Goal: Task Accomplishment & Management: Manage account settings

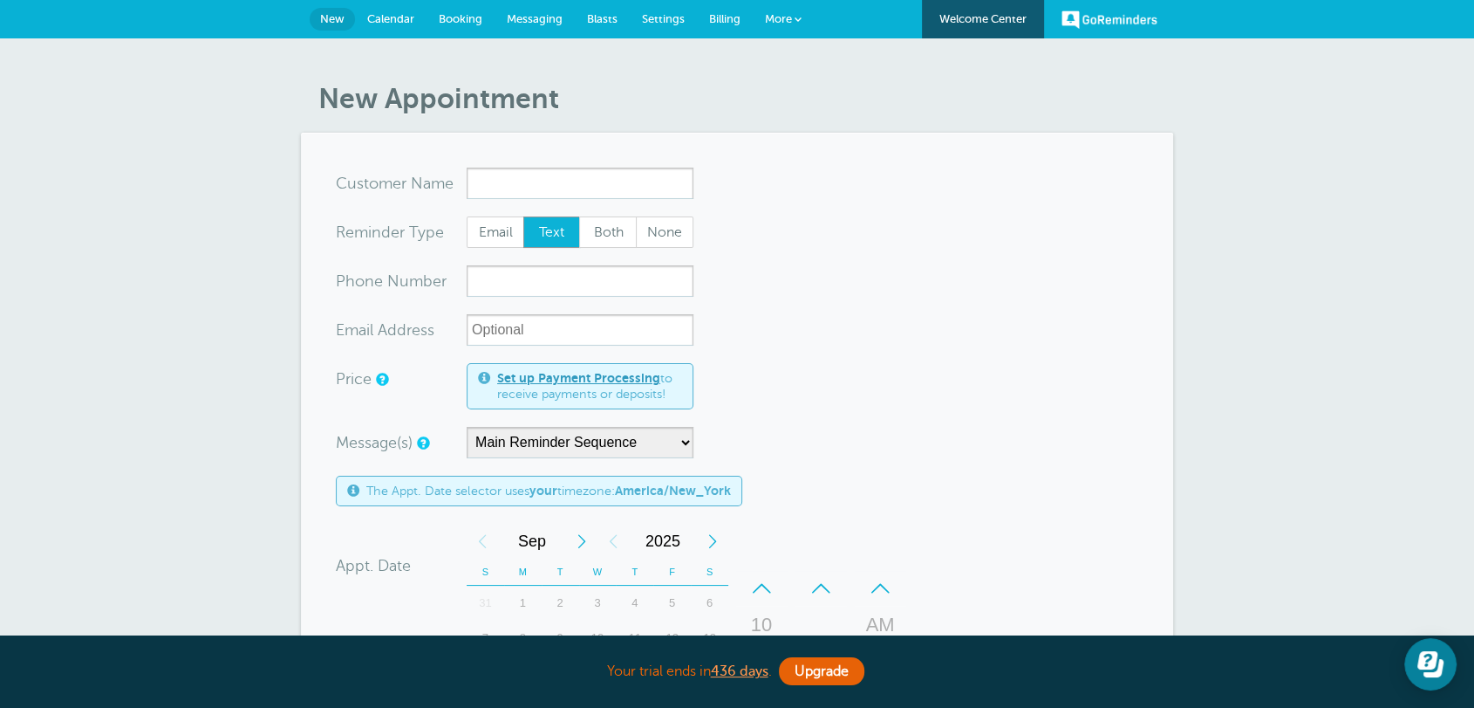
click at [924, 414] on form "You are creating a new customer. To use an existing customer select one from th…" at bounding box center [737, 623] width 803 height 910
click at [659, 25] on link "Settings" at bounding box center [663, 19] width 67 height 38
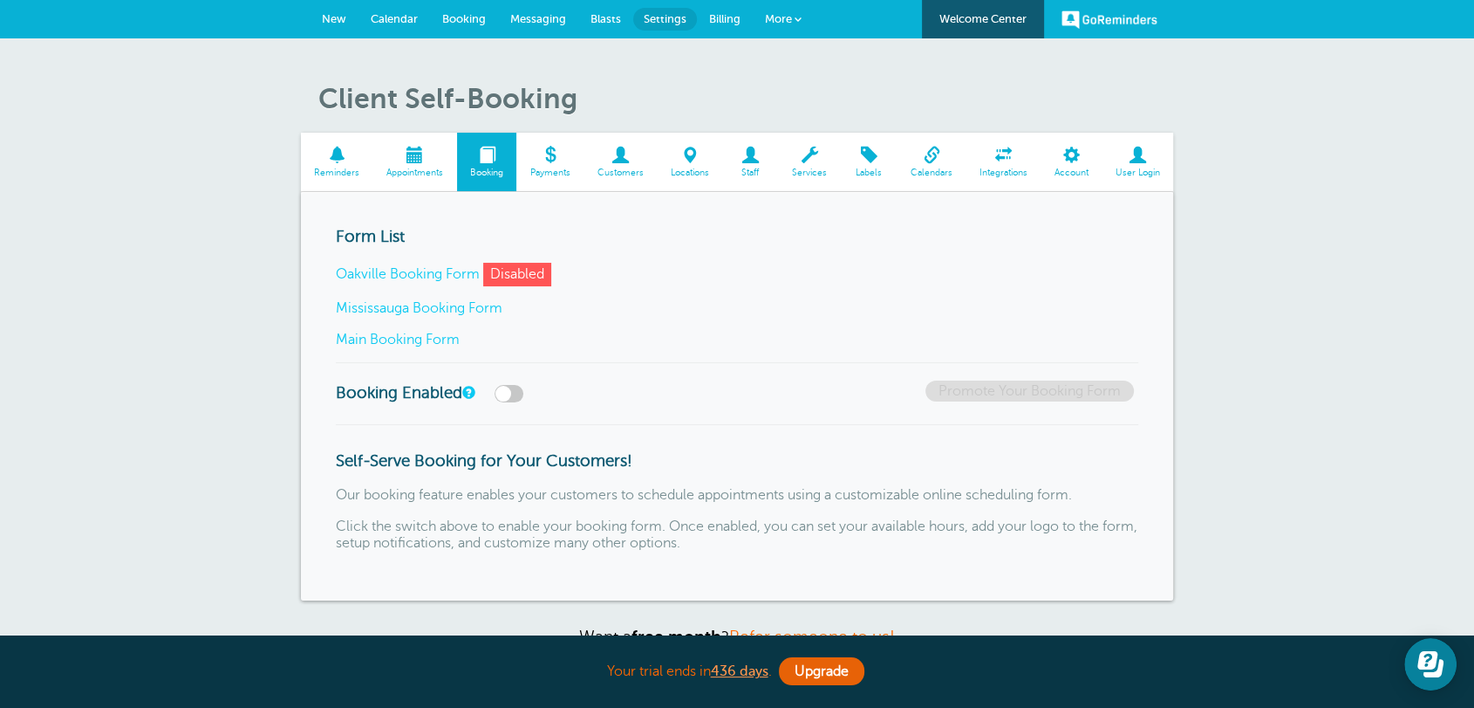
click at [431, 337] on link "Main Booking Form" at bounding box center [398, 340] width 124 height 16
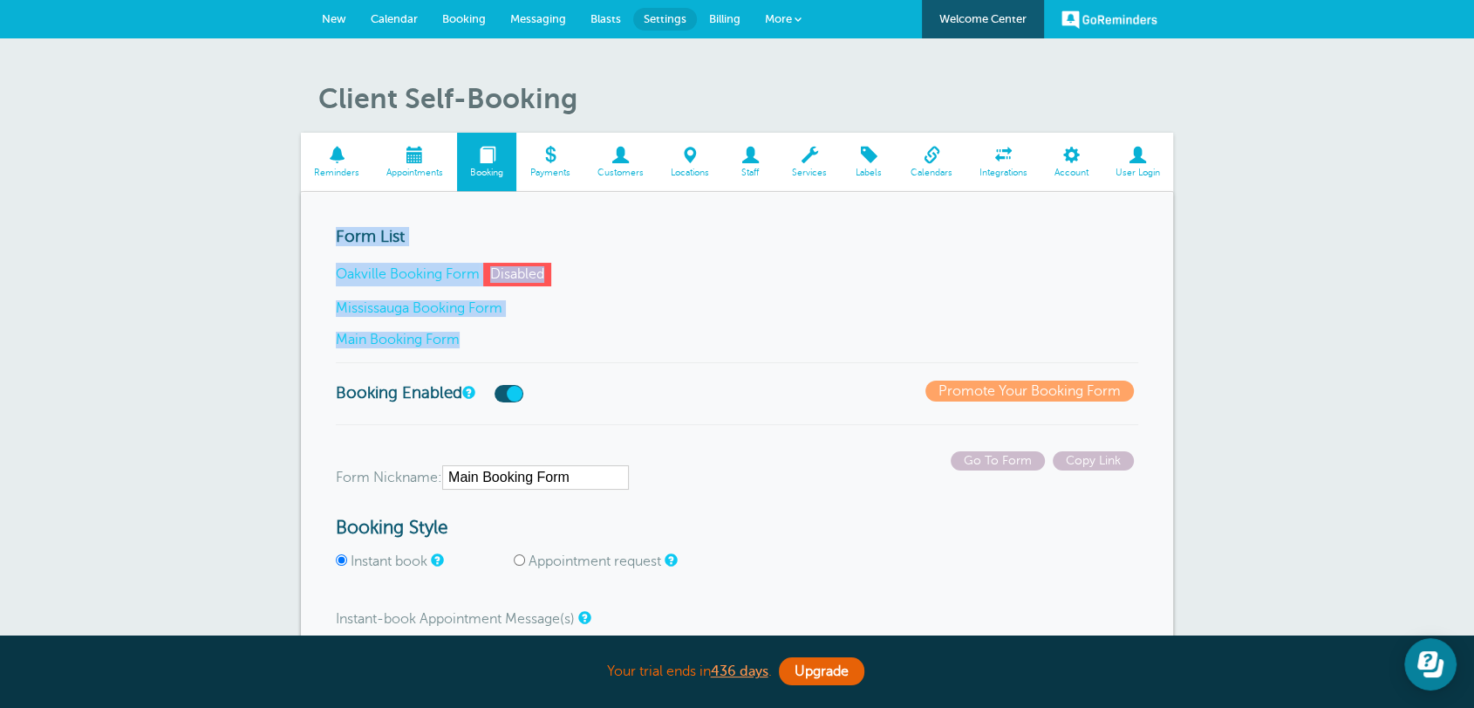
drag, startPoint x: 533, startPoint y: 344, endPoint x: 323, endPoint y: 229, distance: 239.3
click at [579, 325] on div "Form List Oakville Booking Form Disabled Mississauga Booking Form Main Booking …" at bounding box center [737, 295] width 803 height 136
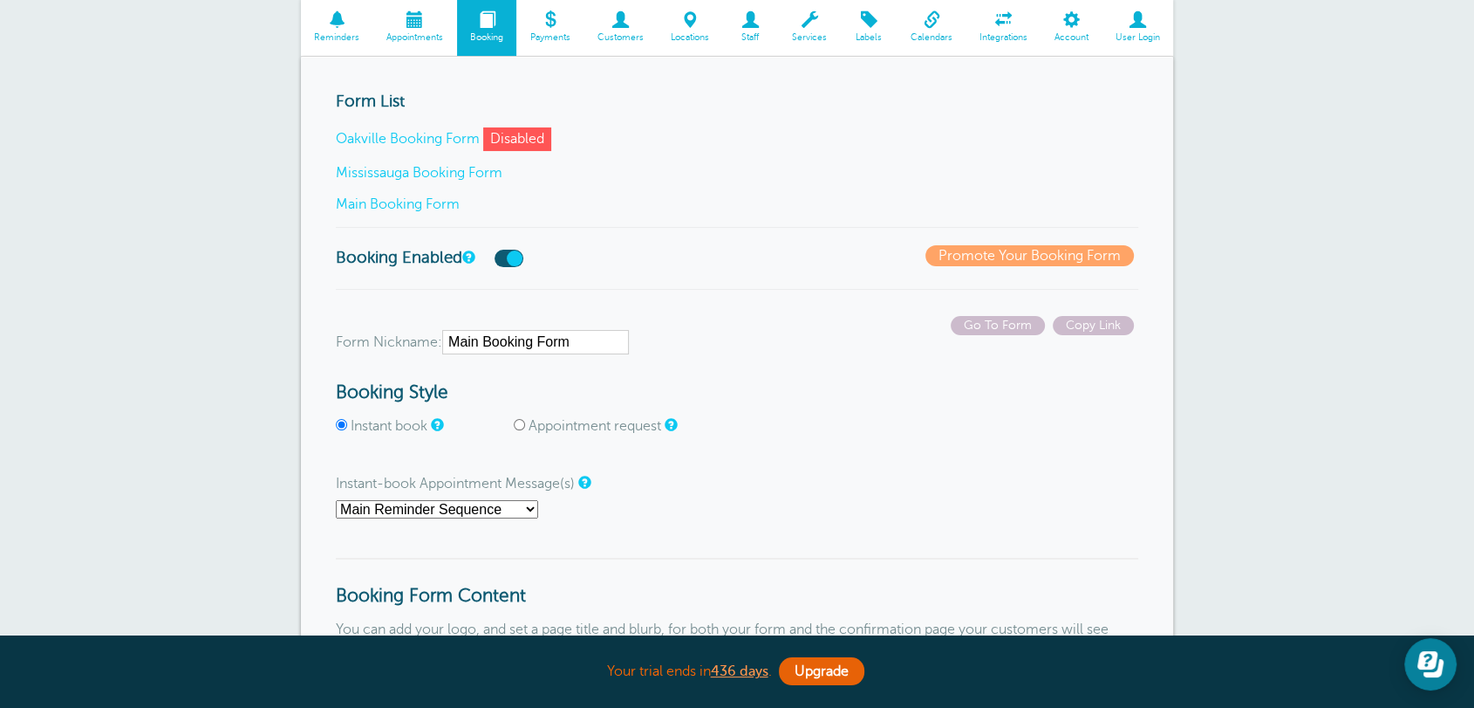
scroll to position [226, 0]
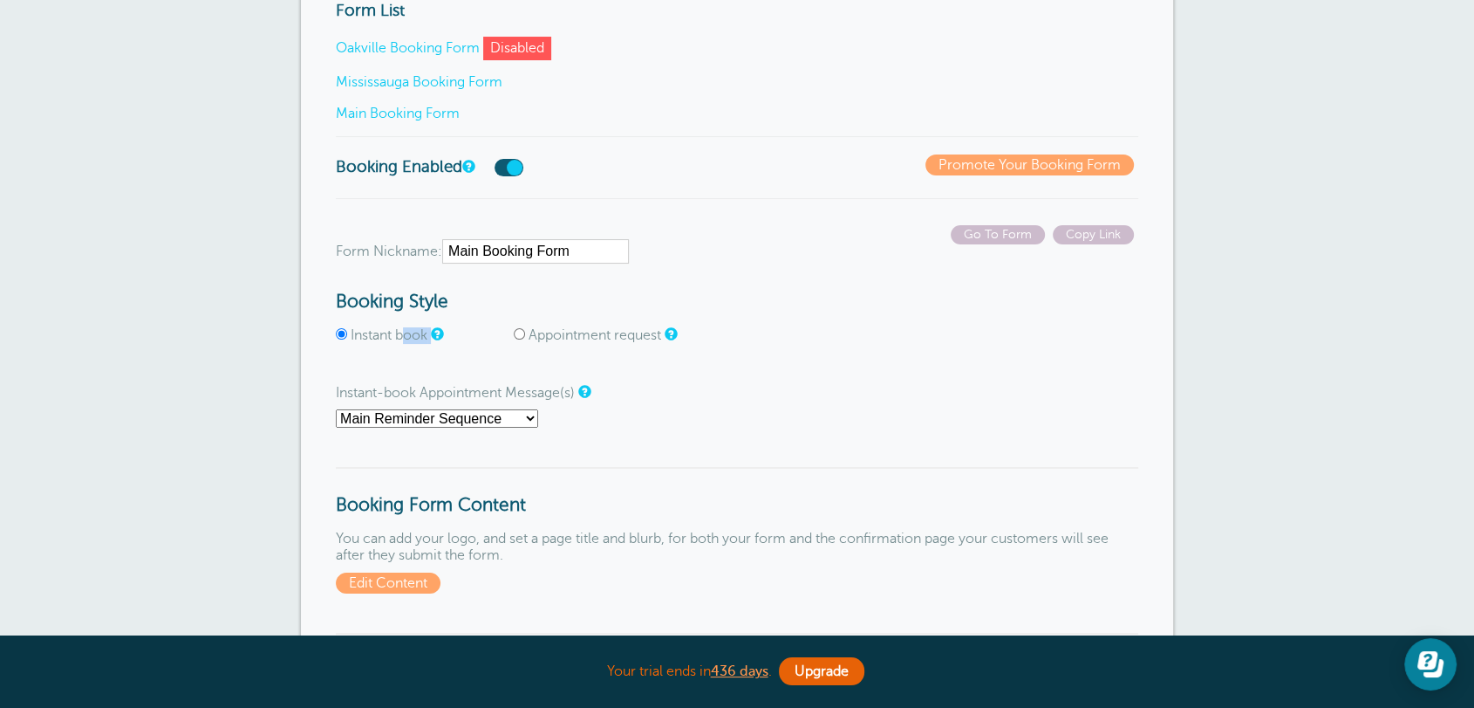
drag, startPoint x: 471, startPoint y: 334, endPoint x: 407, endPoint y: 333, distance: 63.7
click at [407, 333] on span "Instant book" at bounding box center [423, 335] width 174 height 17
click at [760, 353] on p "Instant book Appointment request" at bounding box center [737, 342] width 803 height 30
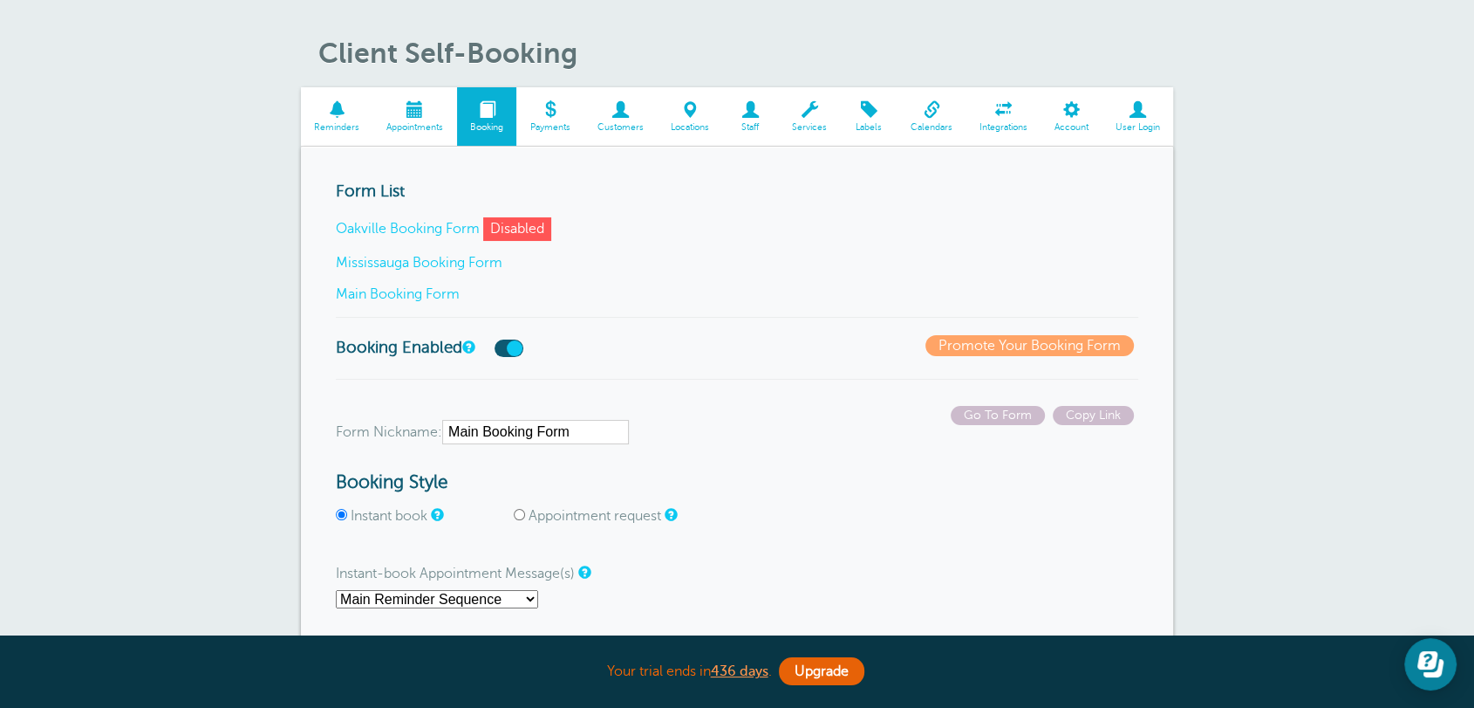
scroll to position [0, 0]
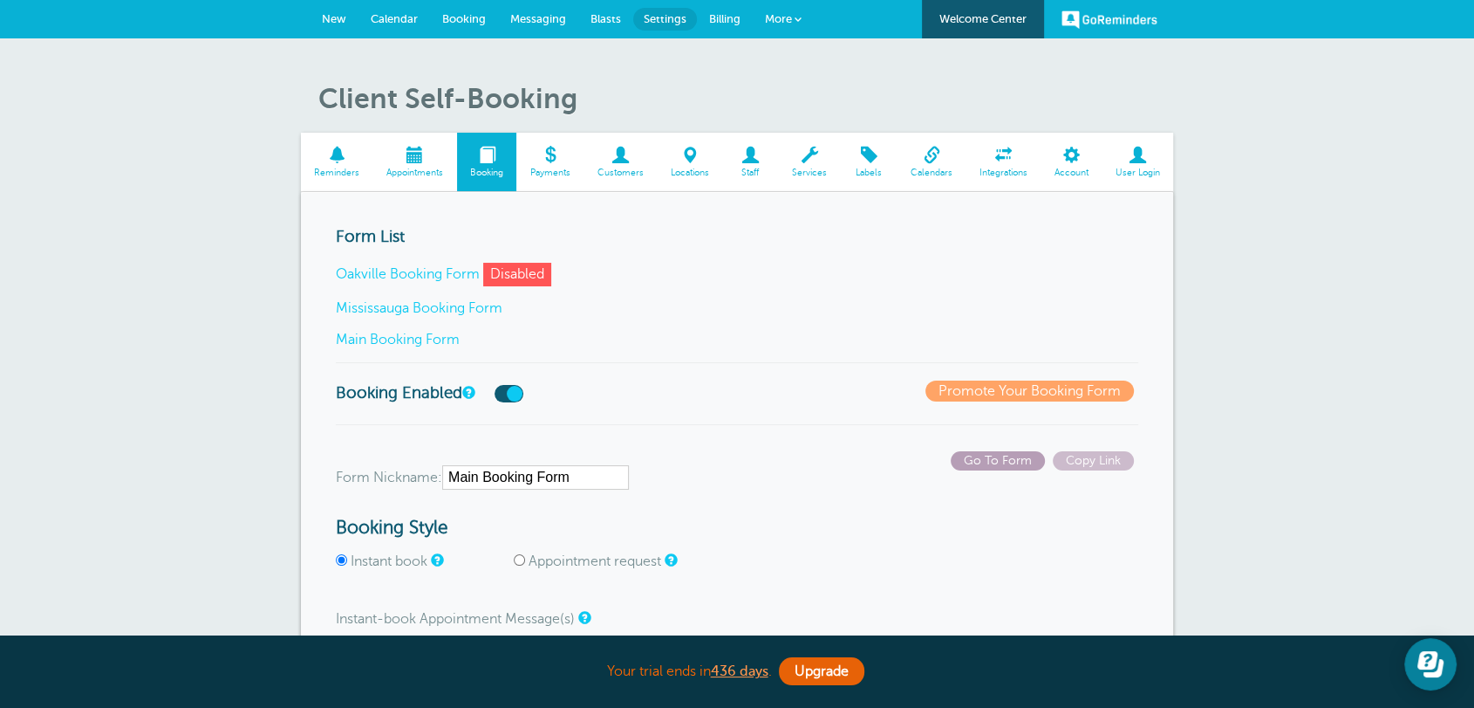
click at [990, 455] on span "Go To Form" at bounding box center [998, 460] width 94 height 19
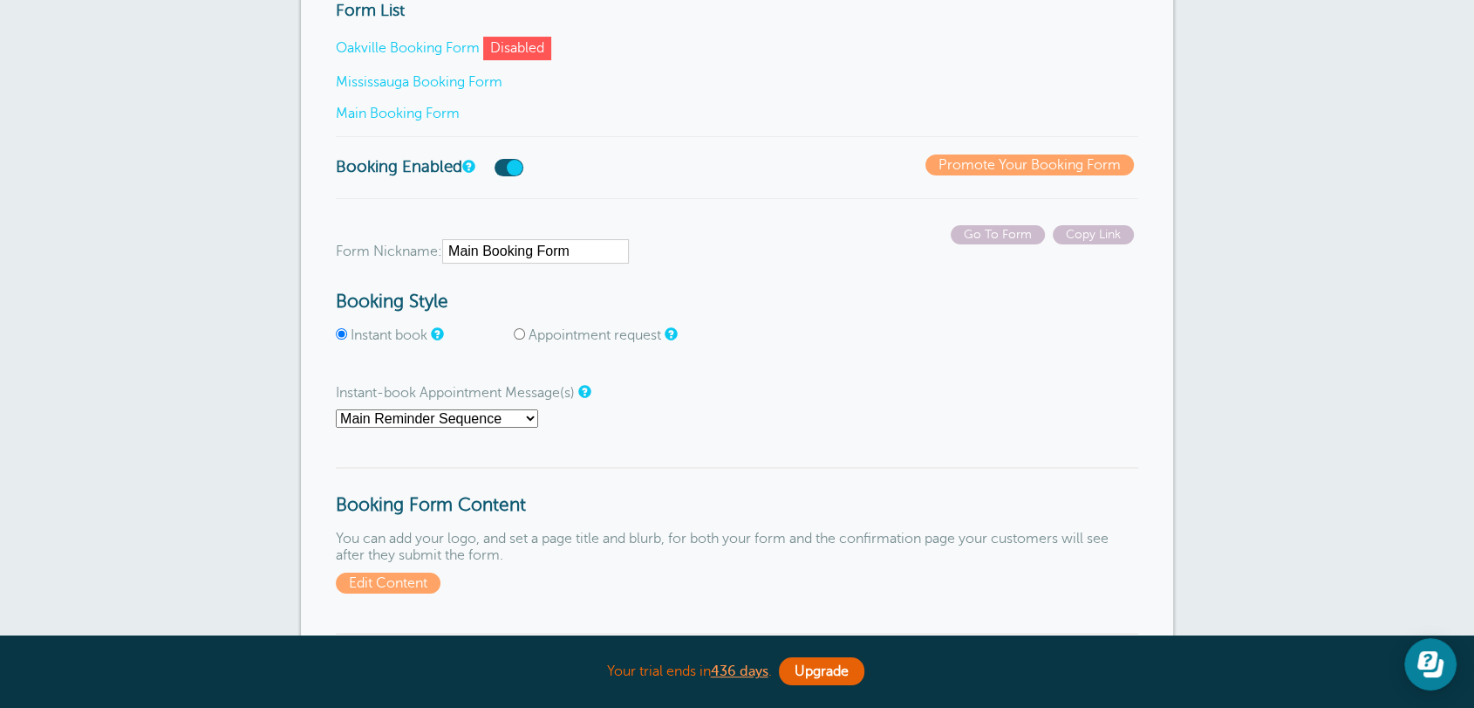
click at [523, 328] on input "Appointment request" at bounding box center [519, 333] width 11 height 11
radio input "true"
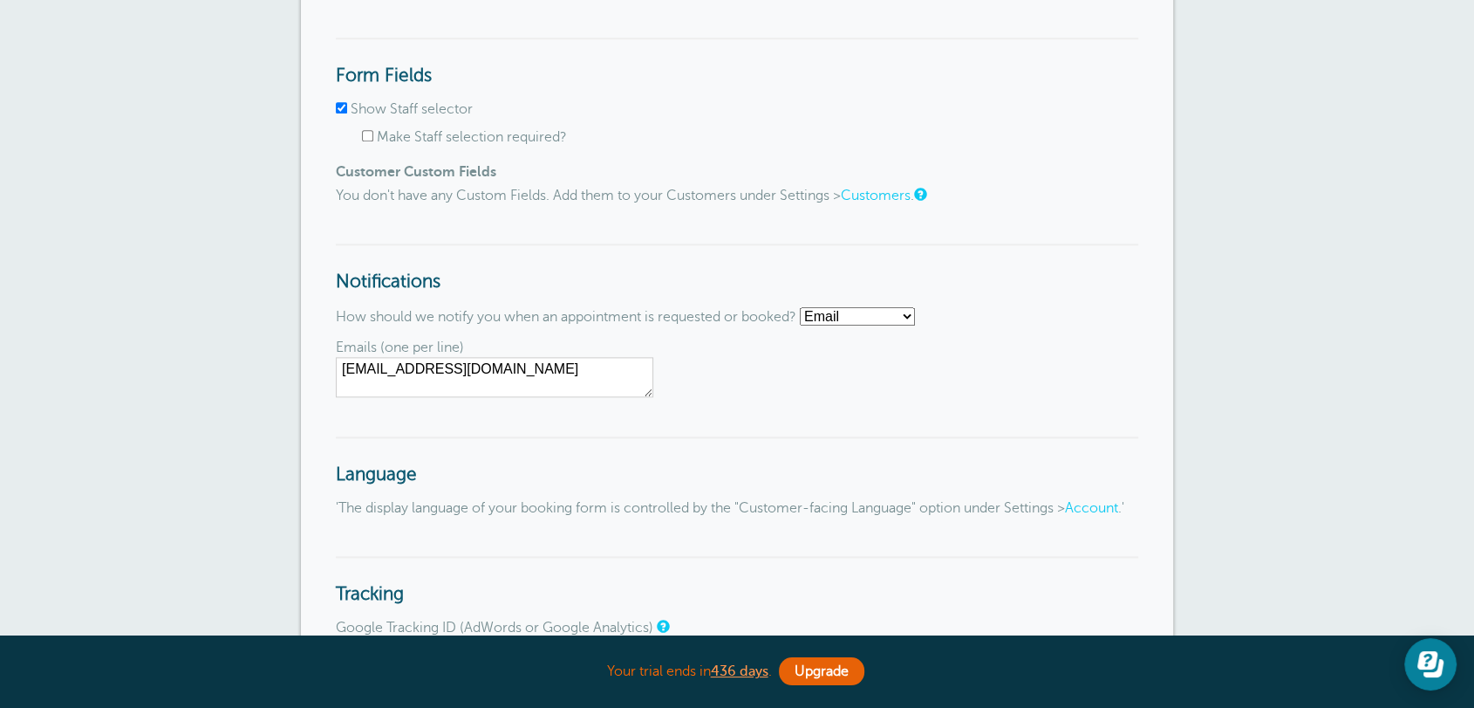
scroll to position [2487, 0]
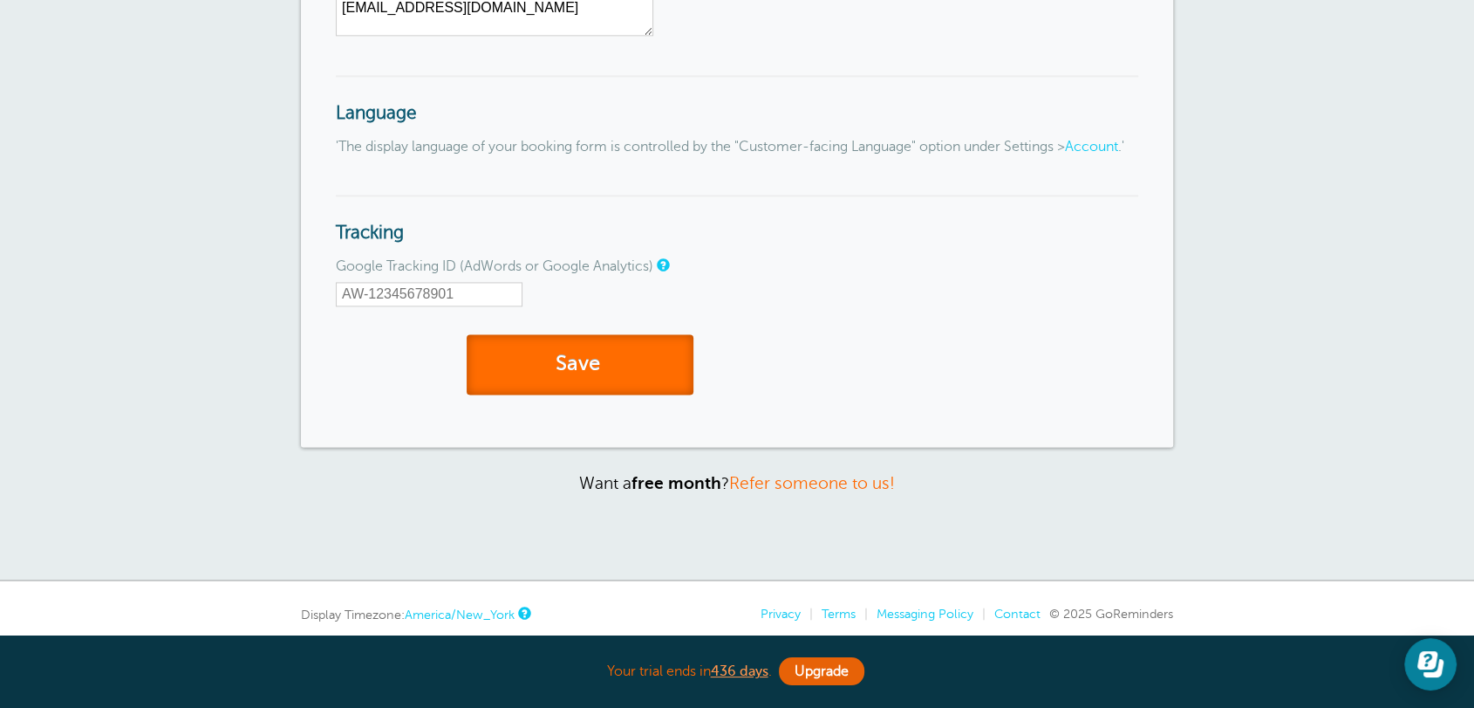
click at [592, 394] on button "Save" at bounding box center [580, 364] width 227 height 60
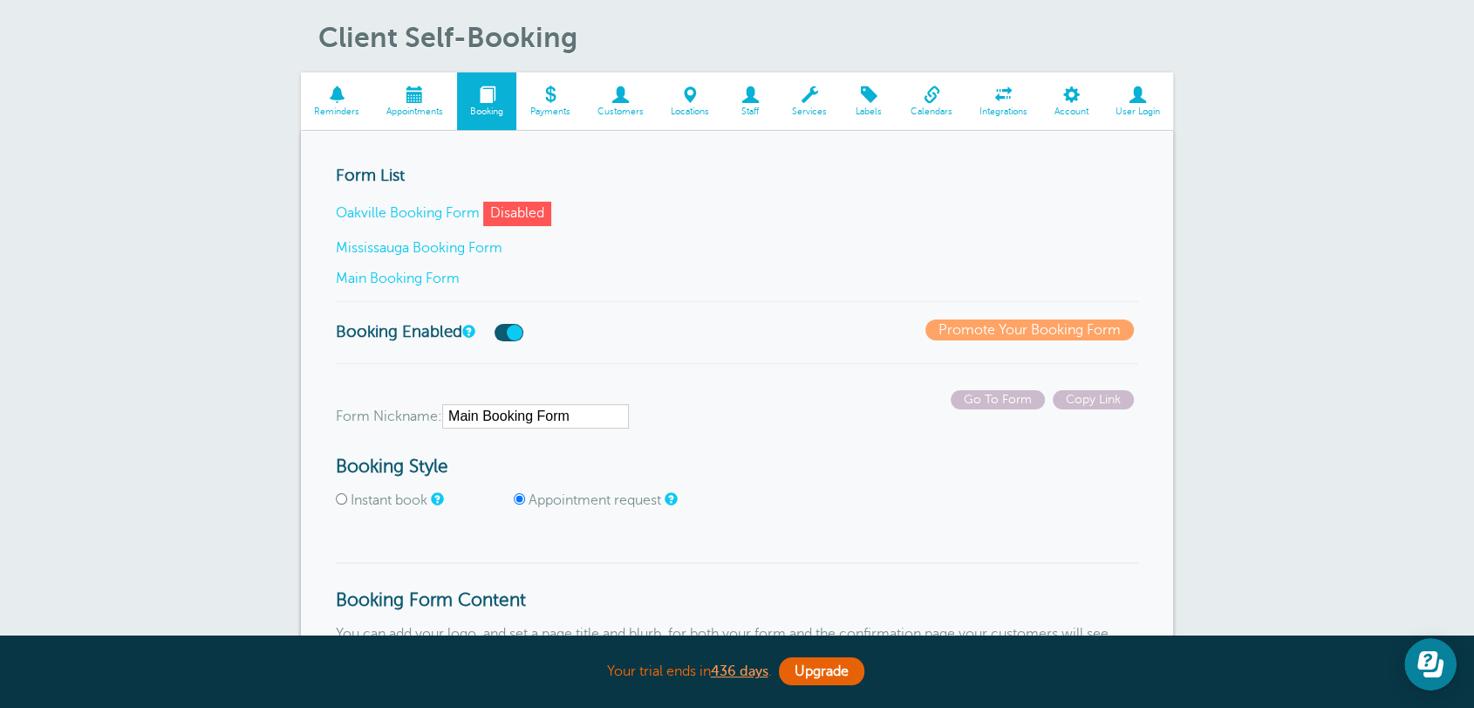
scroll to position [226, 0]
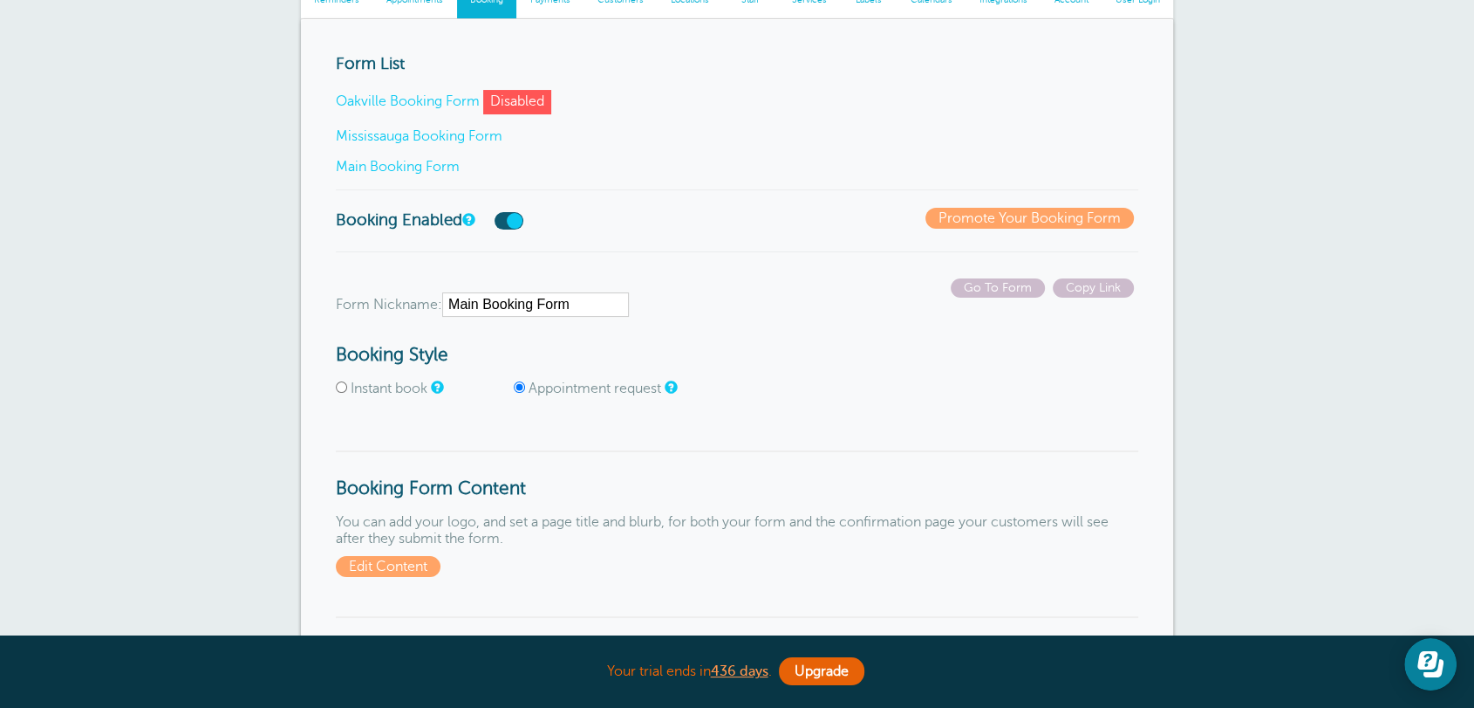
click at [345, 388] on input "Instant book" at bounding box center [341, 386] width 11 height 11
radio input "true"
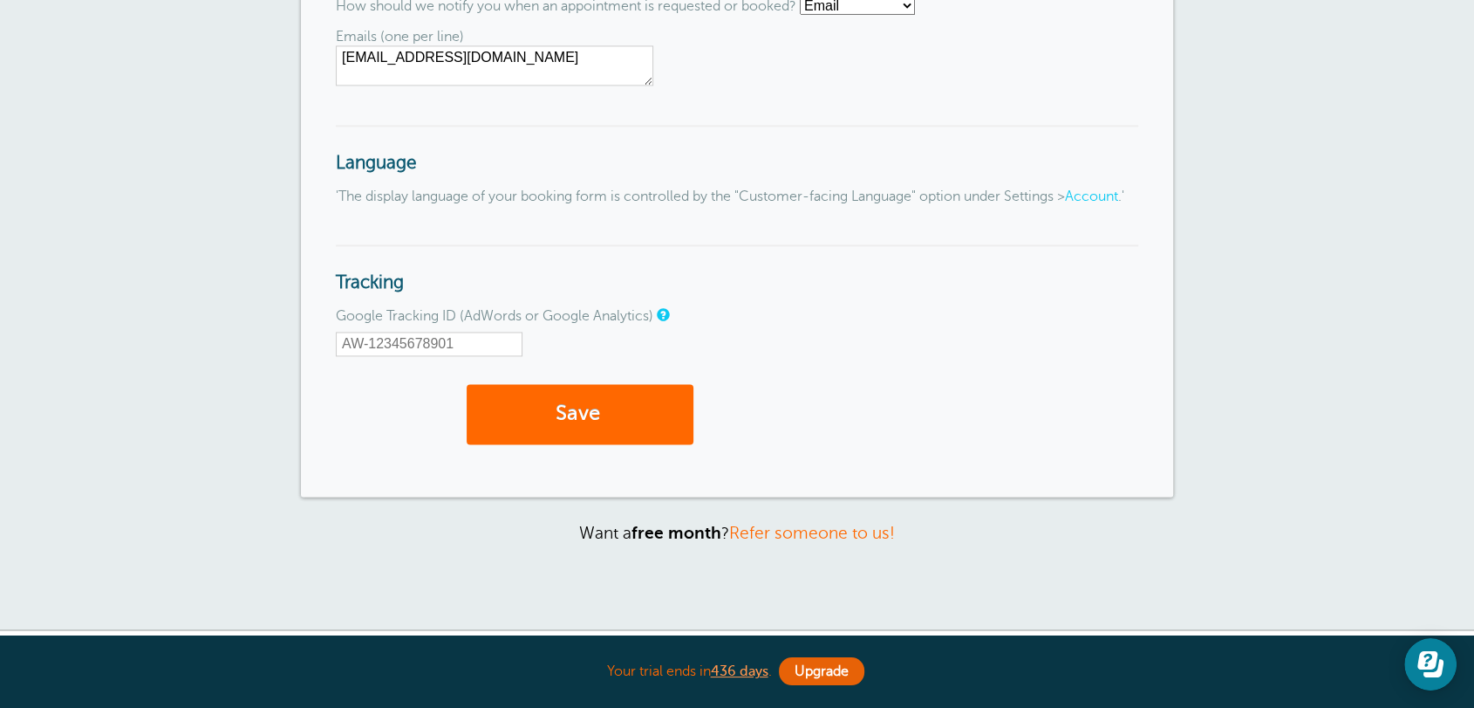
scroll to position [2698, 0]
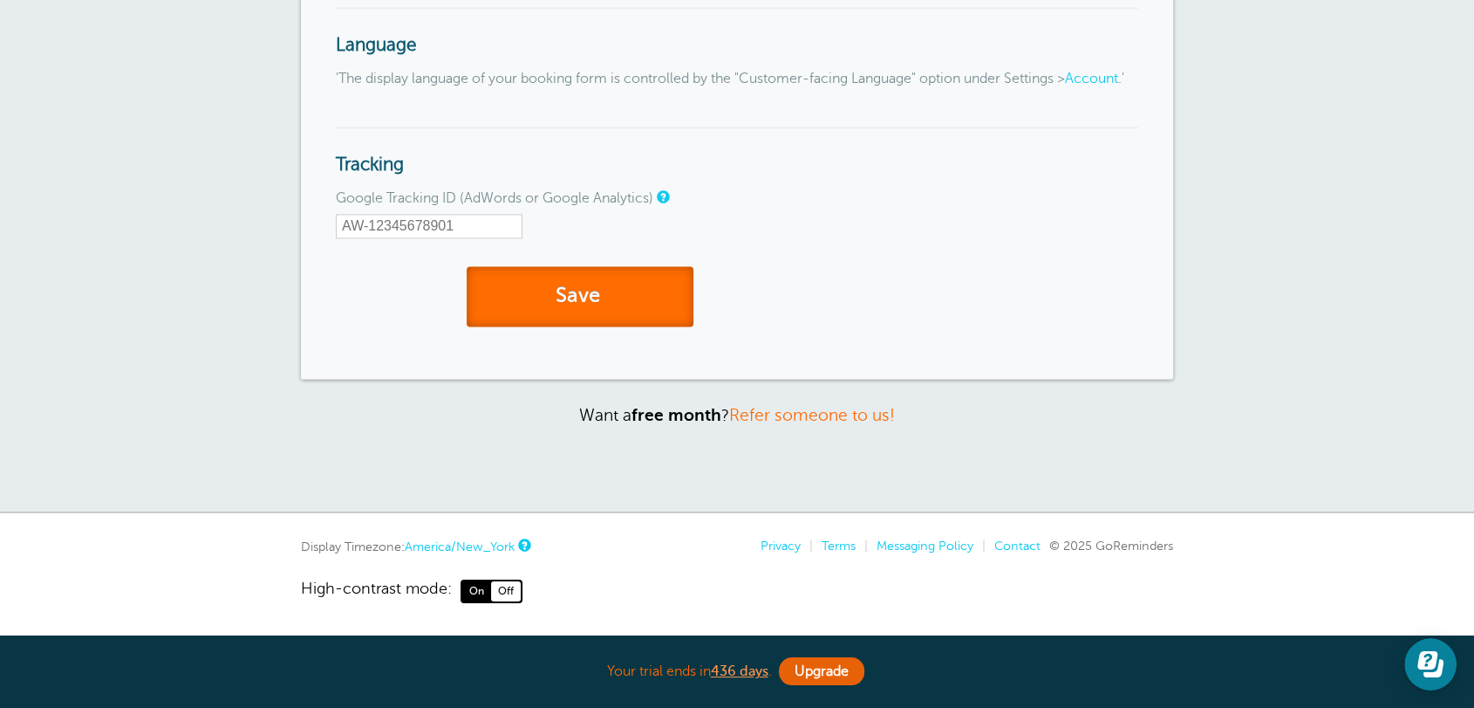
click at [625, 321] on button "Save" at bounding box center [580, 296] width 227 height 60
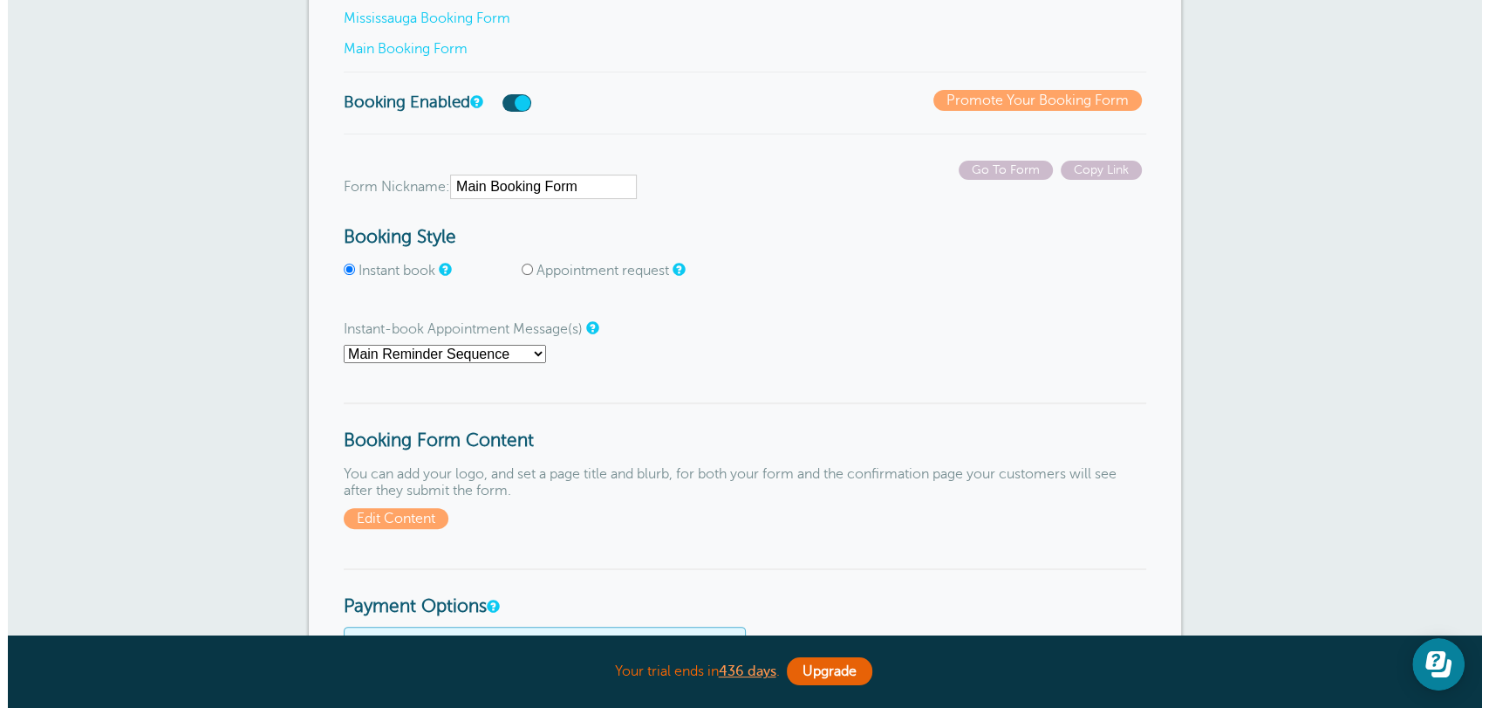
scroll to position [452, 0]
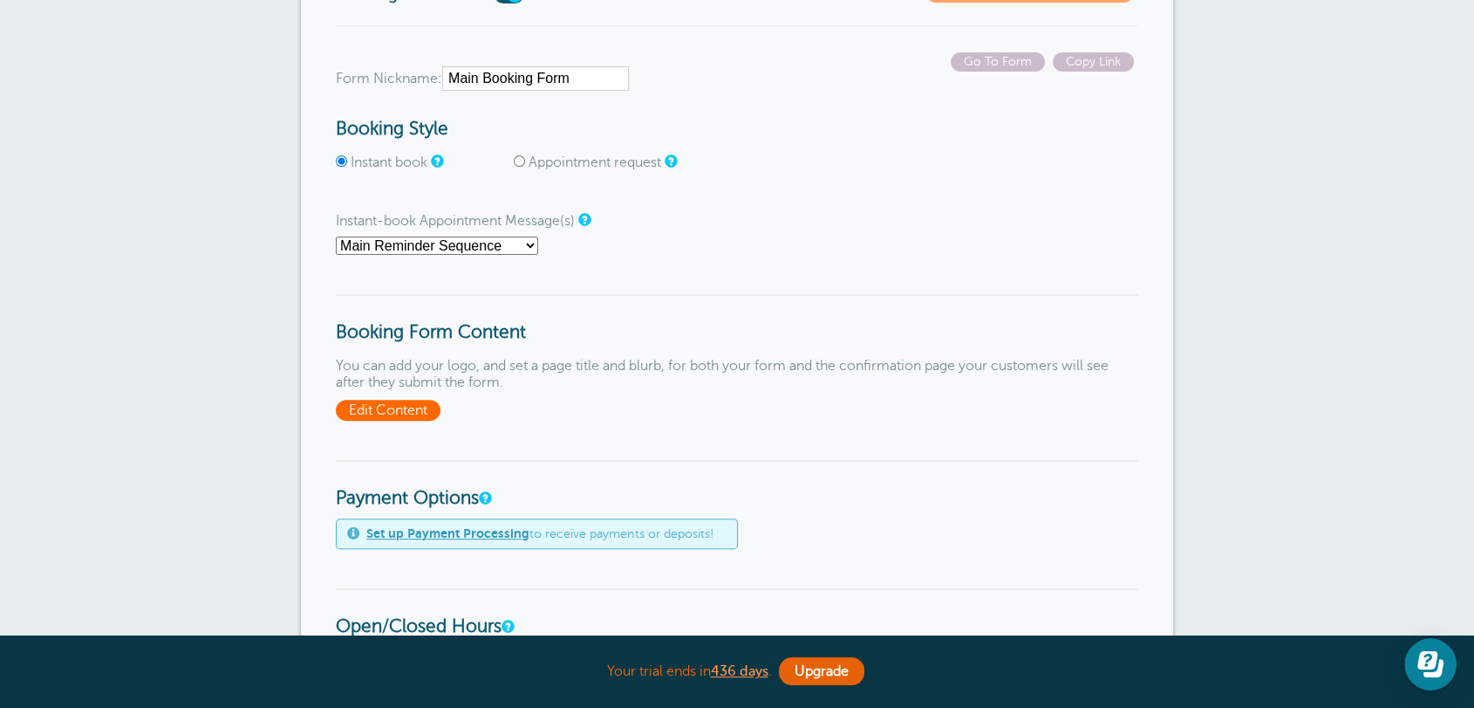
click at [400, 403] on span "Edit Content" at bounding box center [388, 410] width 105 height 21
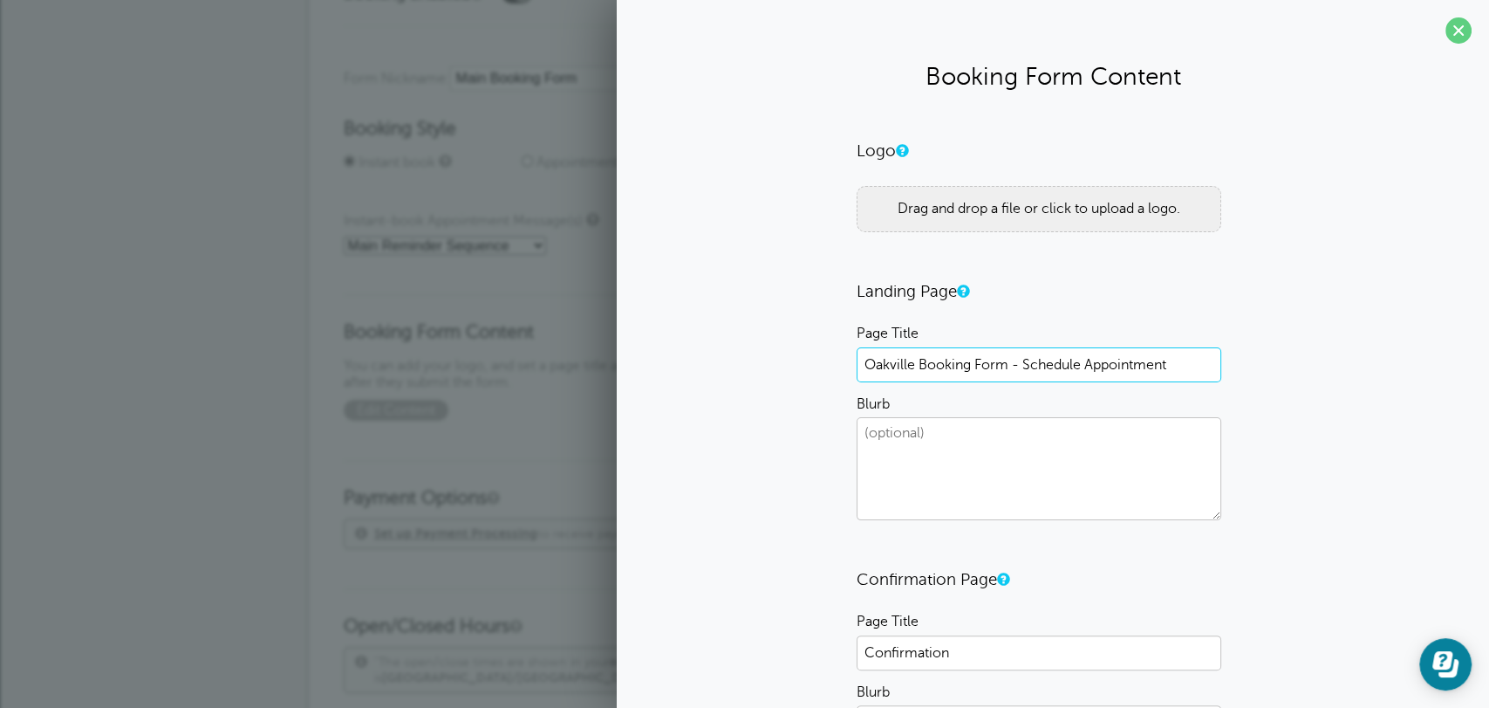
drag, startPoint x: 900, startPoint y: 352, endPoint x: 1171, endPoint y: 367, distance: 270.9
click at [1171, 367] on input "Oakville Booking Form - Schedule Appointment" at bounding box center [1039, 364] width 365 height 35
click at [875, 455] on textarea "Blurb" at bounding box center [1039, 468] width 365 height 103
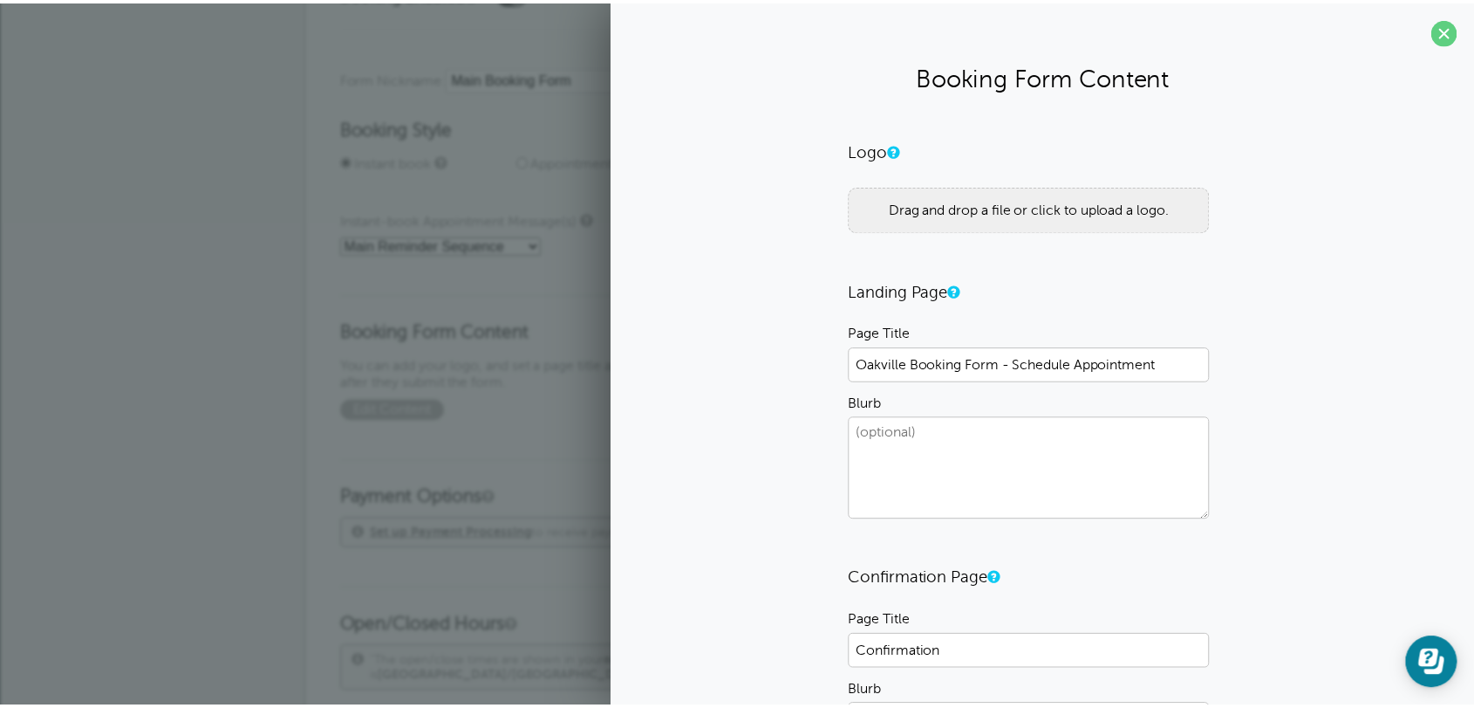
scroll to position [226, 0]
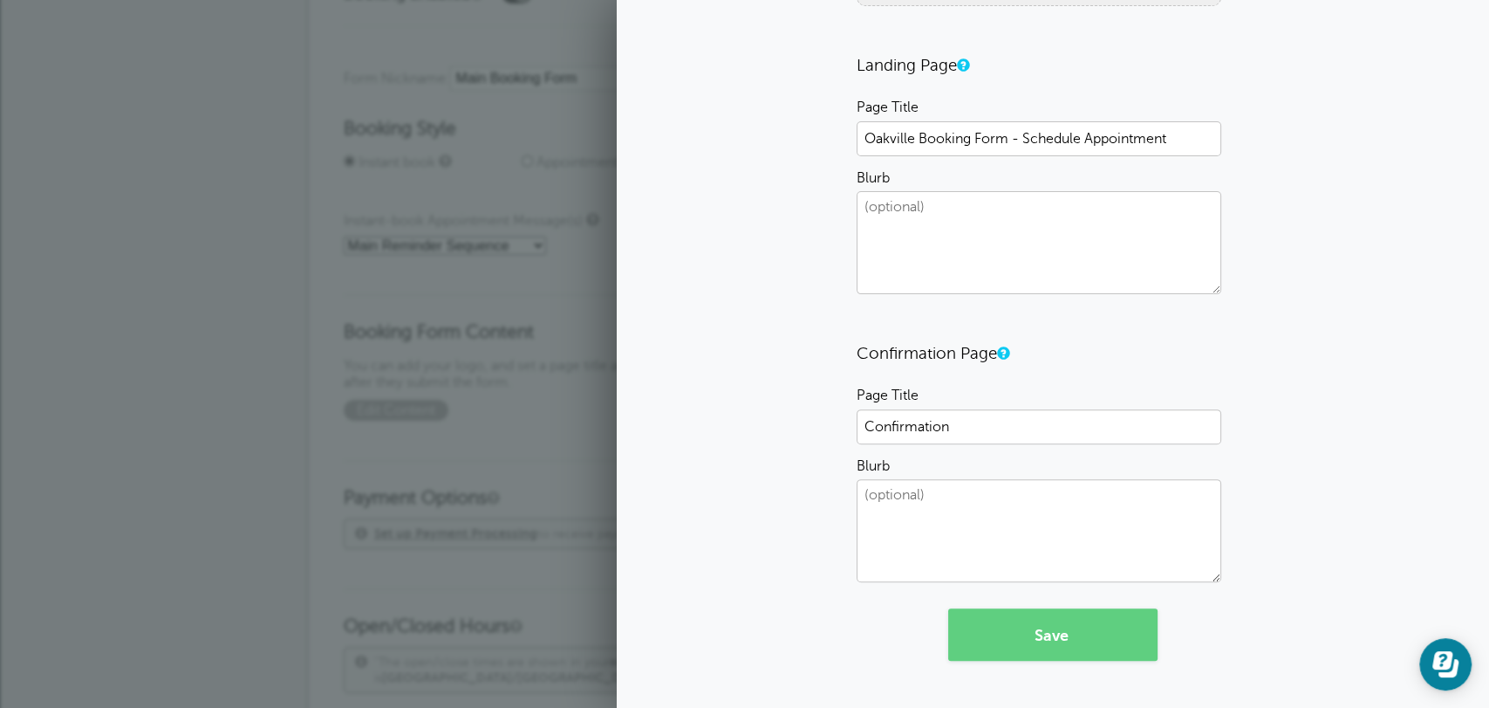
drag, startPoint x: 869, startPoint y: 362, endPoint x: 1012, endPoint y: 358, distance: 143.2
click at [1012, 358] on form "Logo Drag and drop a file or click to upload a logo. Landing Page Page Title Oa…" at bounding box center [1053, 287] width 393 height 746
drag, startPoint x: 1047, startPoint y: 431, endPoint x: 838, endPoint y: 445, distance: 209.0
click at [838, 445] on div "Logo Drag and drop a file or click to upload a logo. Landing Page Page Title Oa…" at bounding box center [1053, 287] width 838 height 746
click at [968, 512] on textarea "Blurb" at bounding box center [1039, 530] width 365 height 103
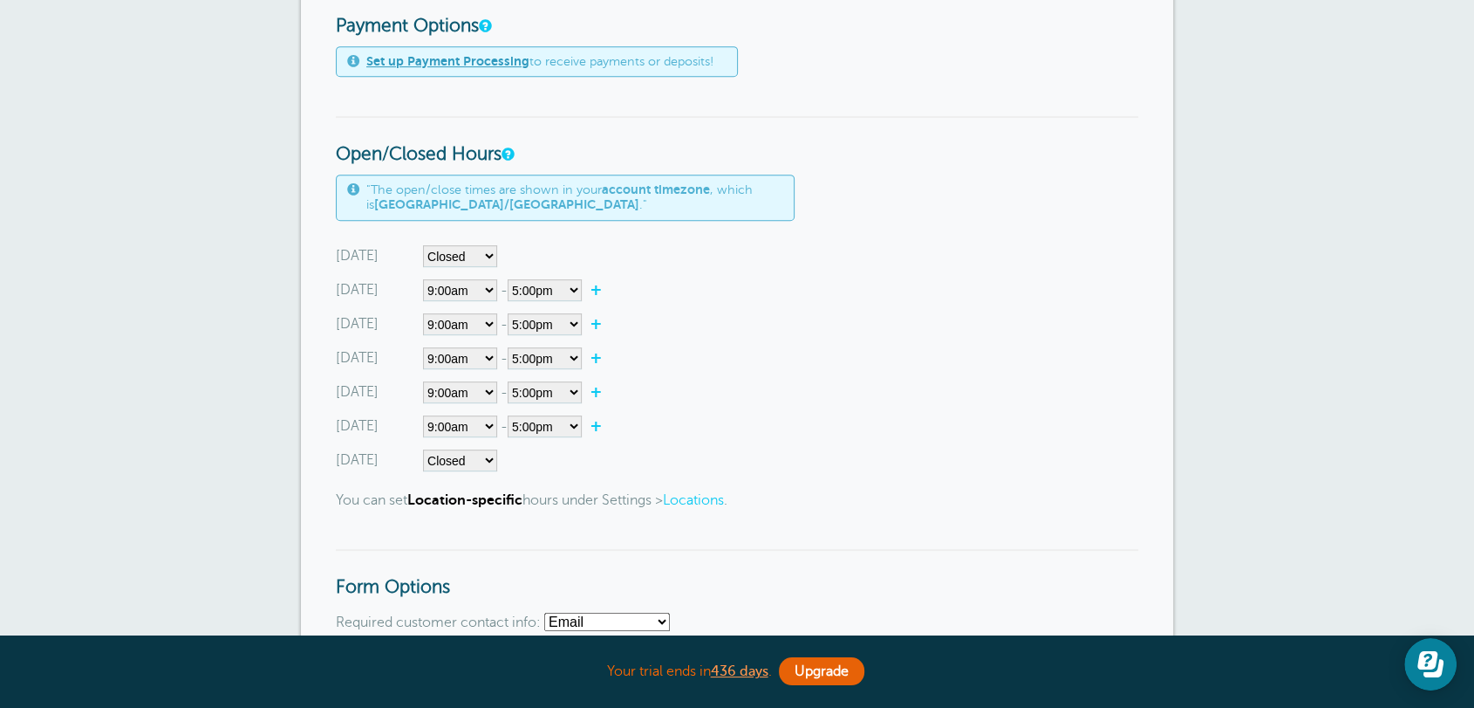
scroll to position [905, 0]
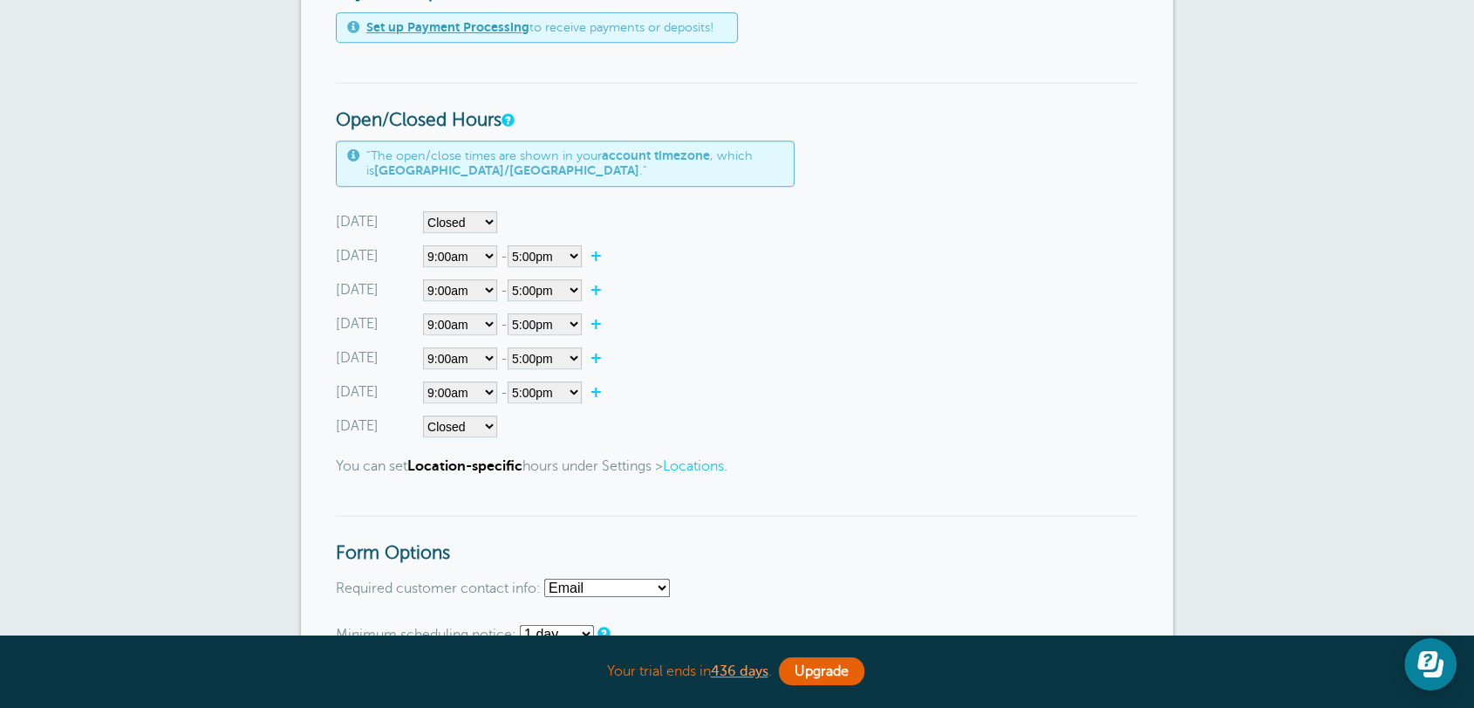
drag, startPoint x: 333, startPoint y: 129, endPoint x: 532, endPoint y: 120, distance: 199.1
click at [532, 120] on div "Form List Oakville Booking Form Disabled Mississauga Booking Form Main Booking …" at bounding box center [737, 693] width 872 height 2812
click at [576, 254] on select"] "12:00am 12:15am 12:30am 12:45am 1:00am 1:15am 1:30am 1:45am 2:00am 2:15am 2:30a…" at bounding box center [545, 256] width 74 height 22
select select"] "13"
click at [511, 246] on select"] "12:00am 12:15am 12:30am 12:45am 1:00am 1:15am 1:30am 1:45am 2:00am 2:15am 2:30a…" at bounding box center [545, 256] width 74 height 22
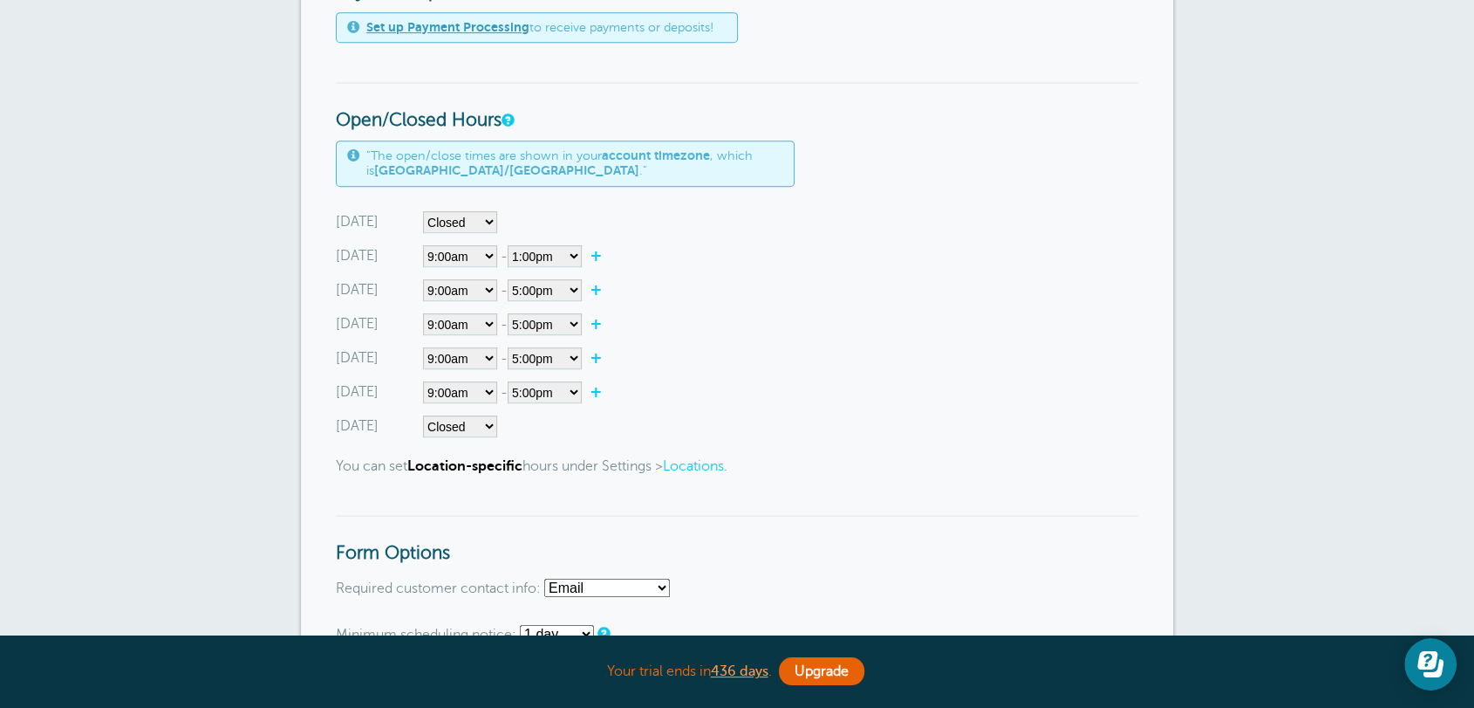
click at [604, 260] on link "+" at bounding box center [601, 255] width 38 height 17
select select"] "13.25"
select select"] "13.5"
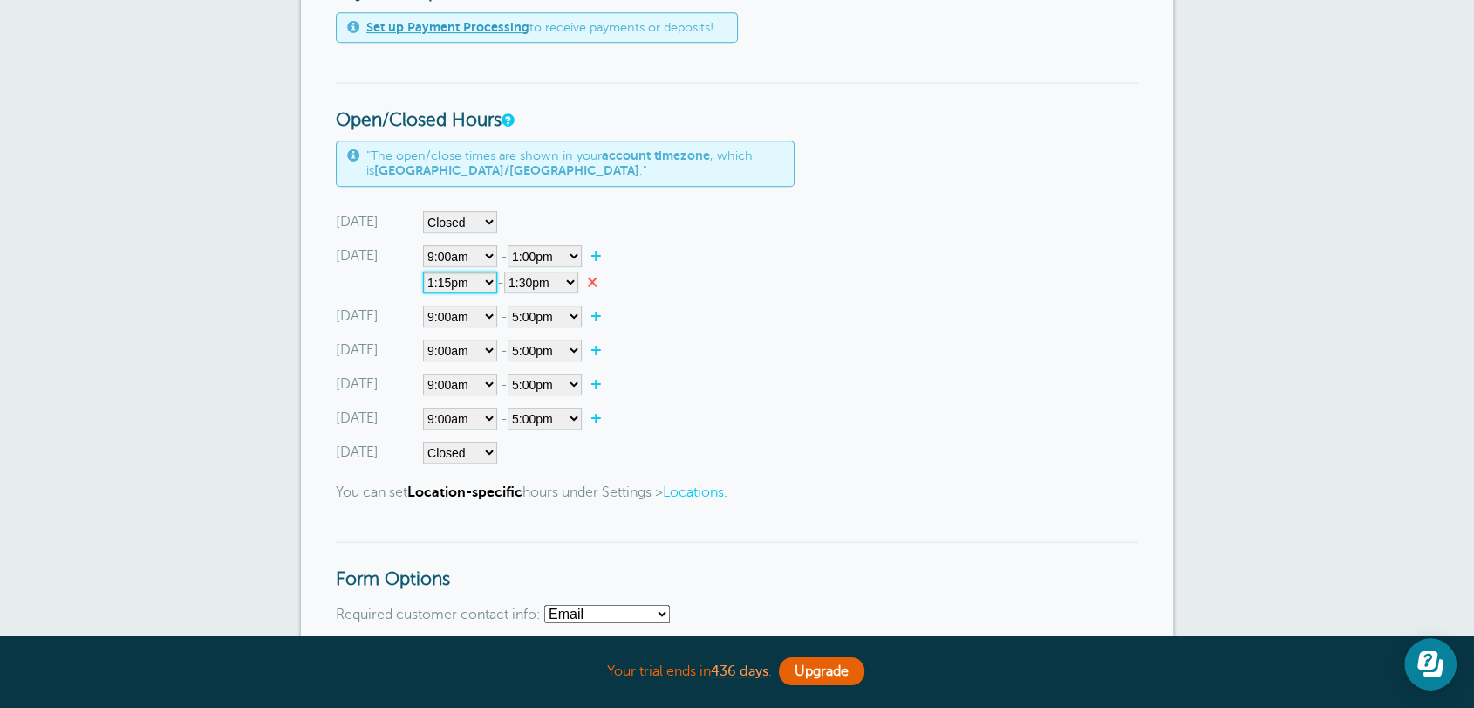
click at [486, 287] on select"] "12:00am 12:15am 12:30am 12:45am 1:00am 1:15am 1:30am 1:45am 2:00am 2:15am 2:30a…" at bounding box center [460, 282] width 74 height 22
select select"] "15"
click at [423, 272] on select"] "12:00am 12:15am 12:30am 12:45am 1:00am 1:15am 1:30am 1:45am 2:00am 2:15am 2:30a…" at bounding box center [460, 282] width 74 height 22
click at [531, 285] on select"] "12:00am 12:15am 12:30am 12:45am 1:00am 1:15am 1:30am 1:45am 2:00am 2:15am 2:30a…" at bounding box center [541, 282] width 74 height 22
click at [557, 290] on select"] "12:00am 12:15am 12:30am 12:45am 1:00am 1:15am 1:30am 1:45am 2:00am 2:15am 2:30a…" at bounding box center [541, 282] width 74 height 22
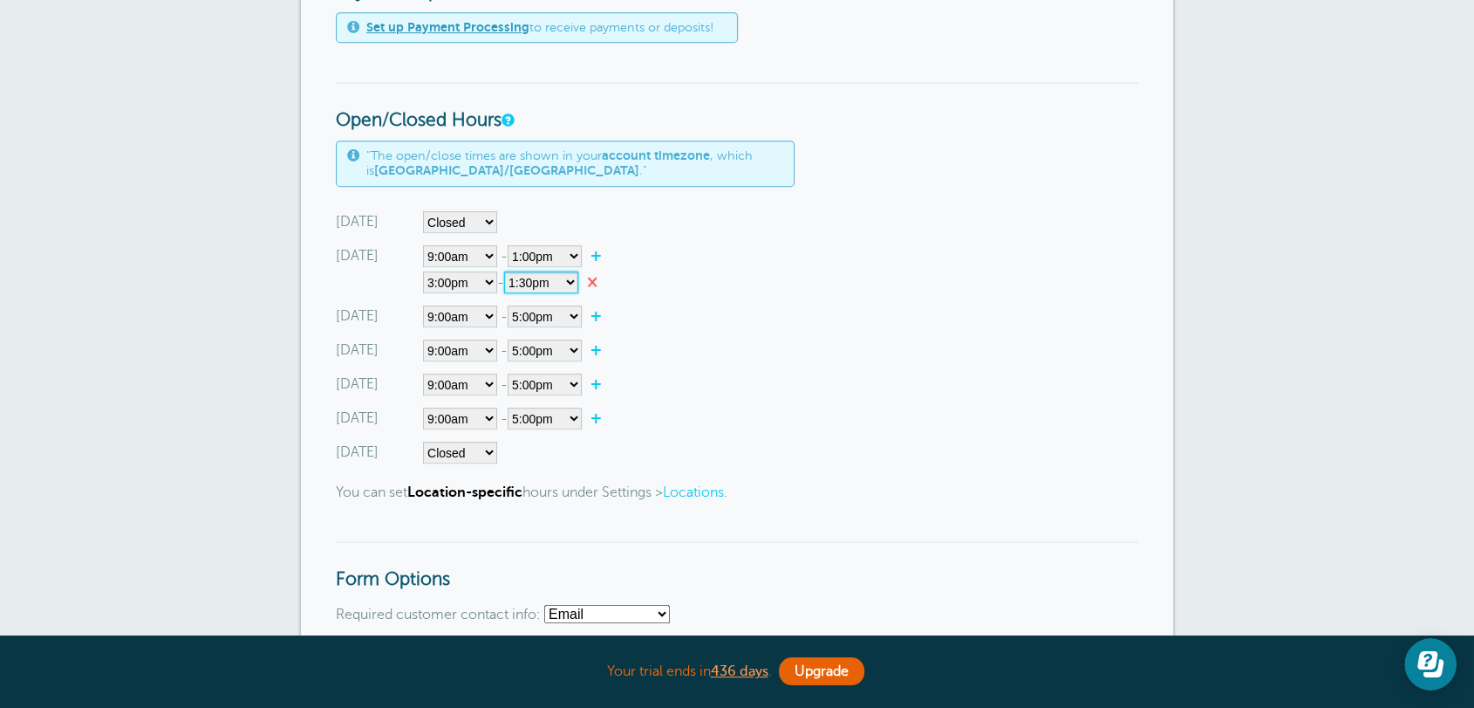
select select"] "17"
click at [511, 272] on select"] "12:00am 12:15am 12:30am 12:45am 1:00am 1:15am 1:30am 1:45am 2:00am 2:15am 2:30a…" at bounding box center [541, 282] width 74 height 22
click at [822, 348] on div "Wednesday Closed 12:00am 12:15am 12:30am 12:45am 1:00am 1:15am 1:30am 1:45am 2:…" at bounding box center [737, 350] width 803 height 22
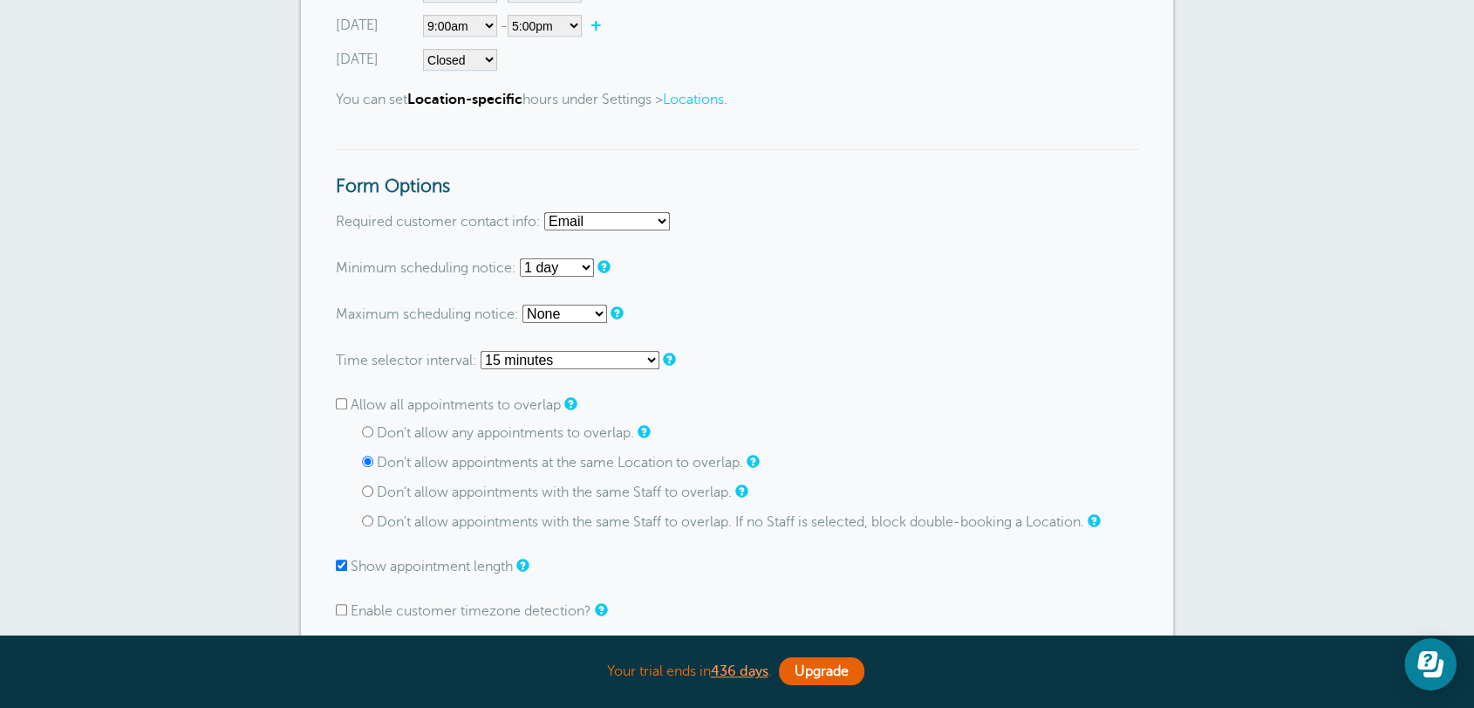
scroll to position [1357, 0]
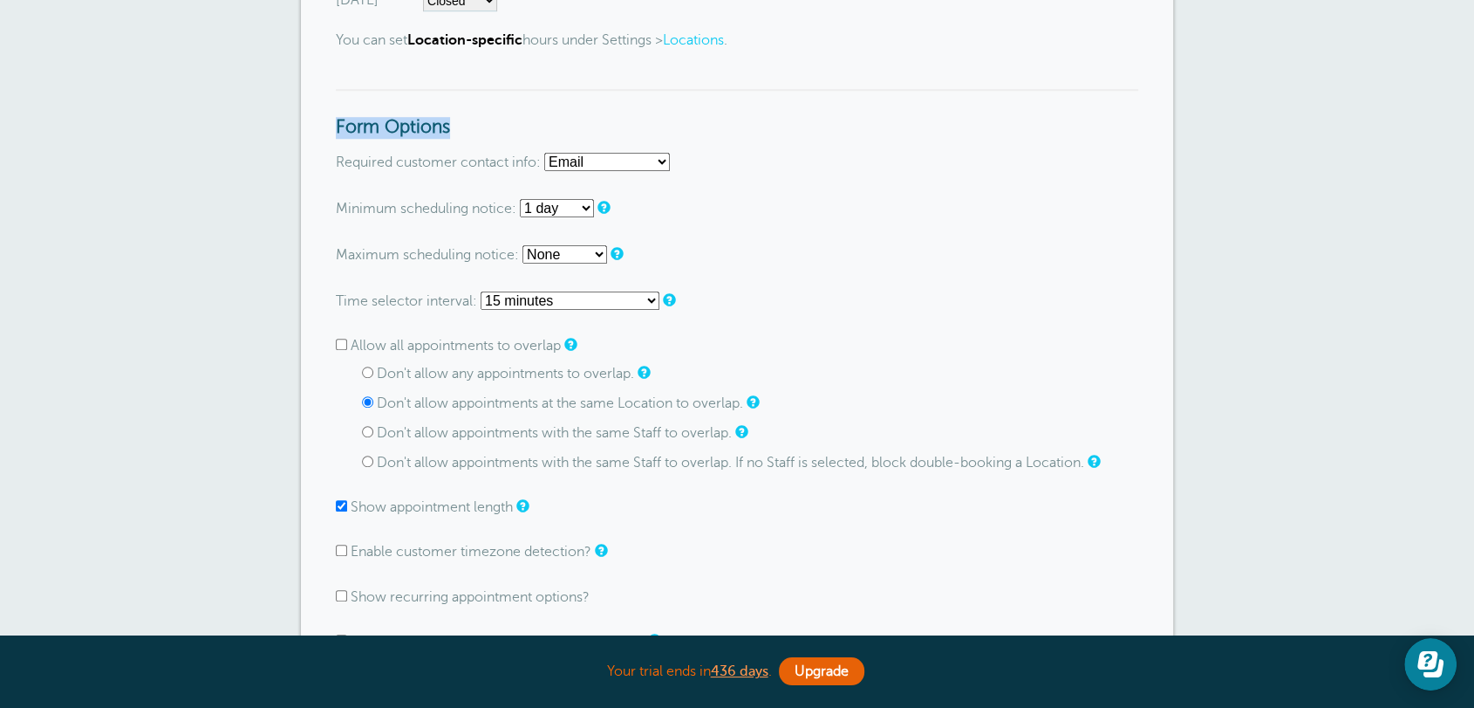
drag, startPoint x: 333, startPoint y: 122, endPoint x: 511, endPoint y: 122, distance: 178.0
click at [511, 122] on div "Form List Oakville Booking Form Disabled Mississauga Booking Form Main Booking …" at bounding box center [737, 254] width 872 height 2838
drag, startPoint x: 362, startPoint y: 173, endPoint x: 467, endPoint y: 161, distance: 105.3
click at [467, 161] on form "Go To Form Copy Link Form Nickname: Main Booking Form Booking Style Instant boo…" at bounding box center [737, 366] width 803 height 2544
click at [619, 167] on select "Email Phone Email or Phone Email and Phone" at bounding box center [607, 162] width 126 height 18
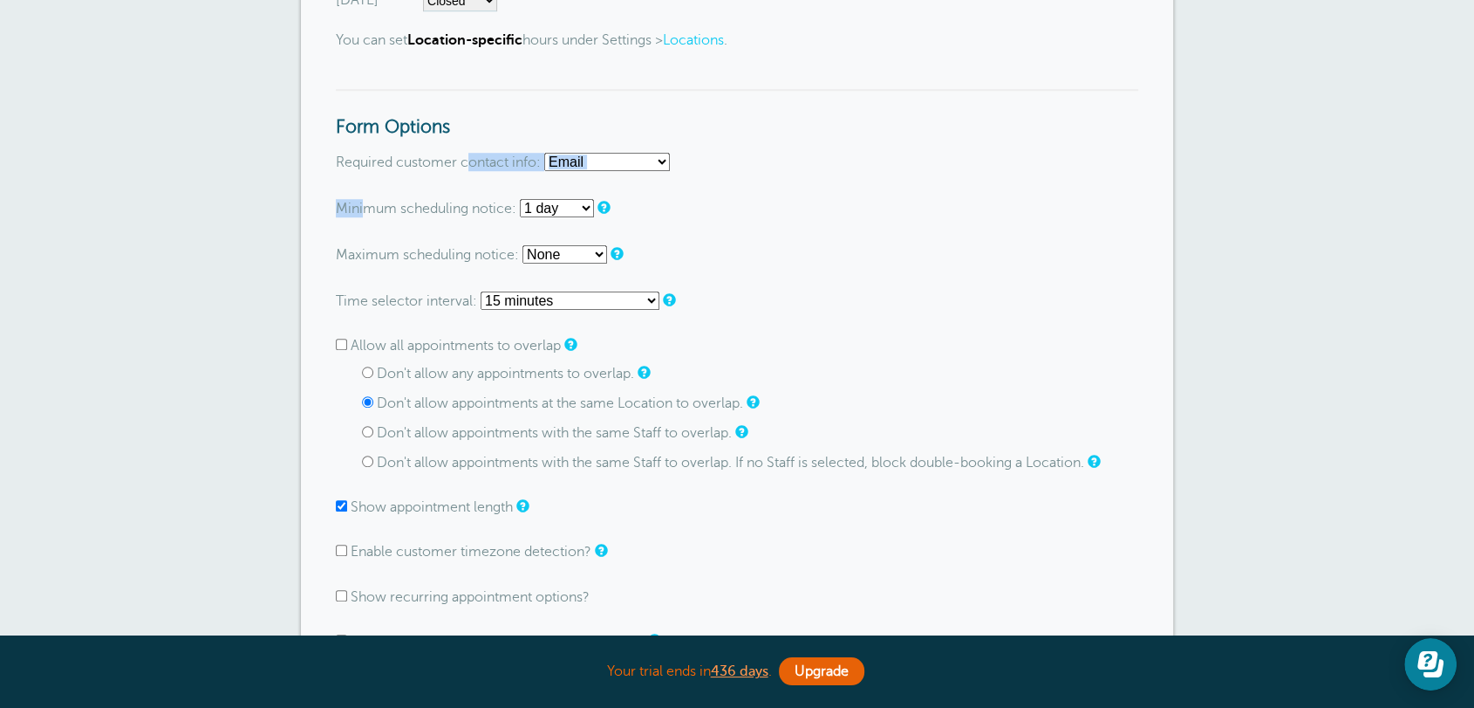
select select "both"
click at [546, 153] on select "Email Phone Email or Phone Email and Phone" at bounding box center [607, 162] width 126 height 18
click at [631, 165] on select "Email Phone Email or Phone Email and Phone" at bounding box center [607, 162] width 126 height 18
click at [817, 250] on p "Maximum scheduling notice: None 1 day 2 days 3 days 4 days 5 days 6 days 1 week…" at bounding box center [737, 254] width 803 height 18
drag, startPoint x: 379, startPoint y: 348, endPoint x: 551, endPoint y: 348, distance: 171.9
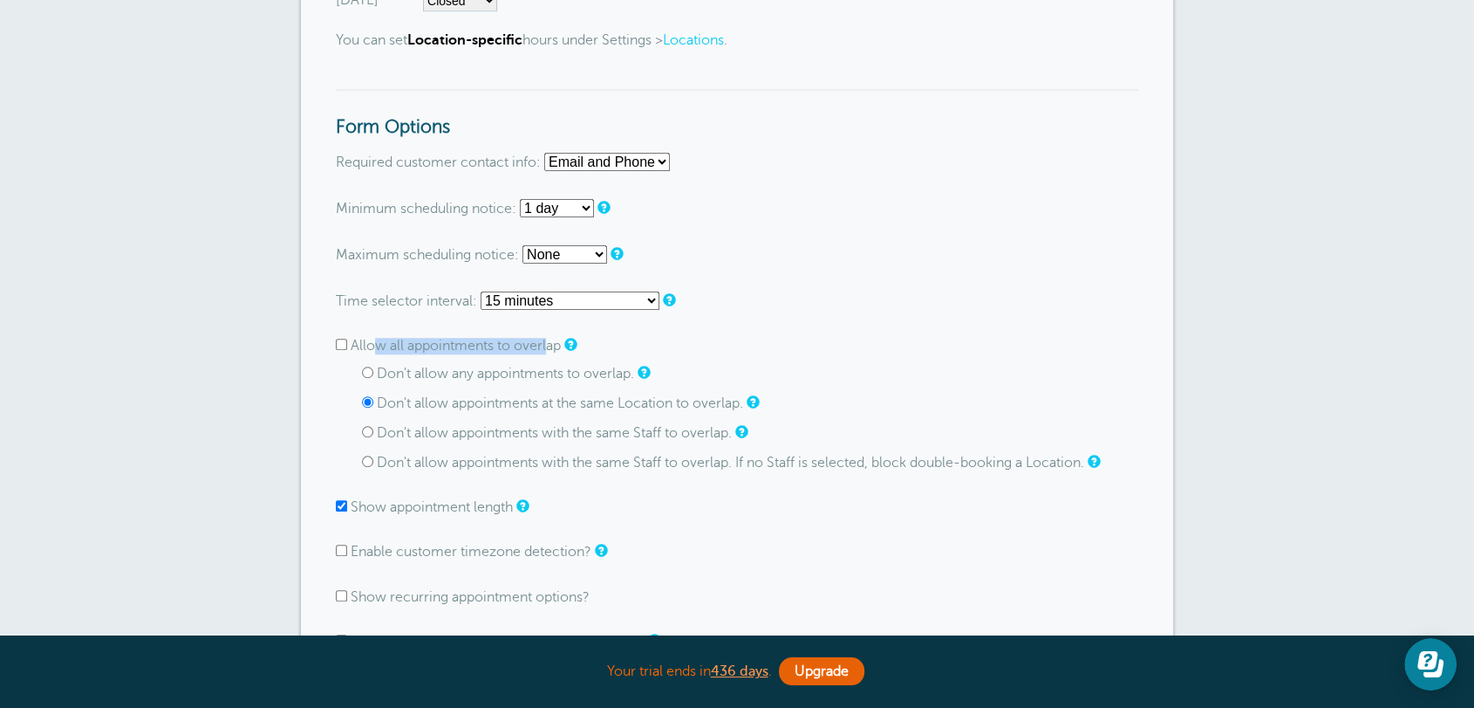
click at [551, 348] on label "Allow all appointments to overlap" at bounding box center [456, 346] width 210 height 16
drag, startPoint x: 421, startPoint y: 378, endPoint x: 641, endPoint y: 380, distance: 220.7
click at [641, 380] on div "Don't allow any appointments to overlap." at bounding box center [750, 374] width 777 height 17
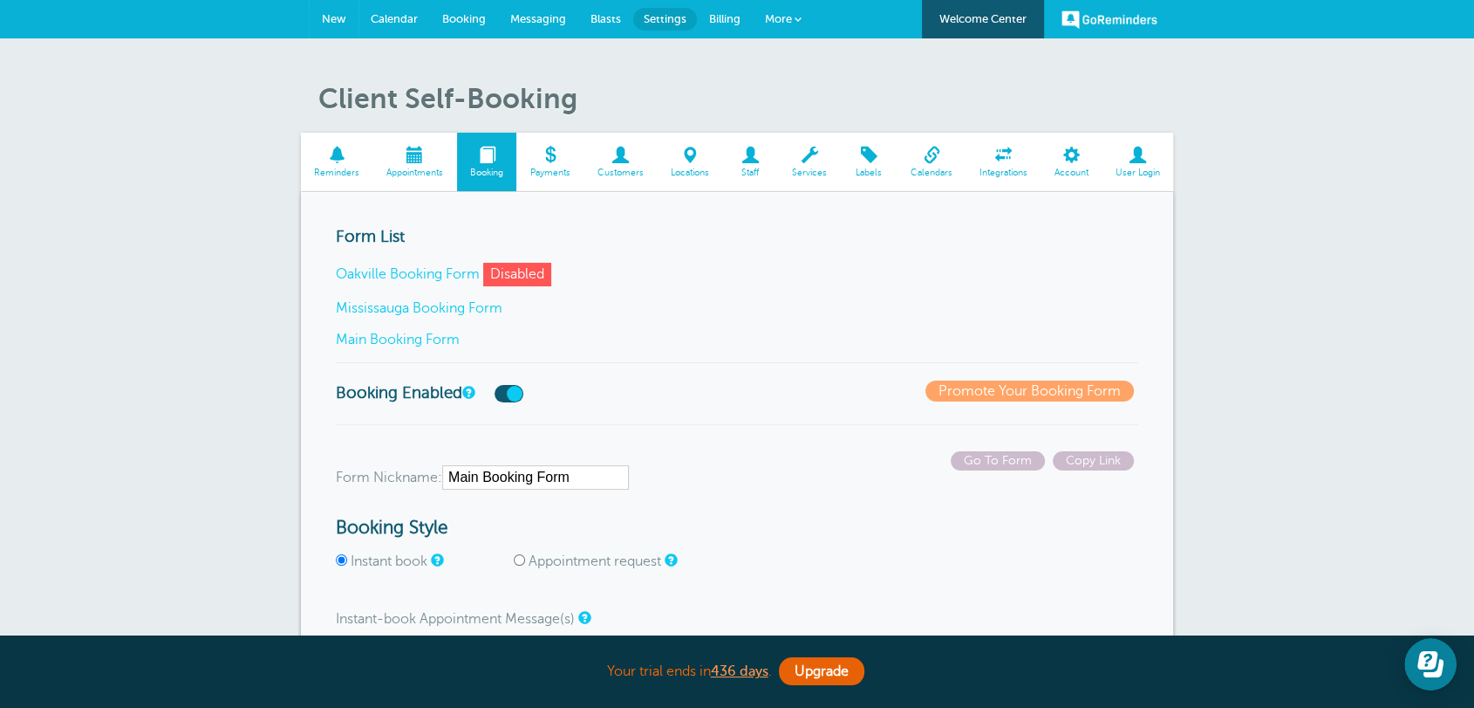
drag, startPoint x: 325, startPoint y: 9, endPoint x: 821, endPoint y: 127, distance: 510.2
click at [325, 9] on link "New" at bounding box center [334, 19] width 49 height 38
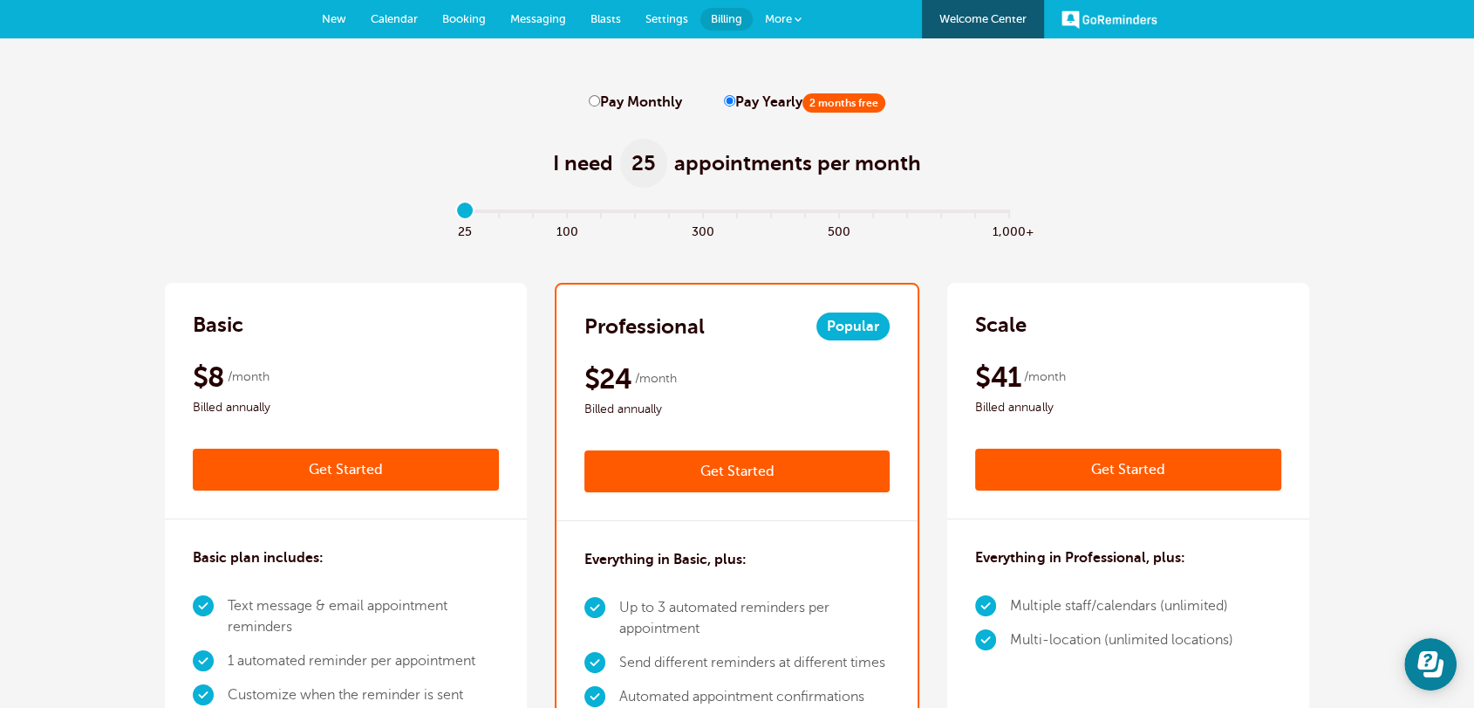
drag, startPoint x: 558, startPoint y: 102, endPoint x: 777, endPoint y: 107, distance: 218.2
click at [407, 128] on div "I need 25 appointments per month" at bounding box center [737, 154] width 1145 height 86
drag, startPoint x: 468, startPoint y: 218, endPoint x: 666, endPoint y: 248, distance: 200.3
click at [666, 216] on input "range" at bounding box center [737, 214] width 564 height 3
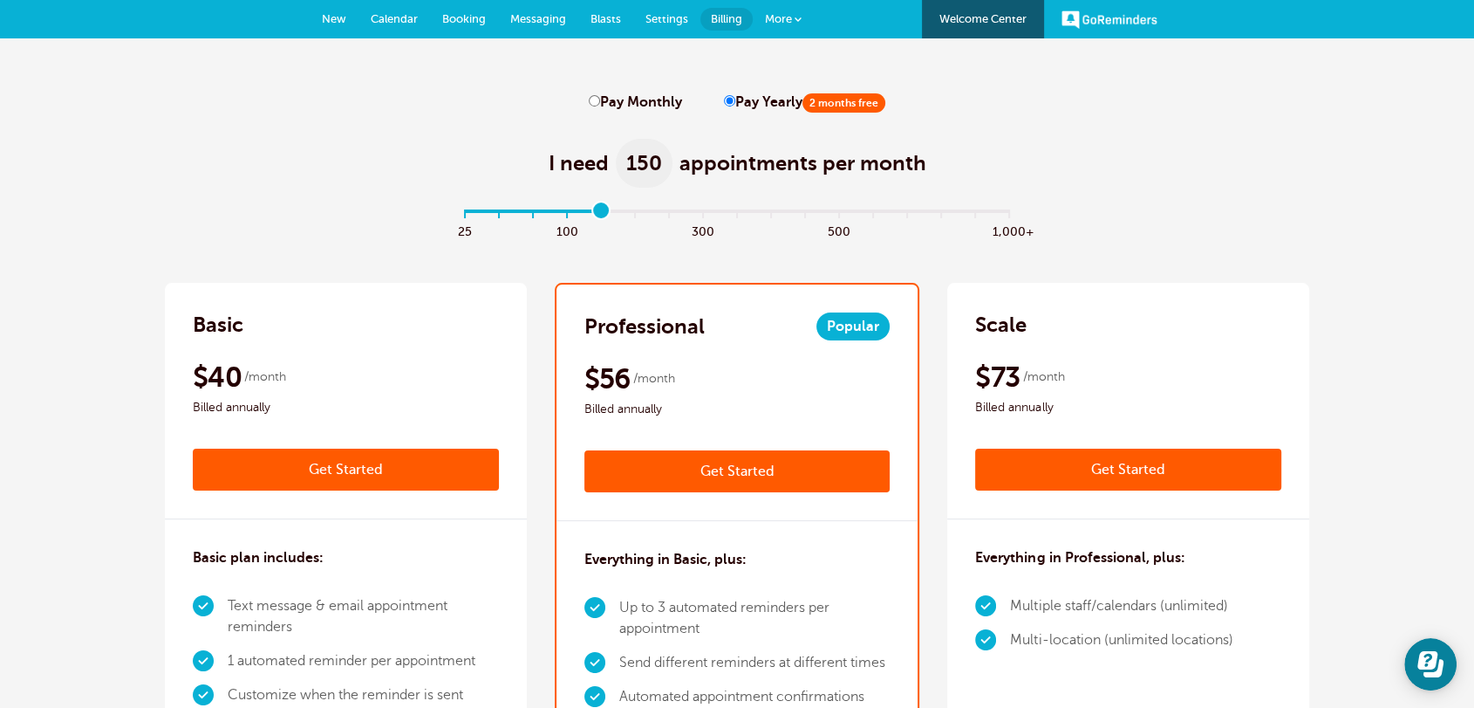
drag, startPoint x: 658, startPoint y: 211, endPoint x: 606, endPoint y: 211, distance: 52.3
type input "4"
click at [606, 213] on input "range" at bounding box center [737, 214] width 564 height 3
click at [599, 213] on input "range" at bounding box center [737, 214] width 564 height 3
click at [624, 332] on h2 "Professional" at bounding box center [645, 326] width 120 height 28
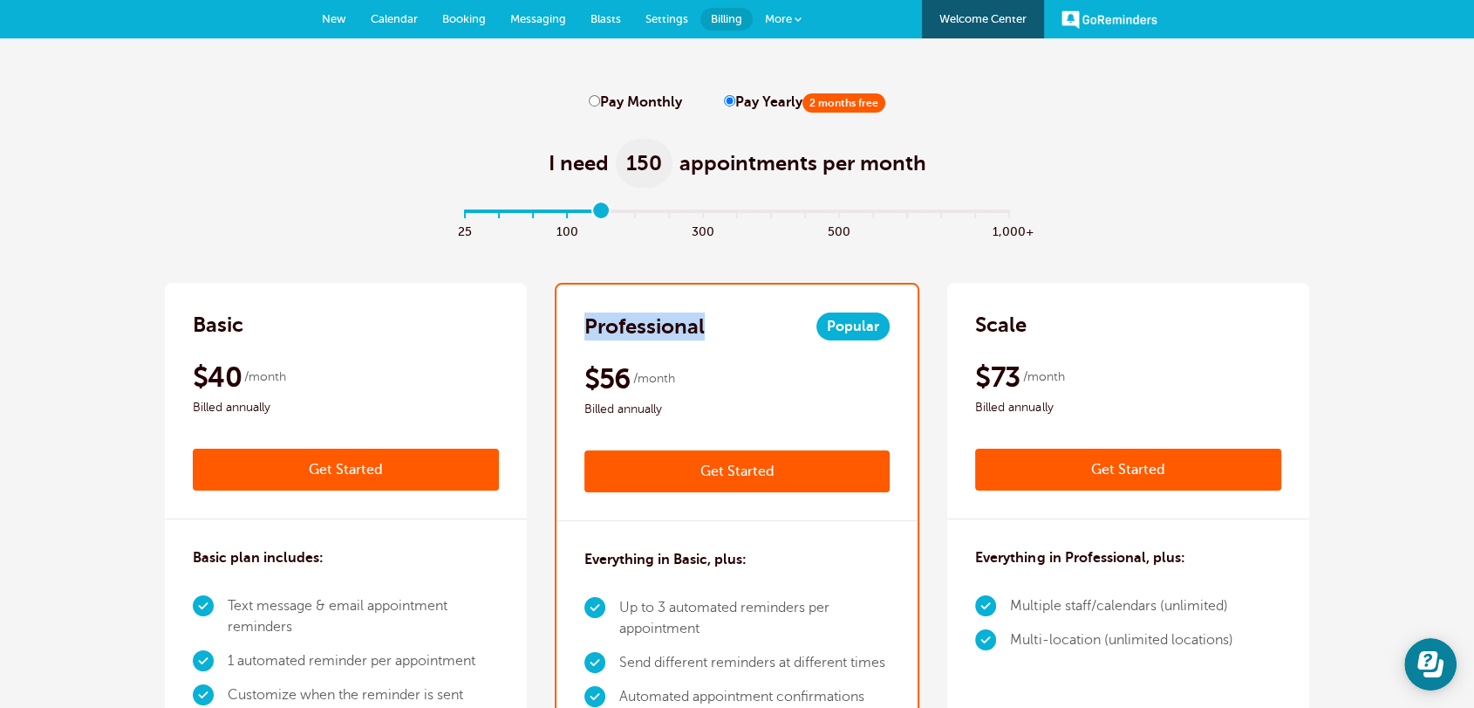
click at [624, 332] on h2 "Professional" at bounding box center [645, 326] width 120 height 28
click at [281, 330] on div "Basic" at bounding box center [346, 325] width 306 height 28
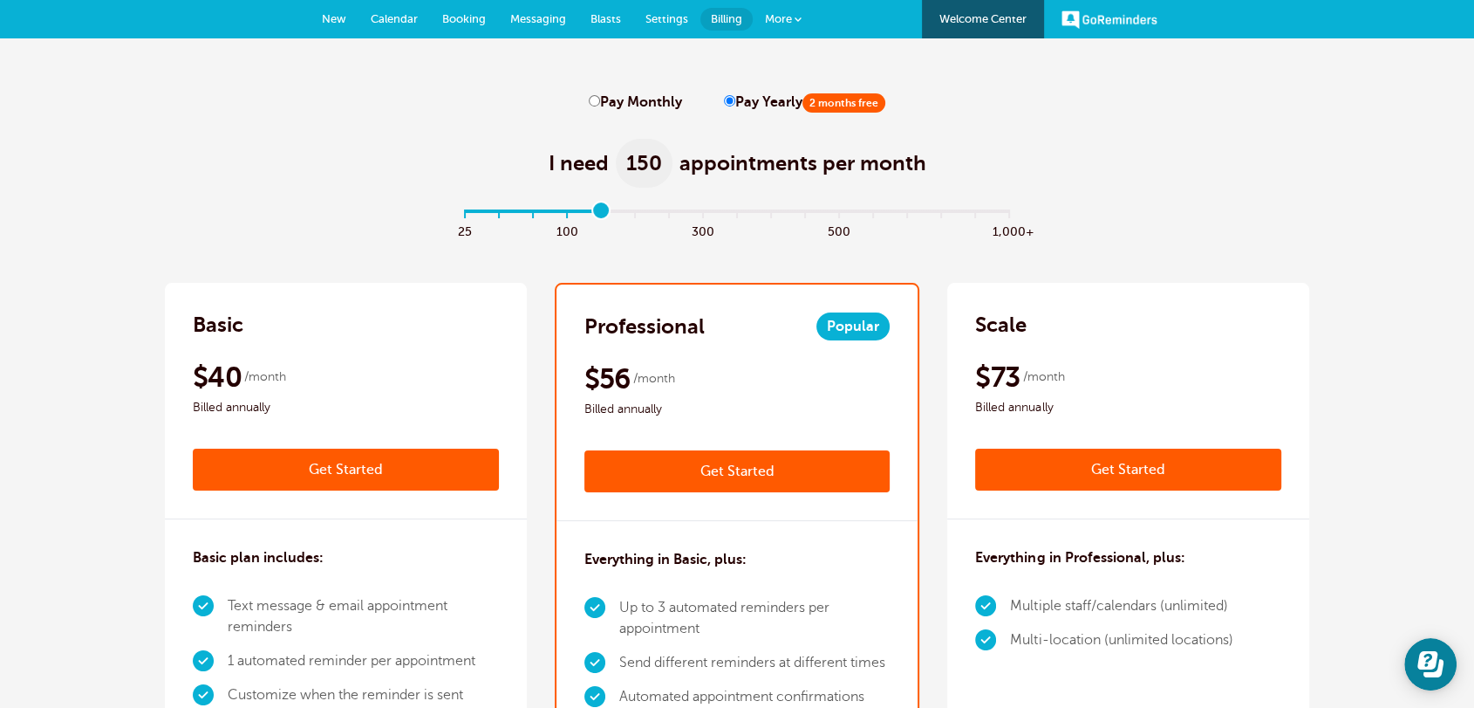
click at [693, 337] on h2 "Professional" at bounding box center [645, 326] width 120 height 28
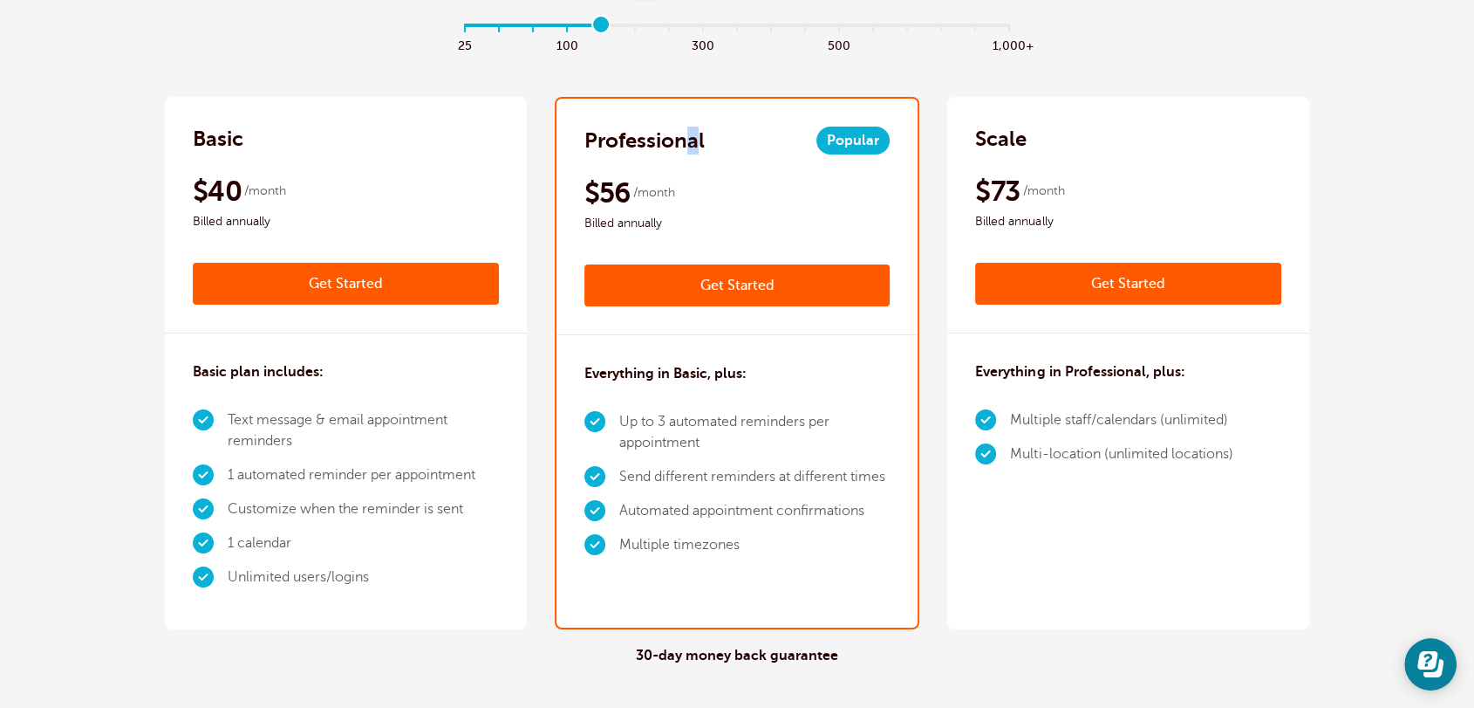
scroll to position [226, 0]
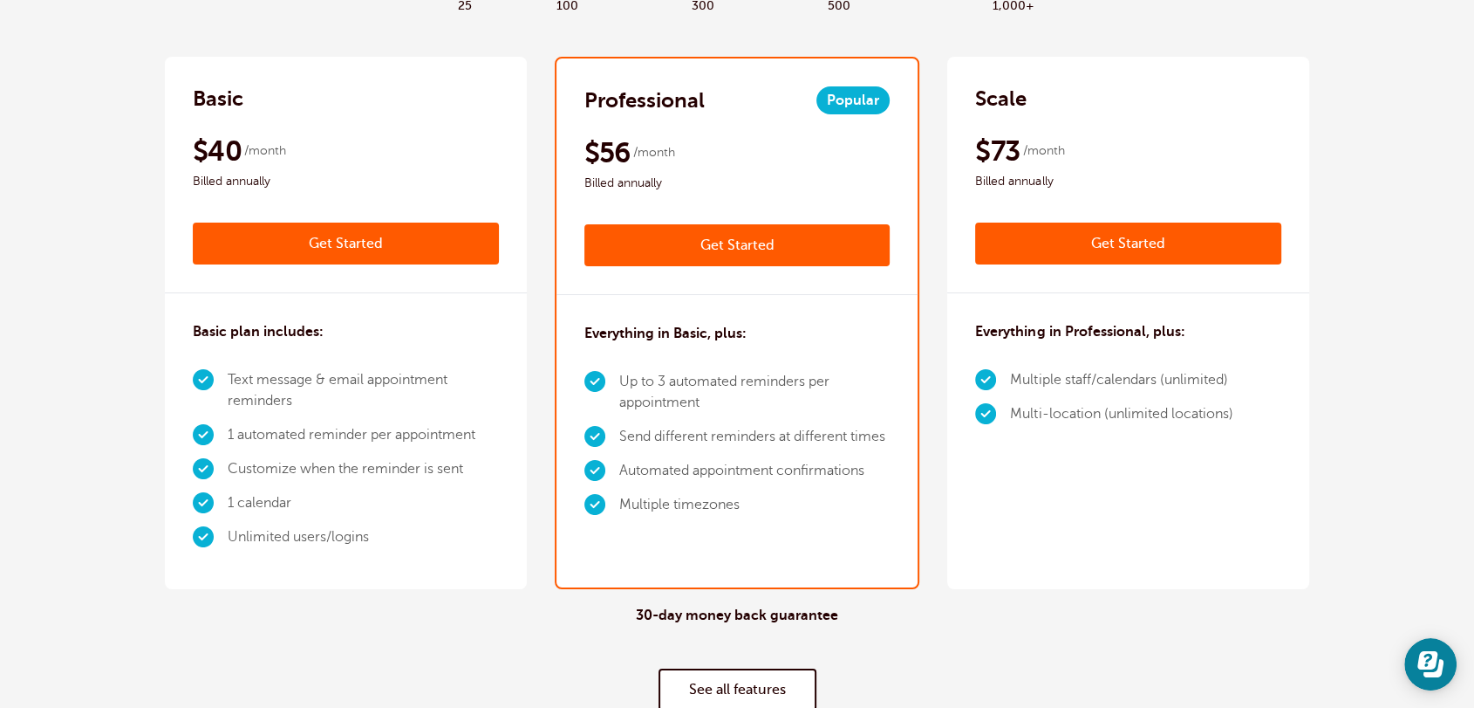
click at [277, 434] on li "1 automated reminder per appointment" at bounding box center [363, 435] width 271 height 34
click at [278, 434] on li "1 automated reminder per appointment" at bounding box center [363, 435] width 271 height 34
drag, startPoint x: 717, startPoint y: 404, endPoint x: 623, endPoint y: 367, distance: 101.1
click at [623, 367] on li "Up to 3 automated reminders per appointment" at bounding box center [754, 392] width 271 height 55
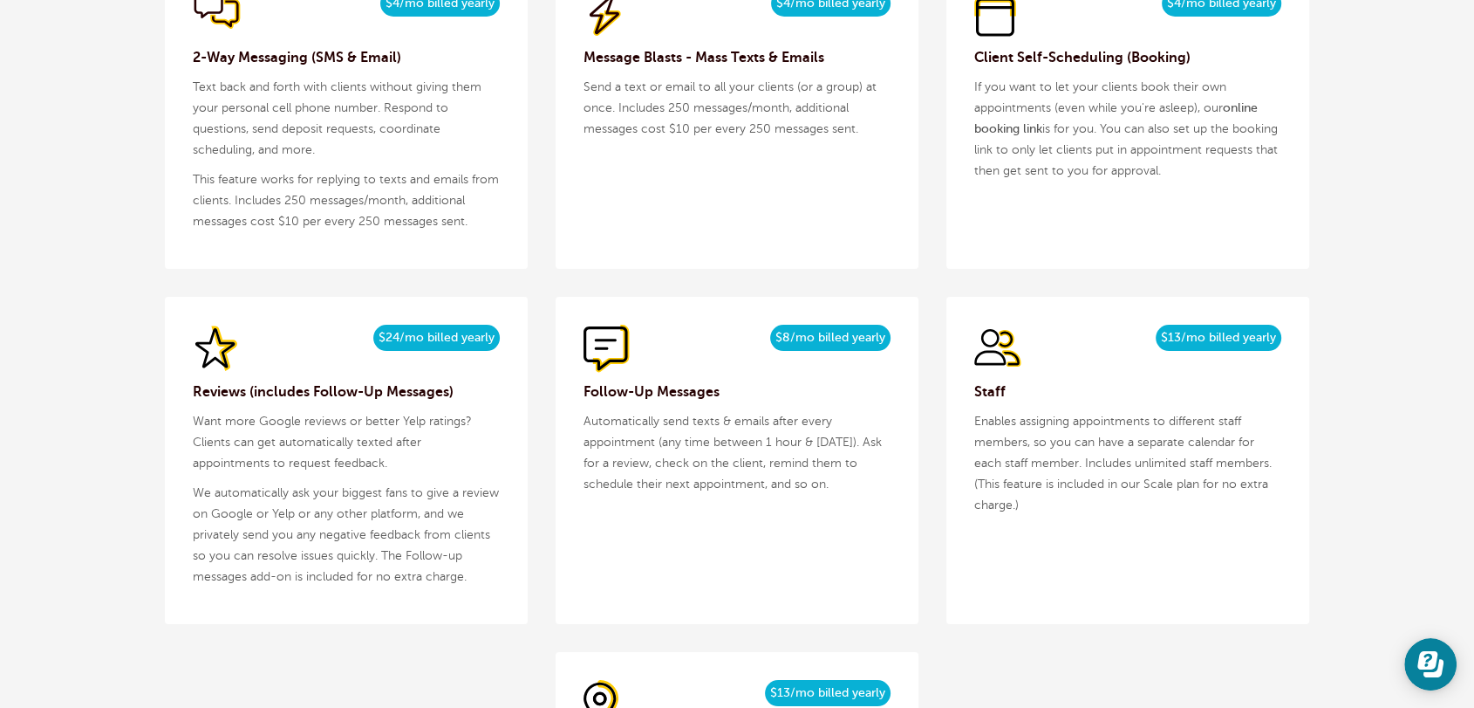
scroll to position [1809, 0]
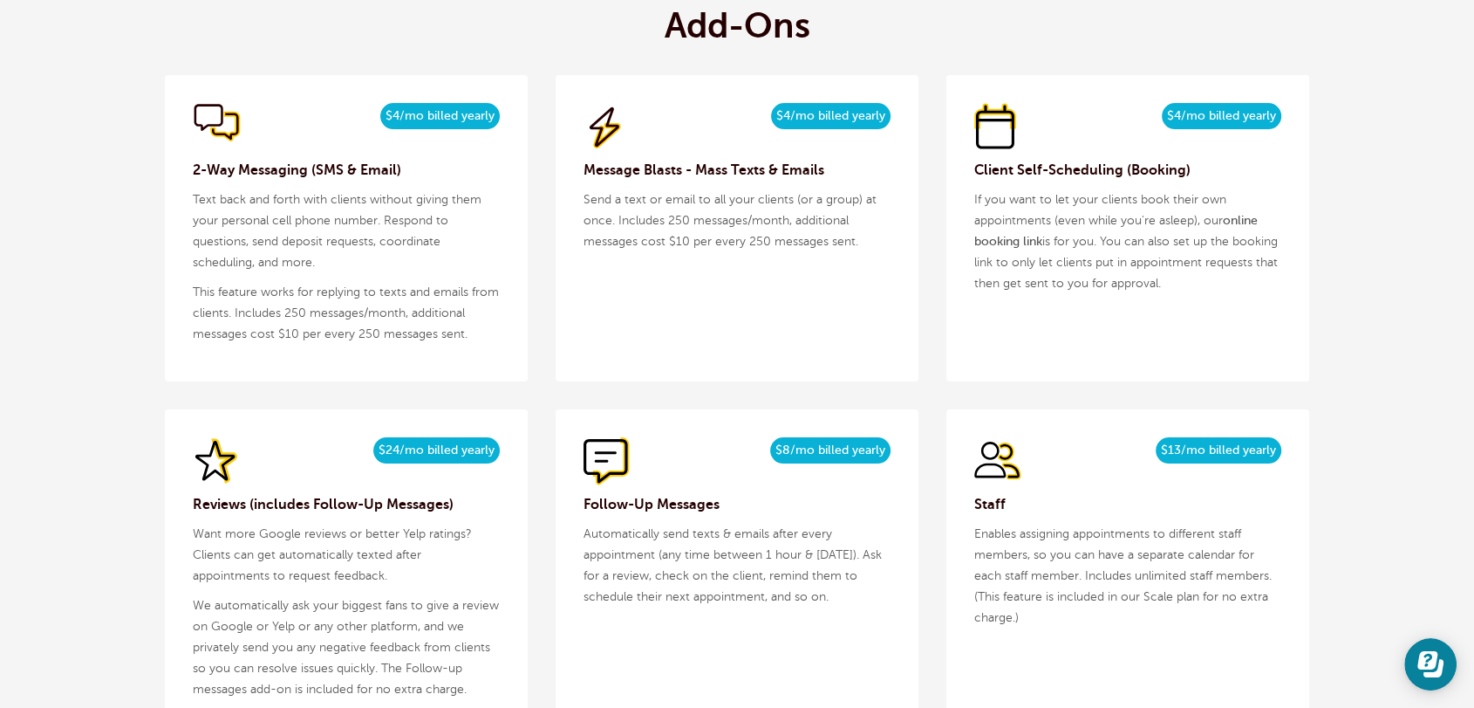
click at [1092, 172] on h3 "Client Self-Scheduling (Booking)" at bounding box center [1128, 170] width 307 height 21
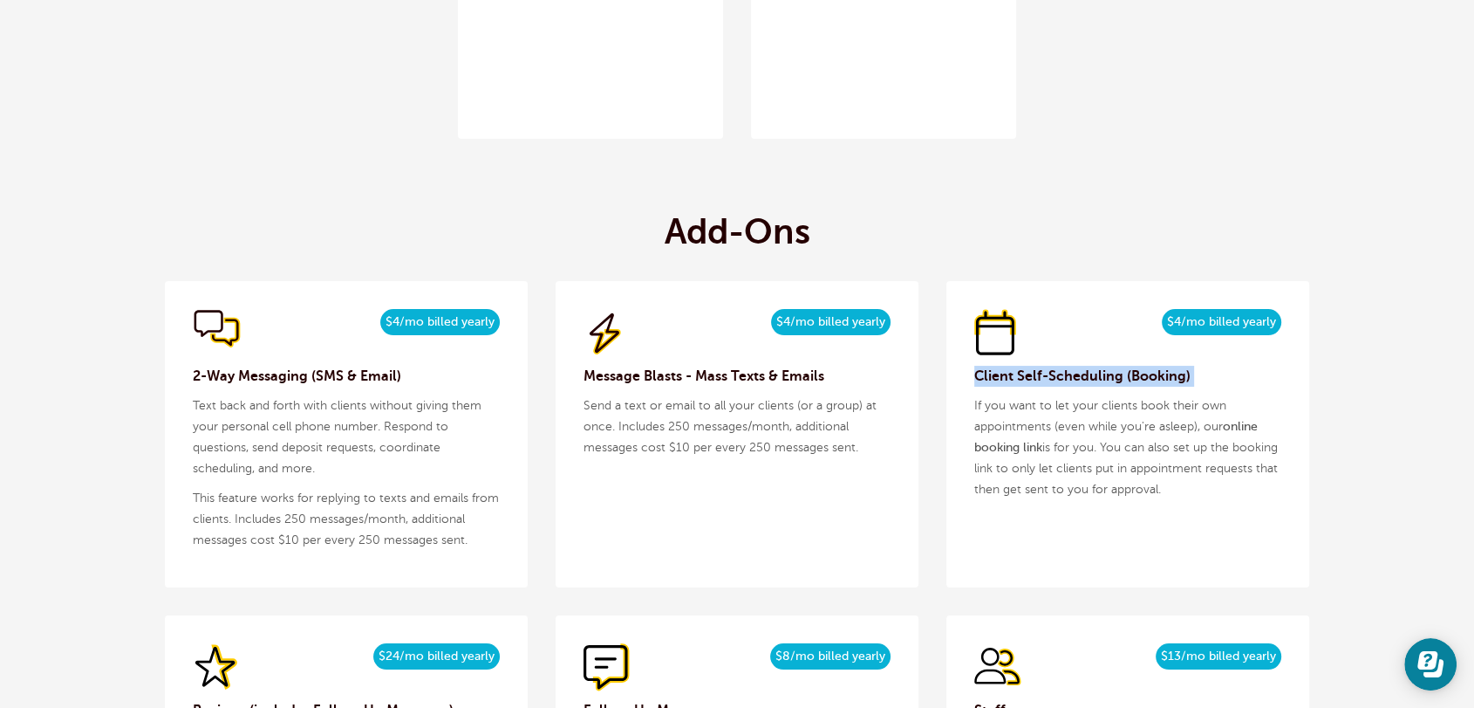
scroll to position [1584, 0]
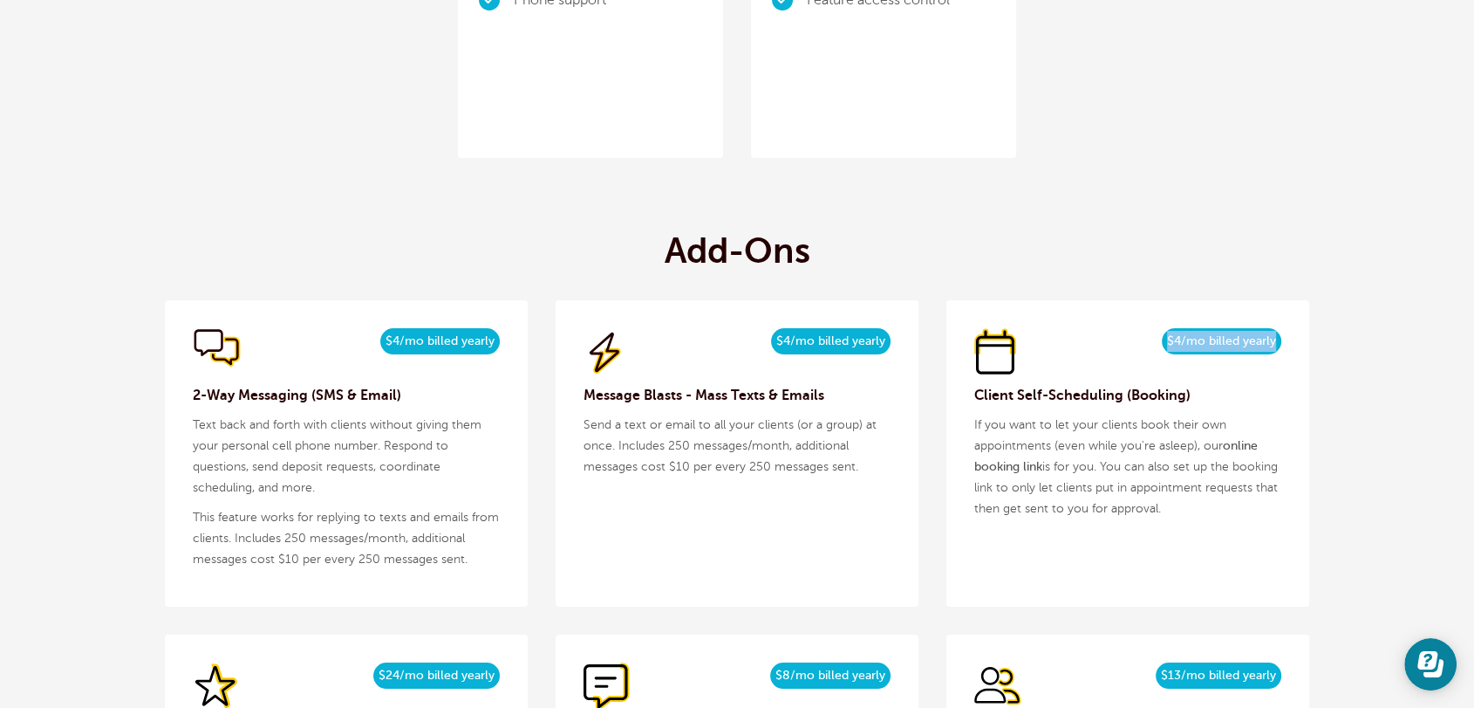
drag, startPoint x: 1170, startPoint y: 340, endPoint x: 1194, endPoint y: 337, distance: 23.8
click at [1281, 337] on span "$4/mo billed yearly" at bounding box center [1222, 341] width 120 height 26
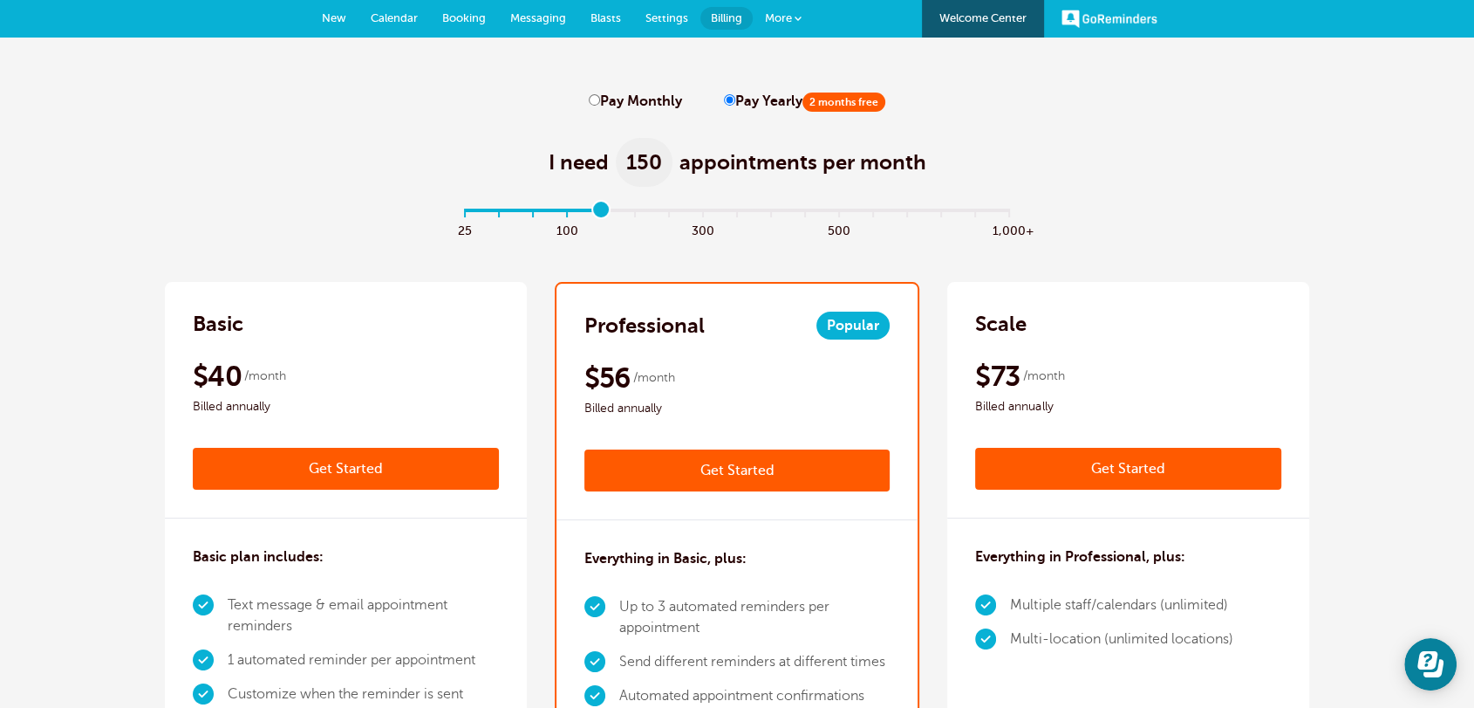
scroll to position [0, 0]
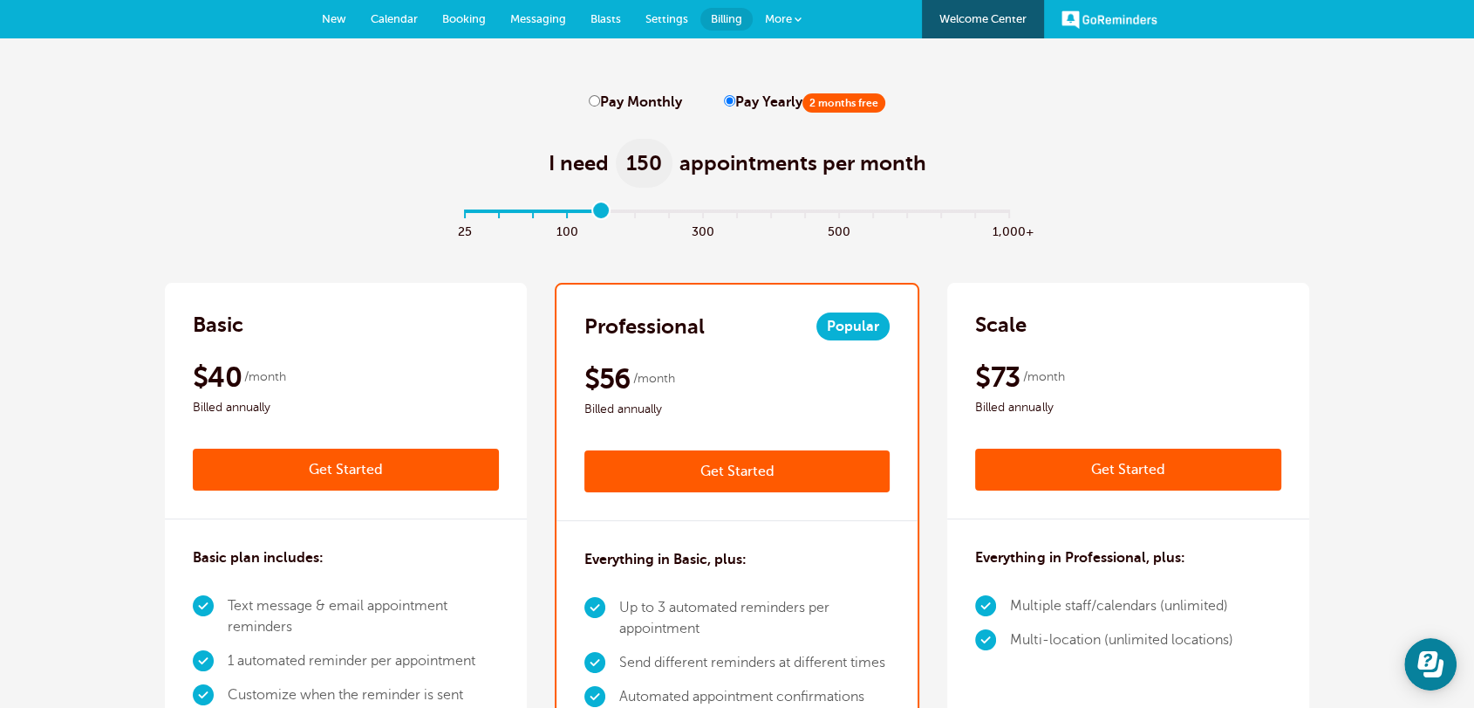
click at [333, 141] on div "I need 150 appointments per month" at bounding box center [737, 154] width 1145 height 86
click at [594, 102] on input "Pay Monthly" at bounding box center [594, 100] width 11 height 11
radio input "true"
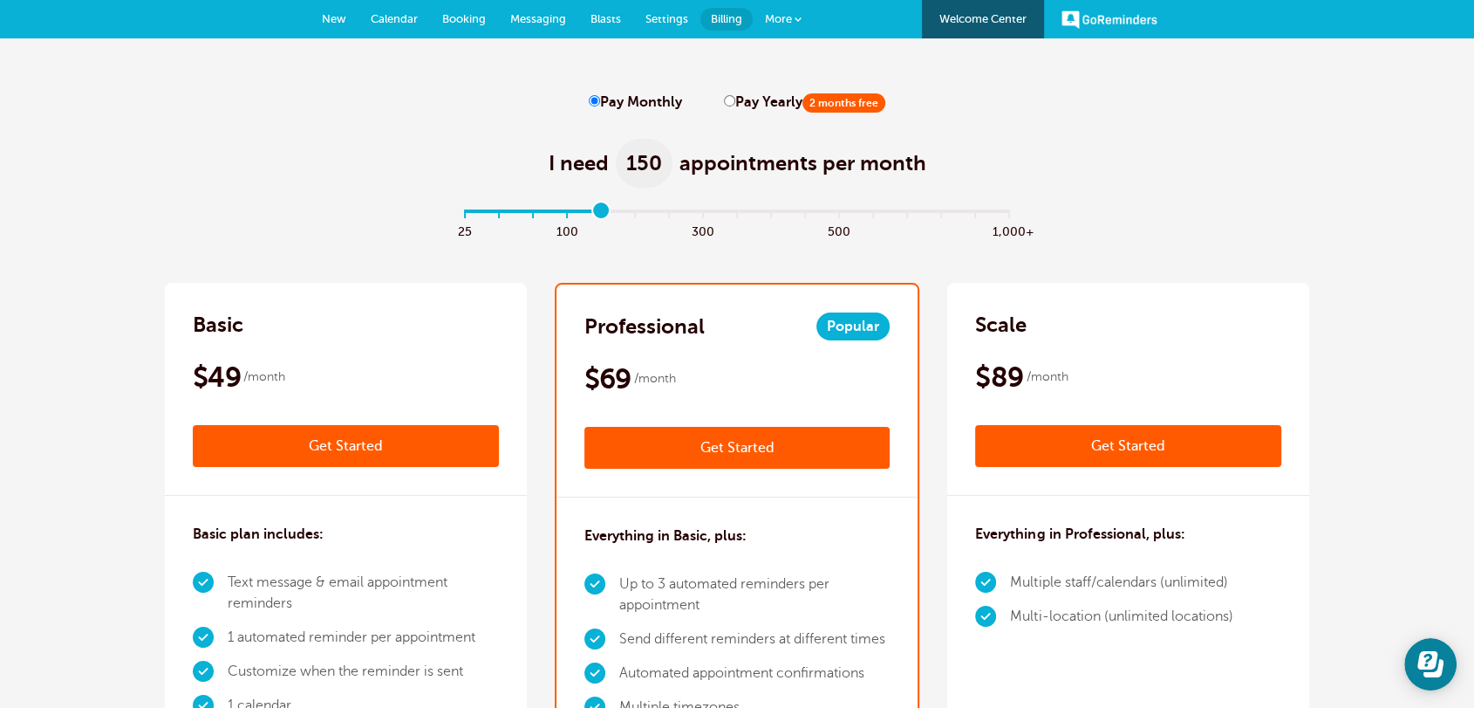
click at [1139, 167] on div "I need 150 appointments per month" at bounding box center [737, 154] width 1145 height 86
click at [672, 25] on link "Settings" at bounding box center [666, 19] width 67 height 38
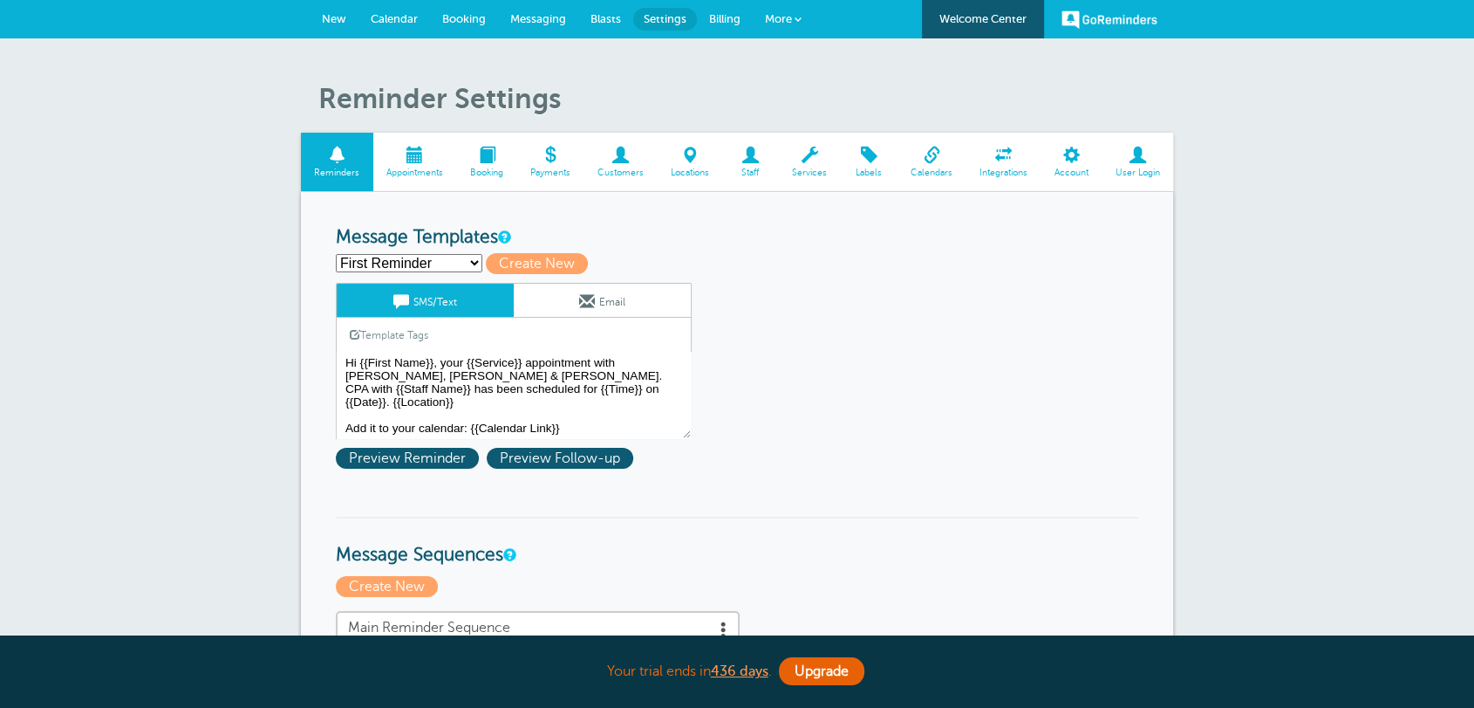
click at [474, 170] on span "Booking" at bounding box center [487, 173] width 43 height 10
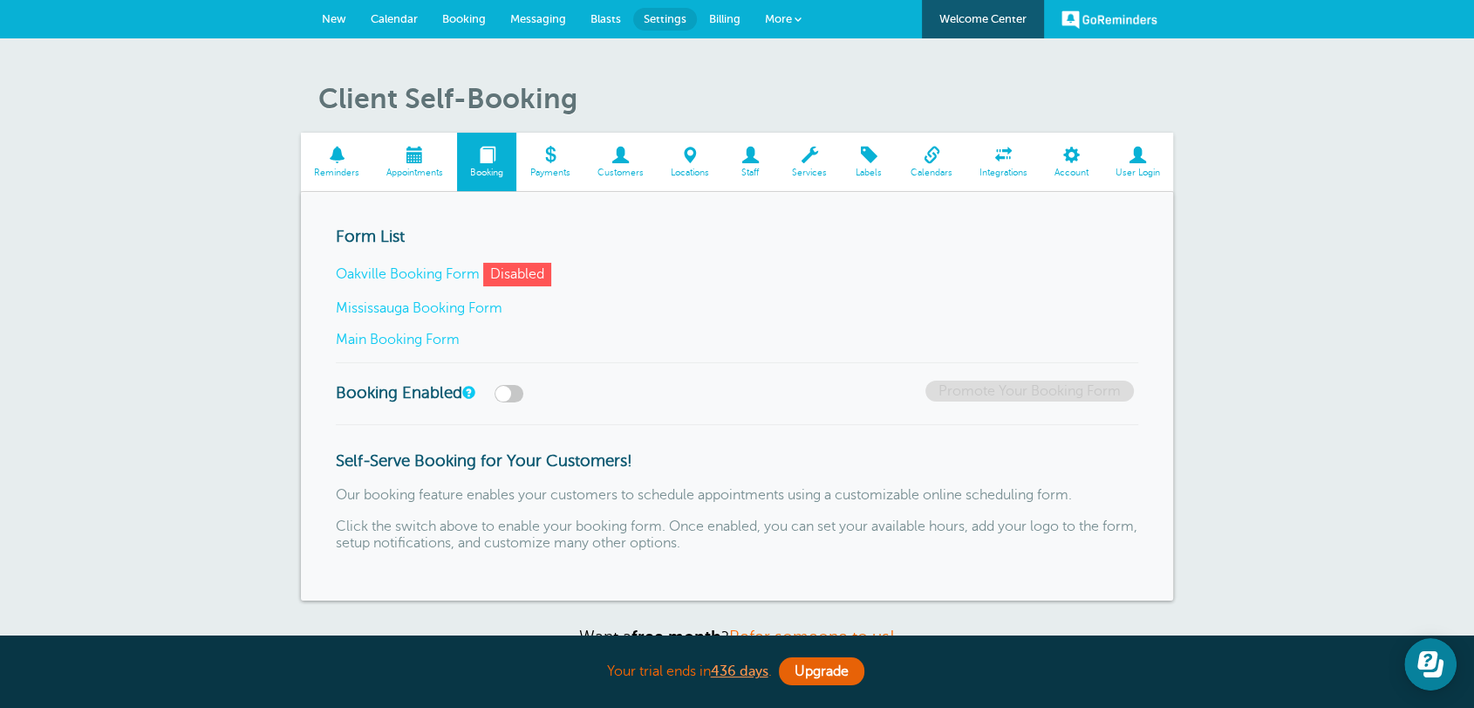
click at [500, 391] on label at bounding box center [509, 393] width 29 height 17
click at [0, 0] on input "checkbox" at bounding box center [0, 0] width 0 height 0
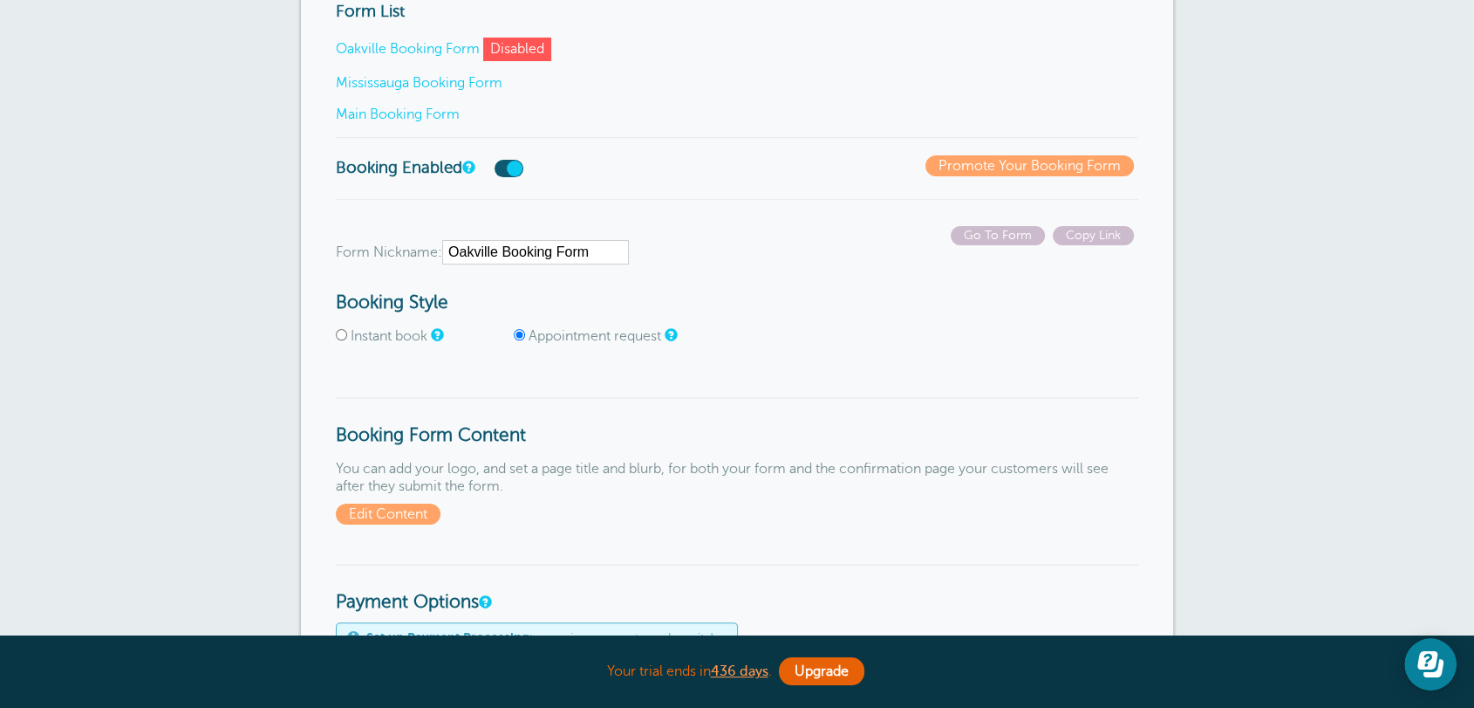
scroll to position [226, 0]
click at [1078, 239] on span "Copy Link" at bounding box center [1093, 234] width 81 height 19
click at [1017, 236] on span "Go To Form" at bounding box center [998, 234] width 94 height 19
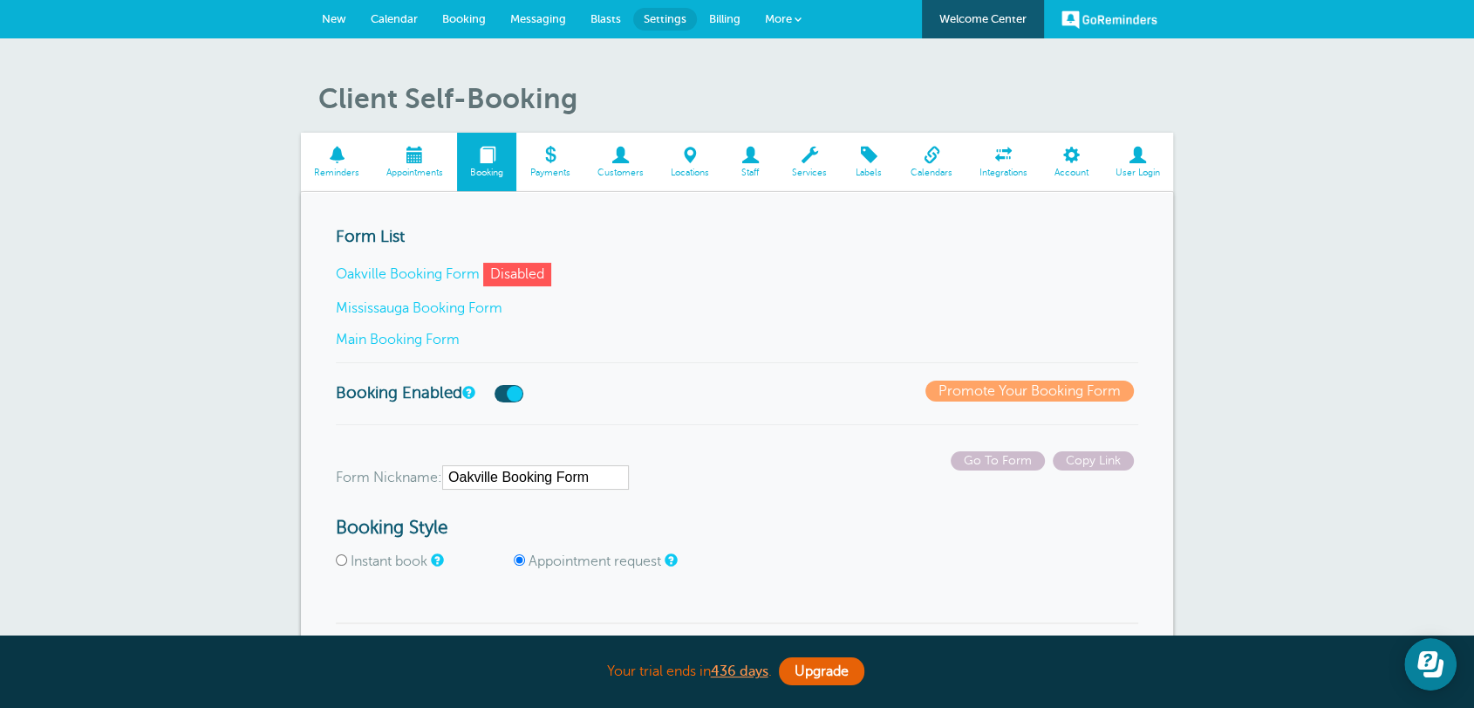
click at [677, 263] on p "Oakville Booking Form Disabled" at bounding box center [737, 275] width 803 height 24
click at [352, 17] on link "New" at bounding box center [334, 19] width 49 height 38
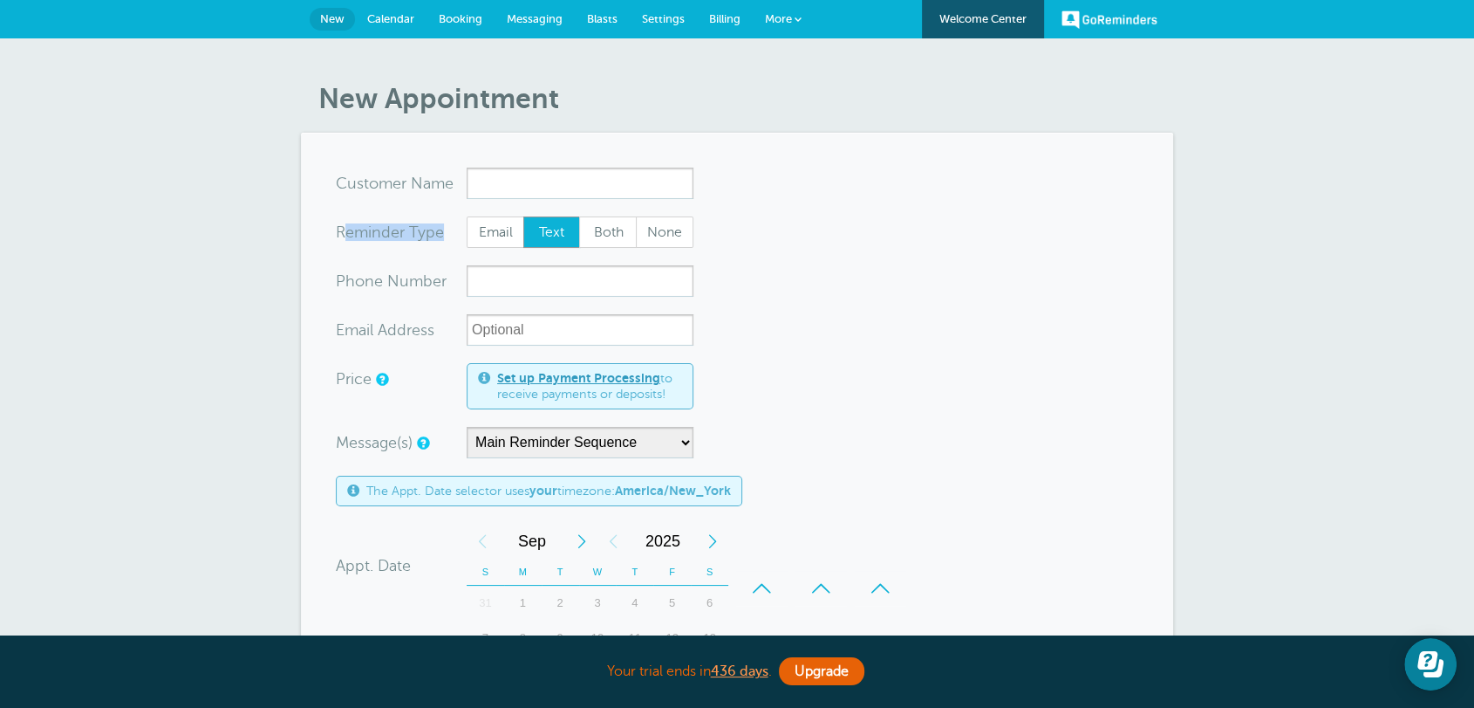
drag, startPoint x: 454, startPoint y: 231, endPoint x: 349, endPoint y: 227, distance: 104.8
click at [349, 227] on div "Reminder Type" at bounding box center [401, 231] width 131 height 31
click at [948, 281] on form "You are creating a new customer. To use an existing customer select one from th…" at bounding box center [737, 623] width 803 height 910
drag, startPoint x: 428, startPoint y: 278, endPoint x: 558, endPoint y: 339, distance: 144.1
click at [558, 168] on div "xxx-no-autofill Pho ne Nu mber xx-no-autofill Ema il Add ress" at bounding box center [737, 168] width 803 height 0
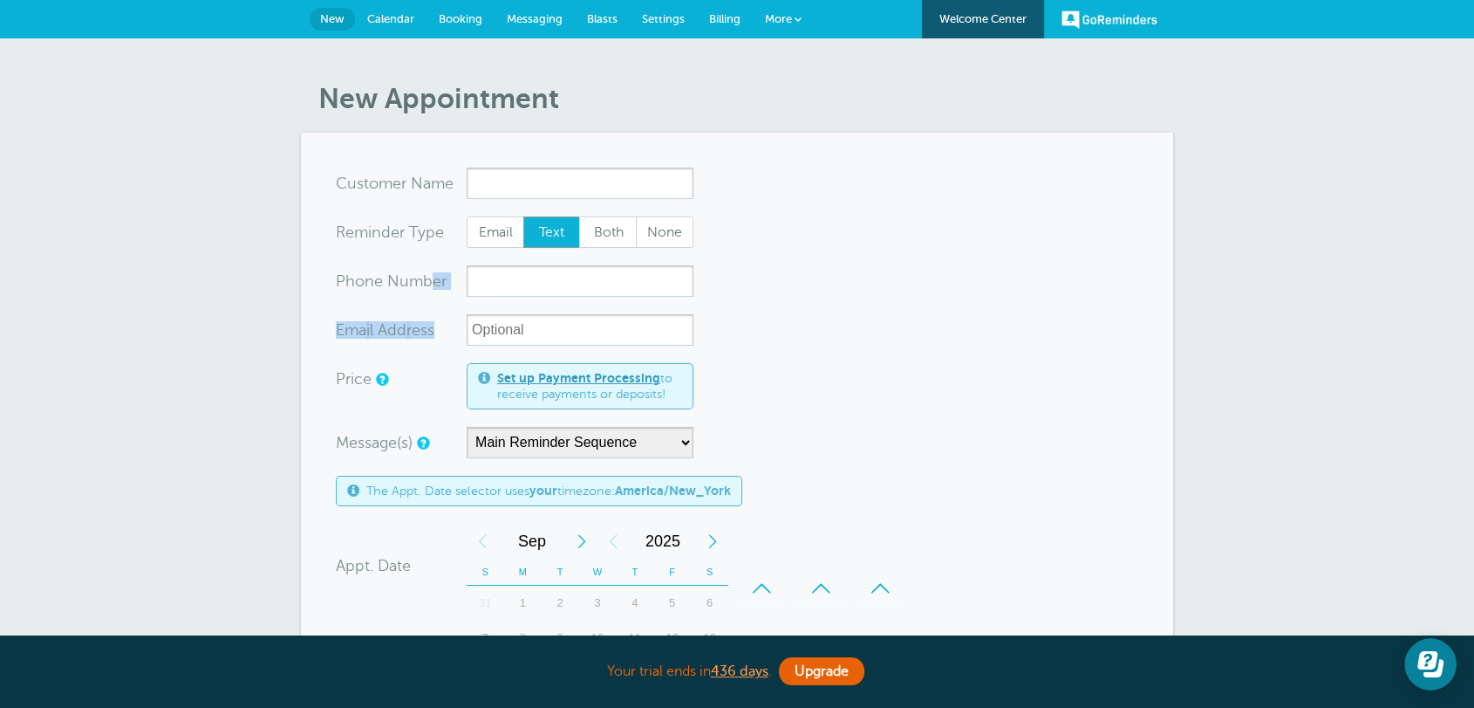
click at [668, 26] on link "Settings" at bounding box center [663, 19] width 67 height 38
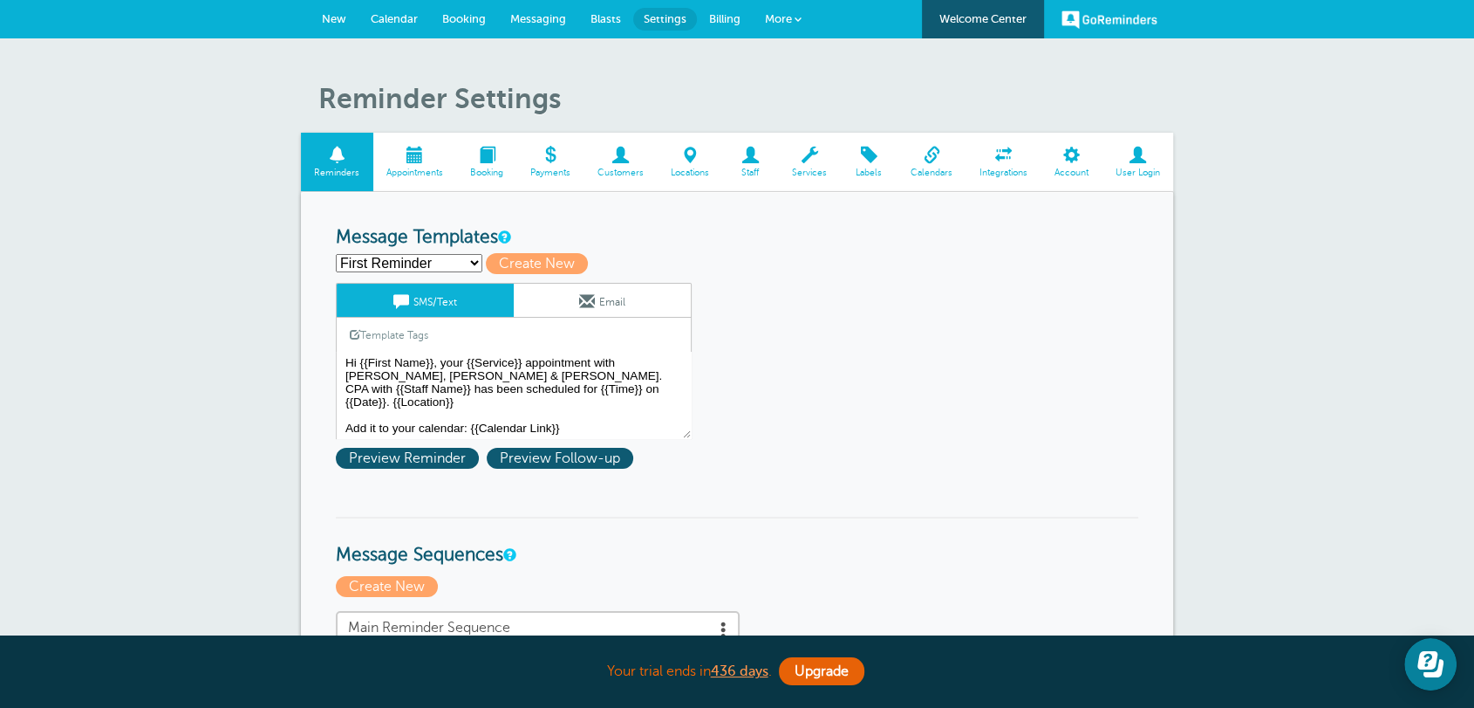
click at [420, 259] on select "First Reminder Follow Up: Ask For Review Second Reminder Third Reminder Create …" at bounding box center [409, 263] width 147 height 18
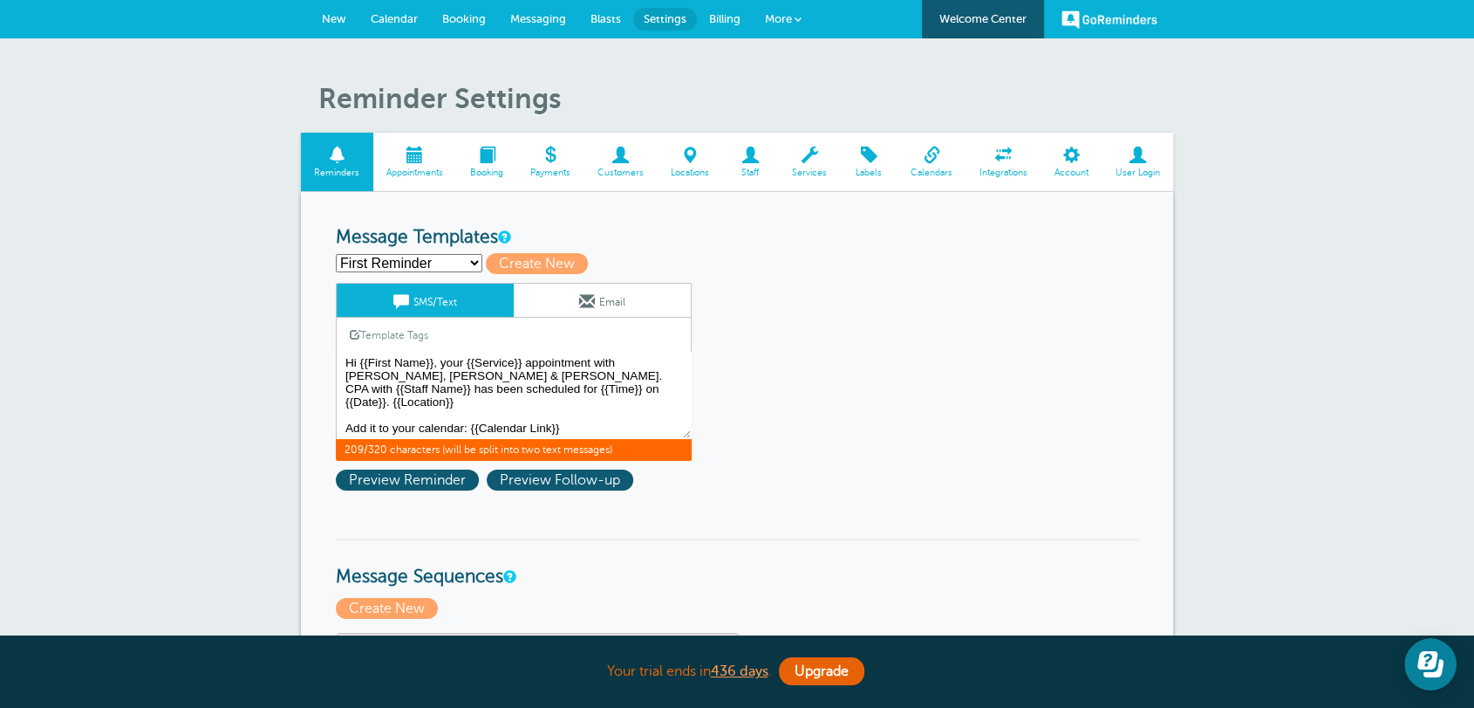
click at [609, 393] on textarea "Hi {{First Name}}, your {{Service}} appointment with [PERSON_NAME], [PERSON_NAM…" at bounding box center [514, 395] width 356 height 87
click at [425, 260] on select "First Reminder Follow Up: Ask For Review Second Reminder Third Reminder Create …" at bounding box center [409, 263] width 147 height 18
drag, startPoint x: 662, startPoint y: 367, endPoint x: 674, endPoint y: 373, distance: 12.9
click at [662, 367] on textarea "Hi {{First Name}}, your {{Service}} appointment with Griffiths, Dreher & Evans,…" at bounding box center [514, 395] width 356 height 87
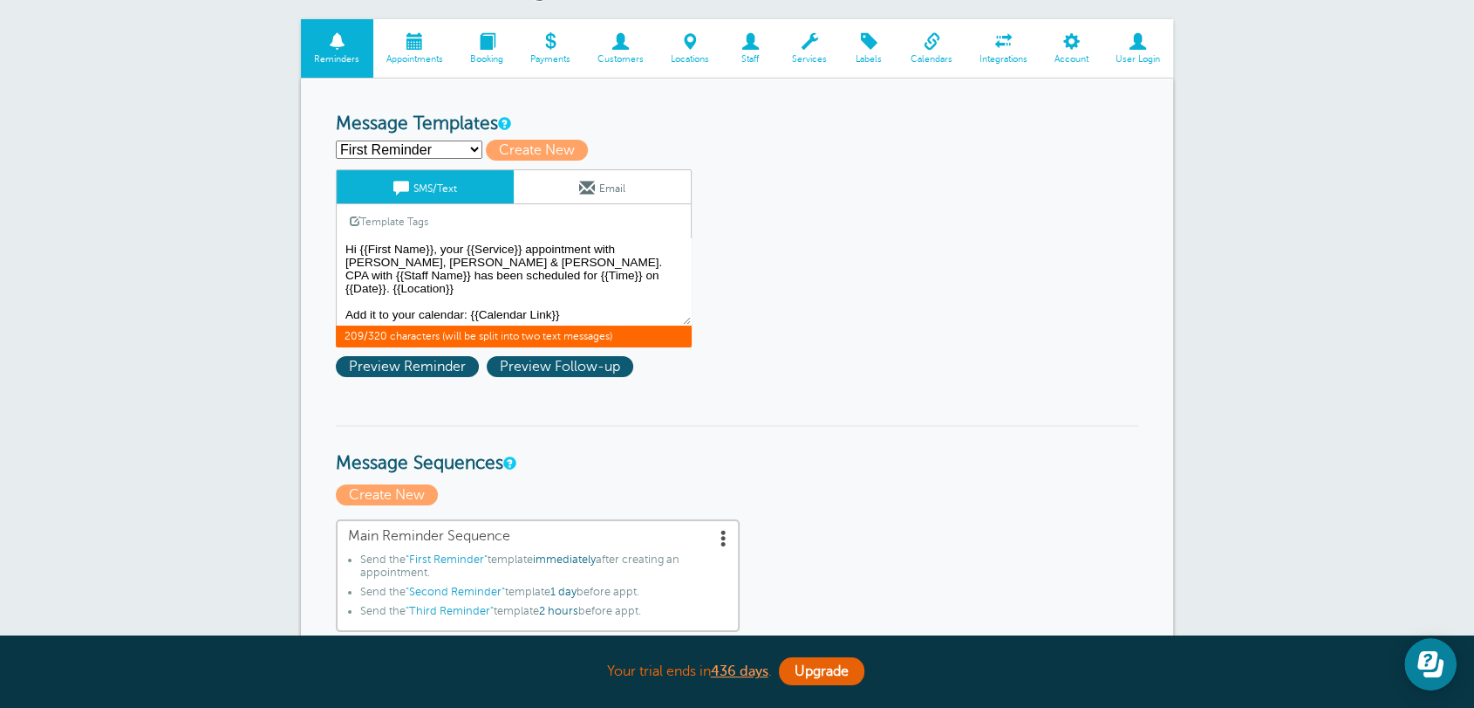
scroll to position [226, 0]
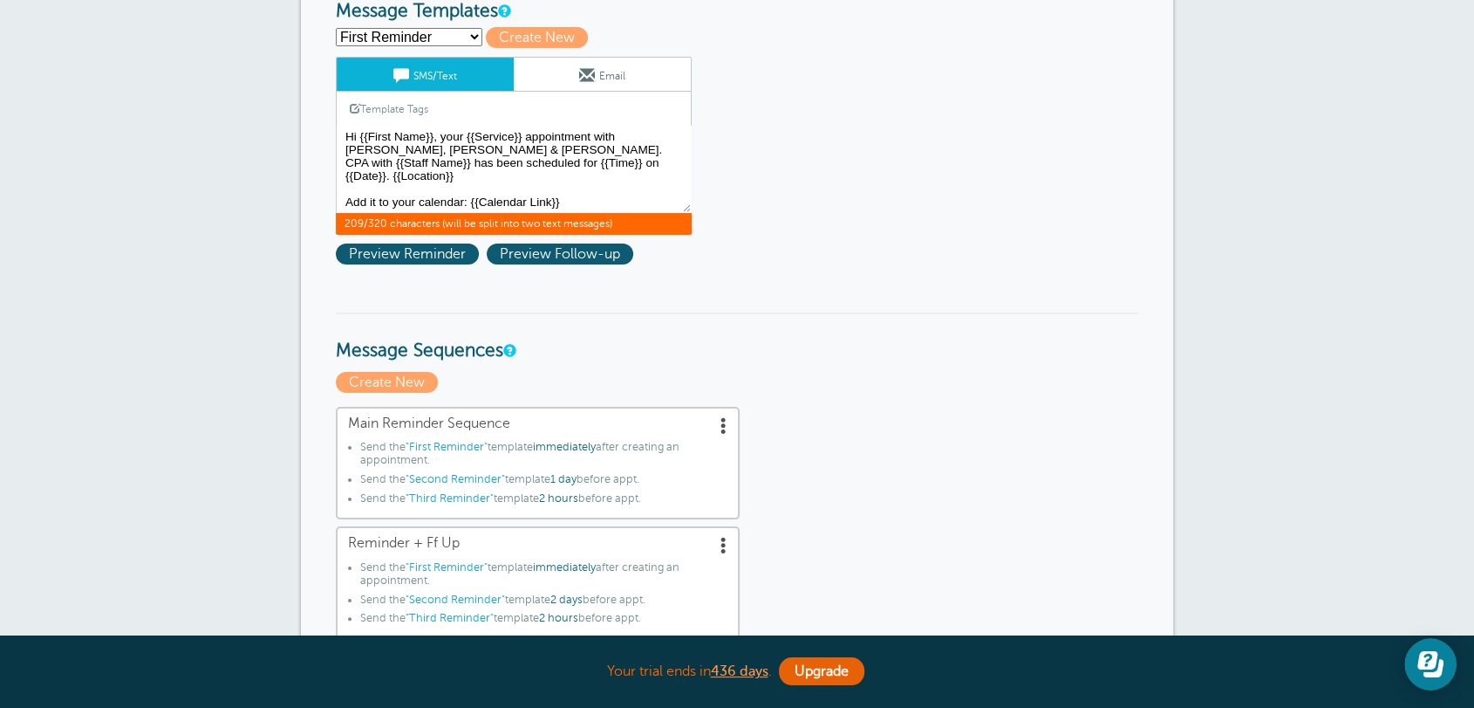
click at [730, 421] on span at bounding box center [723, 424] width 17 height 17
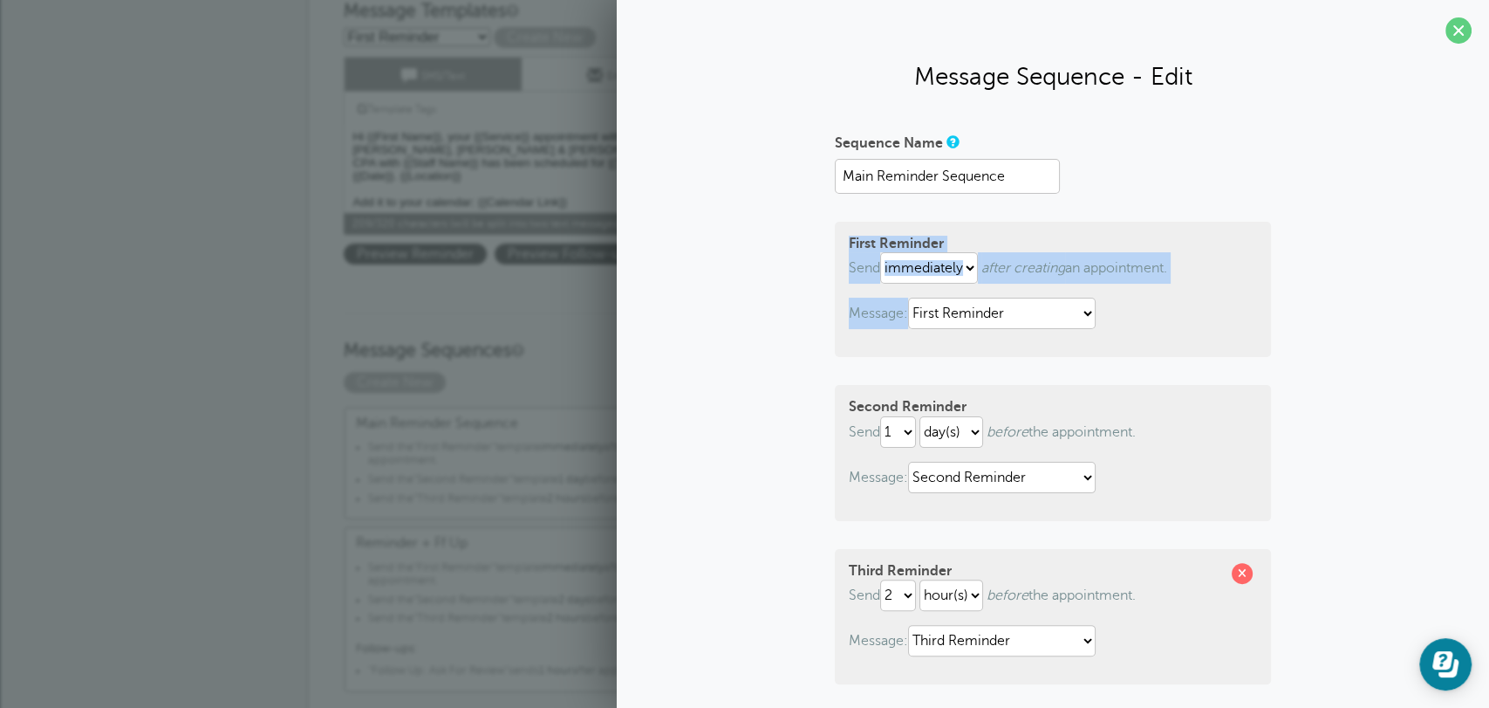
drag, startPoint x: 836, startPoint y: 232, endPoint x: 1319, endPoint y: 295, distance: 487.4
click at [1319, 295] on div "Sequence Name Main Reminder Sequence First Reminder Send immediately 1 2 3 4 5 …" at bounding box center [1053, 509] width 838 height 763
click at [1180, 341] on div "First Reminder Send immediately 1 2 3 4 5 6 7 8 9 10 11 12 13 14 15 16 17 18 19…" at bounding box center [1053, 289] width 436 height 135
drag, startPoint x: 1259, startPoint y: 354, endPoint x: 868, endPoint y: 270, distance: 399.9
click at [868, 270] on div "First Reminder Send immediately 1 2 3 4 5 6 7 8 9 10 11 12 13 14 15 16 17 18 19…" at bounding box center [1053, 289] width 436 height 135
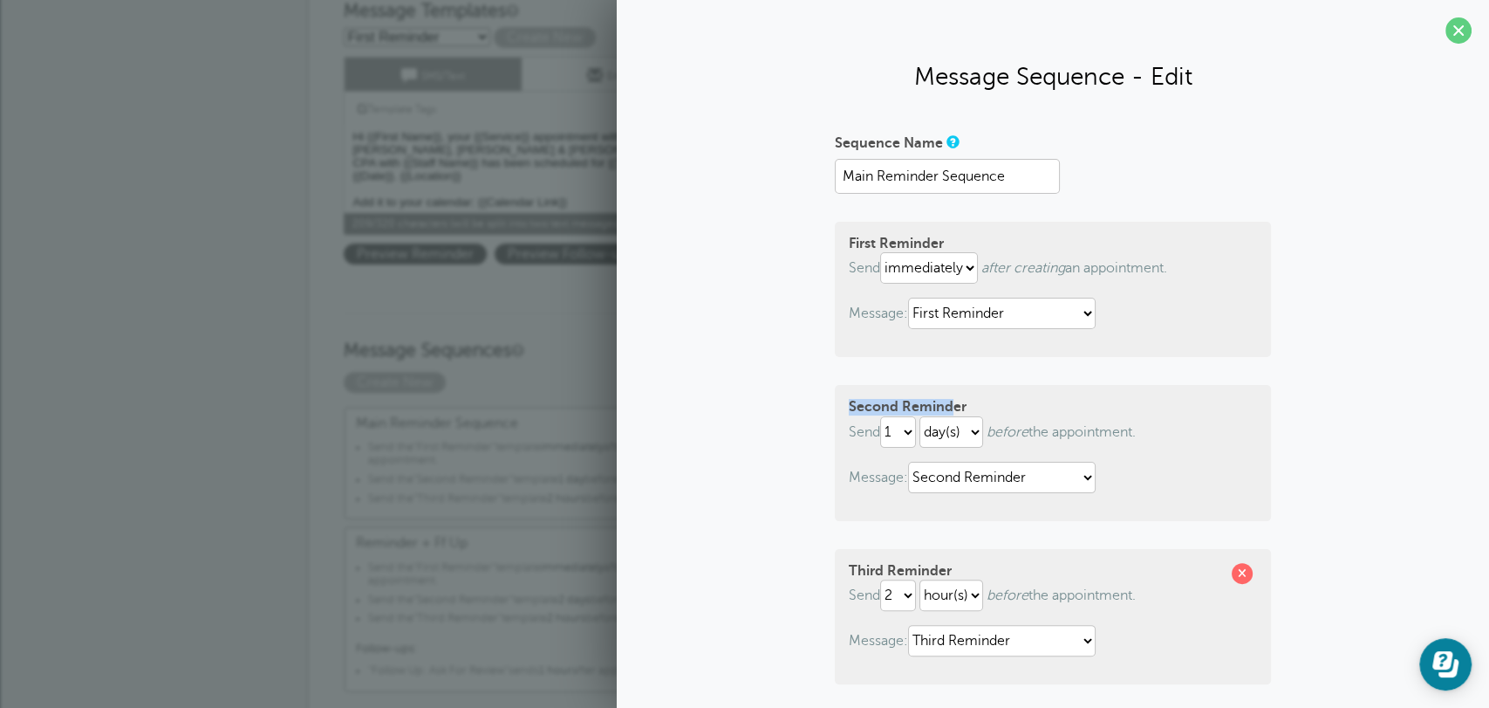
drag, startPoint x: 847, startPoint y: 410, endPoint x: 936, endPoint y: 448, distance: 96.6
click at [949, 410] on div "Sequence Name Main Reminder Sequence First Reminder Send immediately 1 2 3 4 5 …" at bounding box center [1053, 509] width 838 height 763
drag, startPoint x: 902, startPoint y: 560, endPoint x: 787, endPoint y: 569, distance: 115.5
click at [787, 569] on div "Sequence Name Main Reminder Sequence First Reminder Send immediately 1 2 3 4 5 …" at bounding box center [1053, 509] width 838 height 763
click at [825, 335] on div "Sequence Name Main Reminder Sequence First Reminder Send immediately 1 2 3 4 5 …" at bounding box center [1053, 509] width 838 height 763
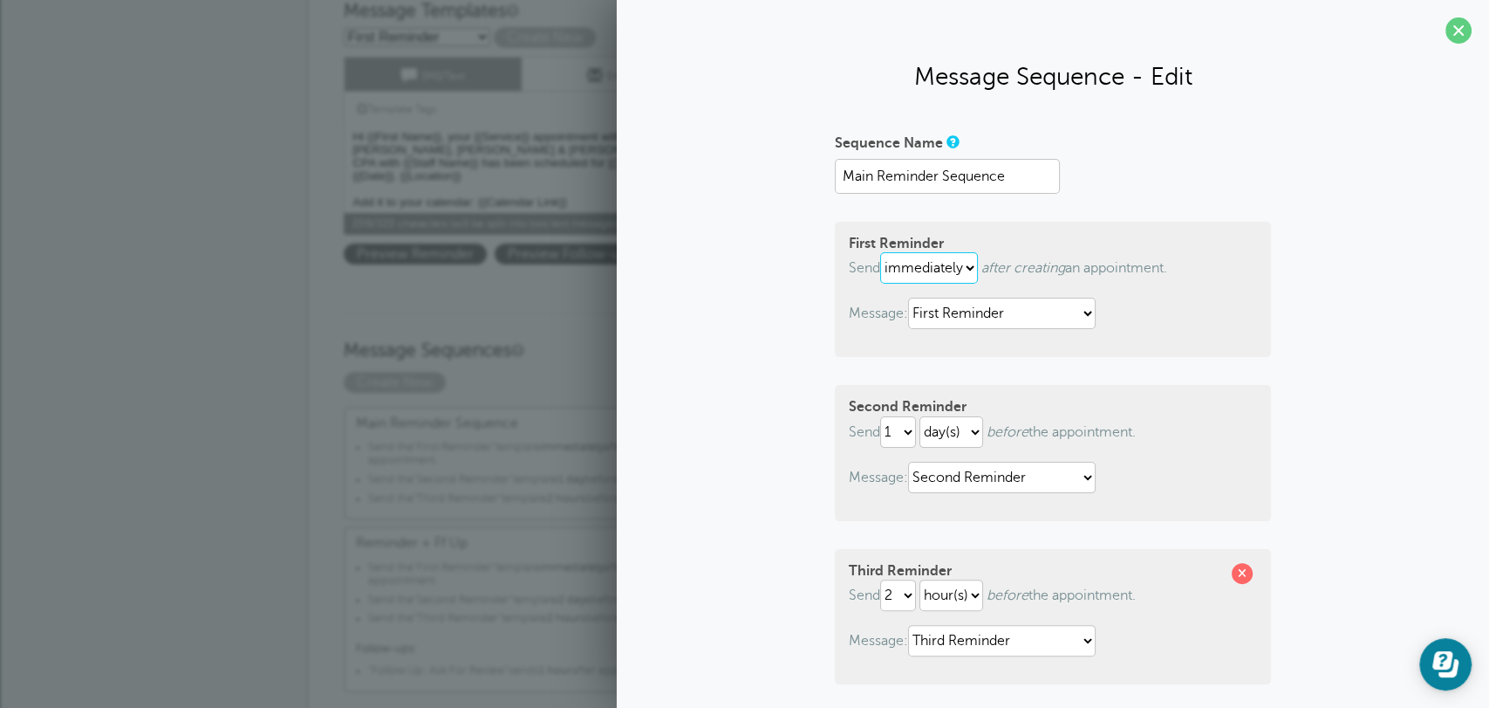
click at [895, 272] on select "immediately 1 2 3 4 5 6 7 8 9 10 11 12 13 14 15 16 17 18 19 20 21 22 23 24 25 2…" at bounding box center [929, 267] width 98 height 31
click at [880, 252] on select "immediately 1 2 3 4 5 6 7 8 9 10 11 12 13 14 15 16 17 18 19 20 21 22 23 24 25 2…" at bounding box center [929, 267] width 98 height 31
click at [957, 274] on select "hour(s) day(s)" at bounding box center [954, 267] width 64 height 31
click at [922, 252] on select "hour(s) day(s)" at bounding box center [954, 267] width 64 height 31
click at [922, 270] on select "hour(s) day(s)" at bounding box center [954, 267] width 64 height 31
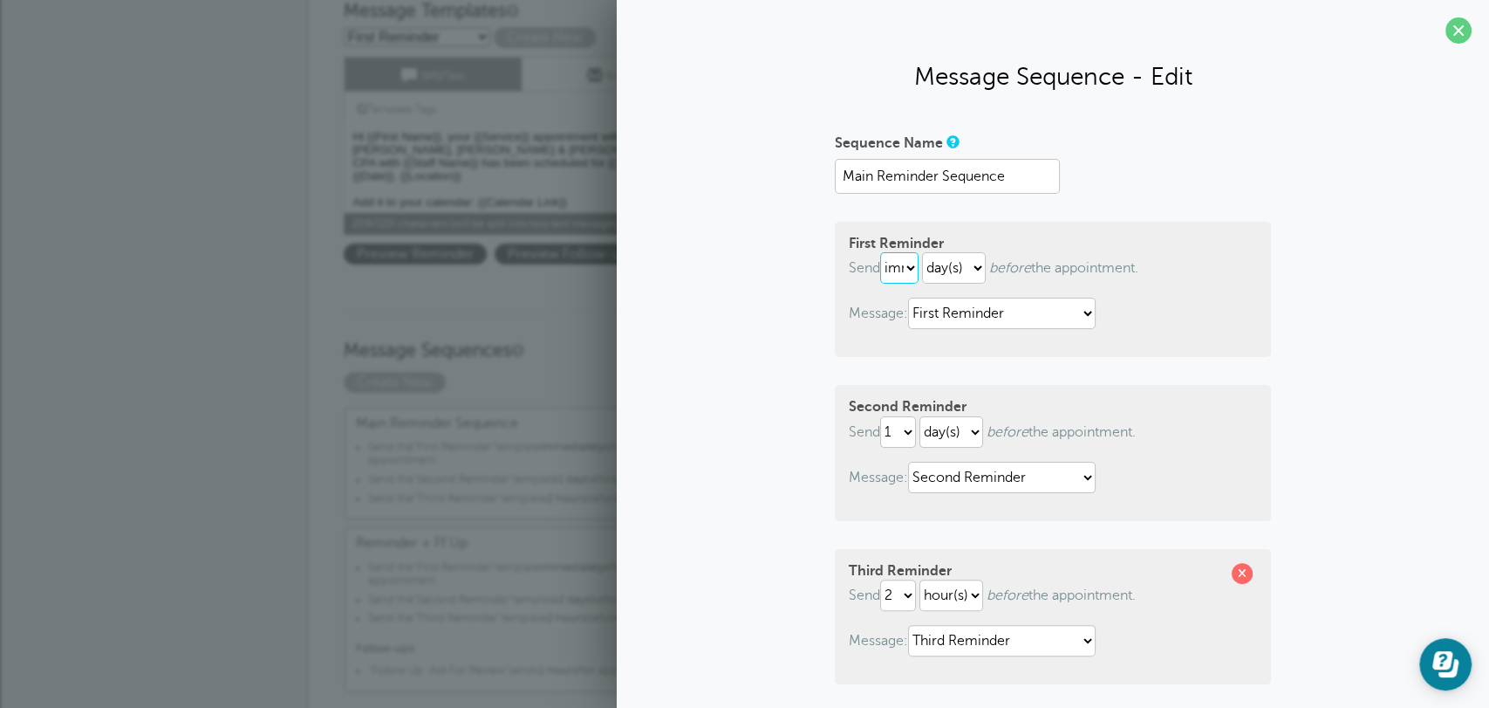
click at [908, 270] on select "immediately 1 2 3 4 5 6 7 8 9 10 11 12 13 14 15 16 17 18 19 20 21 22 23 24 25 2…" at bounding box center [899, 267] width 38 height 31
select select "5"
click at [880, 252] on select "immediately 1 2 3 4 5 6 7 8 9 10 11 12 13 14 15 16 17 18 19 20 21 22 23 24 25 2…" at bounding box center [899, 267] width 38 height 31
click at [972, 273] on select "hour(s) day(s)" at bounding box center [954, 267] width 64 height 31
click at [922, 252] on select "hour(s) day(s)" at bounding box center [954, 267] width 64 height 31
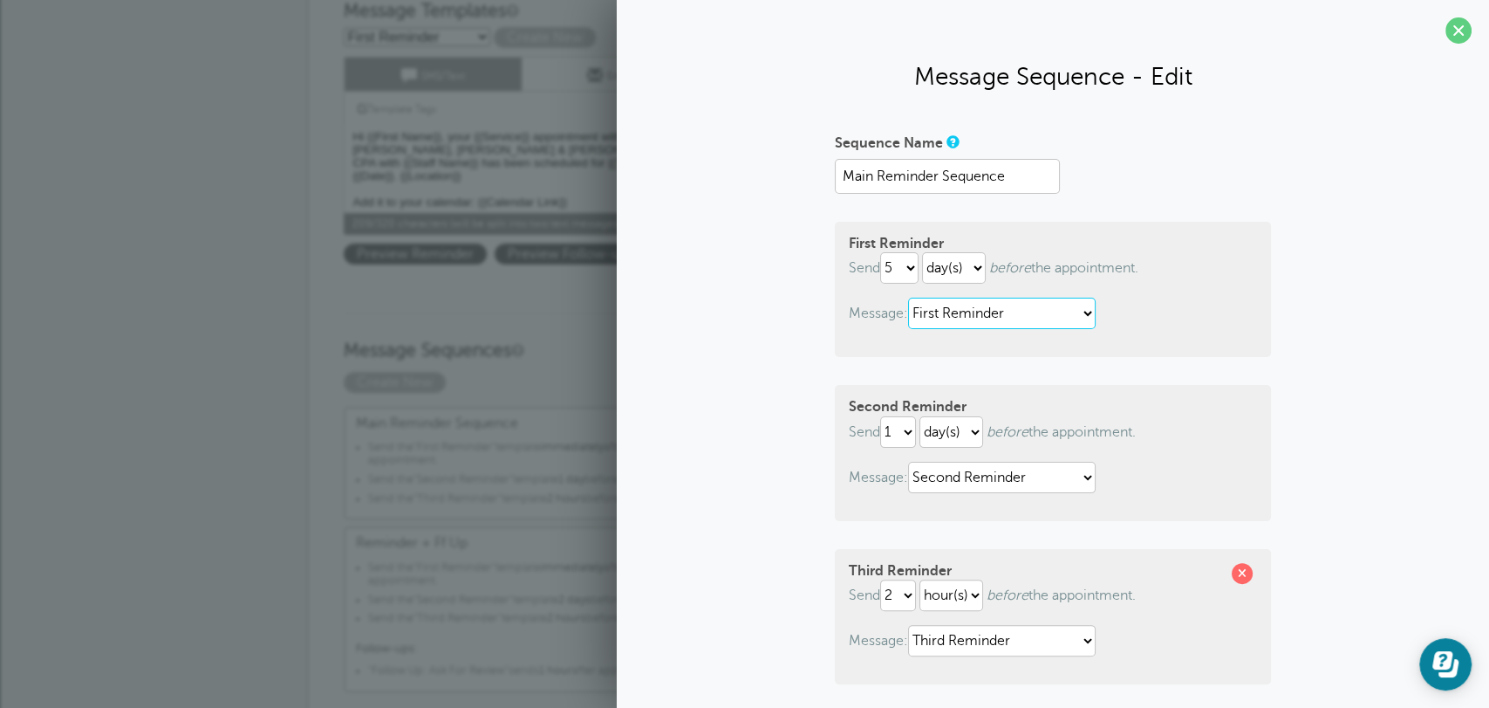
click at [995, 309] on select "First Reminder Follow Up: Ask For Review Second Reminder Third Reminder" at bounding box center [1002, 313] width 188 height 31
click at [1278, 317] on div "Sequence Name Main Reminder Sequence First Reminder Send immediately 1 2 3 4 5 …" at bounding box center [1053, 509] width 838 height 763
drag, startPoint x: 856, startPoint y: 243, endPoint x: 923, endPoint y: 243, distance: 67.2
click at [923, 243] on strong "First Reminder" at bounding box center [896, 244] width 95 height 16
click at [960, 318] on select "First Reminder Follow Up: Ask For Review Second Reminder Third Reminder" at bounding box center [1002, 313] width 188 height 31
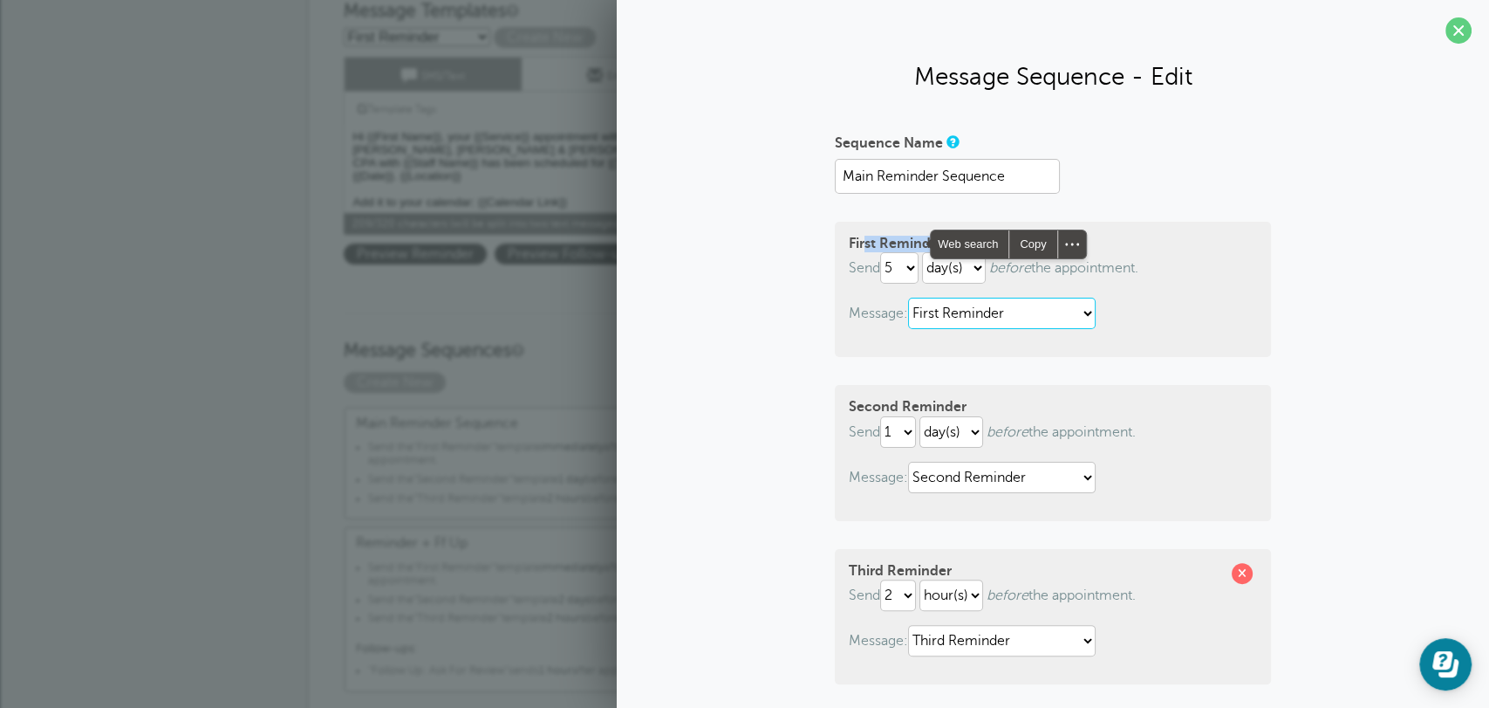
click at [908, 298] on select "First Reminder Follow Up: Ask For Review Second Reminder Third Reminder" at bounding box center [1002, 313] width 188 height 31
click at [879, 399] on strong "Second Reminder" at bounding box center [908, 407] width 118 height 16
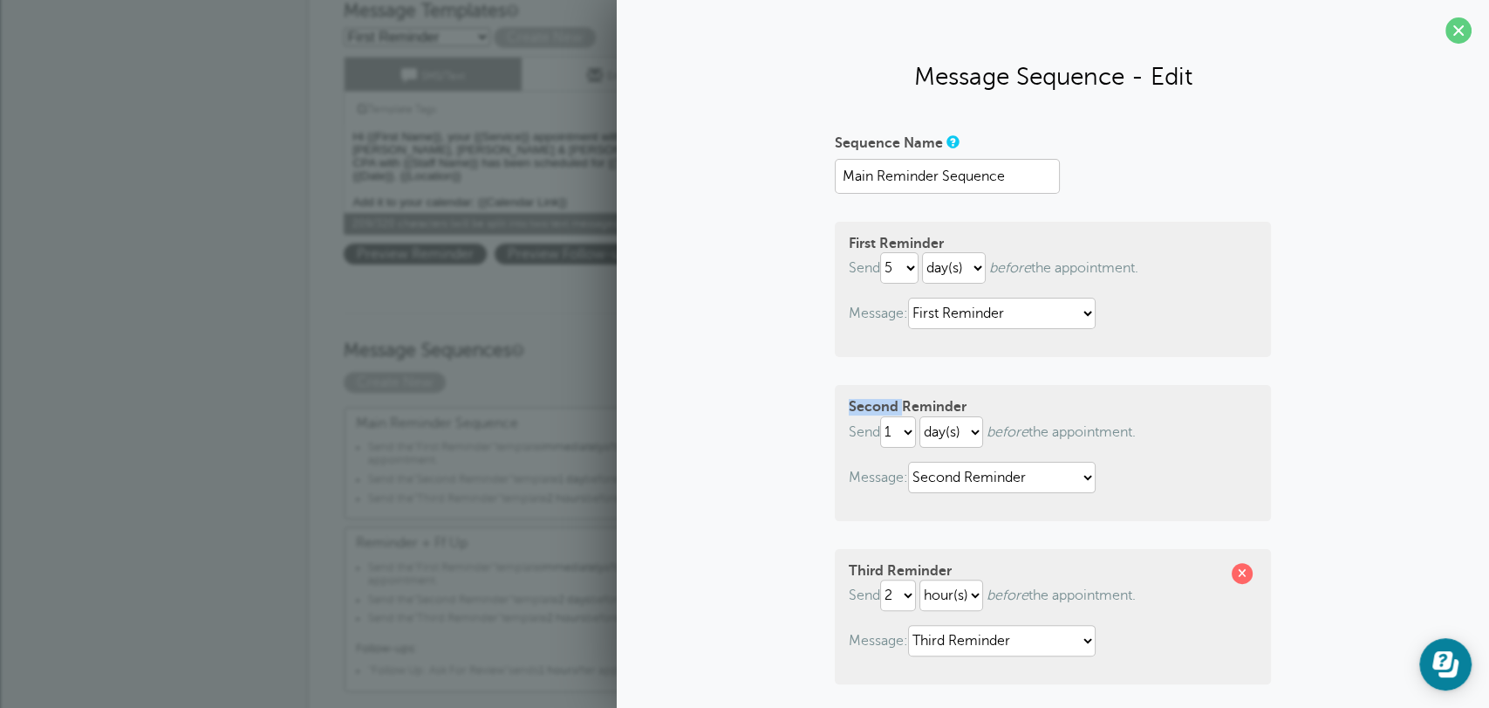
click at [879, 400] on strong "Second Reminder" at bounding box center [908, 407] width 118 height 16
drag, startPoint x: 691, startPoint y: 466, endPoint x: 1078, endPoint y: 206, distance: 465.8
click at [692, 466] on div "Sequence Name Main Reminder Sequence First Reminder Send immediately 1 2 3 4 5 …" at bounding box center [1053, 509] width 838 height 763
click at [1446, 36] on span at bounding box center [1459, 30] width 26 height 26
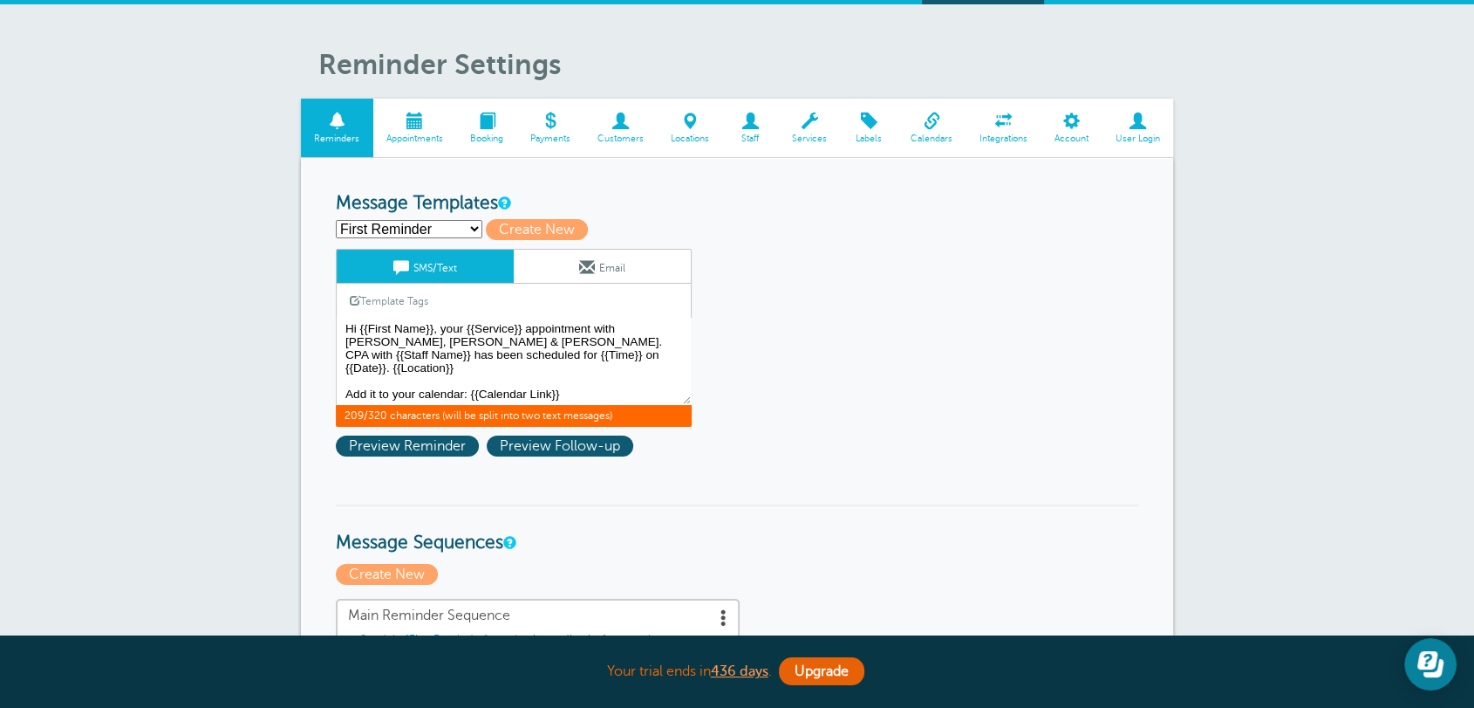
scroll to position [0, 0]
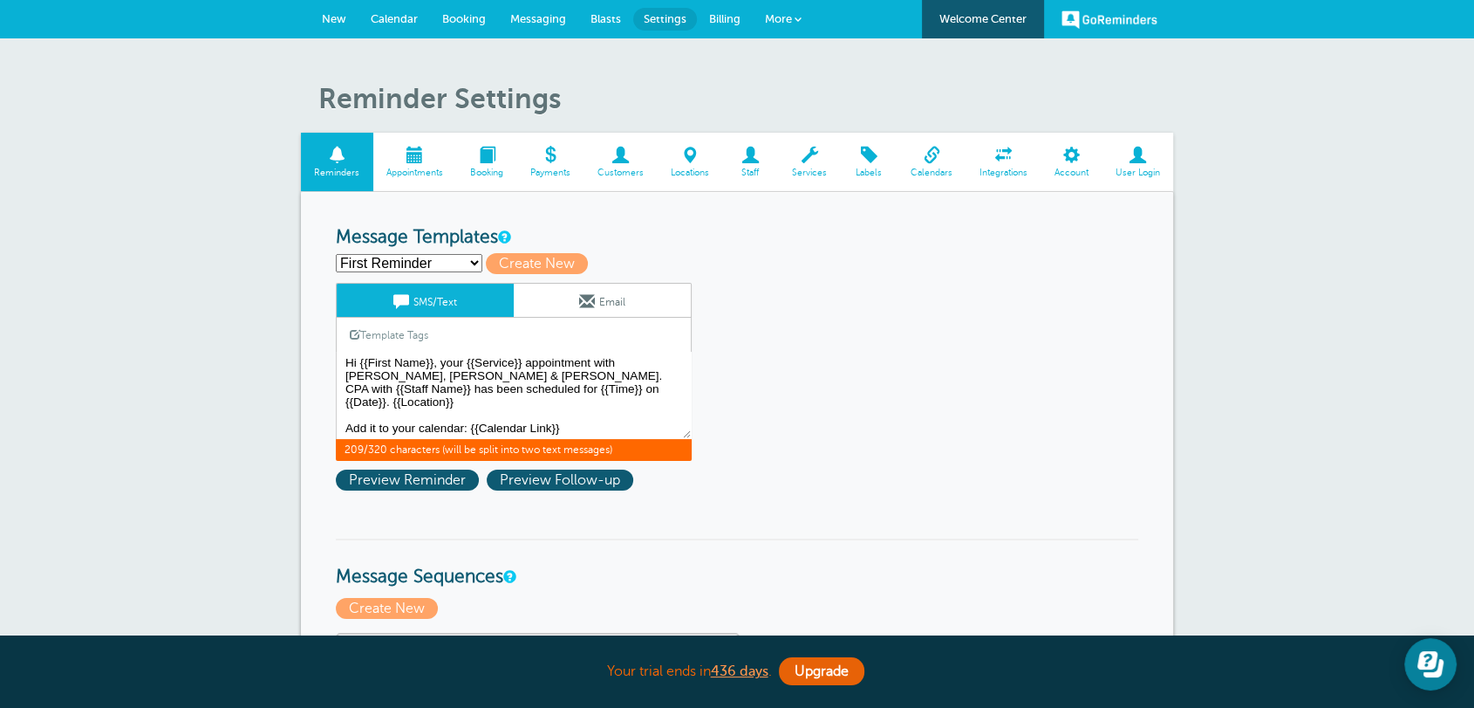
click at [741, 164] on link "Staff" at bounding box center [750, 162] width 57 height 58
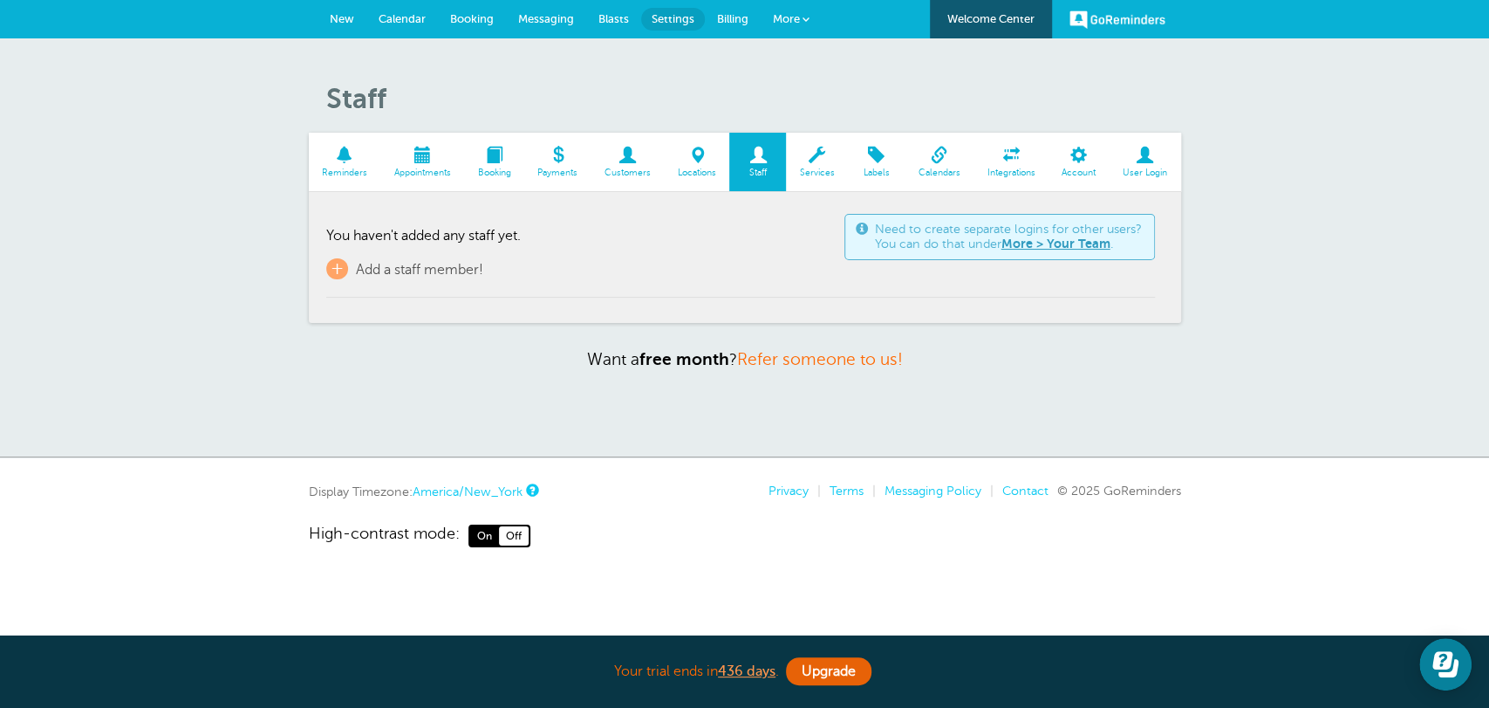
drag, startPoint x: 502, startPoint y: 419, endPoint x: 448, endPoint y: 288, distance: 141.6
click at [501, 418] on div "Staff Reminders Appointments Booking Payments Customers Locations Staff Service…" at bounding box center [744, 247] width 1489 height 419
click at [447, 273] on span "Add a staff member!" at bounding box center [419, 270] width 127 height 16
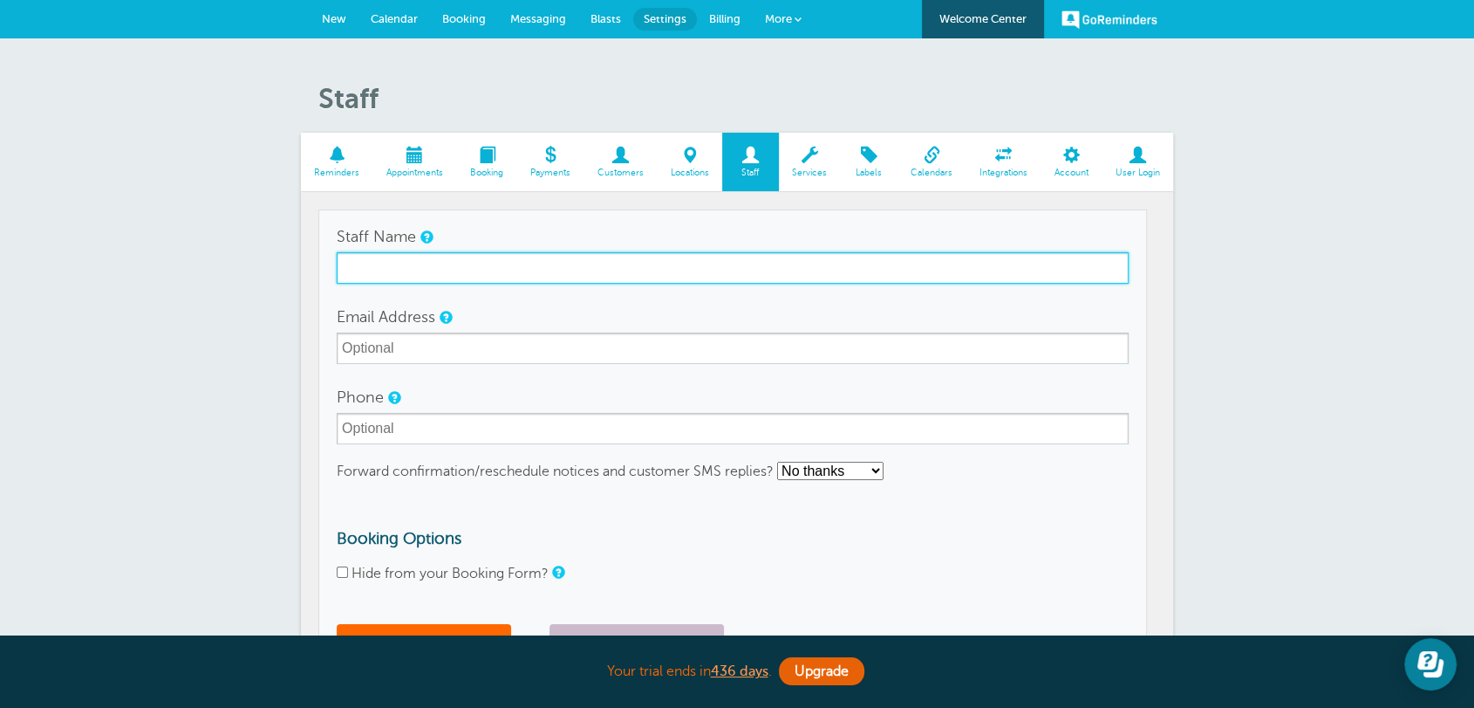
click at [447, 272] on input "Staff Name" at bounding box center [733, 267] width 792 height 31
type input "Staff 1"
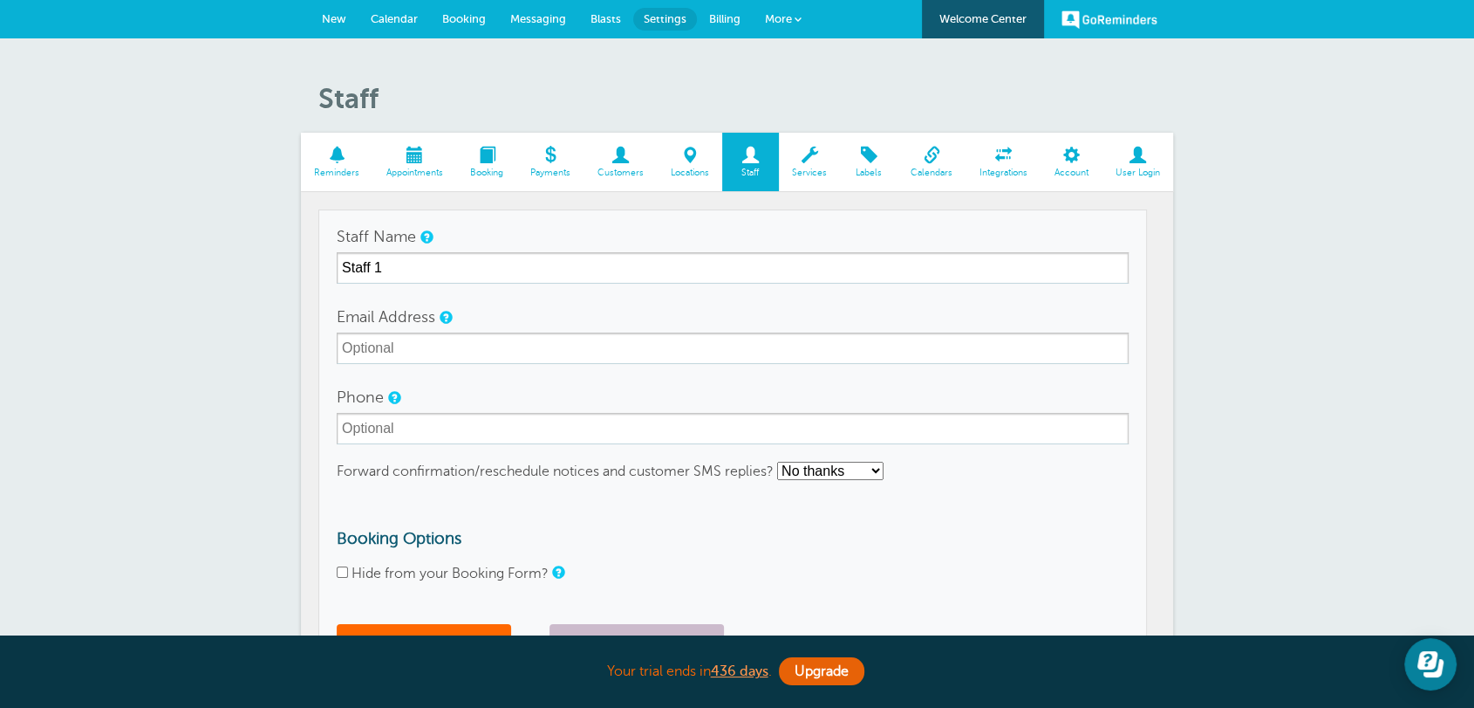
click at [236, 434] on div "Staff Reminders Appointments Booking Payments Customers Locations Staff Service…" at bounding box center [737, 507] width 1474 height 938
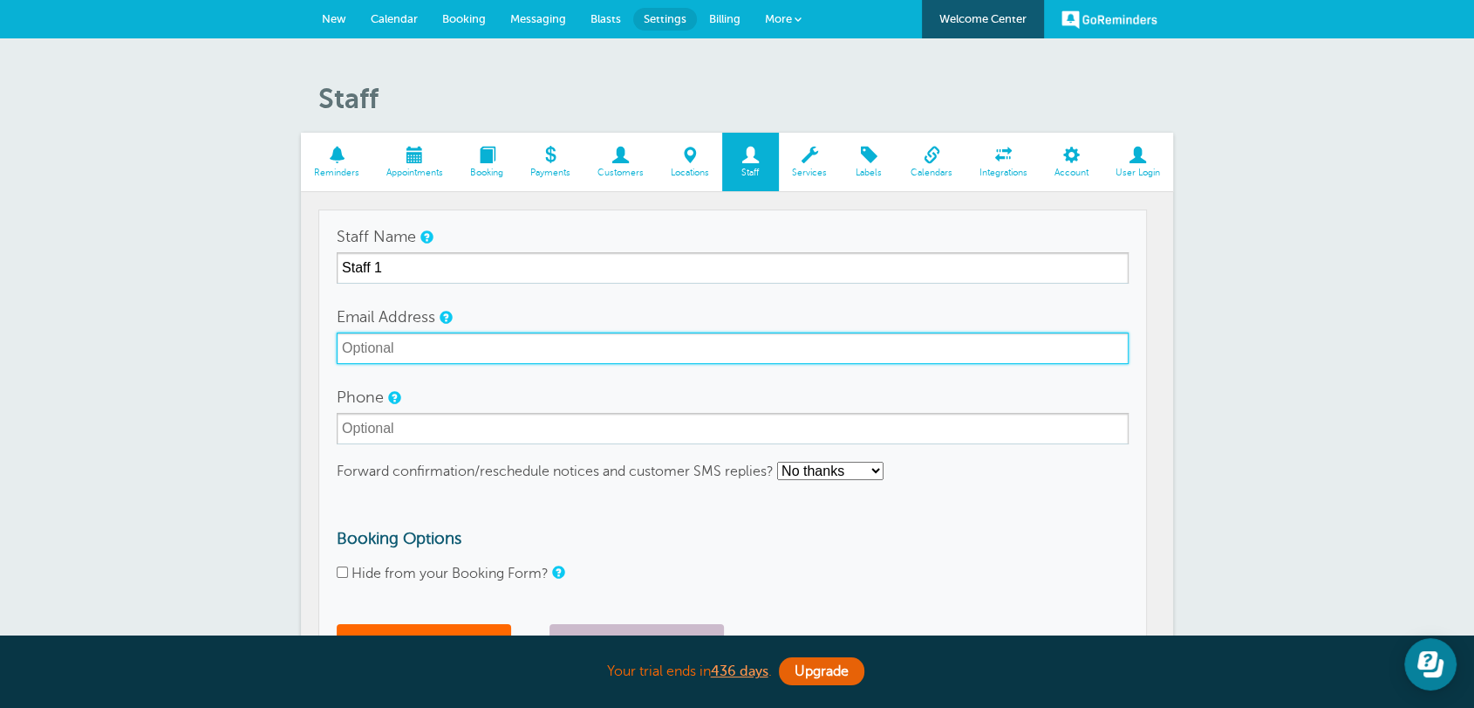
click at [481, 344] on input "Email Address" at bounding box center [733, 347] width 792 height 31
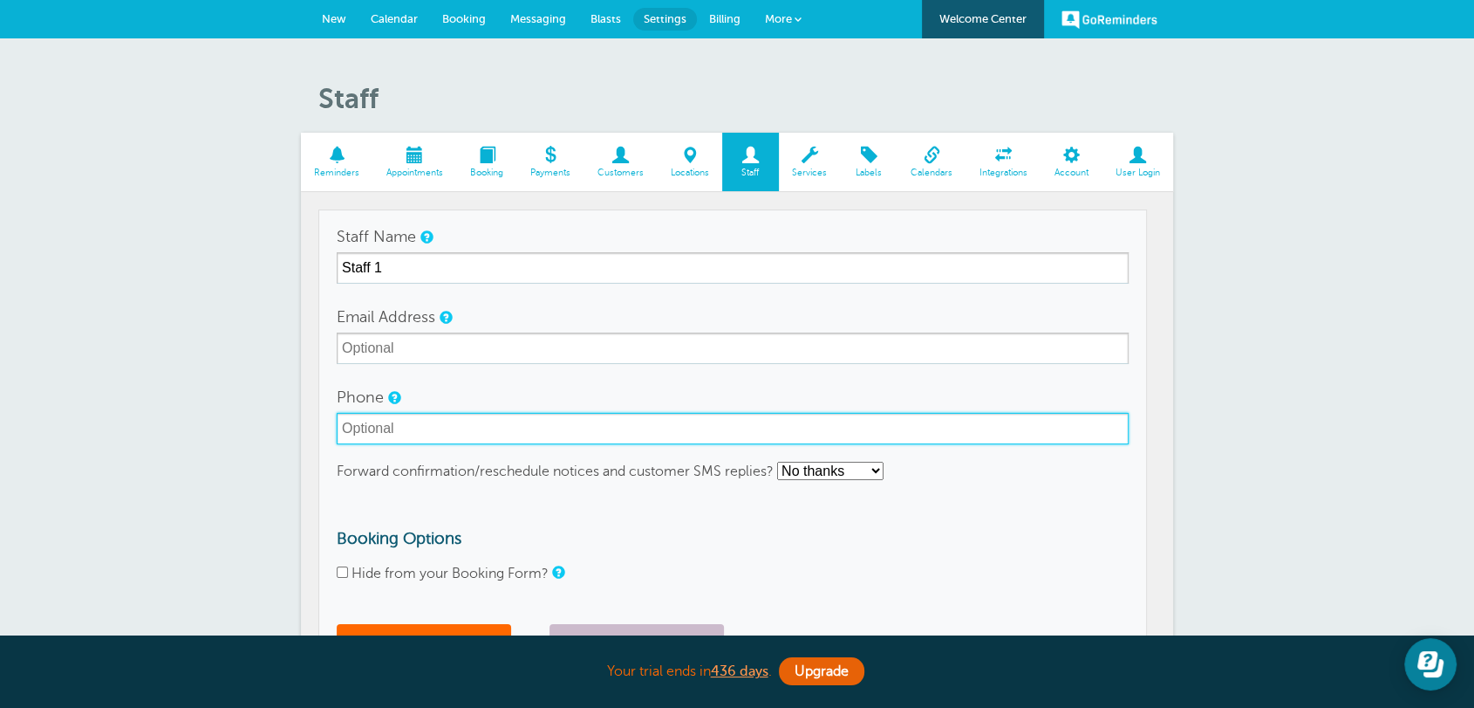
click at [408, 425] on input "Phone" at bounding box center [733, 428] width 792 height 31
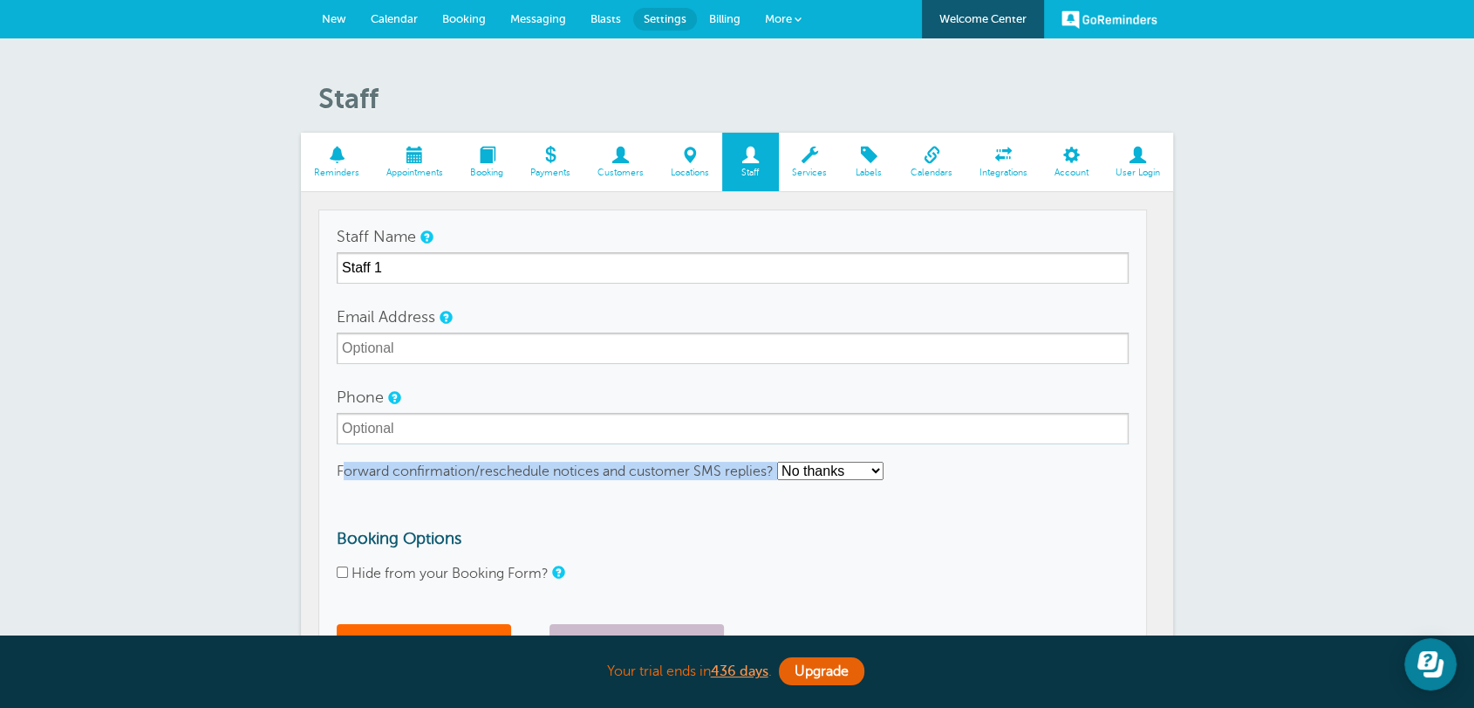
drag, startPoint x: 346, startPoint y: 479, endPoint x: 782, endPoint y: 472, distance: 436.3
click at [782, 472] on div "Forward confirmation/reschedule notices and customer SMS replies? No thanks Yes…" at bounding box center [733, 471] width 792 height 18
click at [748, 547] on h3 "Booking Options" at bounding box center [733, 538] width 792 height 19
click at [806, 472] on select "No thanks Yes, text me Yes, email me" at bounding box center [830, 471] width 106 height 18
click at [587, 493] on form "Staff Name Staff 1 Email Address Phone Forward confirmation/reschedule notices …" at bounding box center [733, 446] width 792 height 450
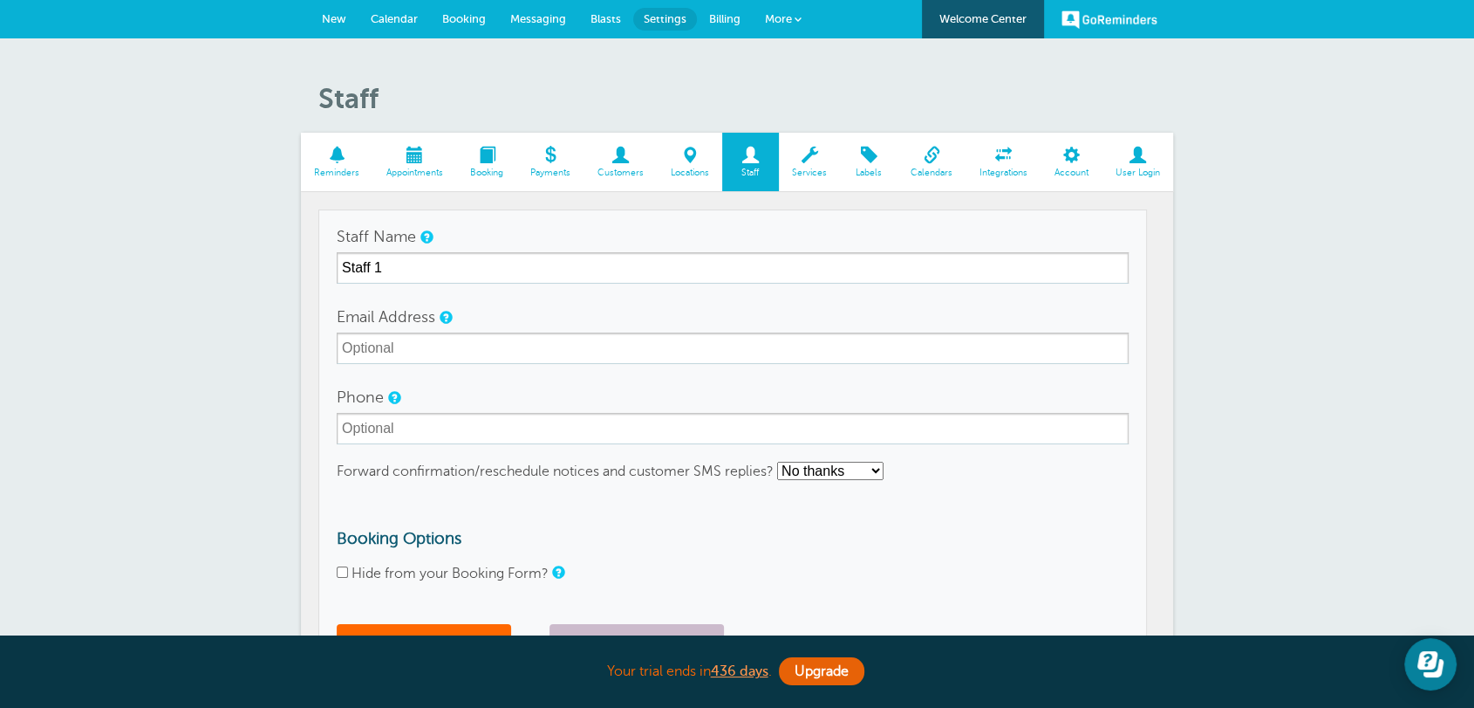
click at [339, 154] on span at bounding box center [337, 155] width 72 height 17
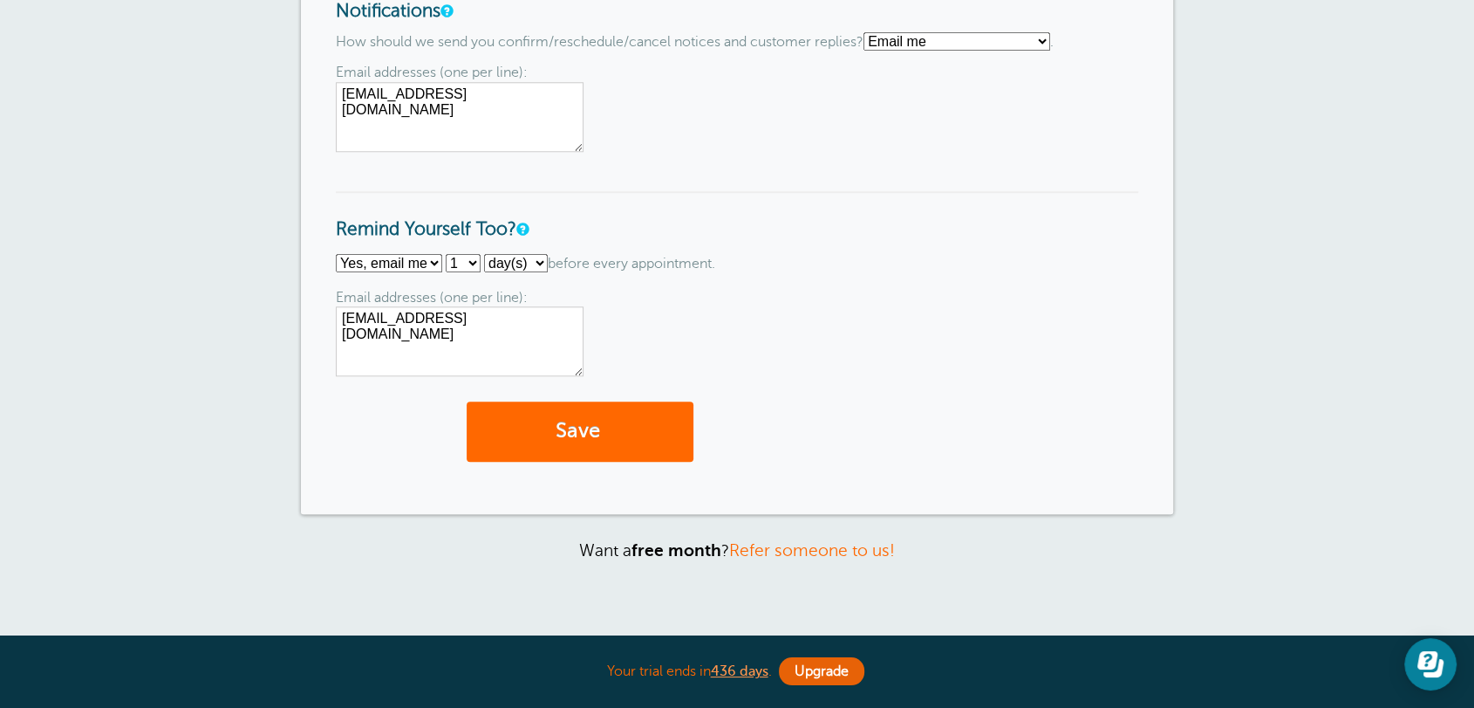
scroll to position [1809, 0]
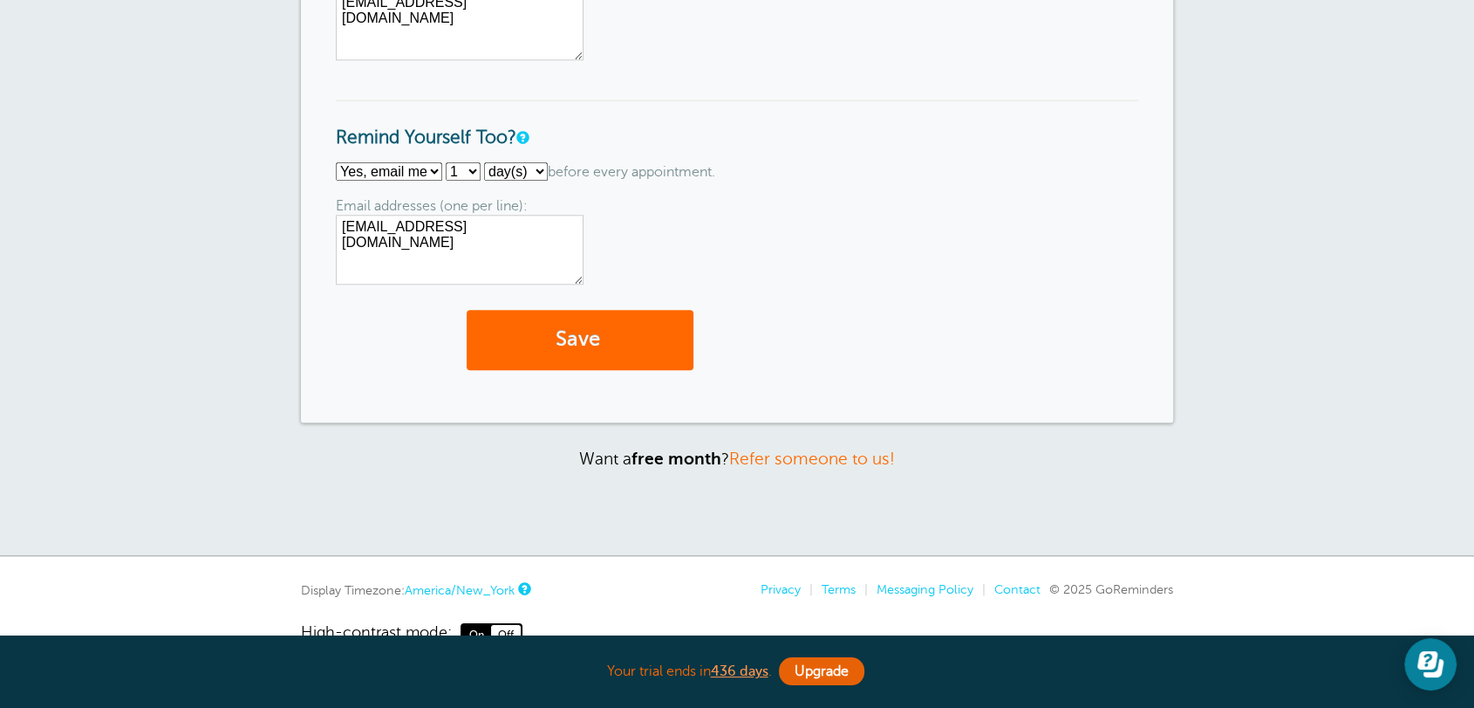
click at [414, 169] on select "No thanks Yes, text me Yes, email me" at bounding box center [389, 171] width 106 height 18
click at [505, 192] on div "No thanks Yes, text me Yes, email me 1 2 3 4 5 6 7 8 9 10 11 12 13 14 15 16 17 …" at bounding box center [737, 223] width 803 height 122
click at [545, 173] on select "hour(s) day(s)" at bounding box center [516, 171] width 64 height 18
select select "HOUR"
click at [486, 162] on select "hour(s) day(s)" at bounding box center [516, 171] width 64 height 18
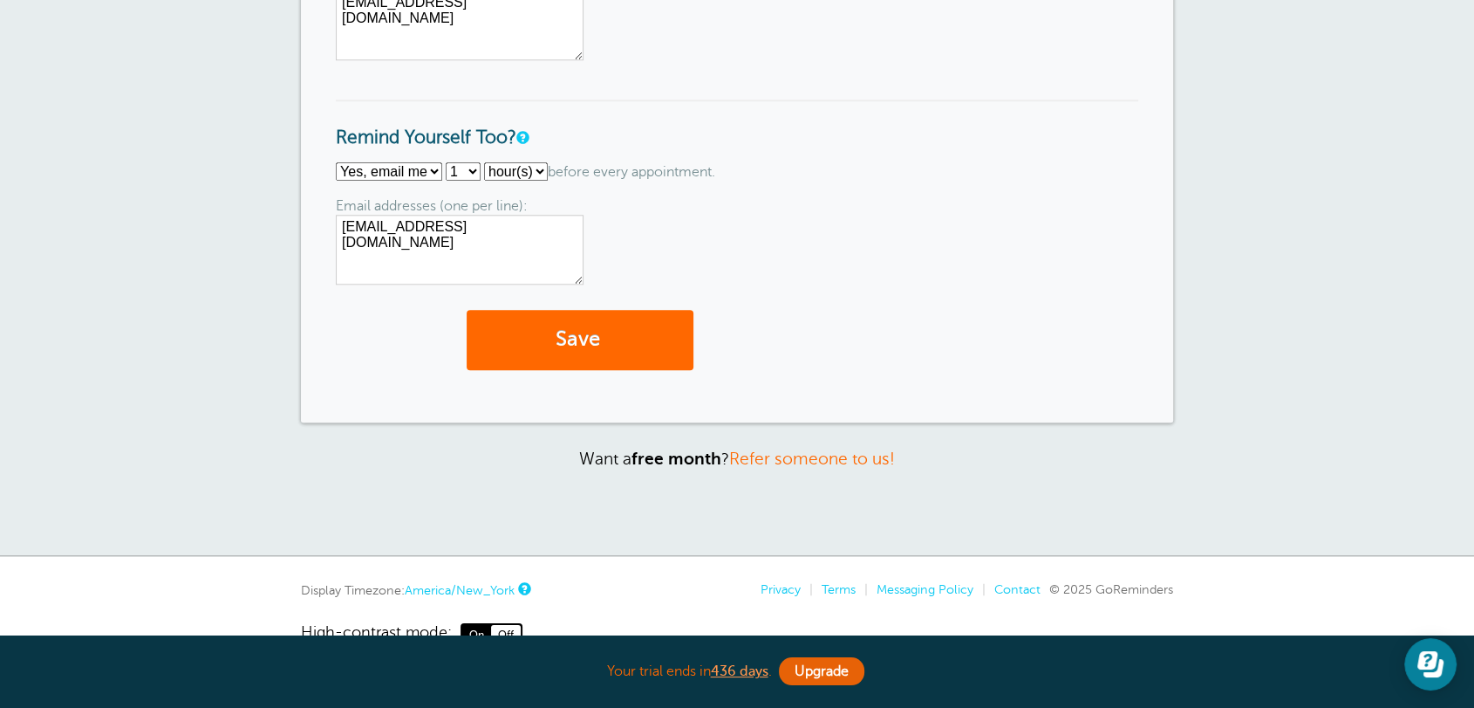
drag, startPoint x: 537, startPoint y: 237, endPoint x: 579, endPoint y: 231, distance: 43.2
click at [579, 231] on textarea "[EMAIL_ADDRESS][DOMAIN_NAME]" at bounding box center [460, 250] width 248 height 70
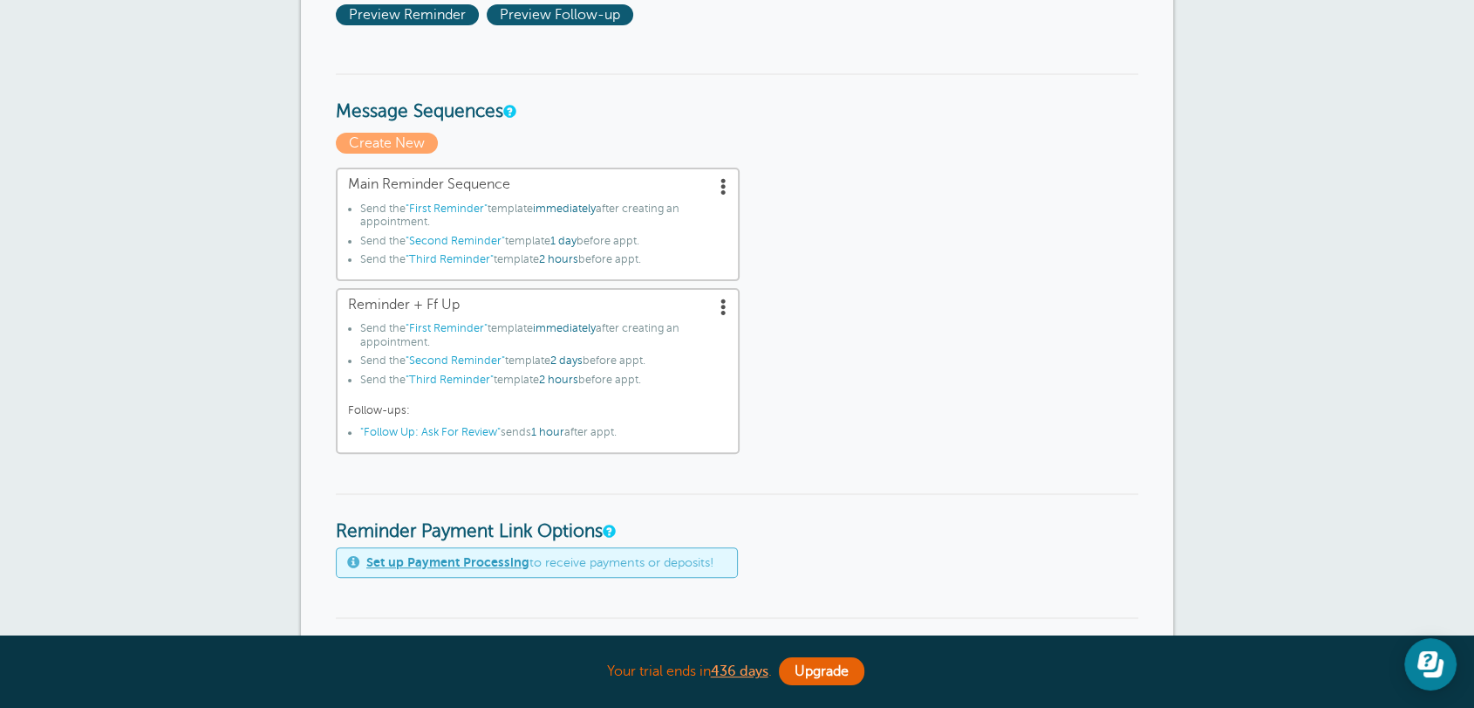
scroll to position [0, 0]
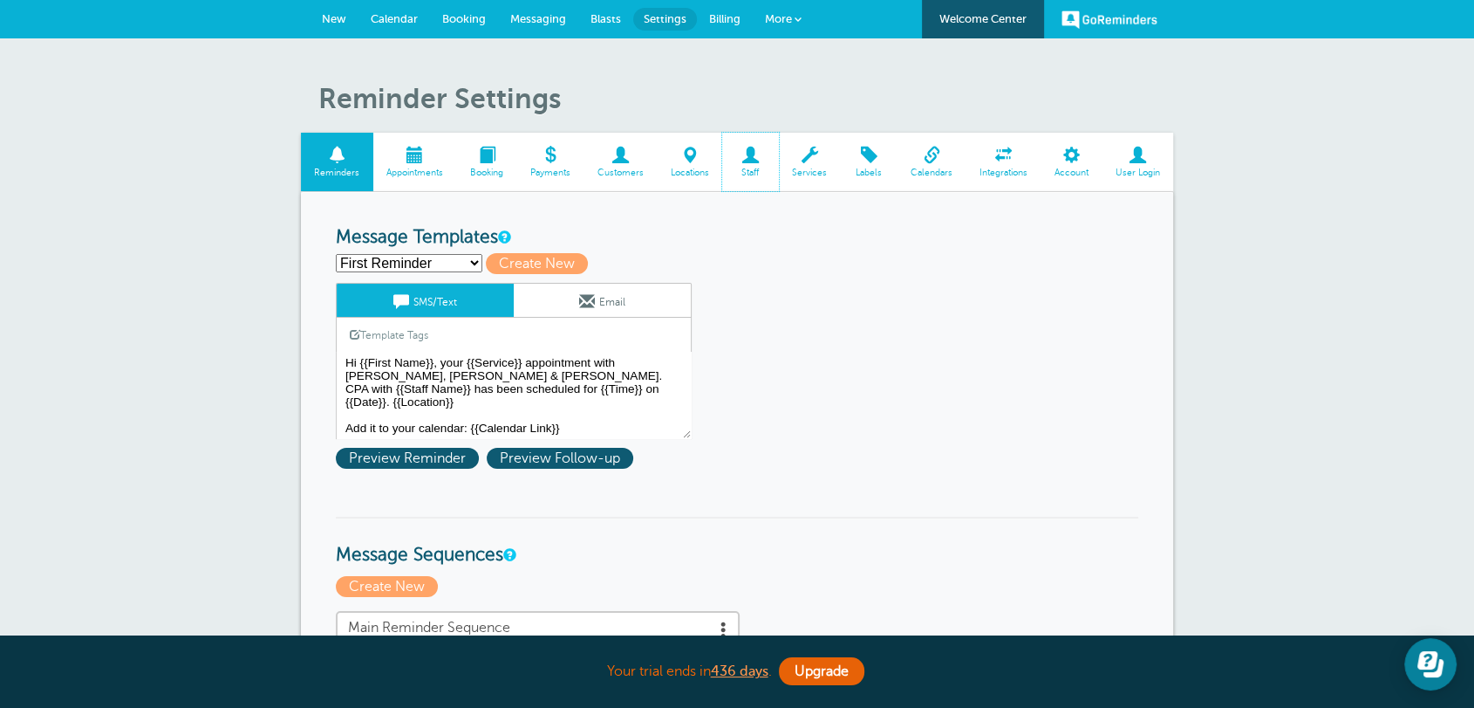
drag, startPoint x: 743, startPoint y: 169, endPoint x: 824, endPoint y: 111, distance: 99.3
click at [743, 169] on span "Staff" at bounding box center [750, 173] width 39 height 10
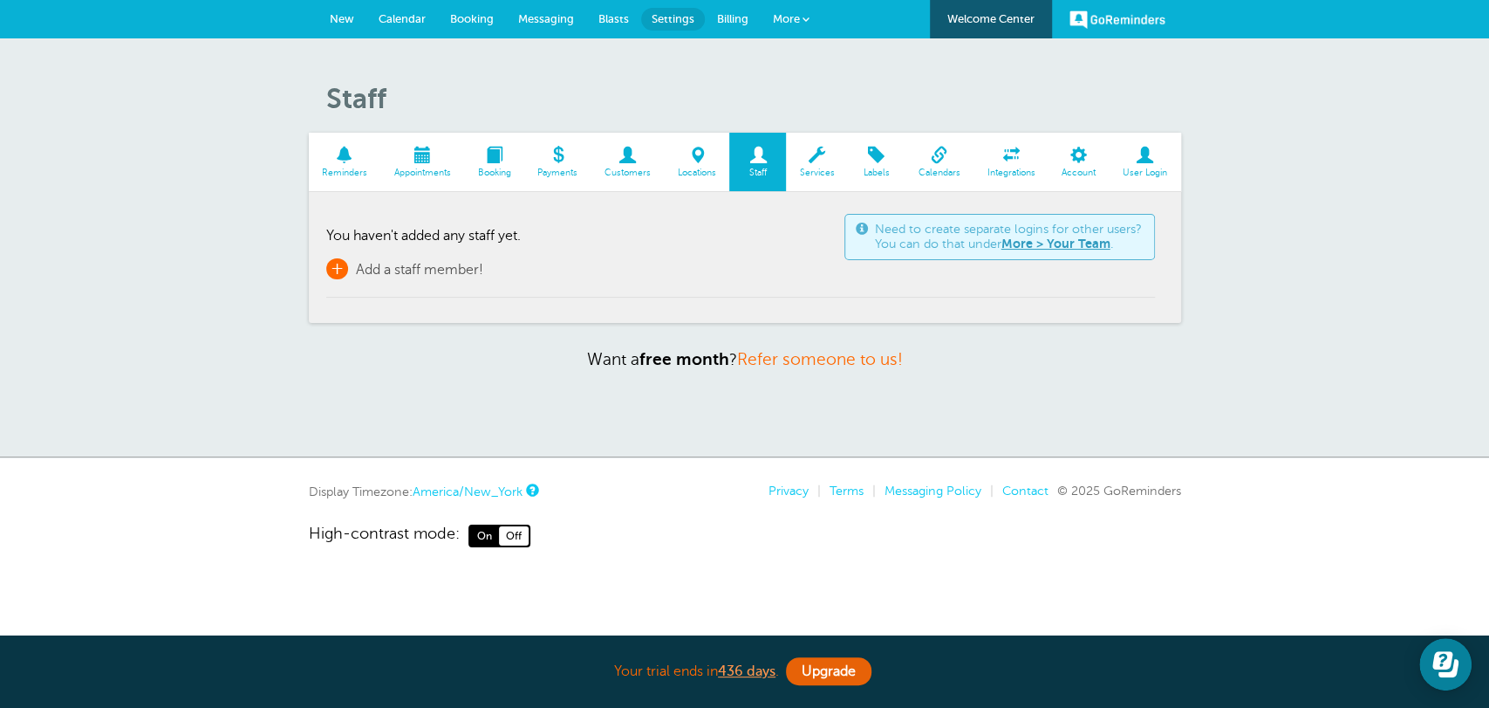
click at [439, 275] on span "Add a staff member!" at bounding box center [419, 270] width 127 height 16
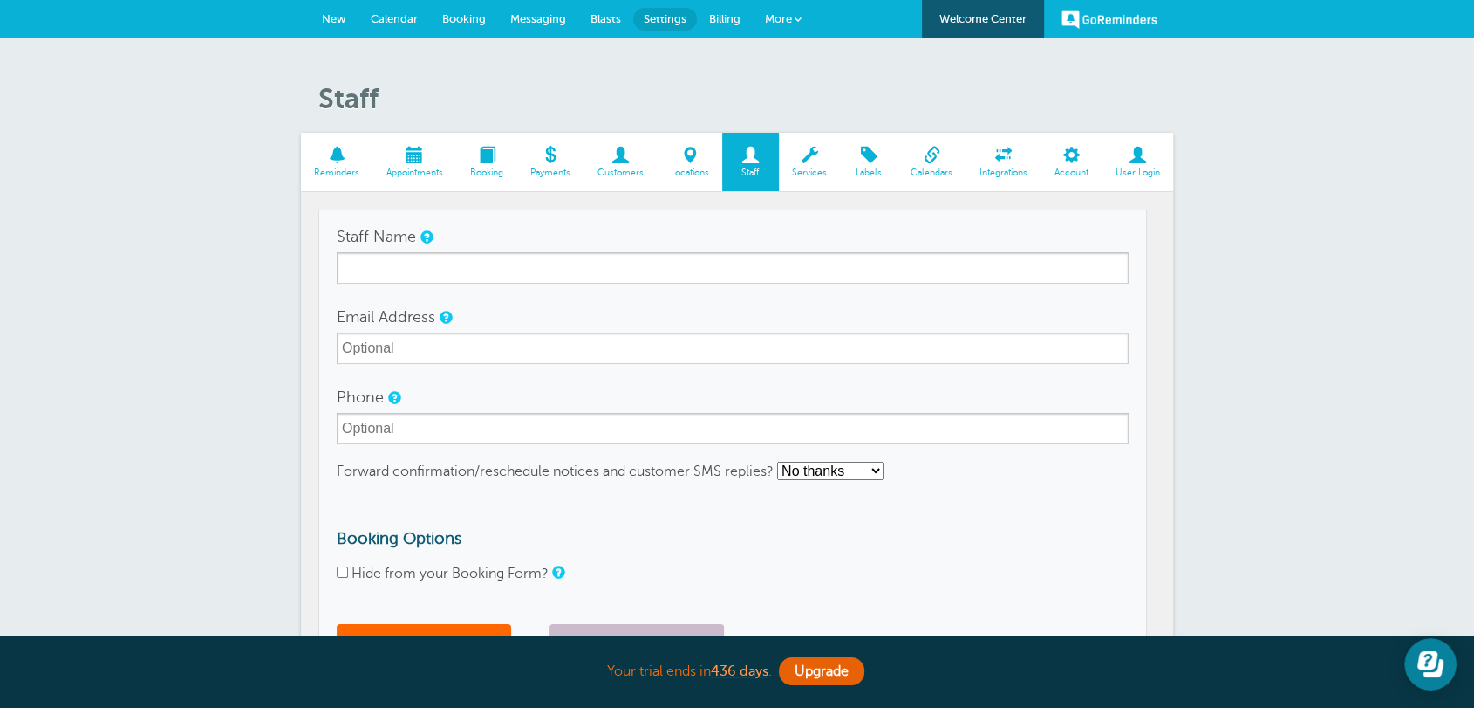
click at [384, 14] on span "Calendar" at bounding box center [394, 18] width 47 height 13
click at [404, 20] on span "Calendar" at bounding box center [394, 18] width 47 height 13
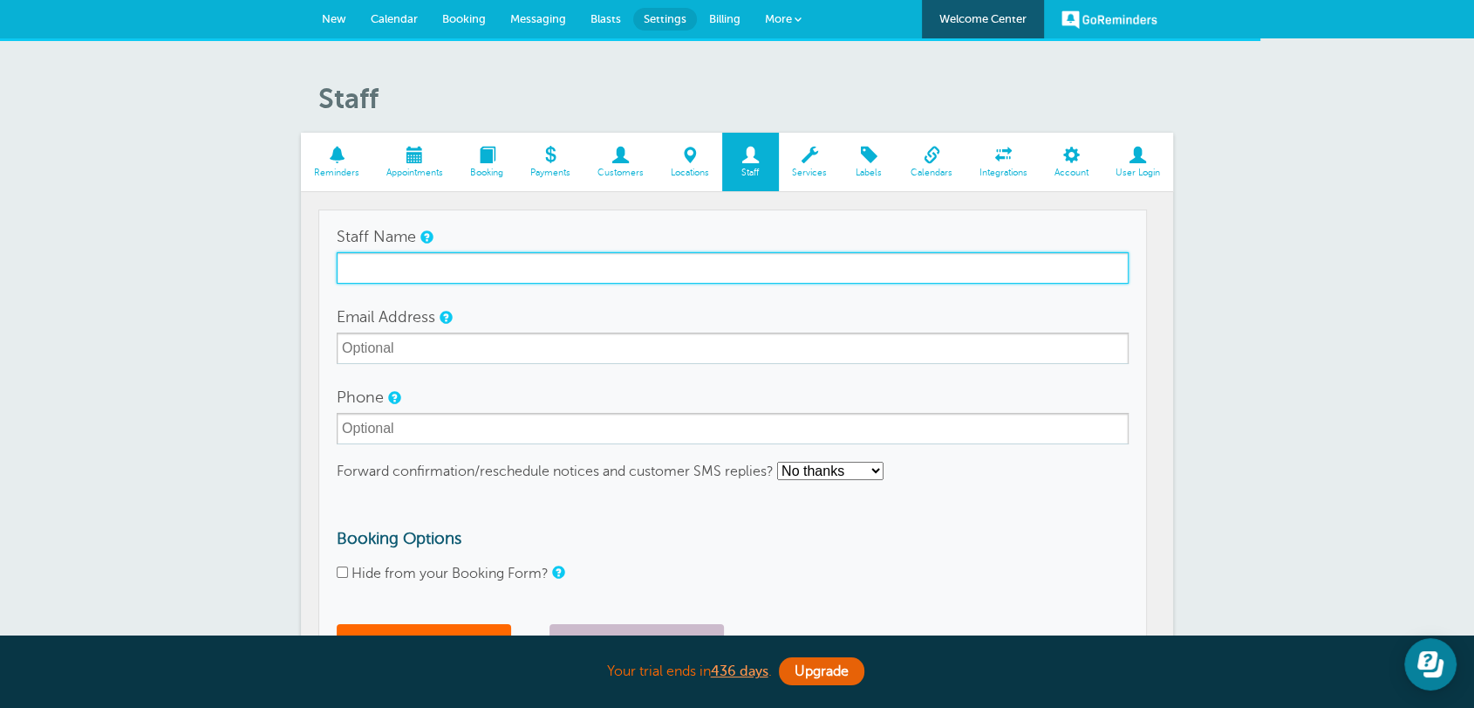
click at [558, 260] on input "Staff Name" at bounding box center [733, 267] width 792 height 31
type input "Staff 1"
drag, startPoint x: 237, startPoint y: 246, endPoint x: 332, endPoint y: 298, distance: 108.1
click at [233, 244] on div "Staff Reminders Appointments Booking Payments Customers Locations Staff Service…" at bounding box center [737, 507] width 1474 height 938
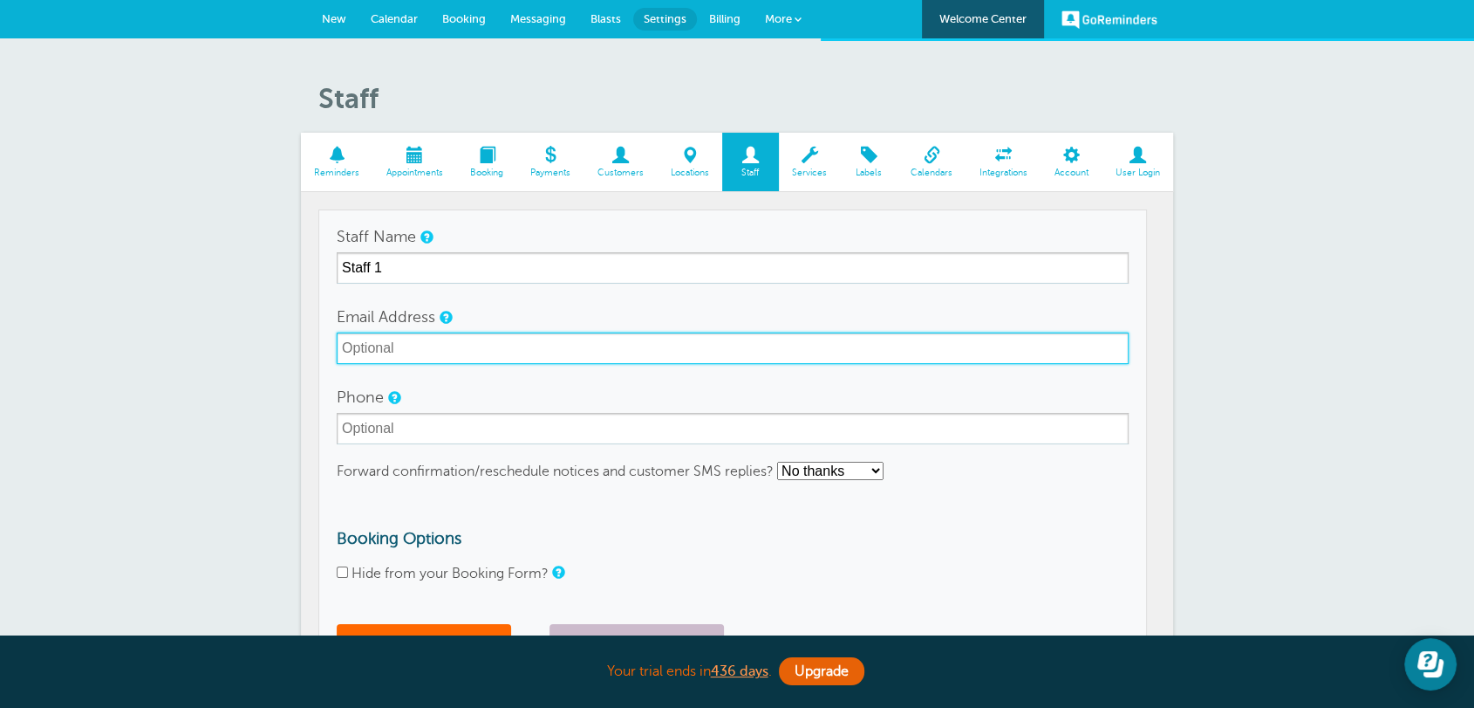
click at [378, 350] on input "Email Address" at bounding box center [733, 347] width 792 height 31
paste input "Staff 1"
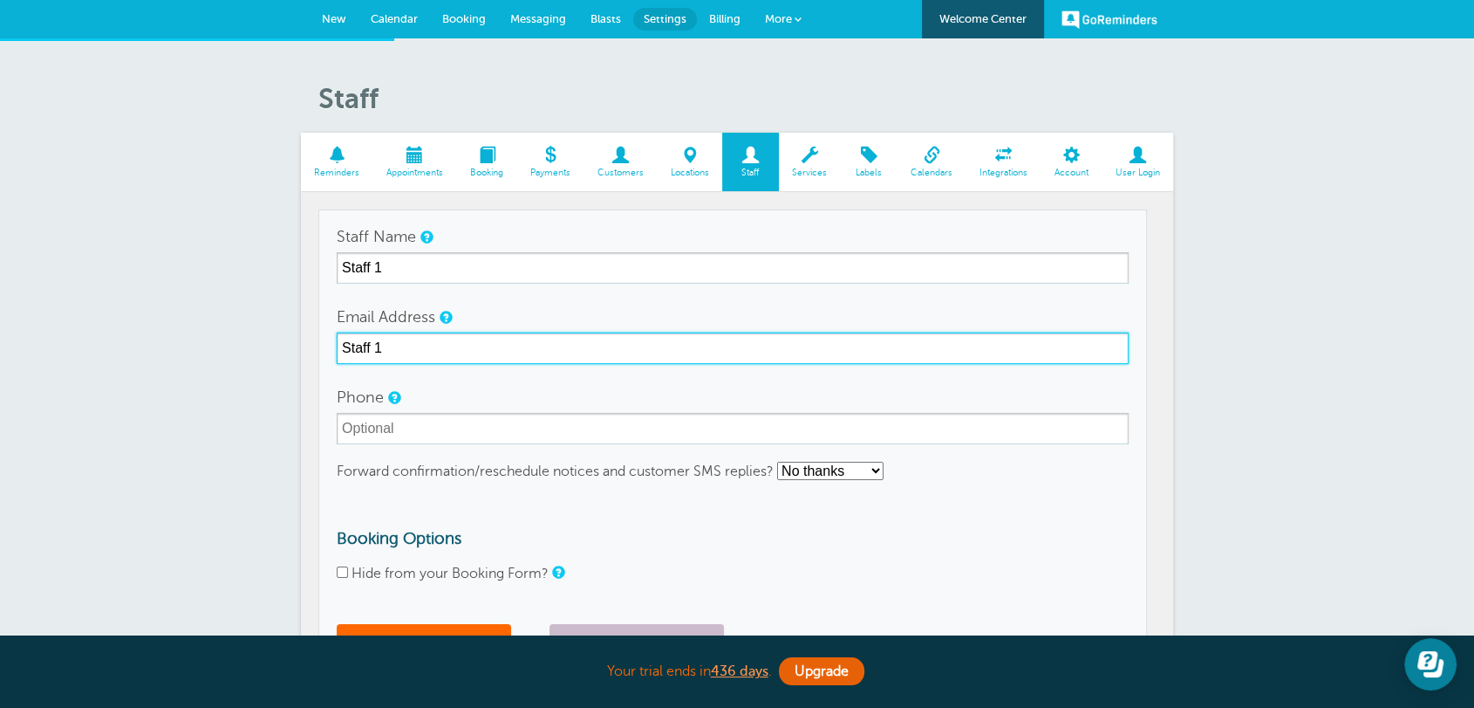
scroll to position [226, 0]
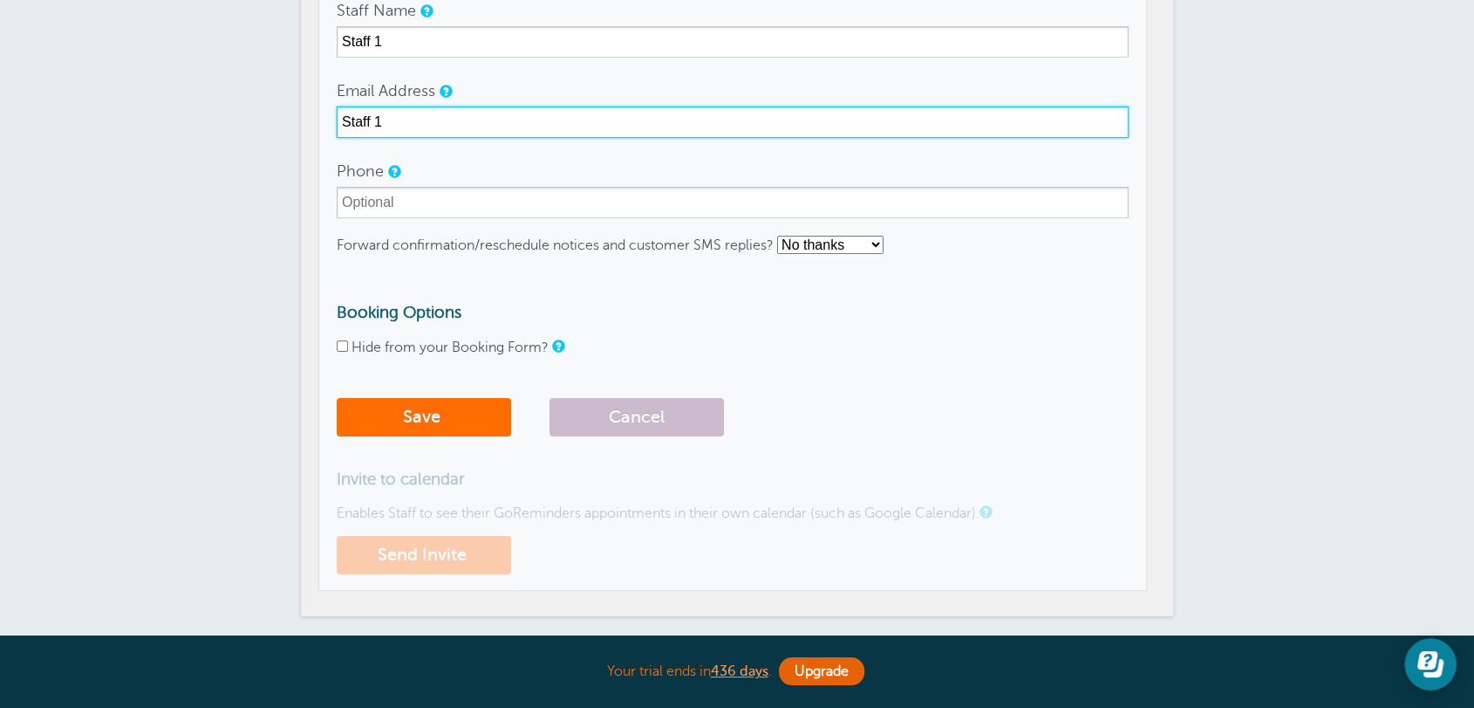
type input "Staff 1"
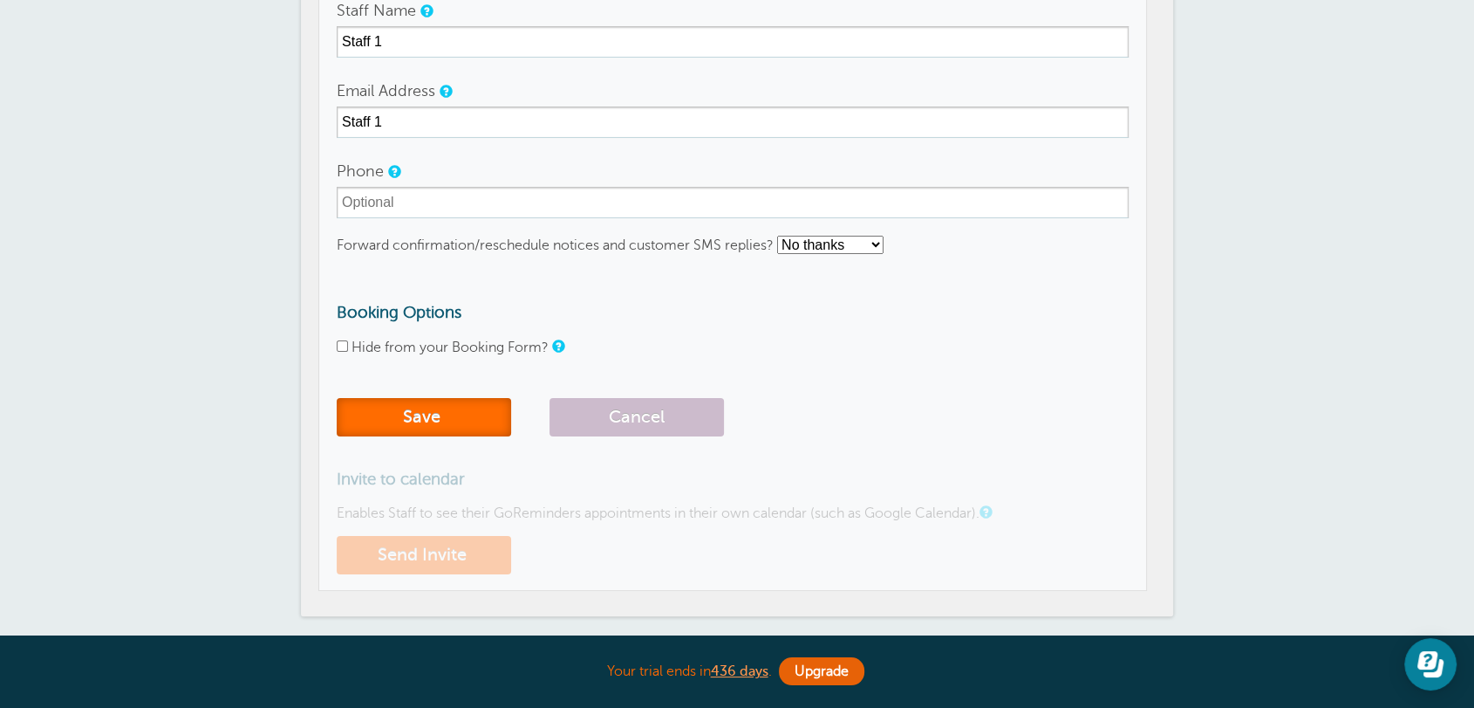
click at [445, 420] on span "submit" at bounding box center [443, 417] width 4 height 20
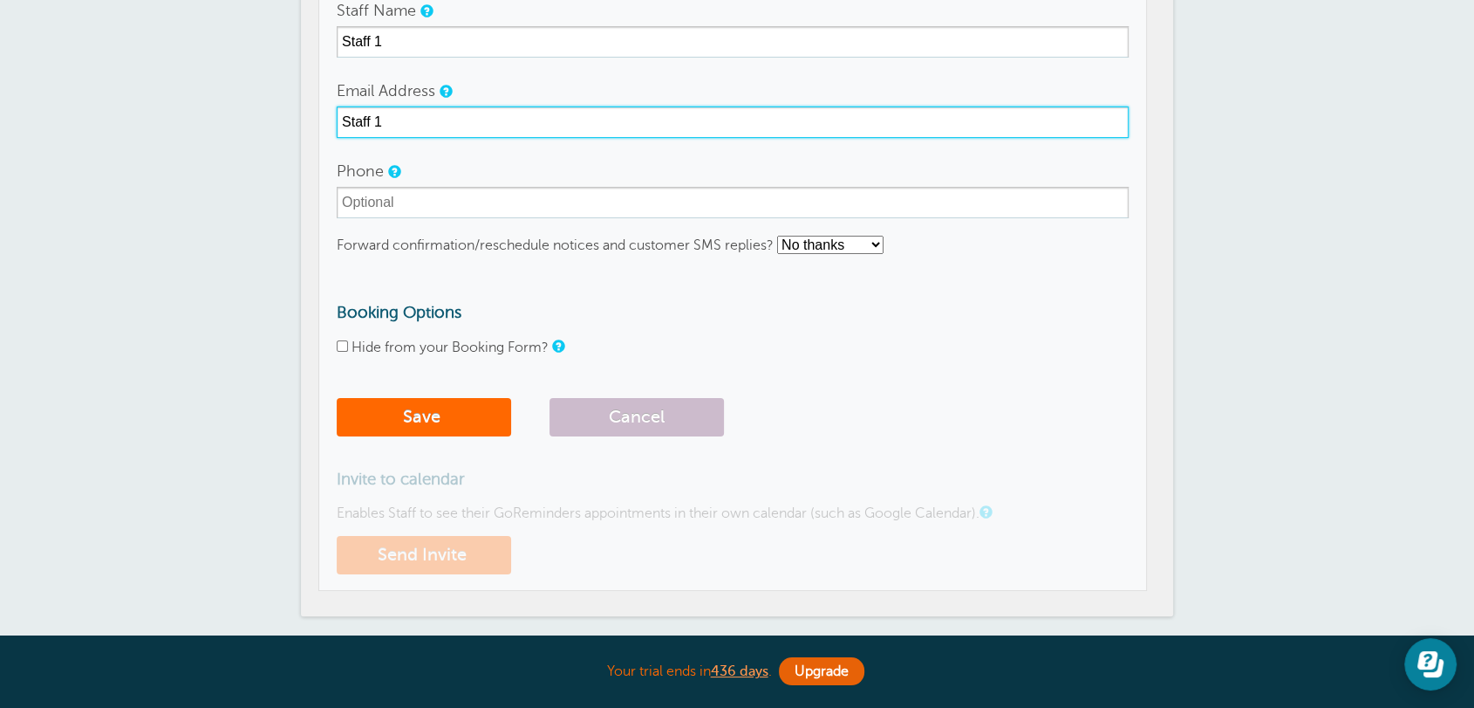
drag, startPoint x: 405, startPoint y: 106, endPoint x: 219, endPoint y: 113, distance: 185.9
click at [223, 113] on div "Staff Reminders Appointments Booking Payments Customers Locations Staff Service…" at bounding box center [737, 281] width 1474 height 938
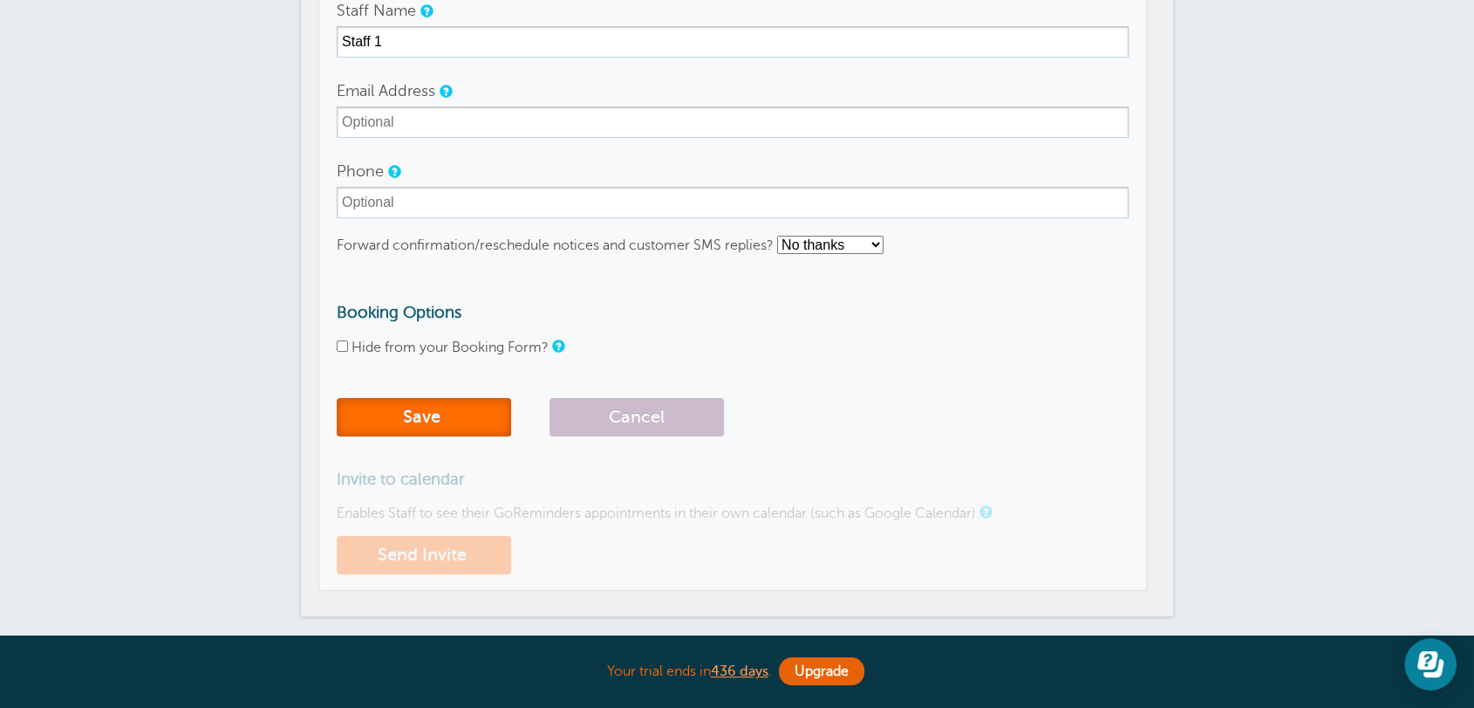
click at [436, 416] on button "Save" at bounding box center [424, 417] width 174 height 38
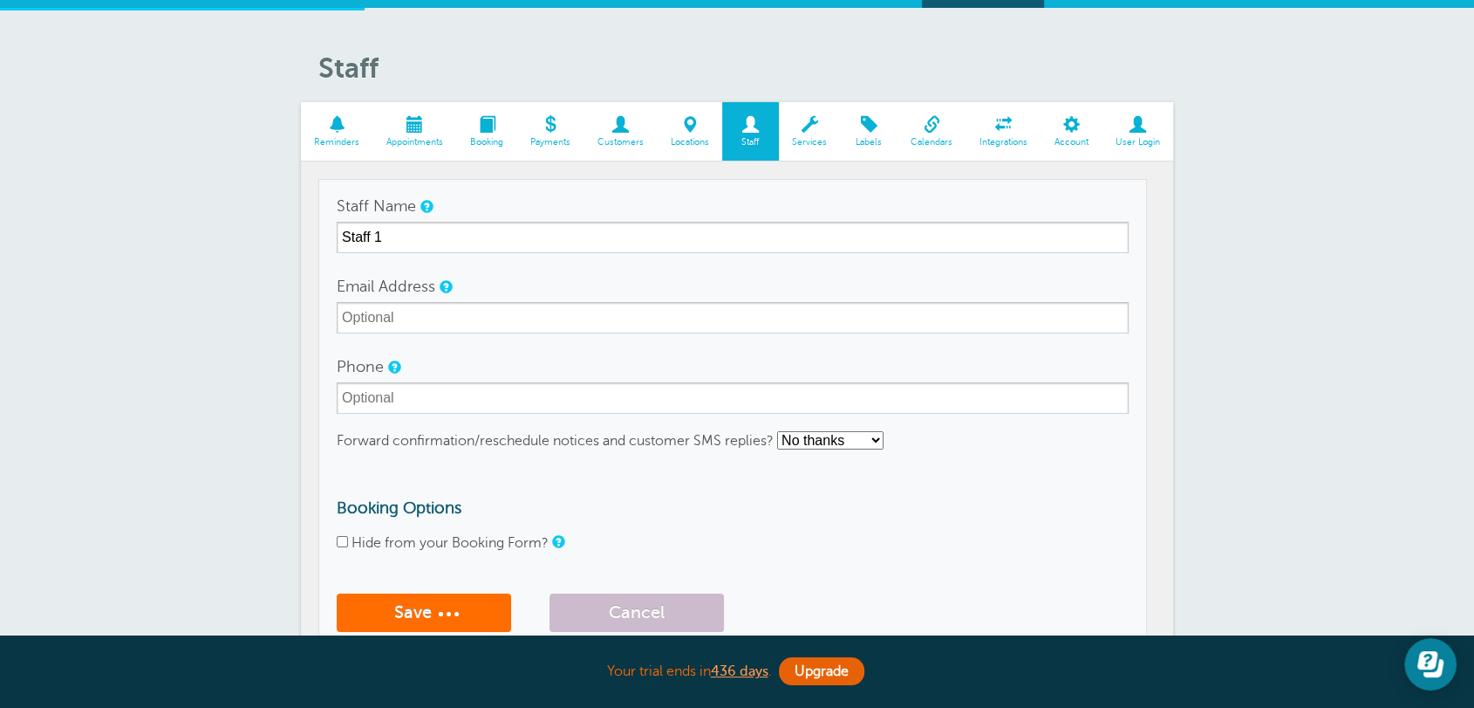
scroll to position [0, 0]
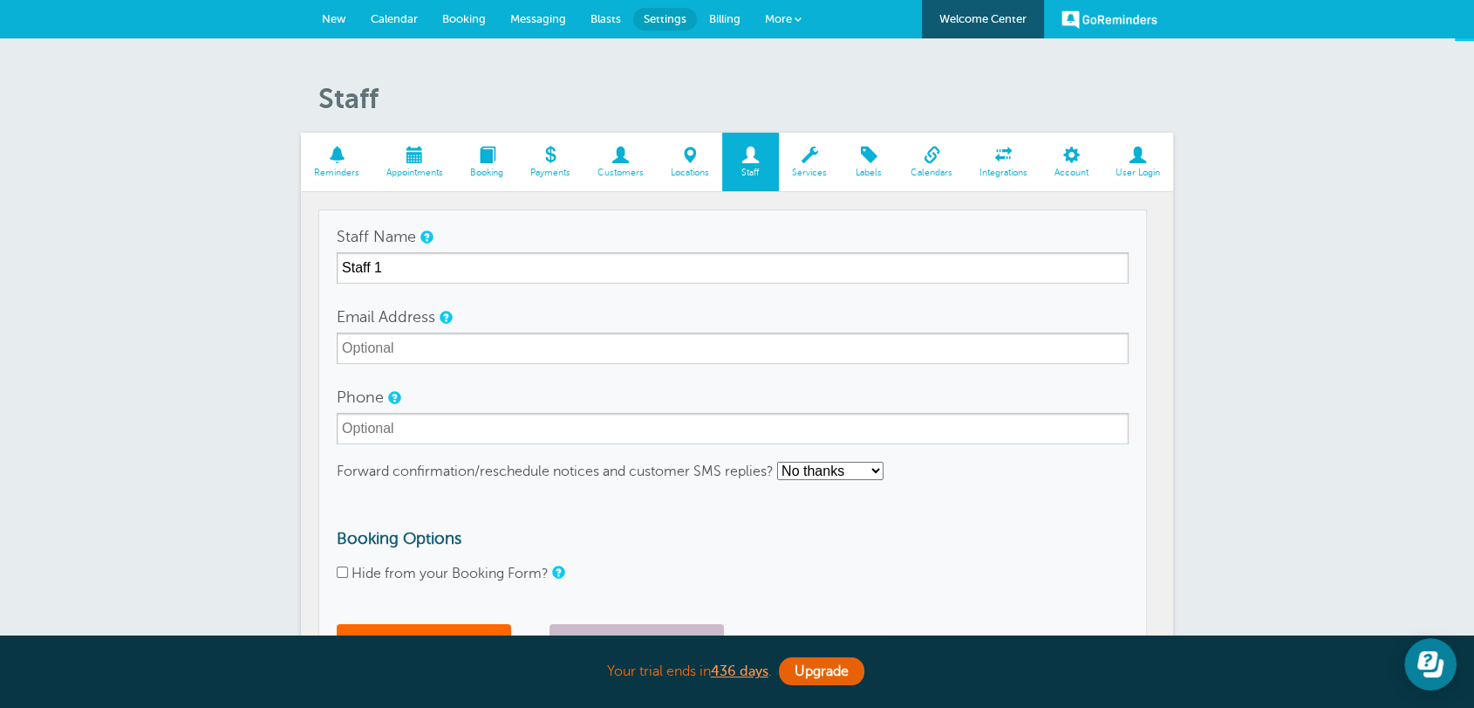
click at [342, 9] on link "New" at bounding box center [334, 19] width 49 height 38
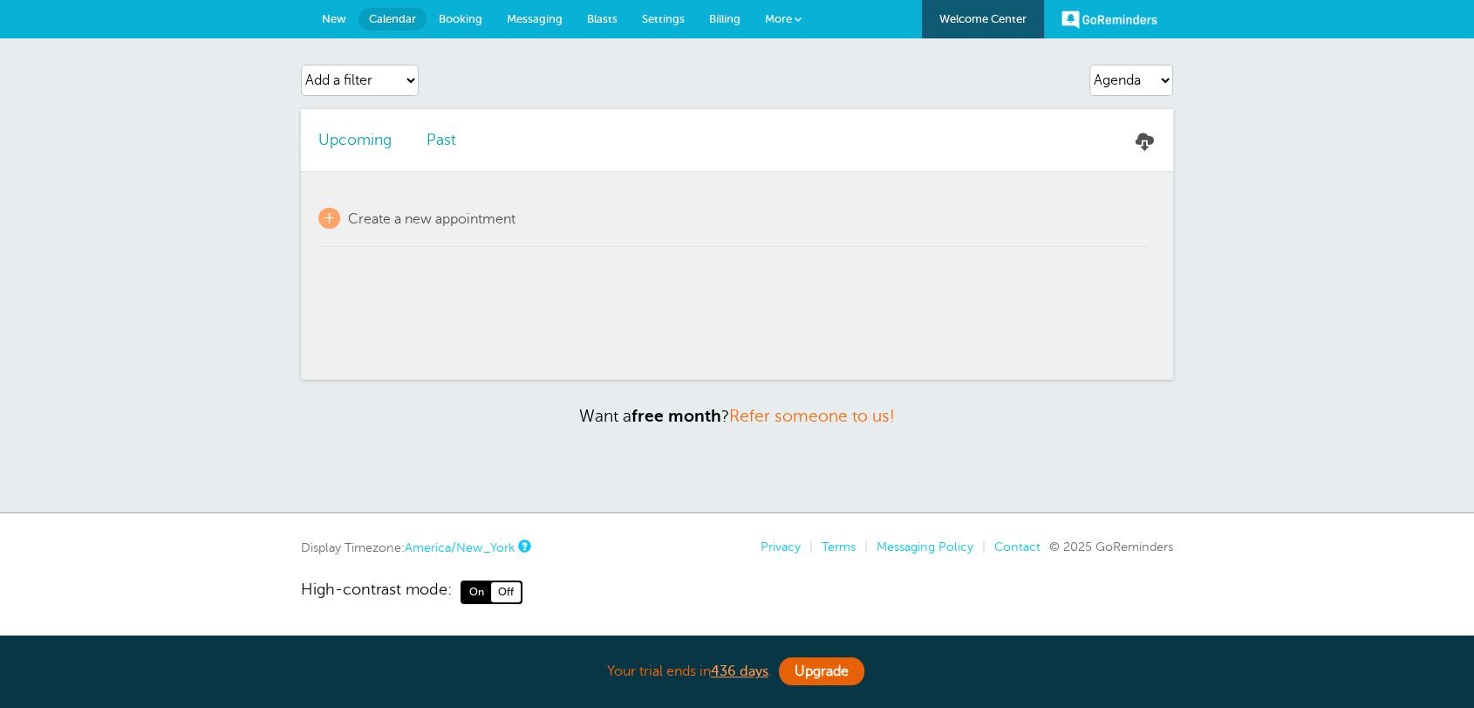
click at [661, 21] on span "Settings" at bounding box center [663, 18] width 43 height 13
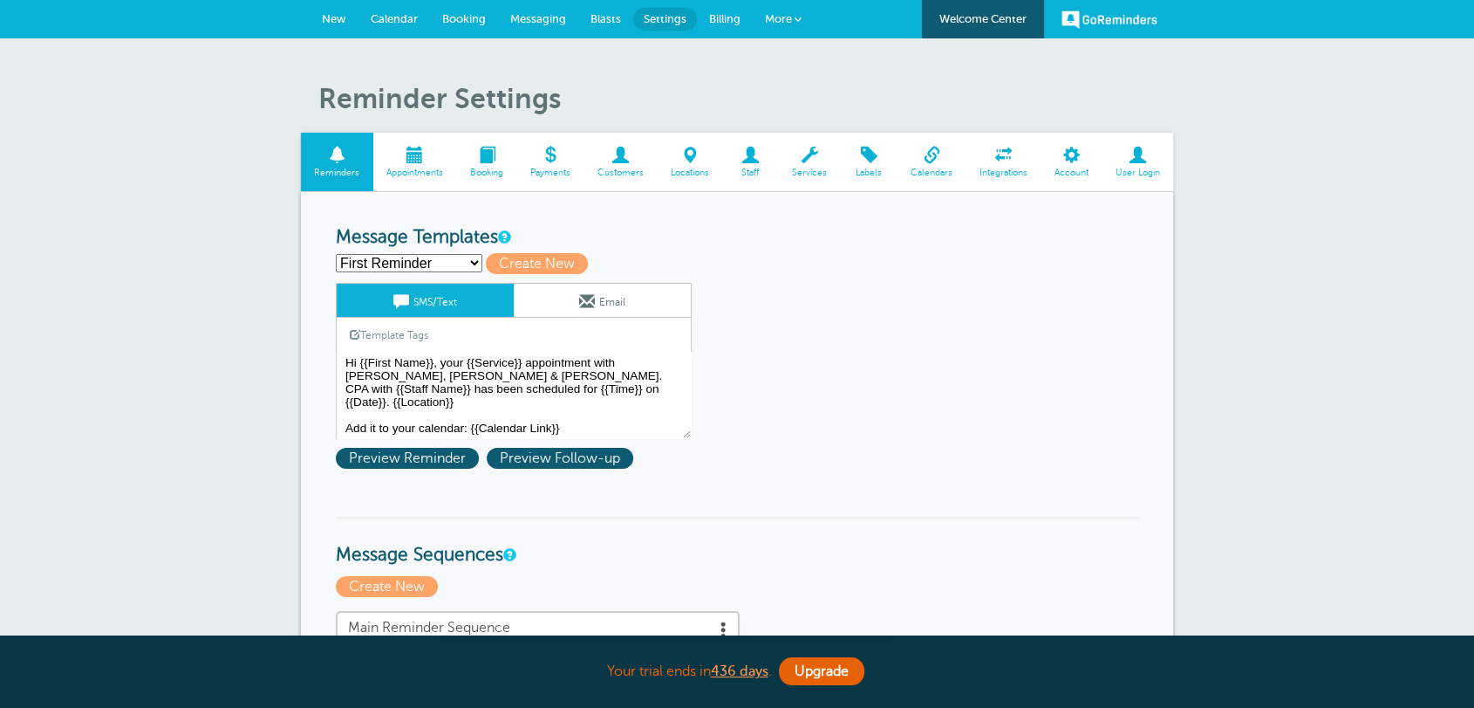
click at [742, 168] on span "Staff" at bounding box center [750, 173] width 39 height 10
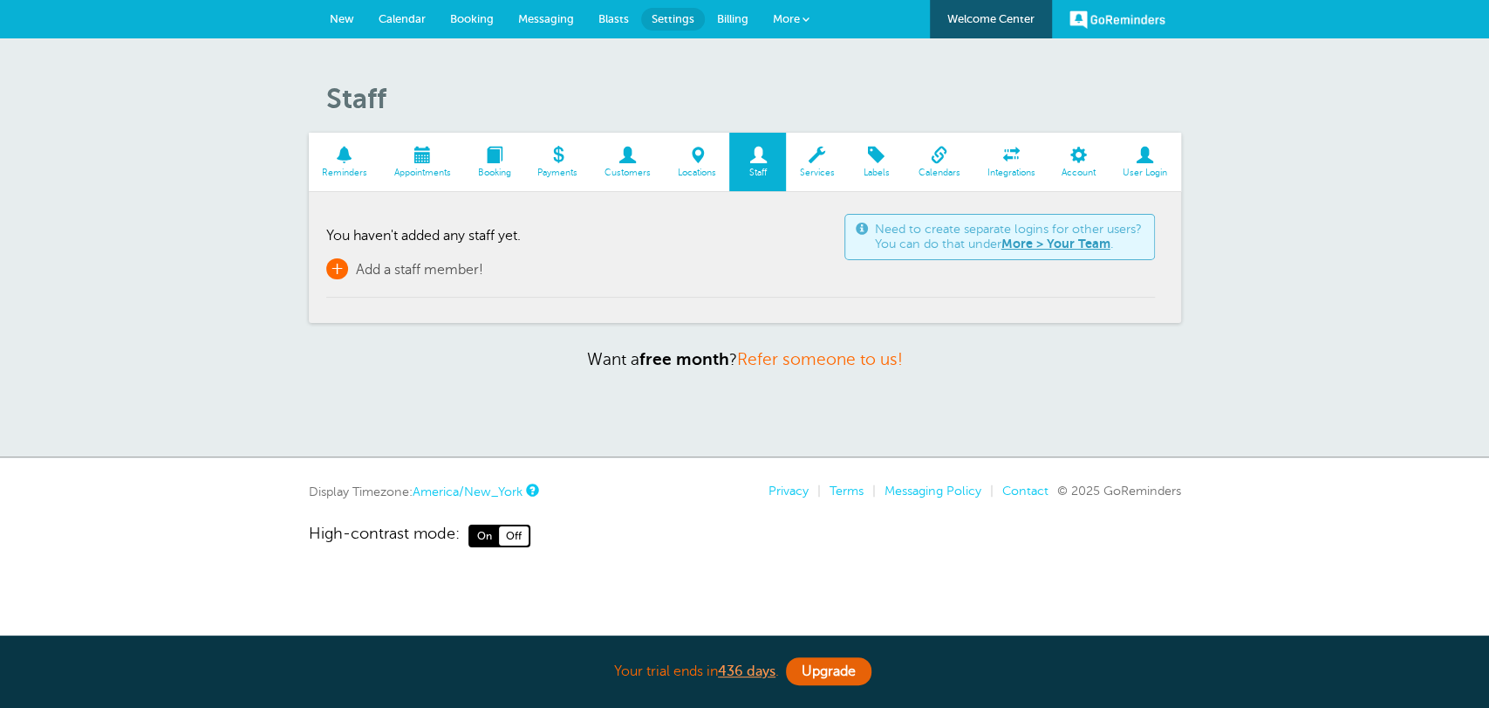
click at [421, 268] on span "Add a staff member!" at bounding box center [419, 270] width 127 height 16
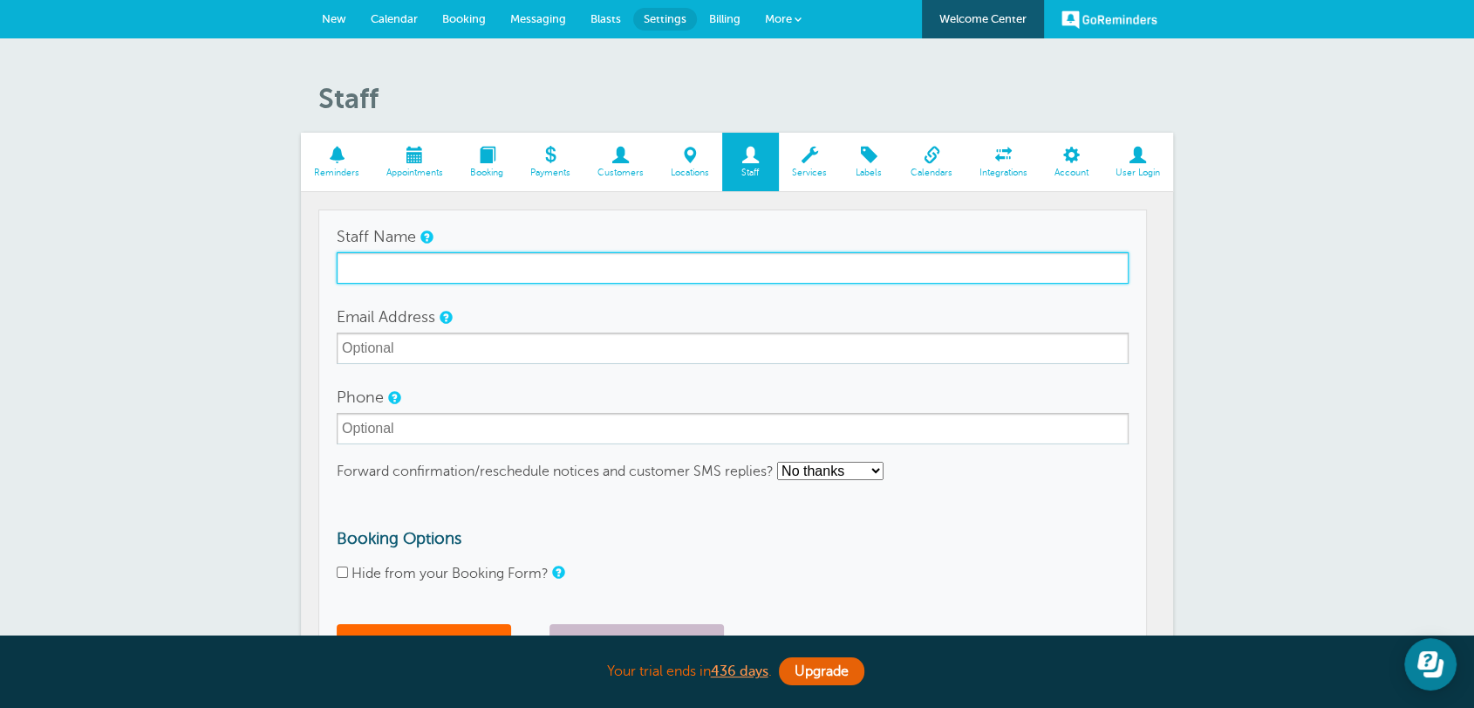
click at [424, 257] on input "Staff Name" at bounding box center [733, 267] width 792 height 31
type input "Staff 1"
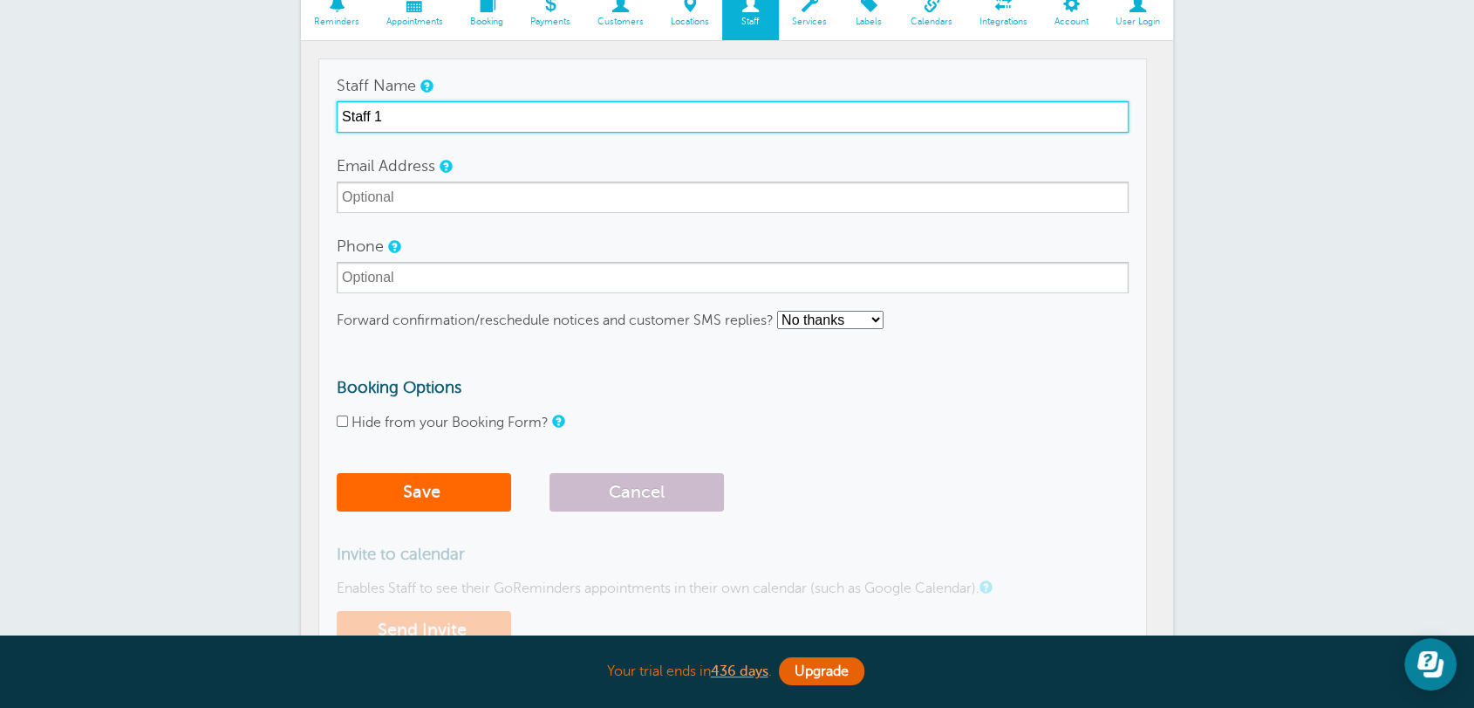
scroll to position [226, 0]
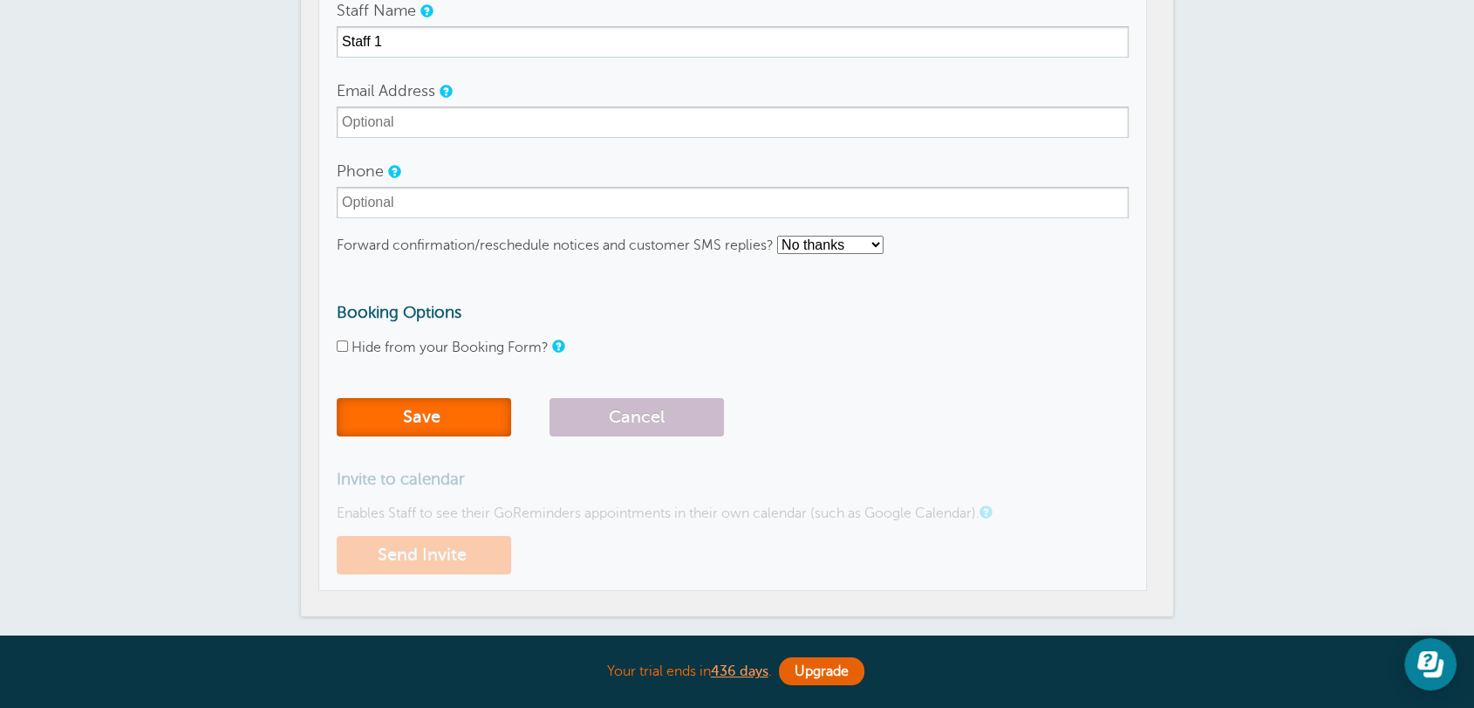
click at [440, 414] on button "Save" at bounding box center [424, 417] width 174 height 38
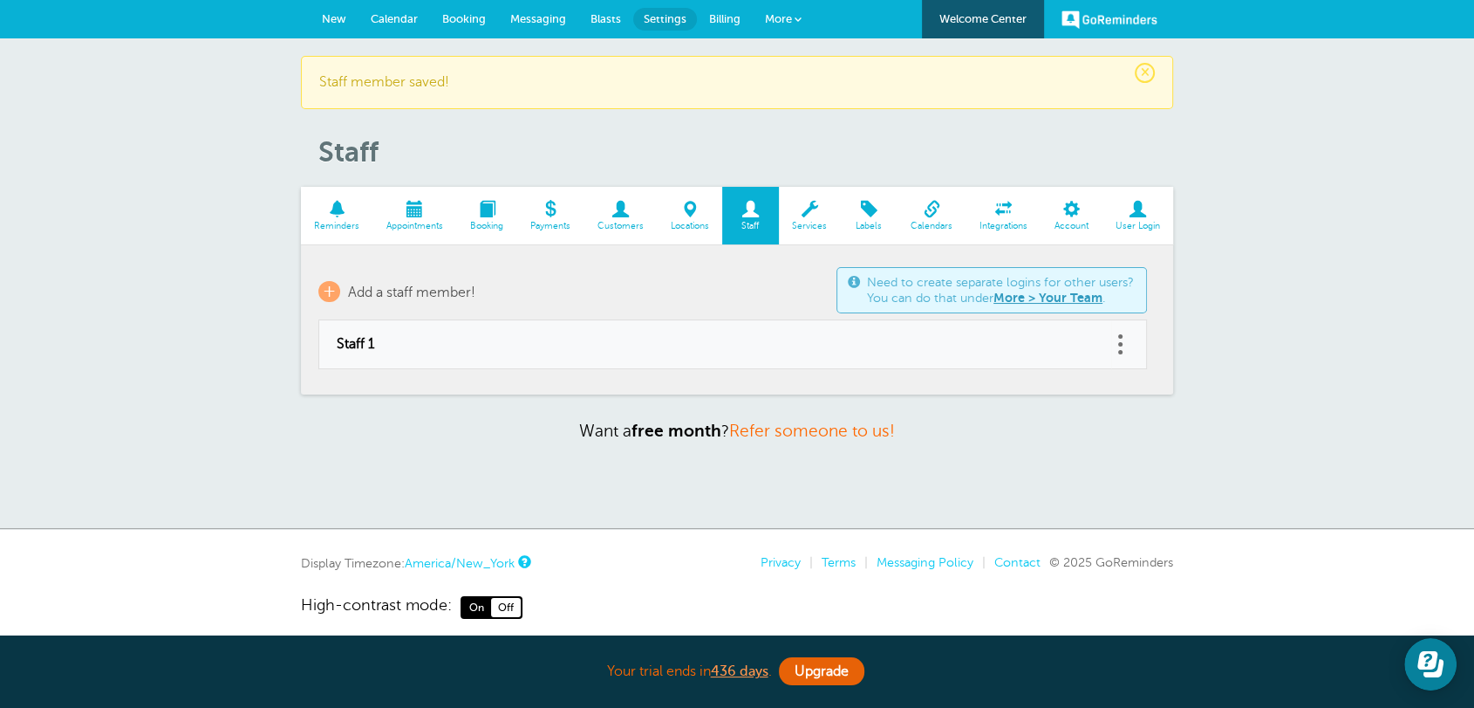
click at [385, 21] on span "Calendar" at bounding box center [394, 18] width 47 height 13
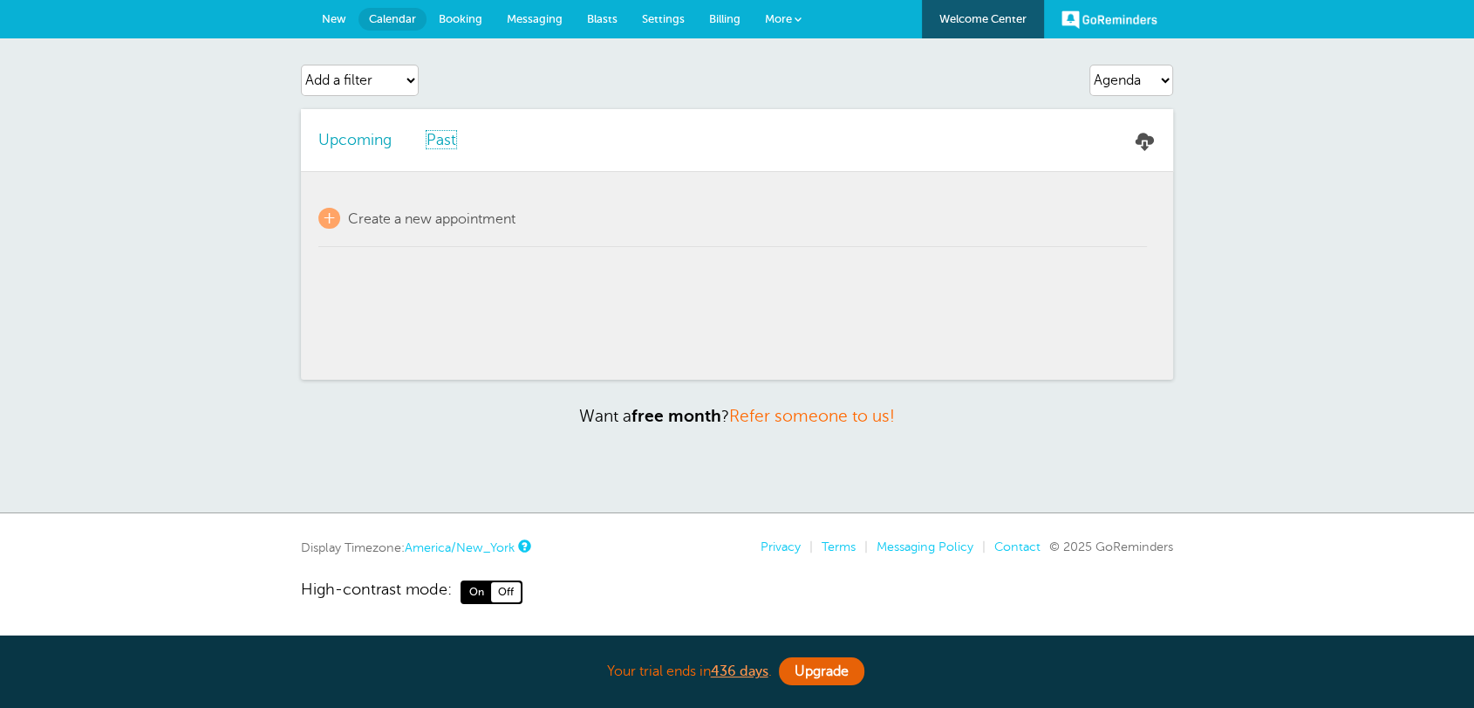
click at [446, 137] on link "Past" at bounding box center [442, 139] width 30 height 17
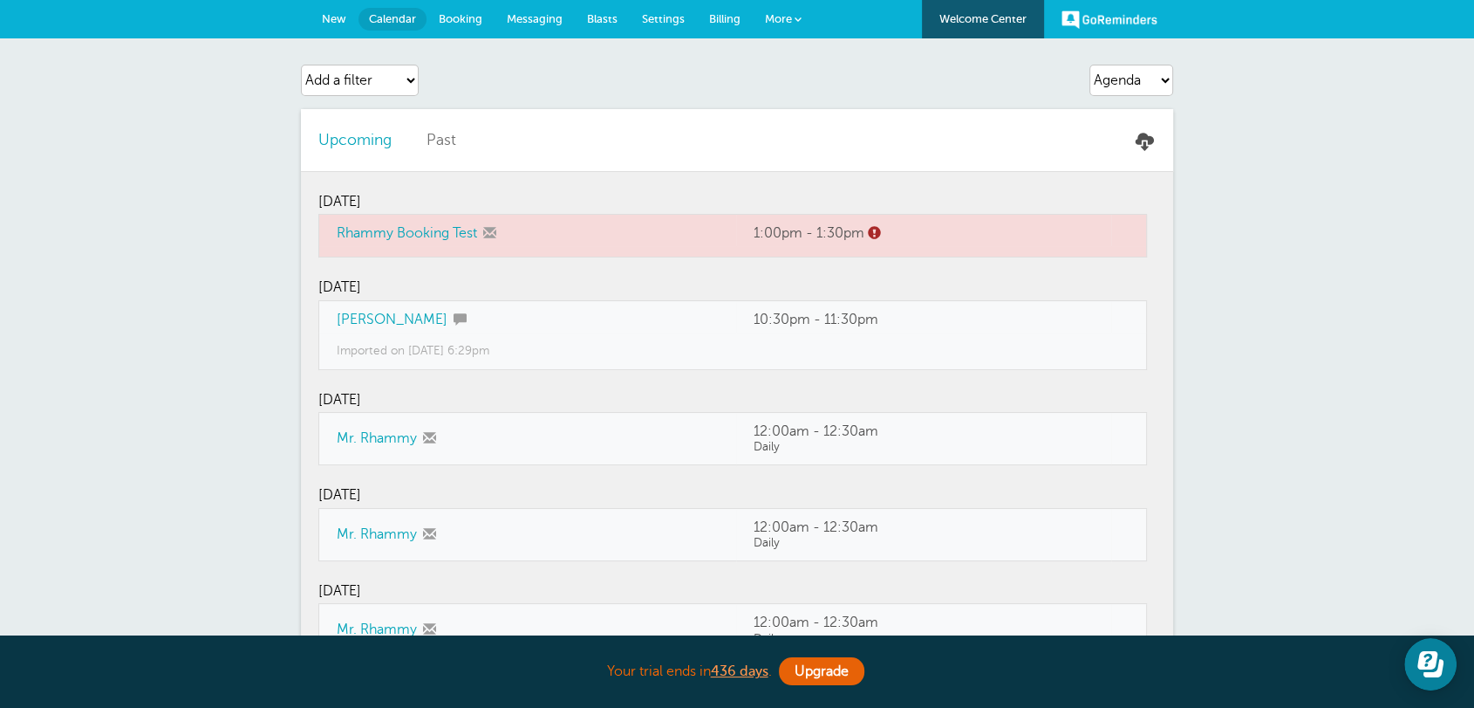
click at [435, 233] on link "Rhammy Booking Test" at bounding box center [407, 233] width 140 height 16
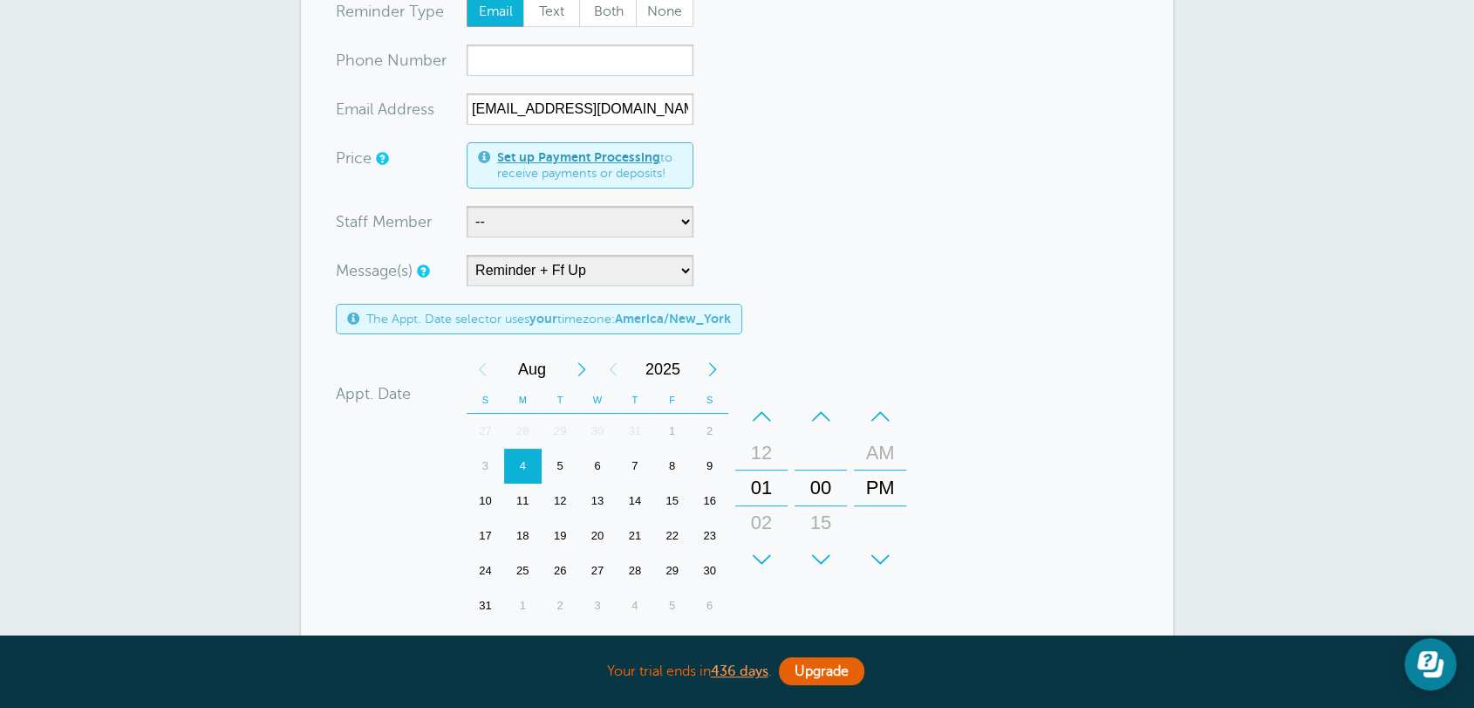
select select "21567"
click at [467, 206] on select "-- Staff 1" at bounding box center [580, 221] width 227 height 31
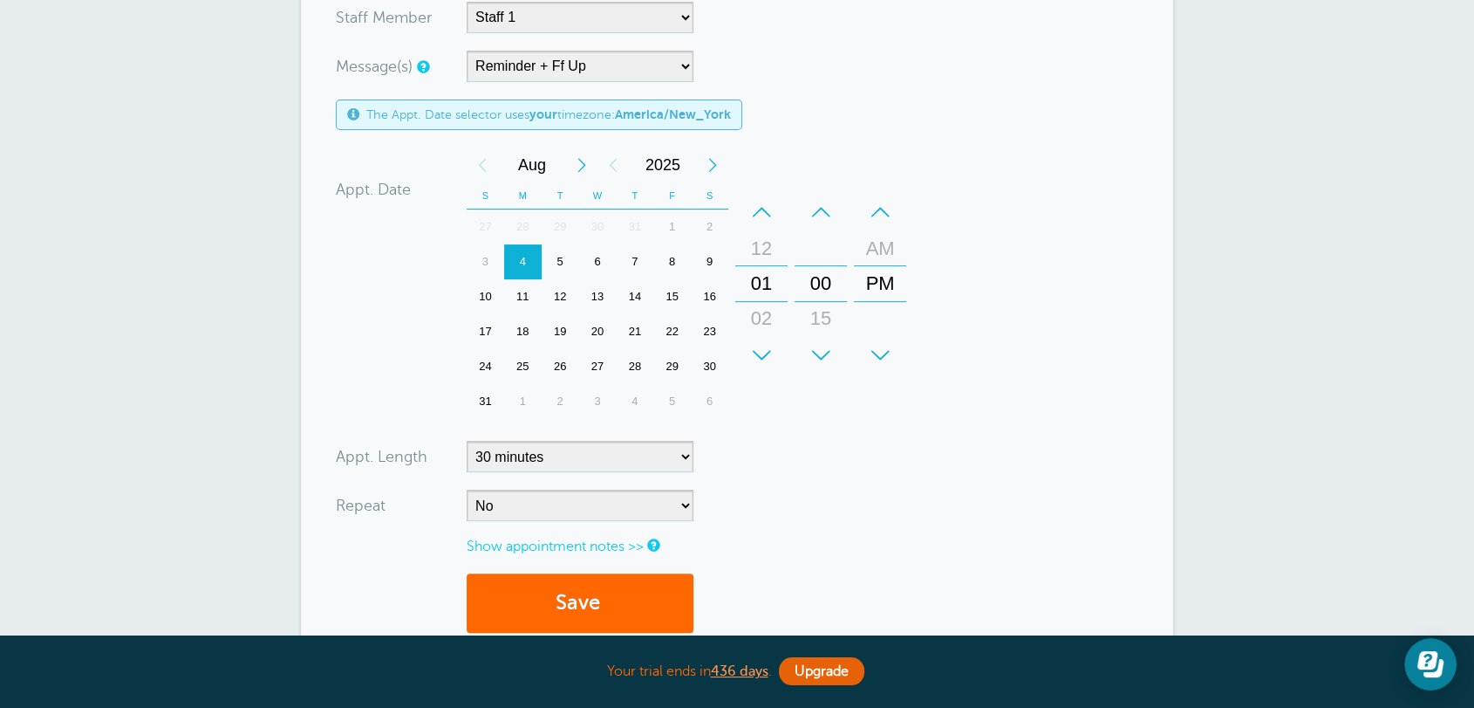
scroll to position [452, 0]
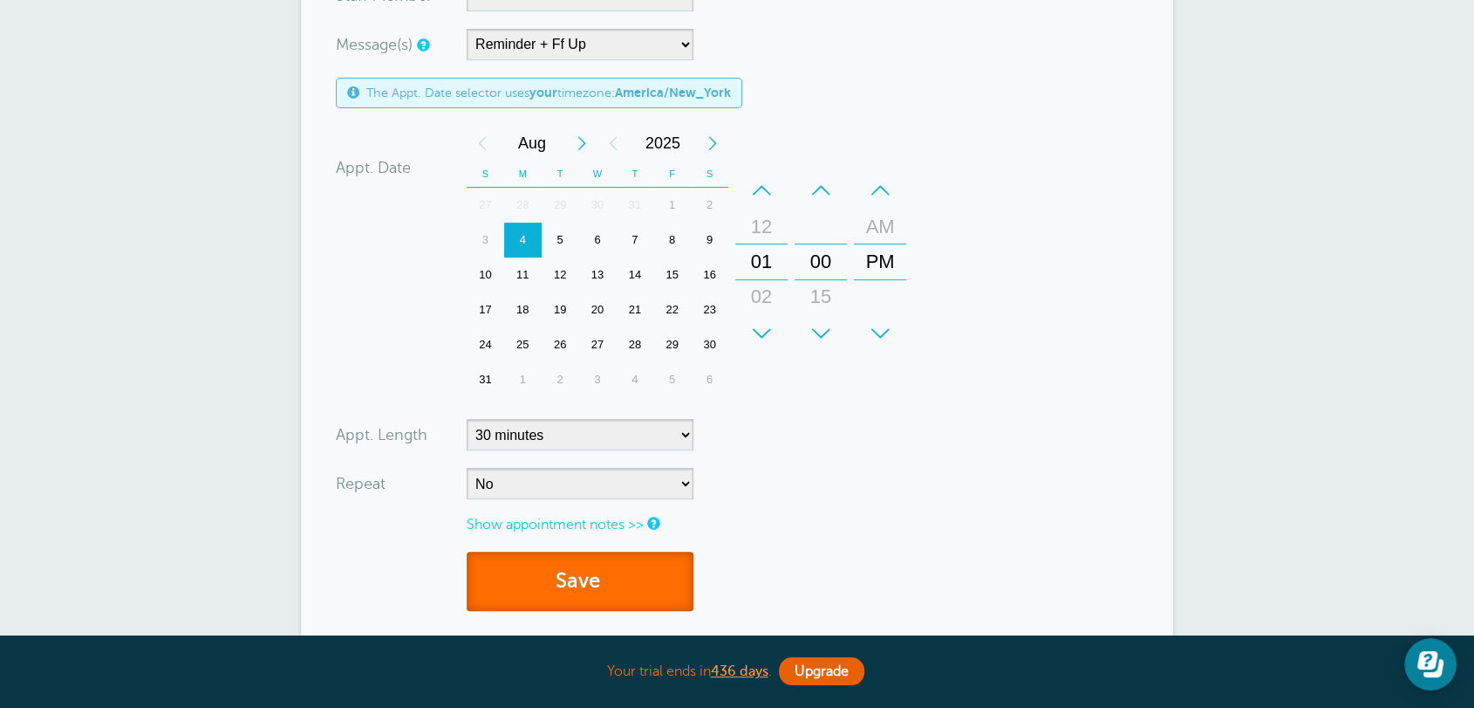
click at [562, 564] on button "Save" at bounding box center [580, 581] width 227 height 60
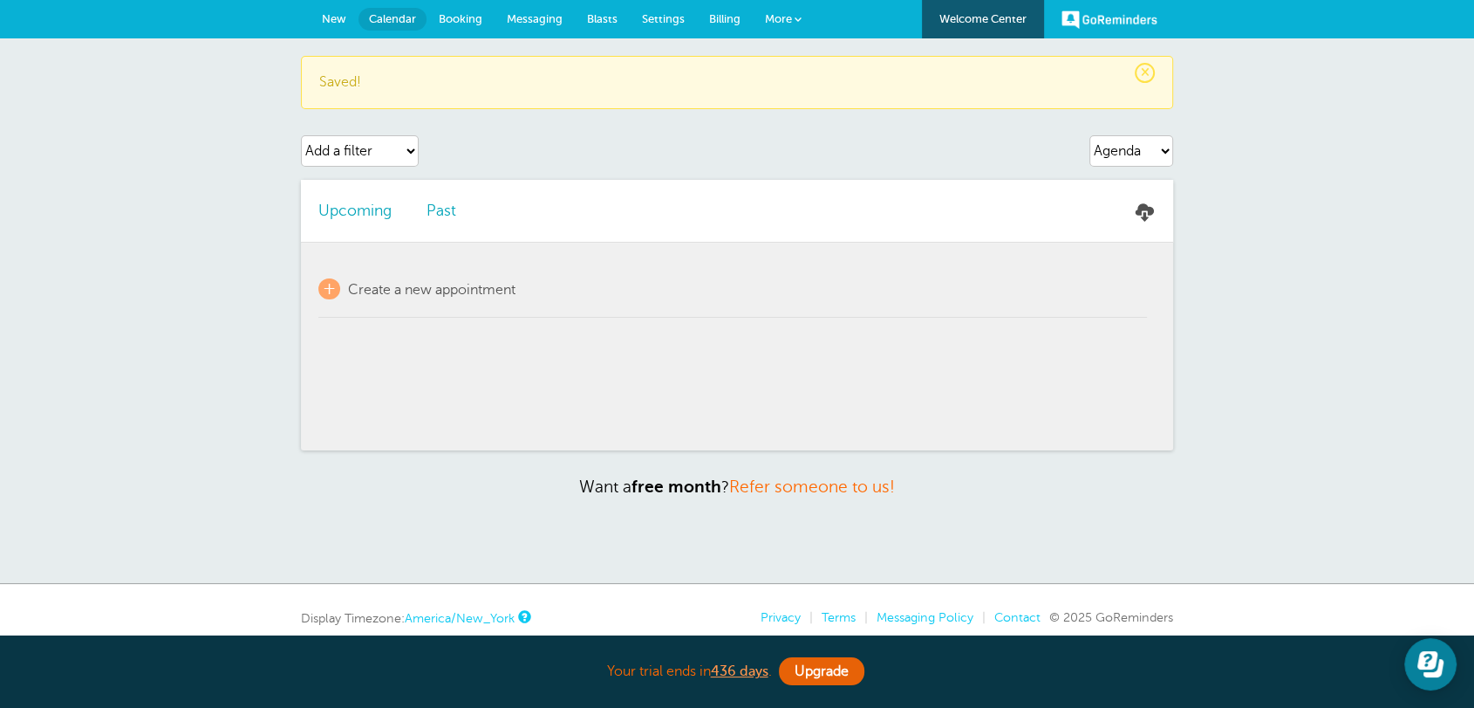
click at [455, 218] on li "Past" at bounding box center [441, 211] width 65 height 62
click at [448, 215] on link "Past" at bounding box center [442, 210] width 30 height 17
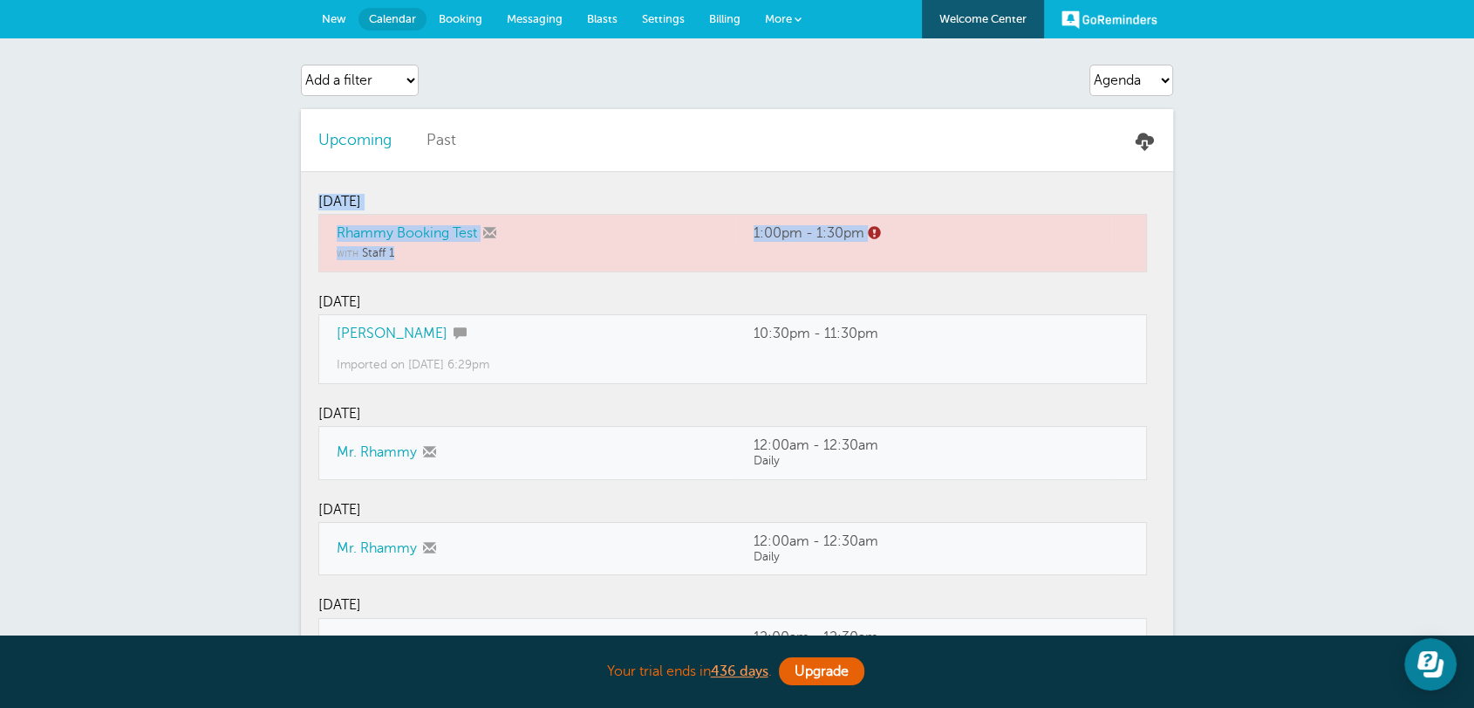
drag, startPoint x: 438, startPoint y: 258, endPoint x: 286, endPoint y: 196, distance: 164.0
click at [286, 196] on div "Agenda Day Week Month (full view) Month (condensed) Add a filter Customer Searc…" at bounding box center [737, 663] width 1474 height 1250
click at [663, 21] on span "Settings" at bounding box center [663, 18] width 43 height 13
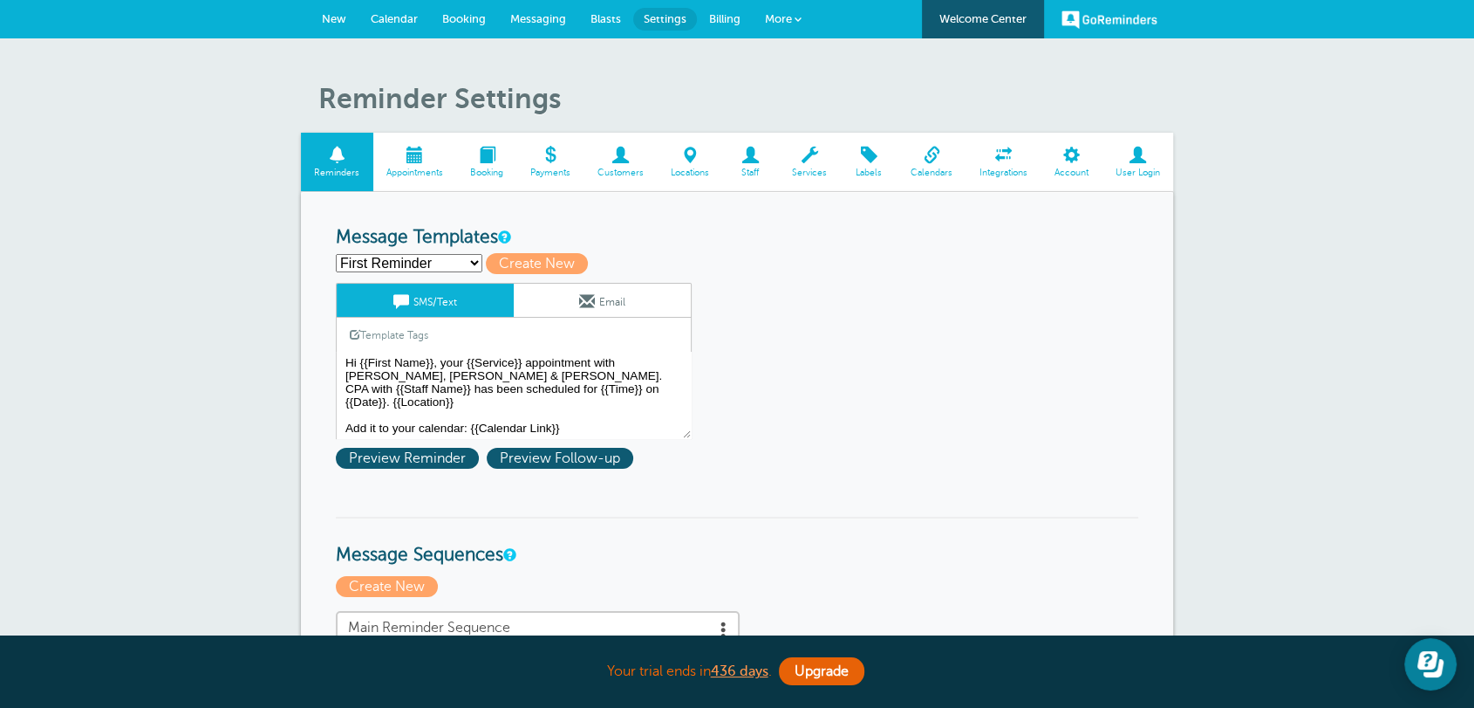
click at [749, 174] on span "Staff" at bounding box center [750, 173] width 39 height 10
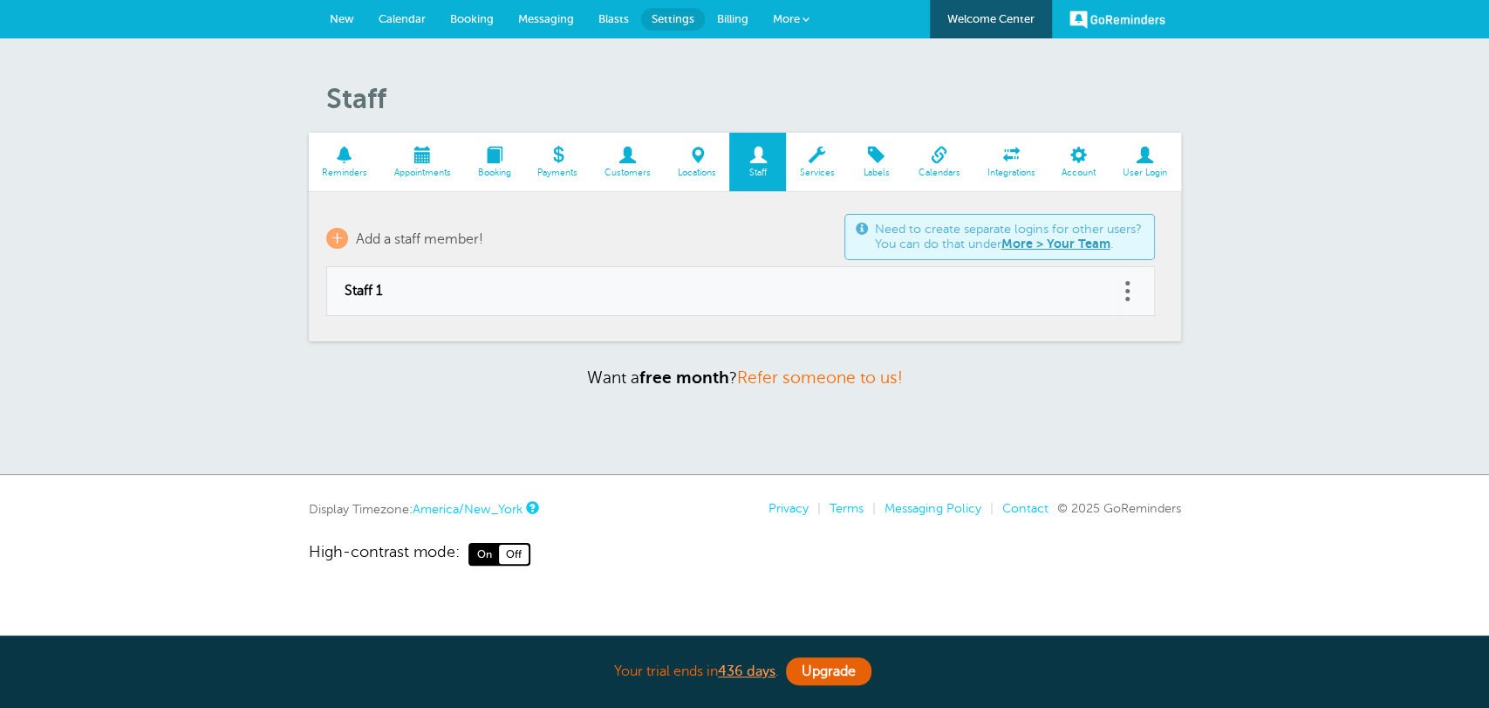
click at [407, 277] on td "Staff 1" at bounding box center [722, 291] width 793 height 49
click at [395, 304] on td "Staff 1" at bounding box center [722, 291] width 793 height 49
click at [1122, 278] on link at bounding box center [1127, 290] width 17 height 27
click at [1117, 250] on link "Edit" at bounding box center [1109, 247] width 52 height 32
type input "Staff 1"
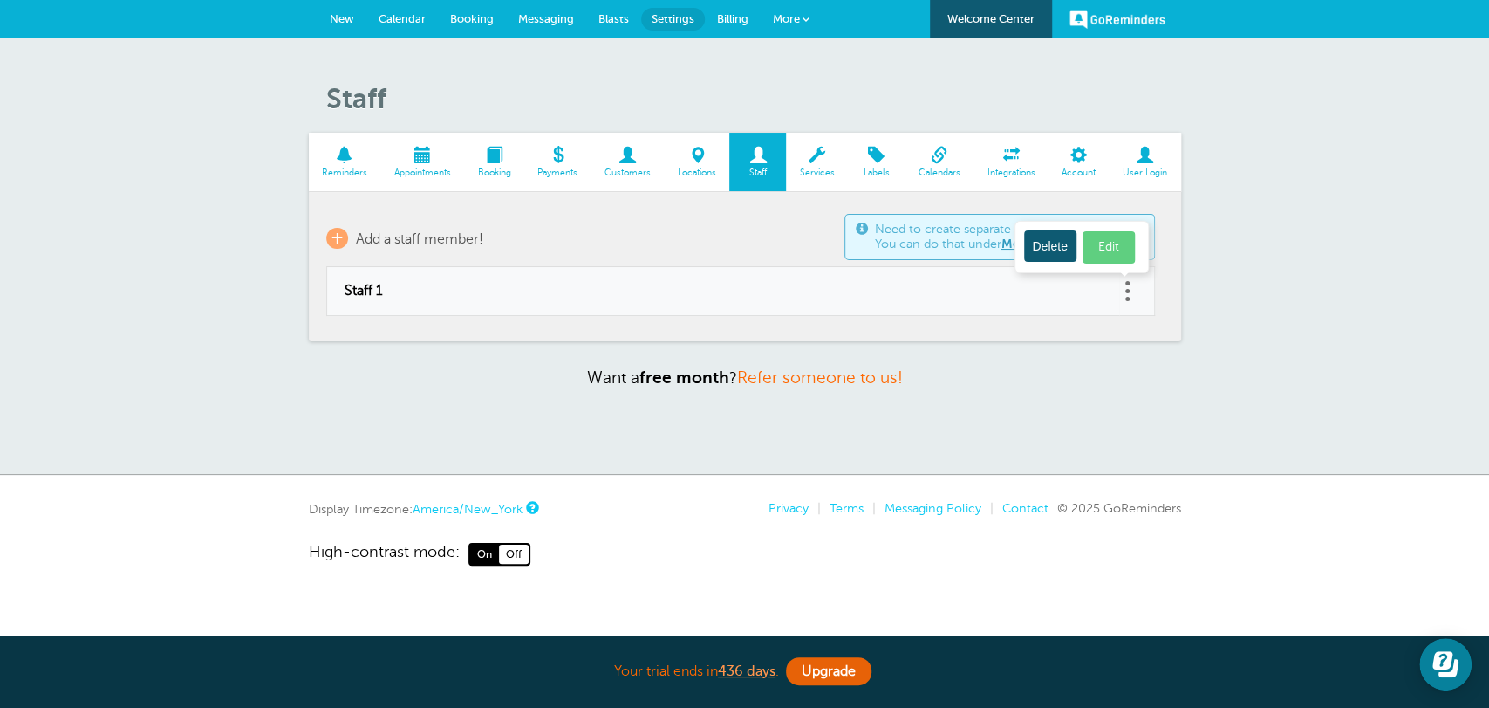
checkbox input "false"
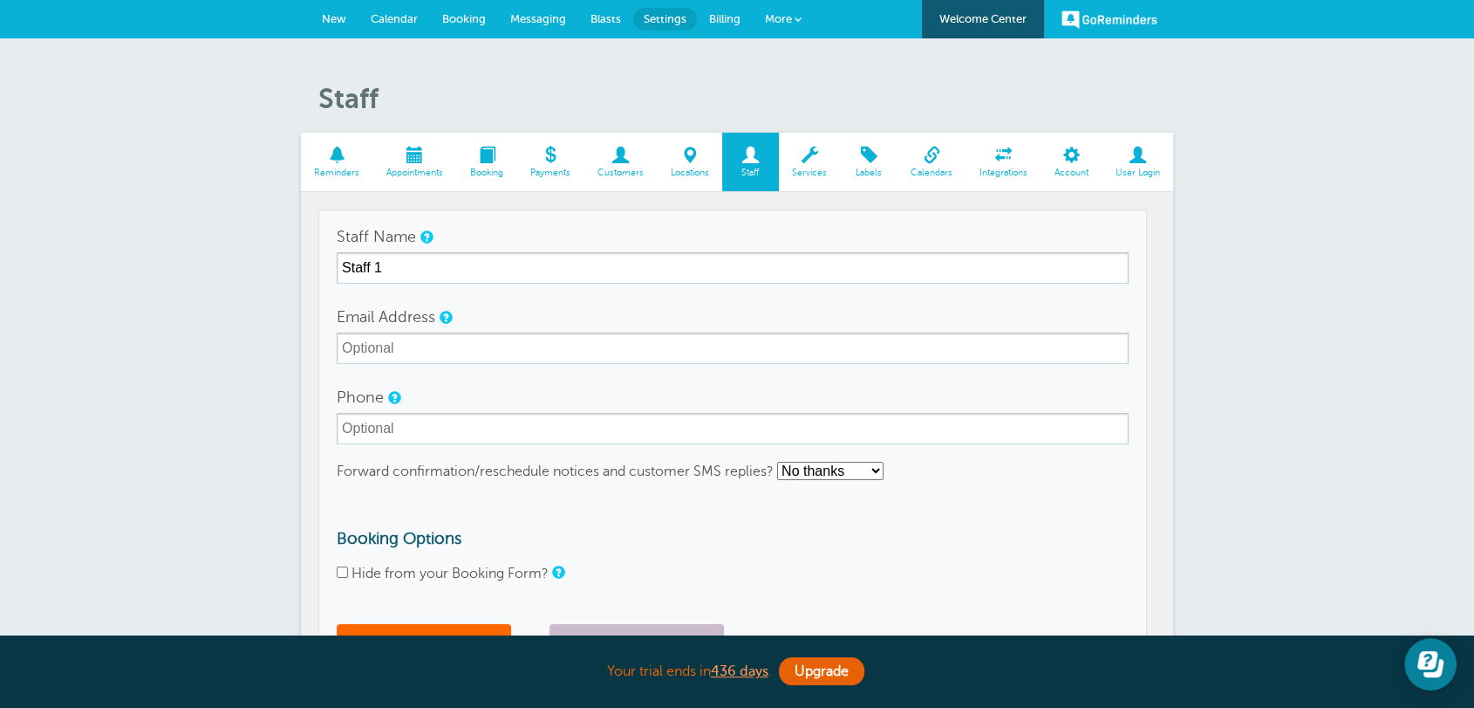
click at [810, 468] on select "No thanks Yes, text me Yes, email me" at bounding box center [830, 471] width 106 height 18
click at [642, 507] on form "Staff Name Staff 1 Email Address Phone Forward confirmation/reschedule notices …" at bounding box center [733, 446] width 792 height 450
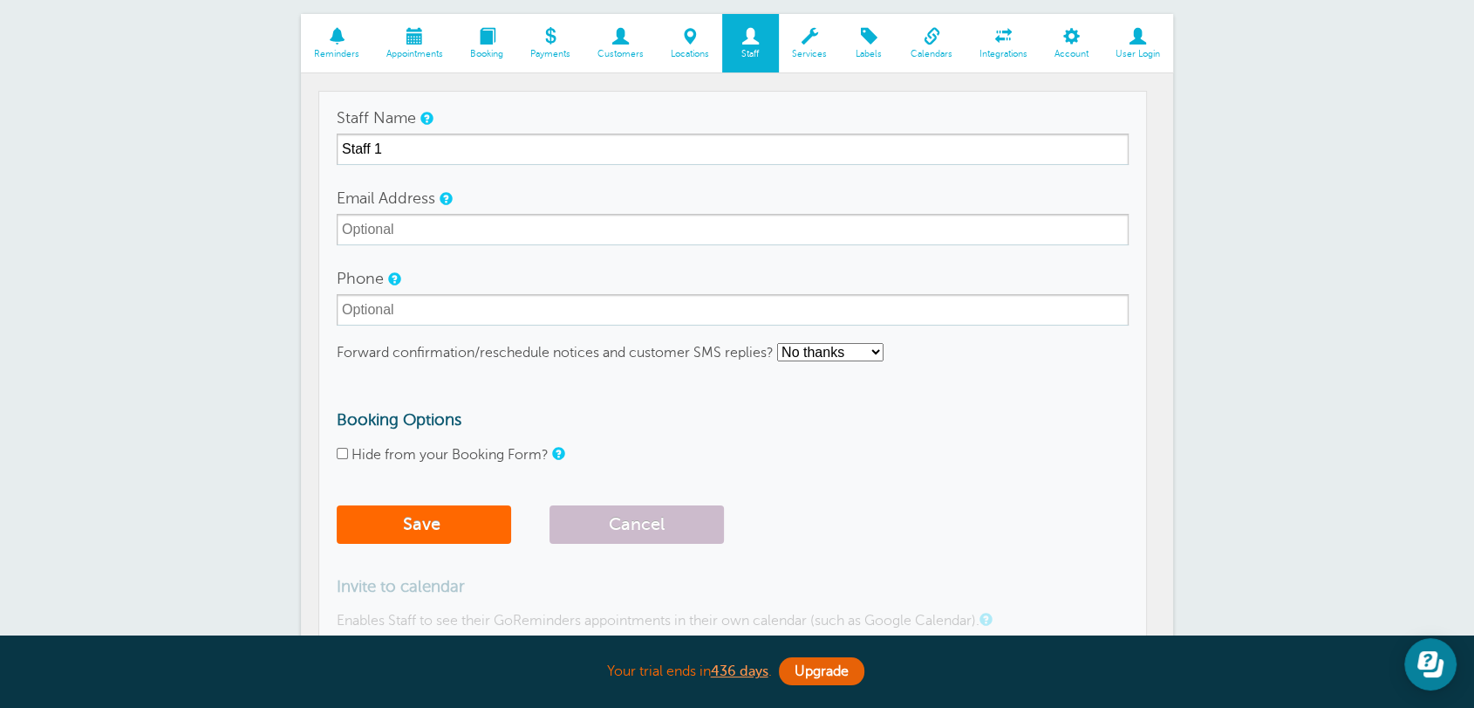
scroll to position [226, 0]
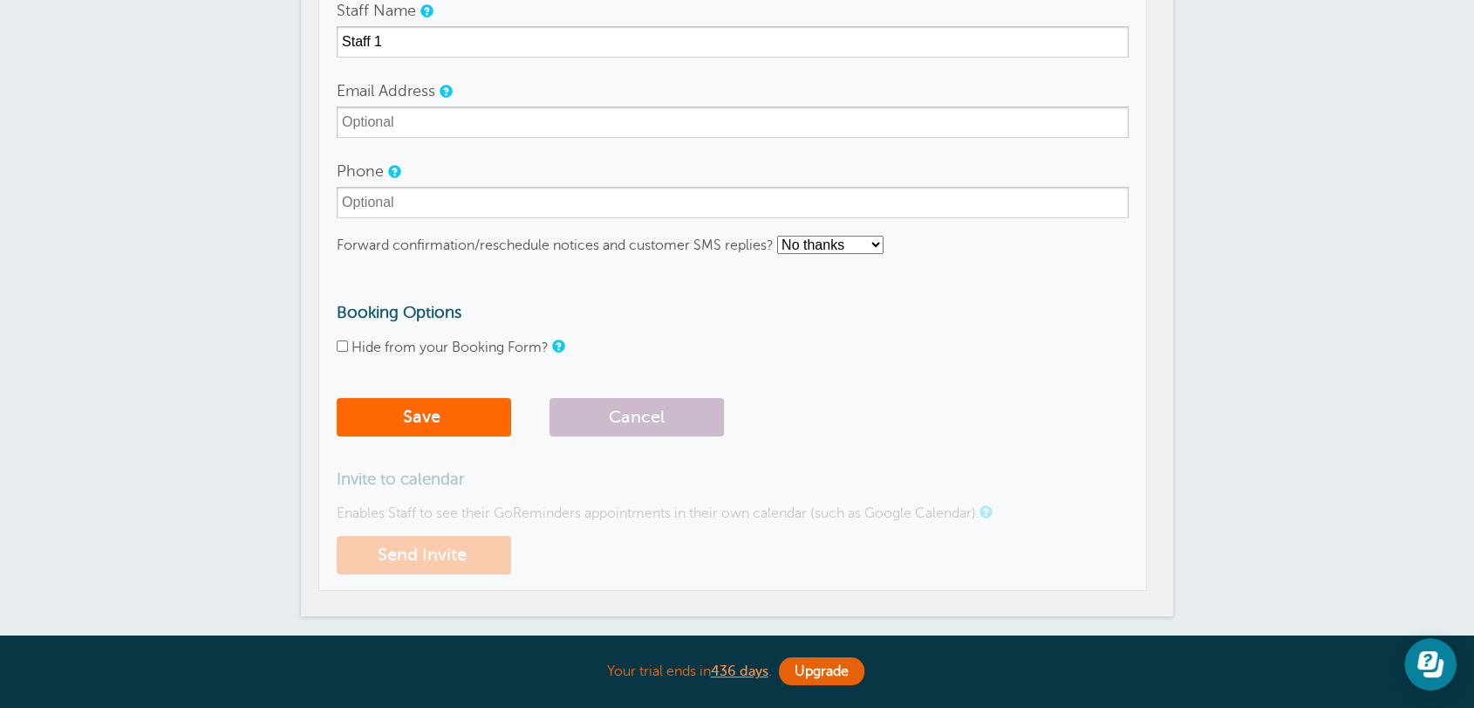
click at [835, 253] on select "No thanks Yes, text me Yes, email me" at bounding box center [830, 245] width 106 height 18
select select "3"
click at [778, 236] on select "No thanks Yes, text me Yes, email me" at bounding box center [830, 245] width 106 height 18
click at [707, 281] on form "Staff Name Staff 1 Email Address Phone Forward confirmation/reschedule notices …" at bounding box center [733, 220] width 792 height 450
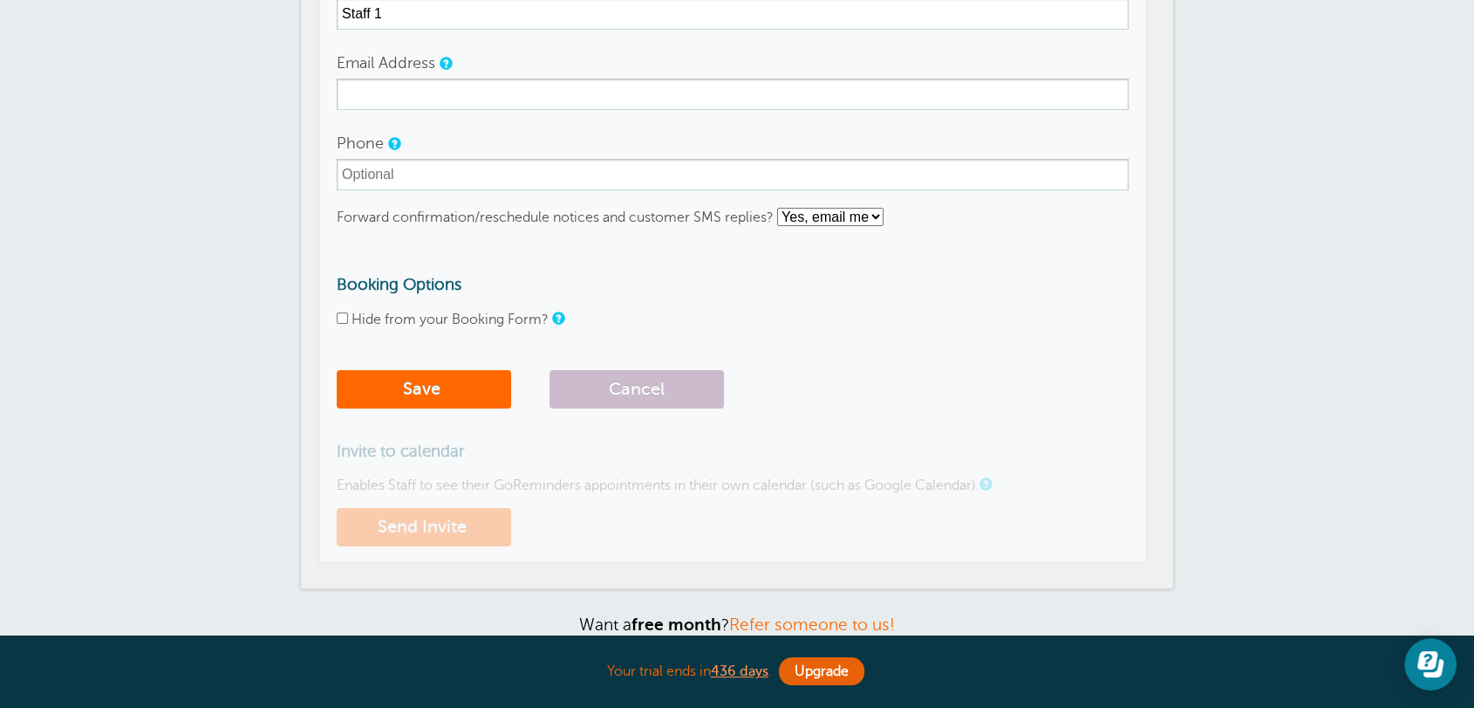
scroll to position [0, 0]
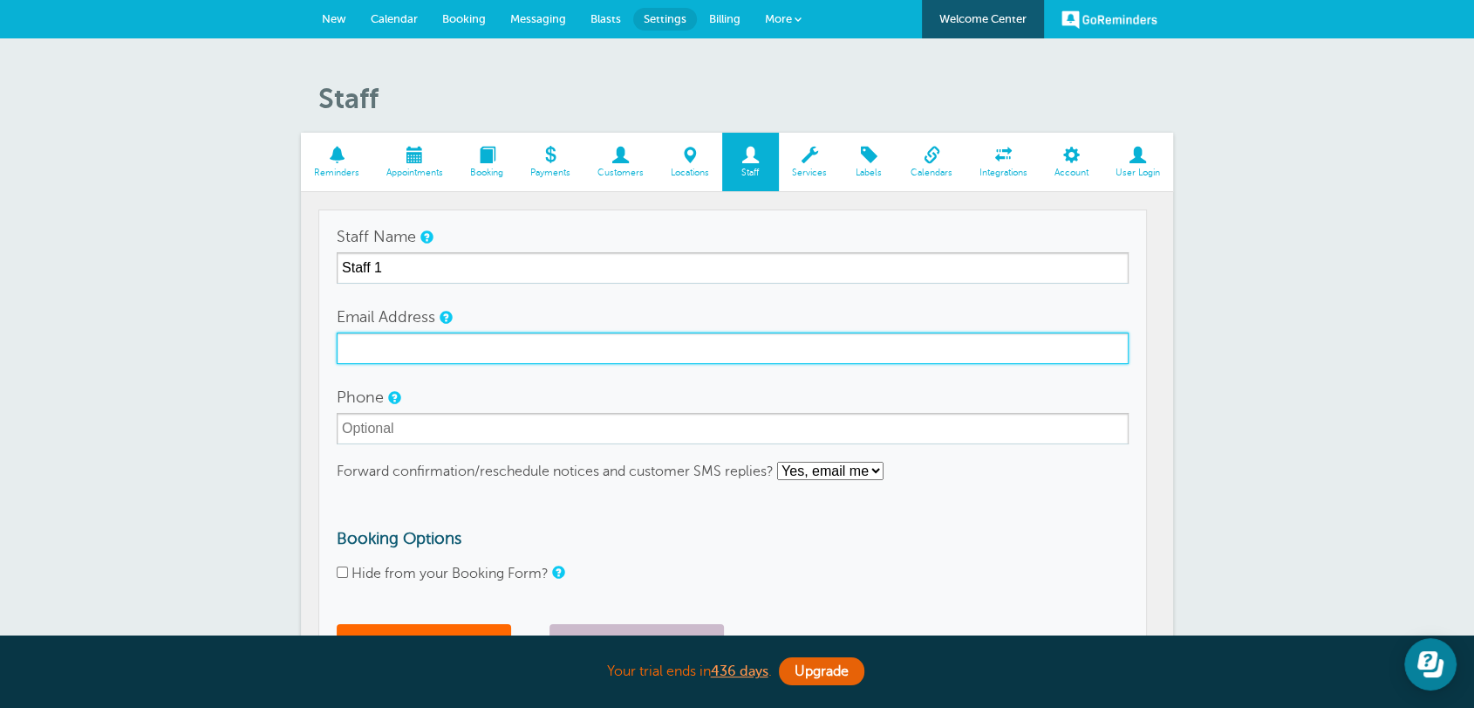
click at [448, 340] on input "Email Address" at bounding box center [733, 347] width 792 height 31
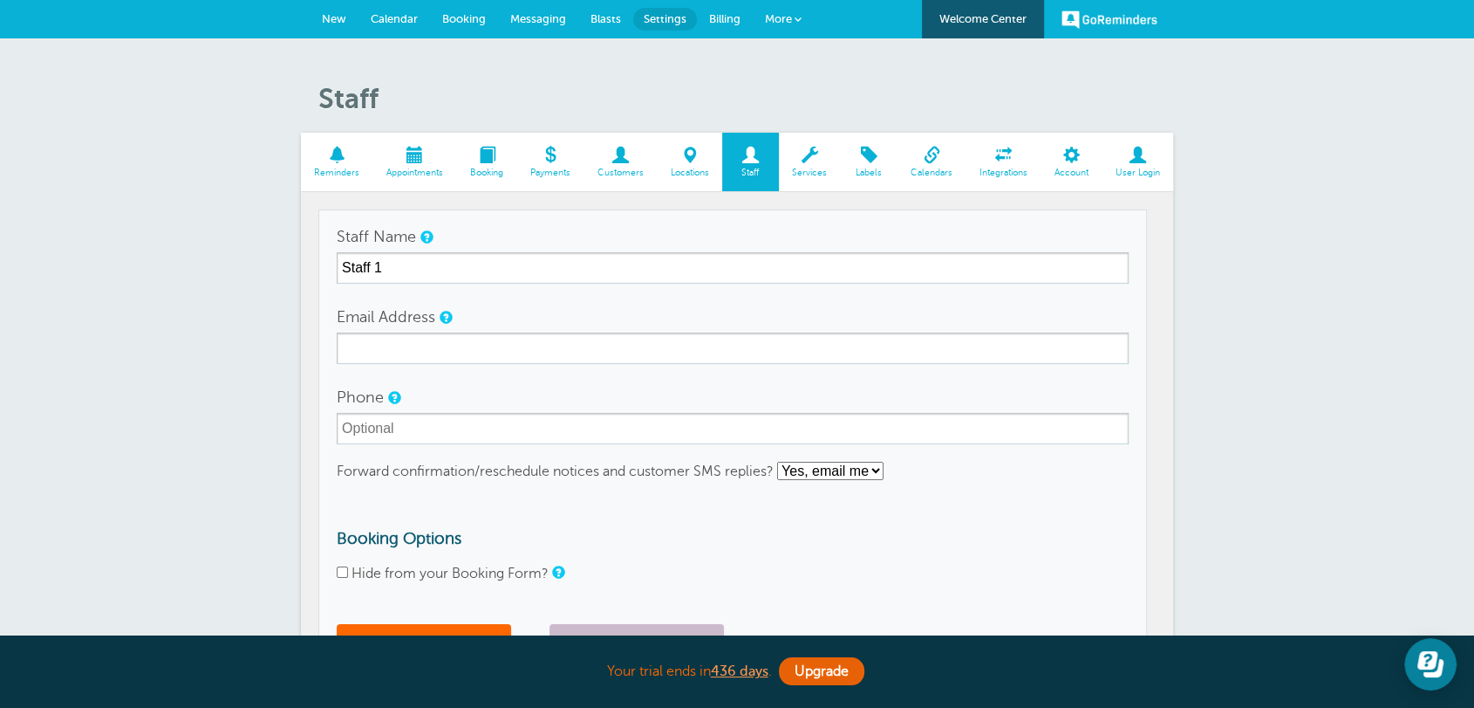
click at [835, 301] on div "Email Address" at bounding box center [733, 332] width 792 height 63
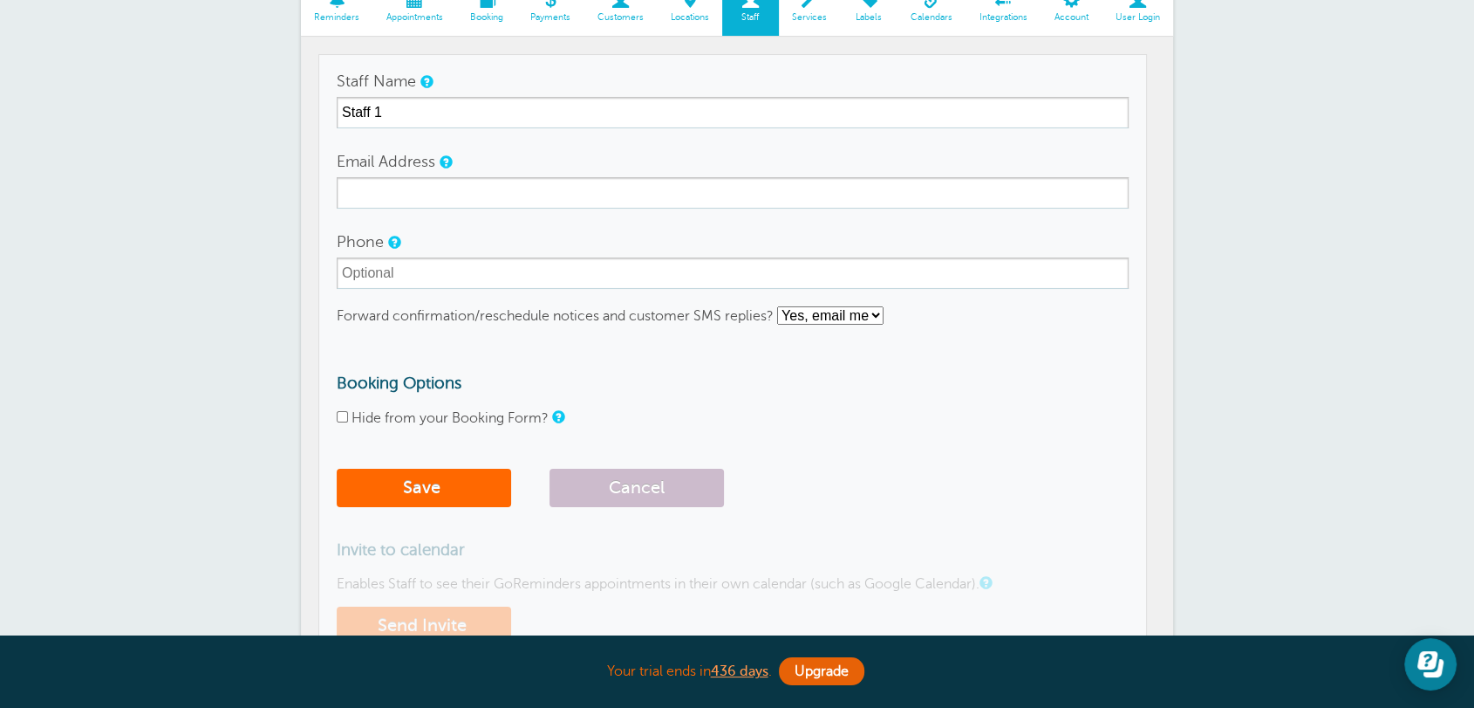
scroll to position [226, 0]
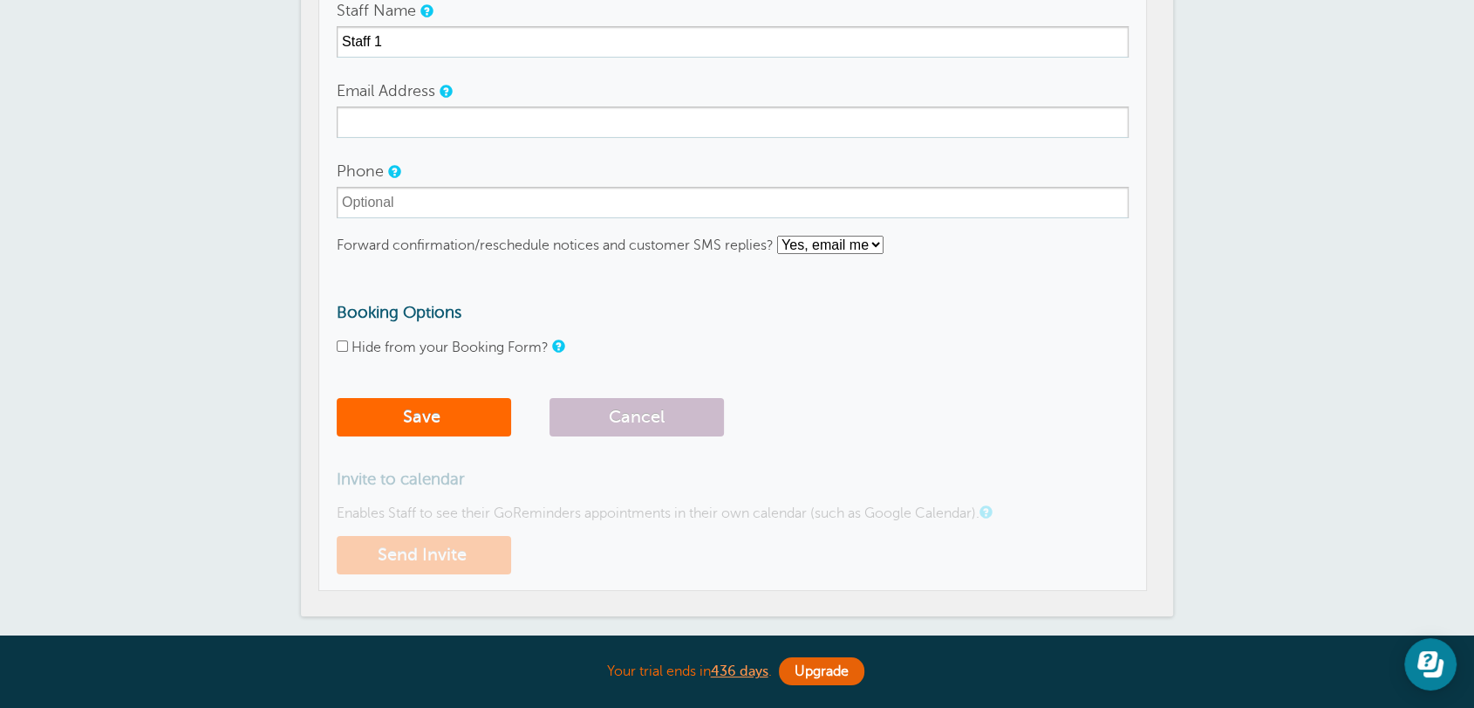
click at [798, 391] on form "Staff Name Staff 1 Email Address Phone Forward confirmation/reschedule notices …" at bounding box center [733, 220] width 792 height 450
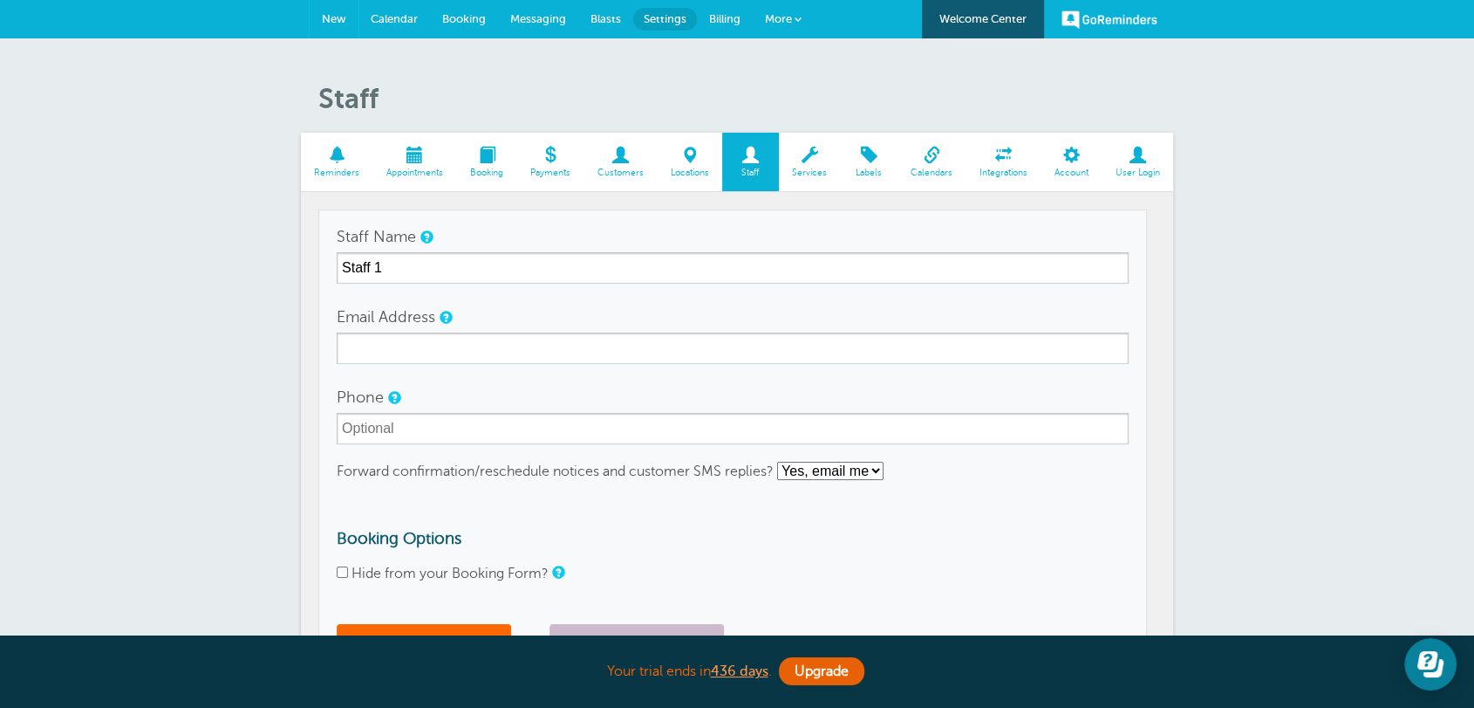
drag, startPoint x: 338, startPoint y: 24, endPoint x: 821, endPoint y: 117, distance: 492.3
click at [338, 24] on span "New" at bounding box center [334, 18] width 24 height 13
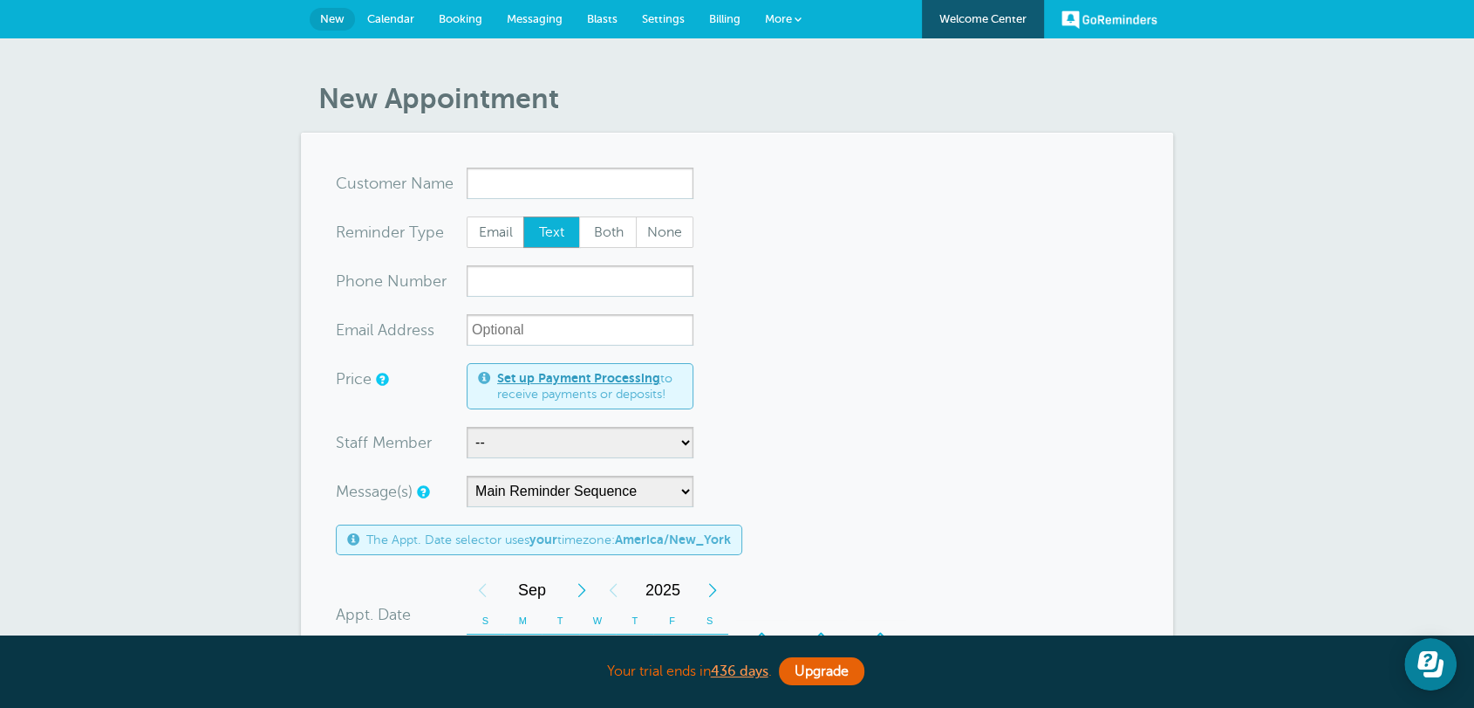
click at [889, 359] on form "You are creating a new customer. To use an existing customer select one from th…" at bounding box center [737, 647] width 803 height 959
click at [1421, 649] on button "Open Learn | Contact Us" at bounding box center [1431, 664] width 52 height 52
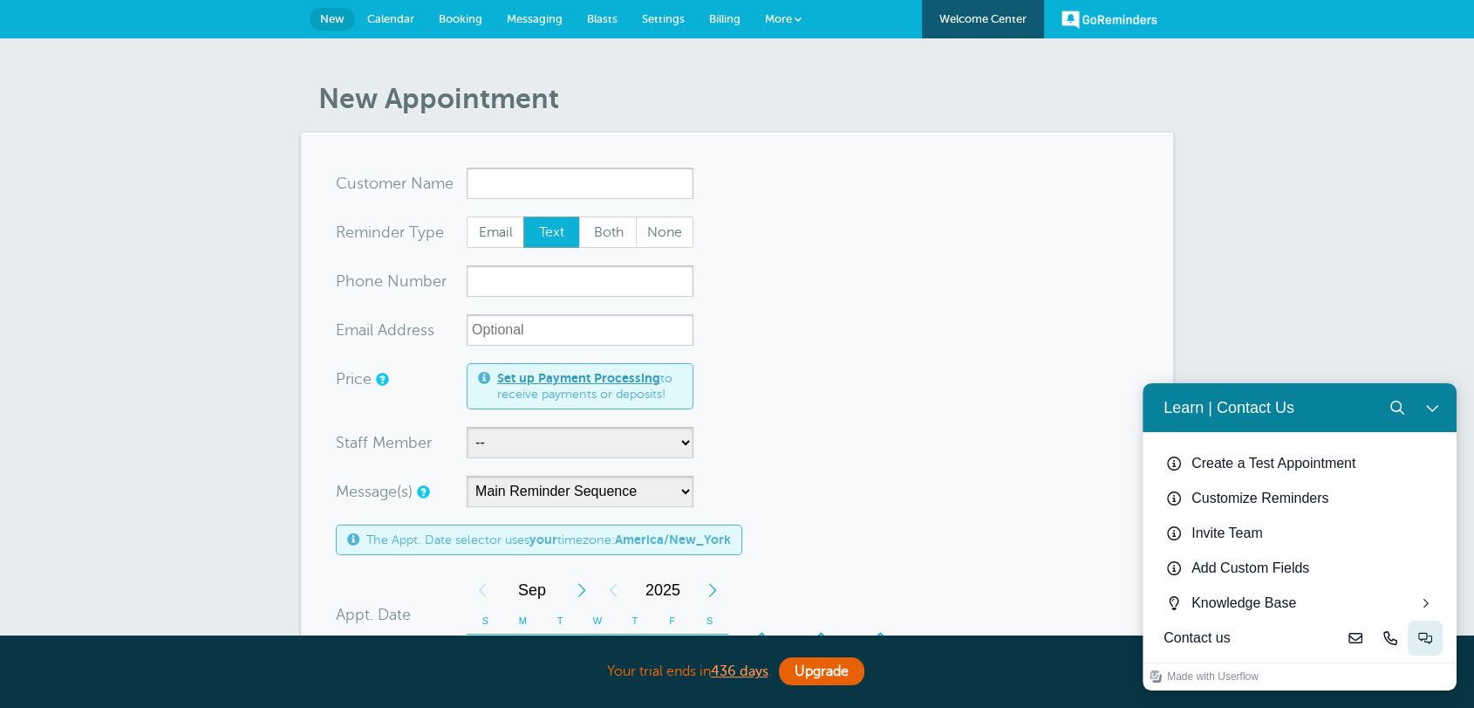
click at [1423, 642] on icon "Live-chat" at bounding box center [1426, 638] width 14 height 14
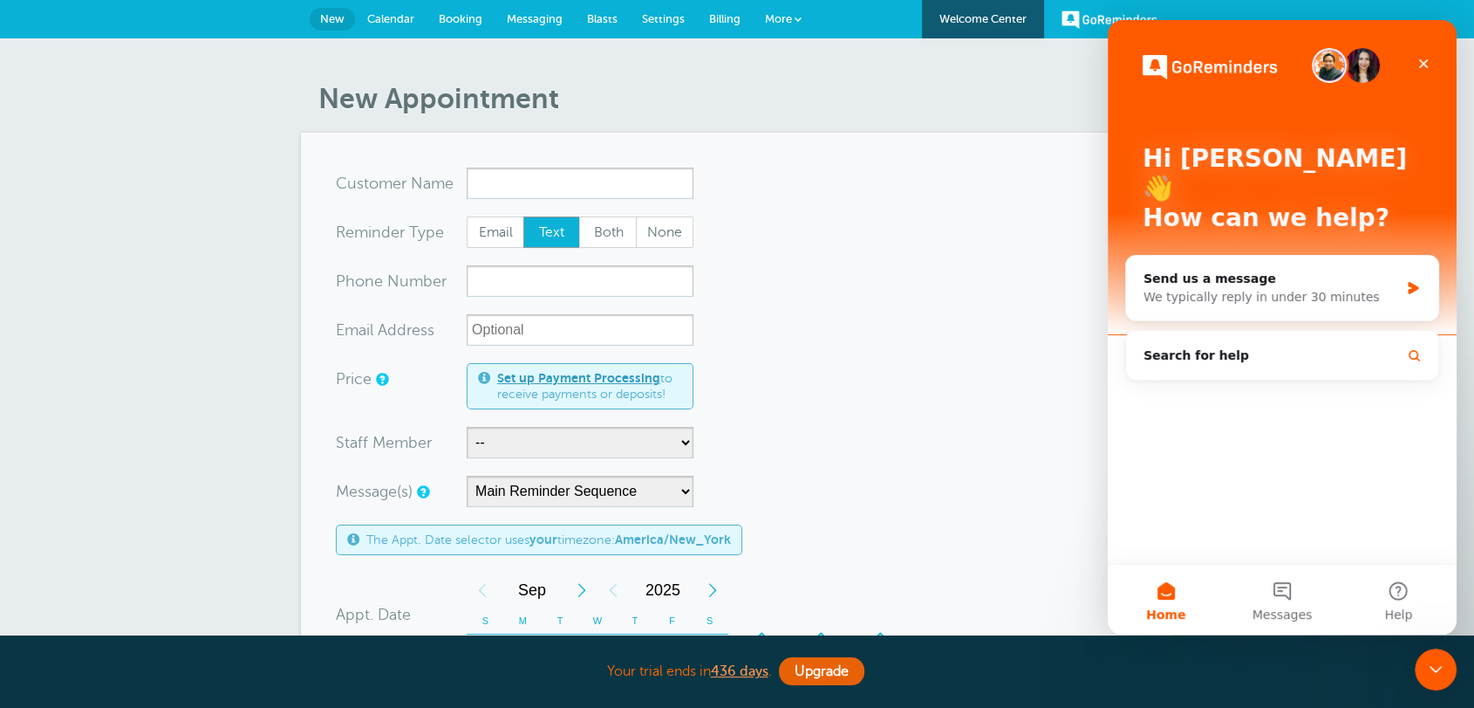
click at [1435, 661] on icon "Close Intercom Messenger" at bounding box center [1436, 669] width 21 height 21
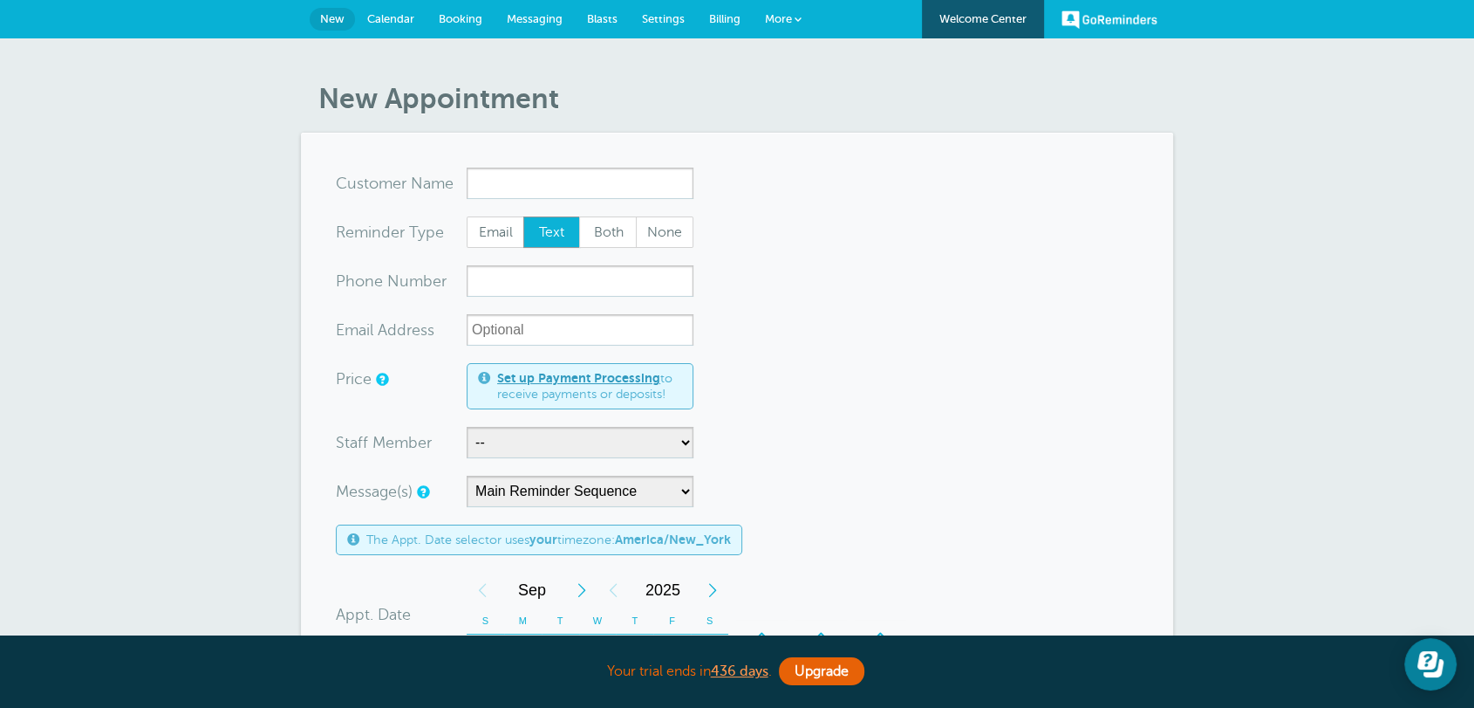
click at [1028, 406] on form "You are creating a new customer. To use an existing customer select one from th…" at bounding box center [737, 647] width 803 height 959
click at [1133, 264] on form "You are creating a new customer. To use an existing customer select one from th…" at bounding box center [737, 647] width 803 height 959
click at [666, 26] on link "Settings" at bounding box center [663, 19] width 67 height 38
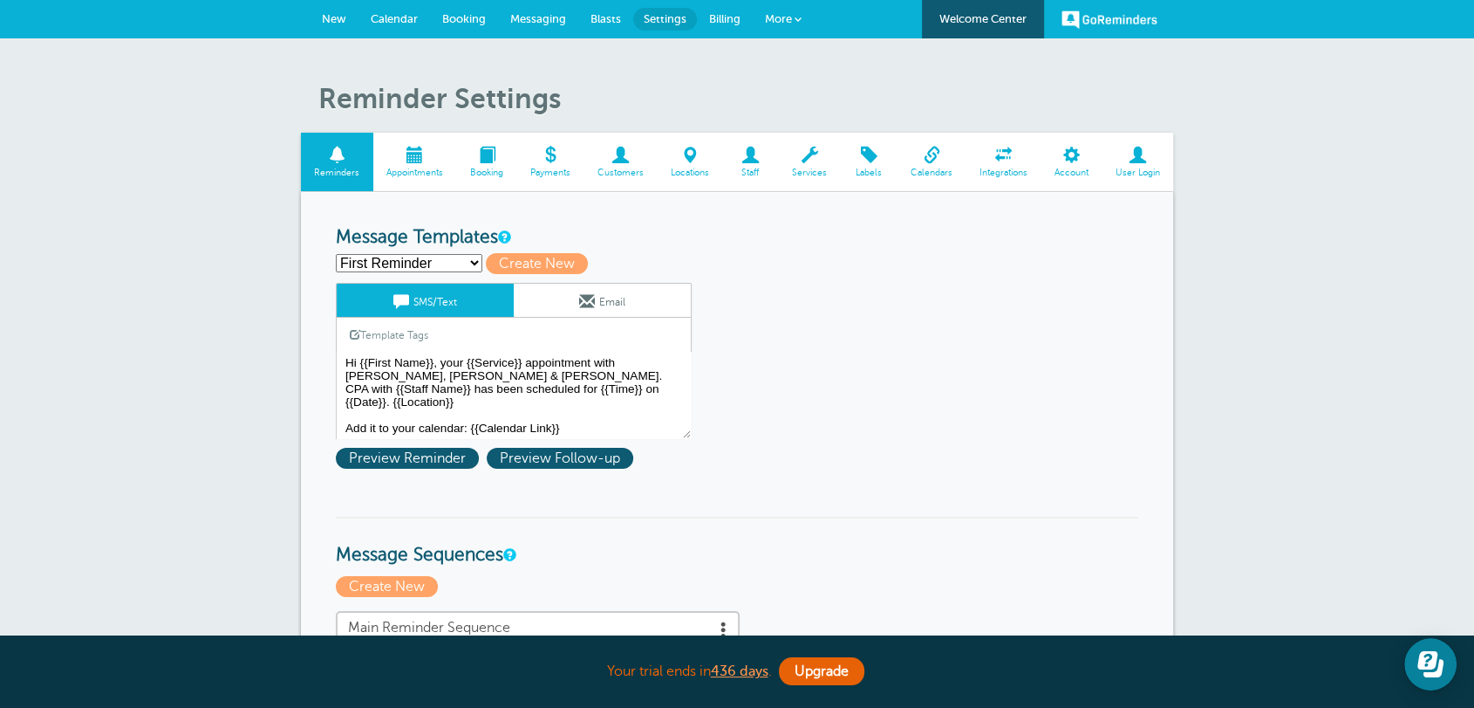
click at [766, 165] on link "Staff" at bounding box center [750, 162] width 57 height 58
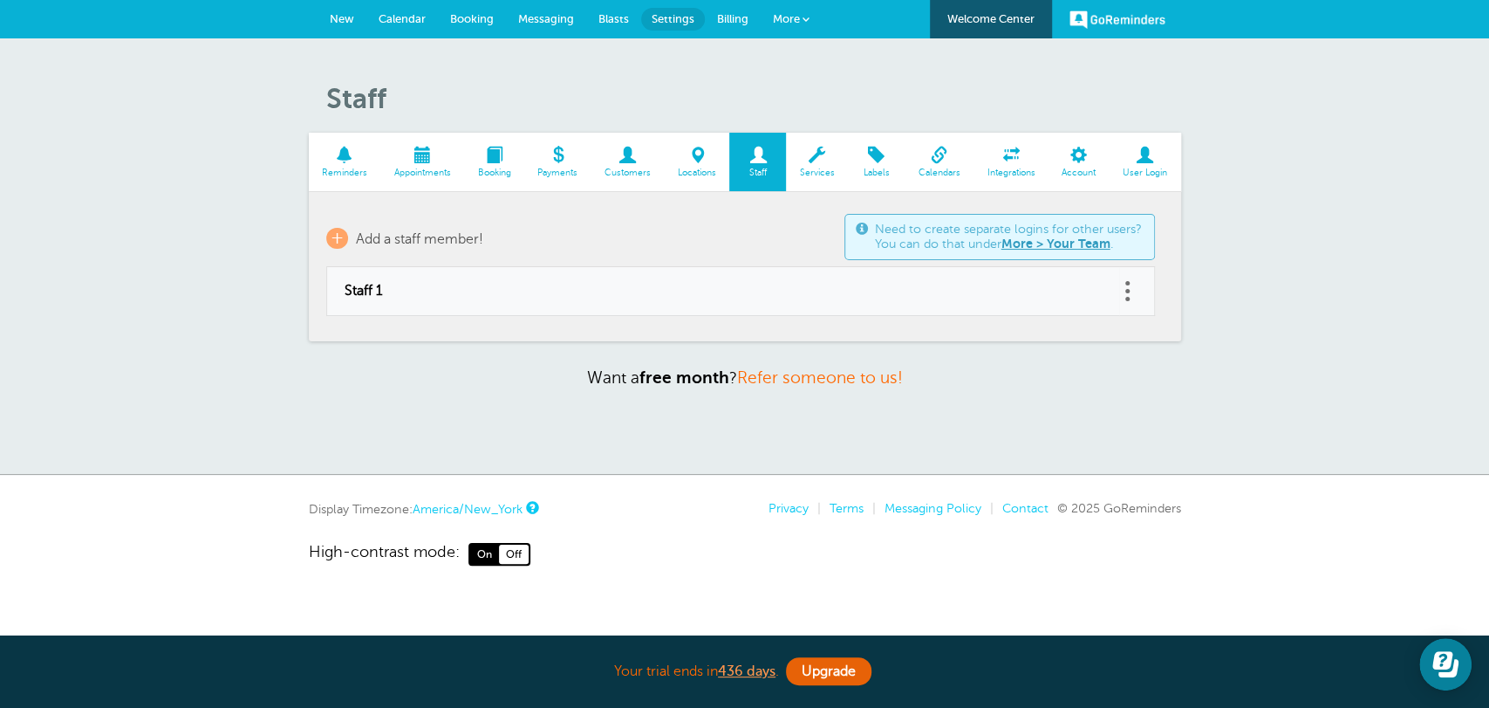
click at [1122, 289] on link at bounding box center [1127, 290] width 17 height 27
drag, startPoint x: 1040, startPoint y: 243, endPoint x: 828, endPoint y: 191, distance: 218.4
click at [1037, 243] on button "Delete" at bounding box center [1050, 245] width 52 height 31
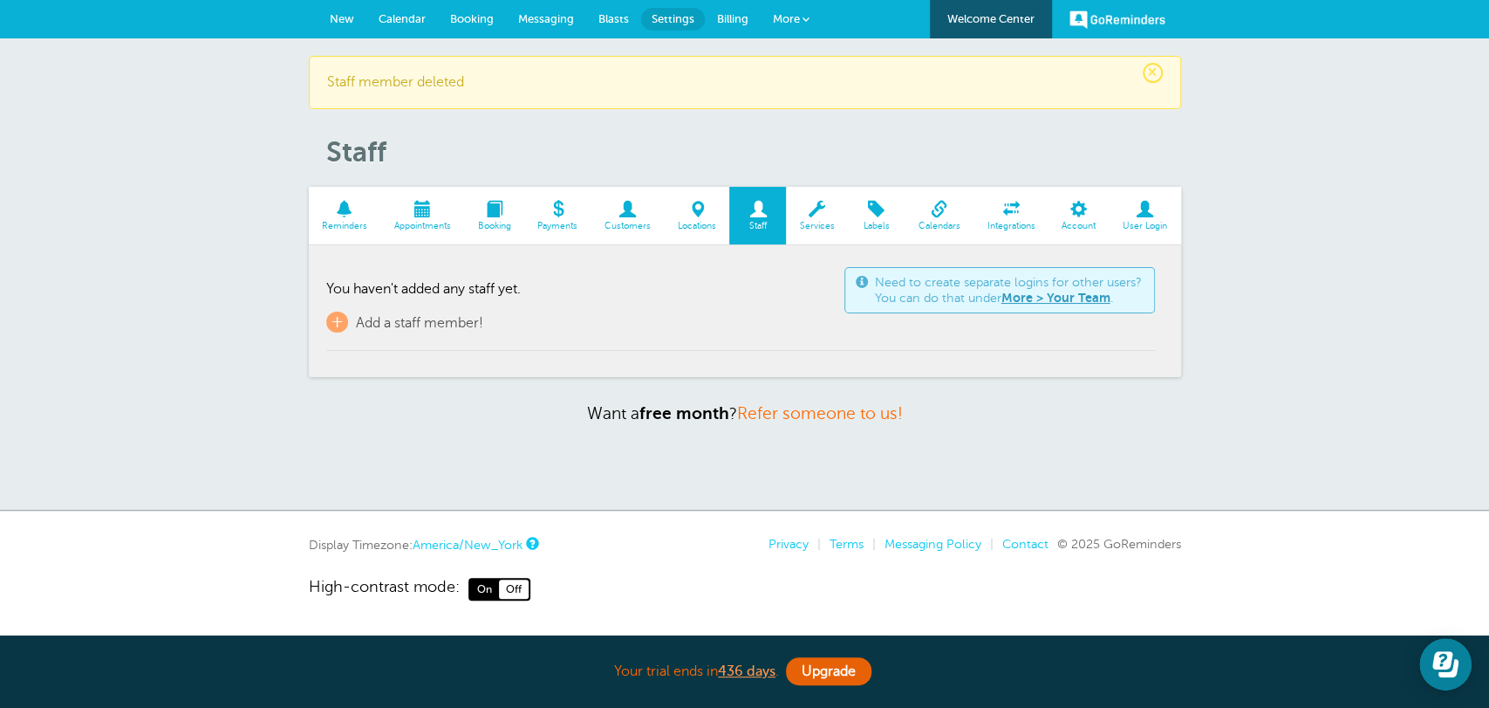
click at [341, 13] on span "New" at bounding box center [342, 18] width 24 height 13
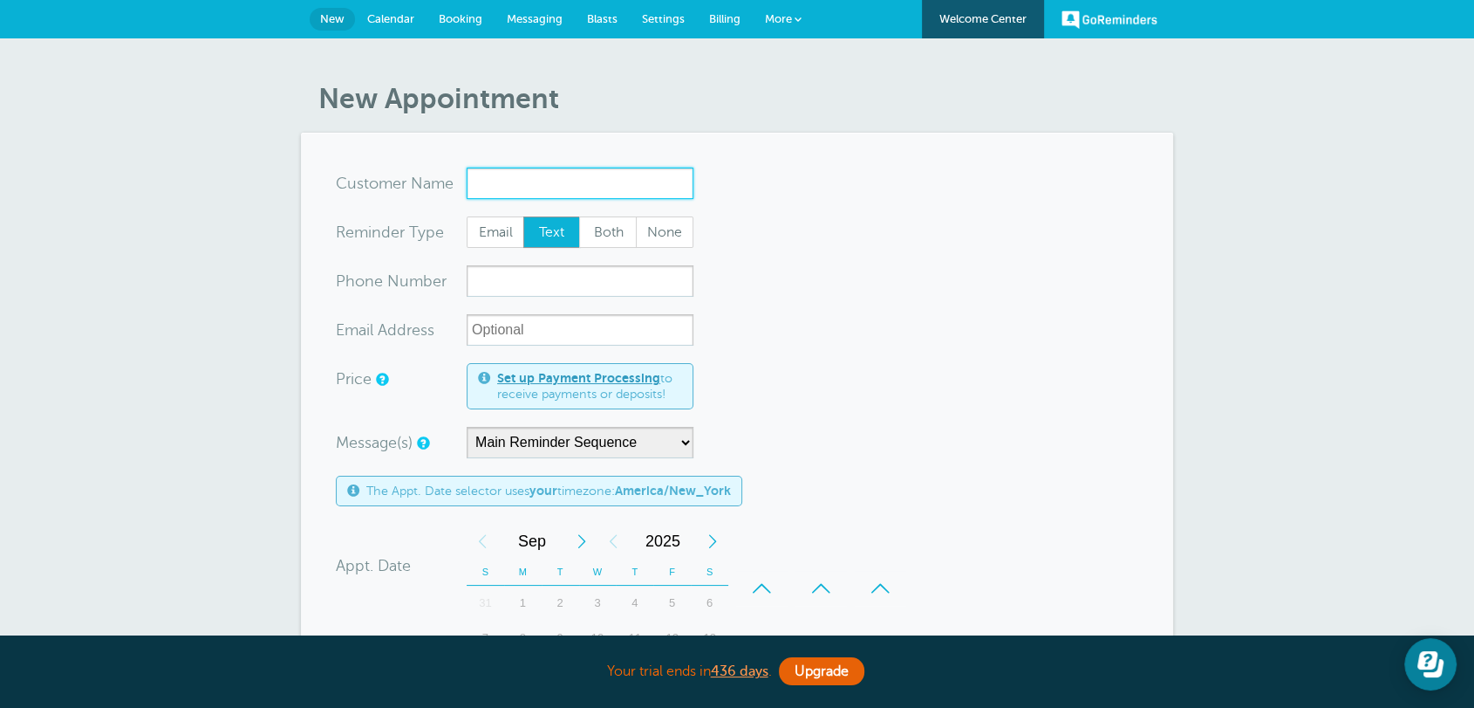
click at [477, 169] on input "x-no-autofill" at bounding box center [580, 183] width 227 height 31
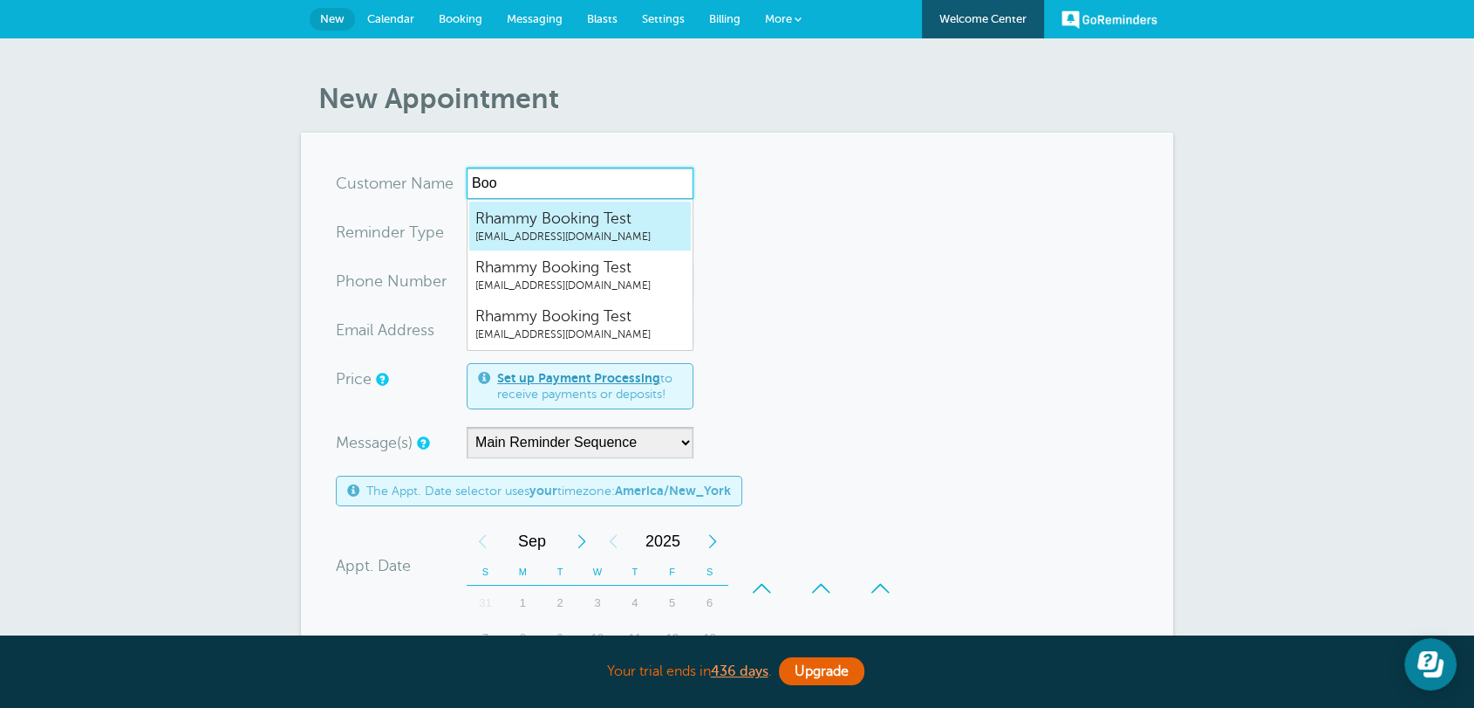
click at [523, 233] on span "rhammy.grtrial@gmail.com" at bounding box center [580, 236] width 209 height 15
type input "RhammyBookingTestrhammy.grtrial@gmail.com"
type input "Rhammy Booking Test"
radio input "true"
type input "rhammy.grtrial@gmail.com"
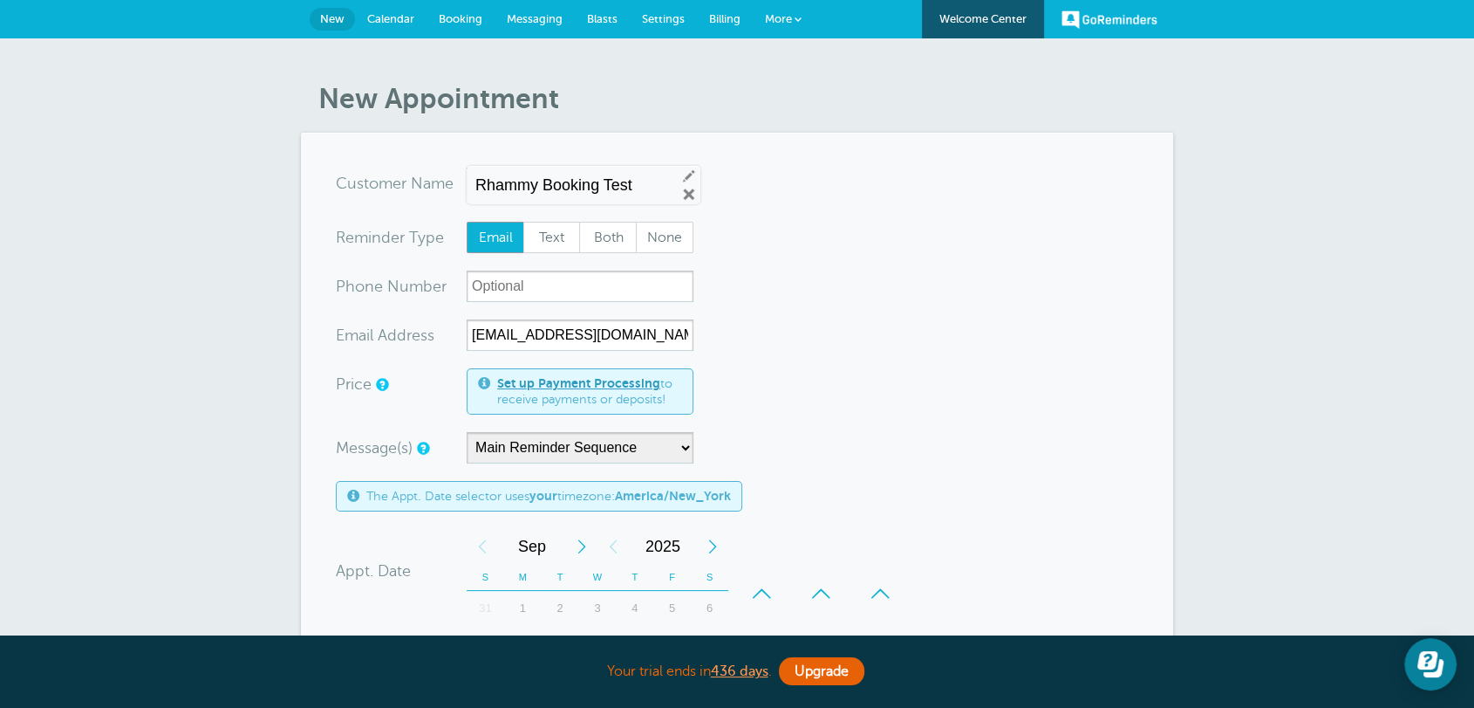
scroll to position [226, 0]
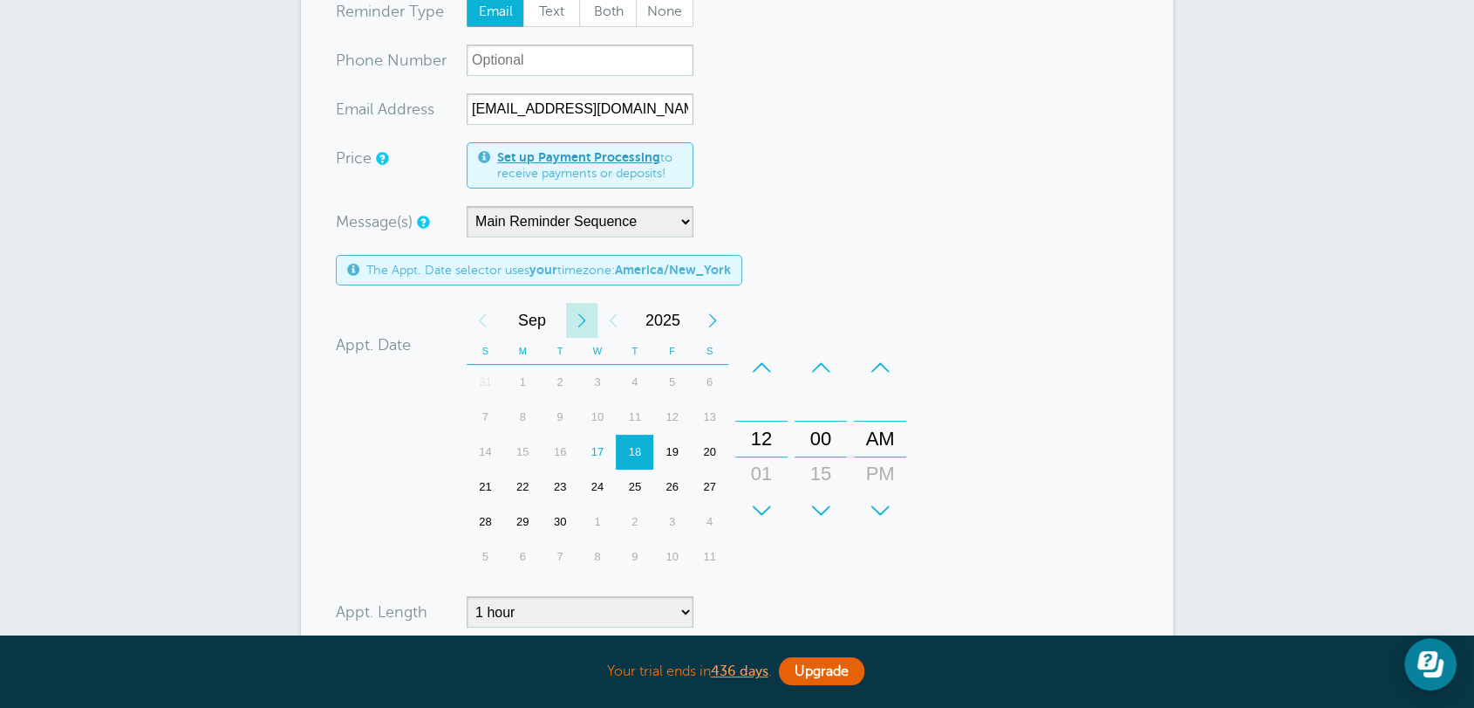
click at [578, 315] on div "Next Month" at bounding box center [581, 320] width 31 height 35
click at [579, 315] on div "Next Month" at bounding box center [581, 320] width 31 height 35
click at [599, 448] on div "12" at bounding box center [598, 451] width 38 height 35
drag, startPoint x: 900, startPoint y: 432, endPoint x: 893, endPoint y: 400, distance: 32.2
click at [893, 403] on div "AM" at bounding box center [880, 410] width 42 height 35
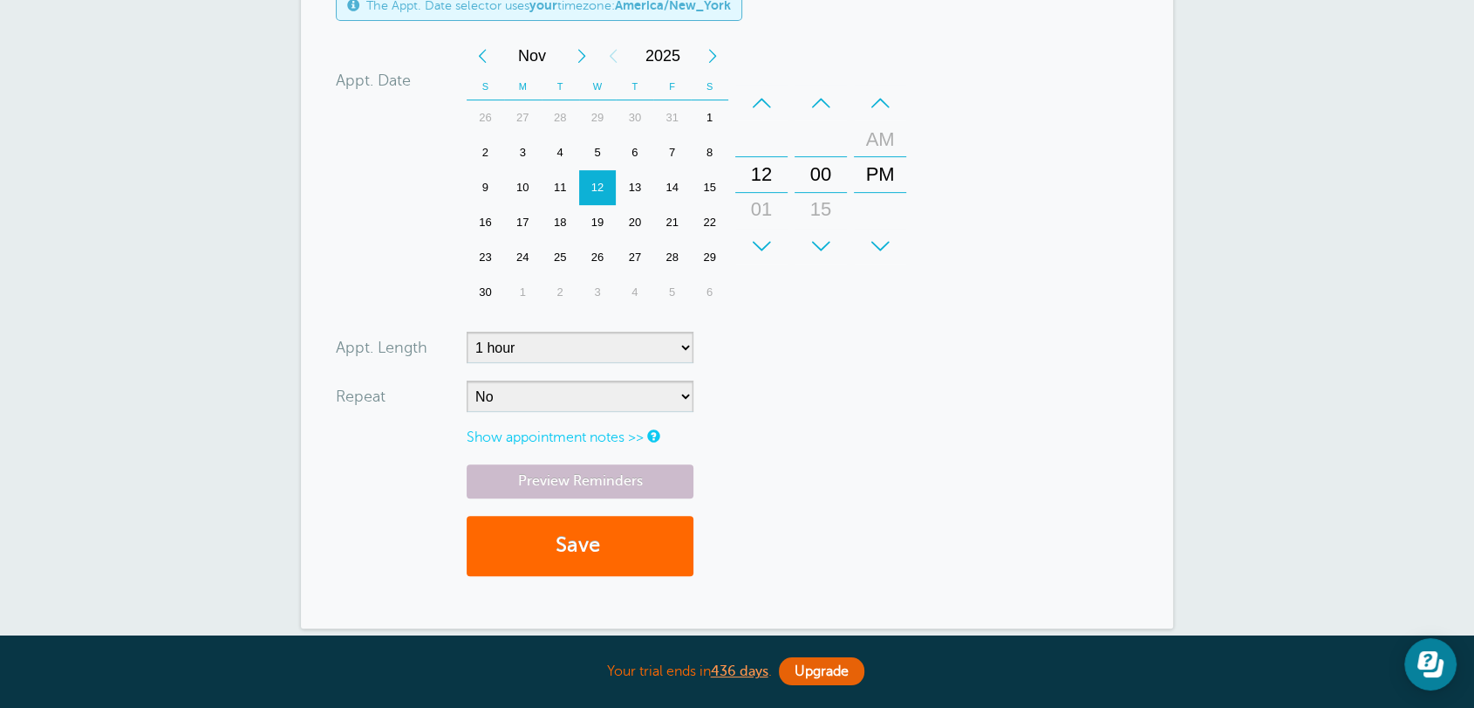
scroll to position [740, 0]
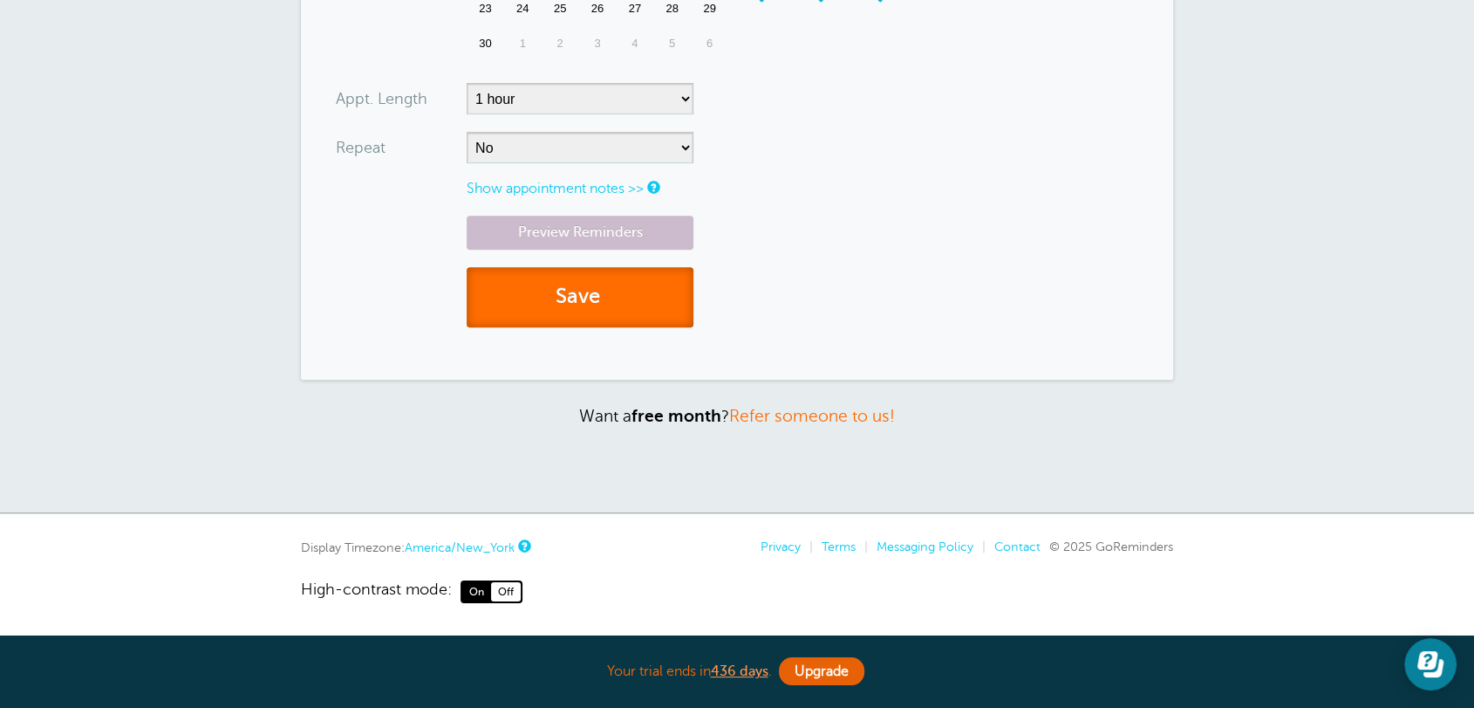
click at [640, 312] on button "Save" at bounding box center [580, 297] width 227 height 60
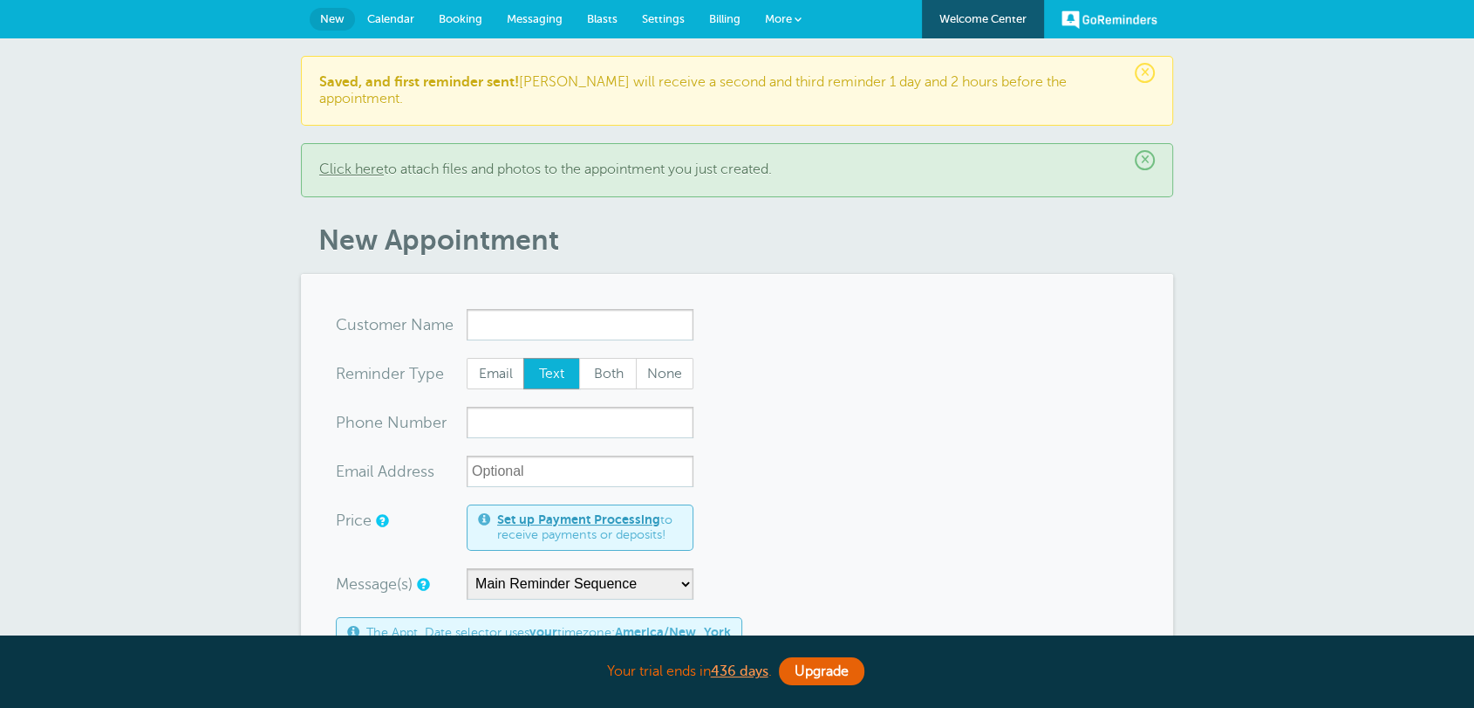
click at [778, 28] on link "More" at bounding box center [783, 19] width 61 height 39
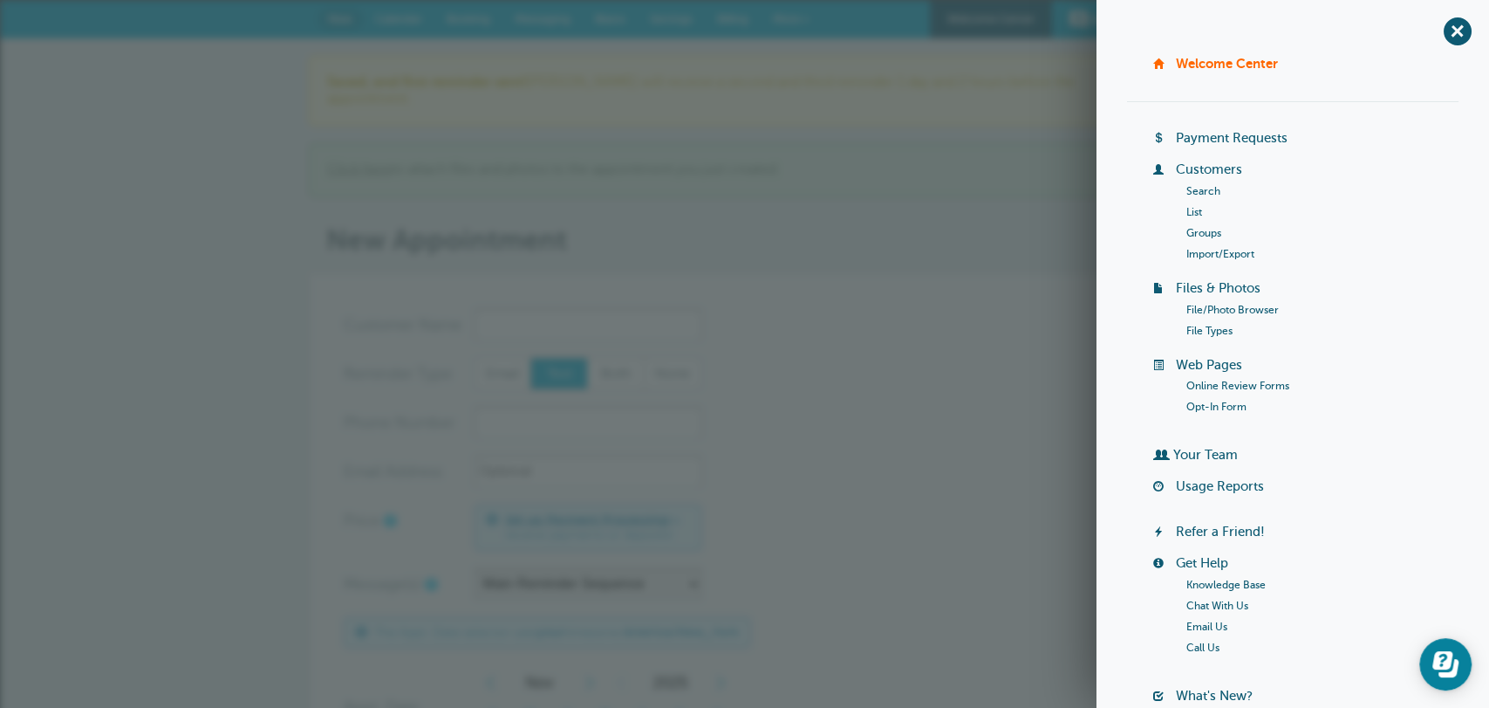
click at [1232, 487] on link "Usage Reports" at bounding box center [1220, 486] width 88 height 14
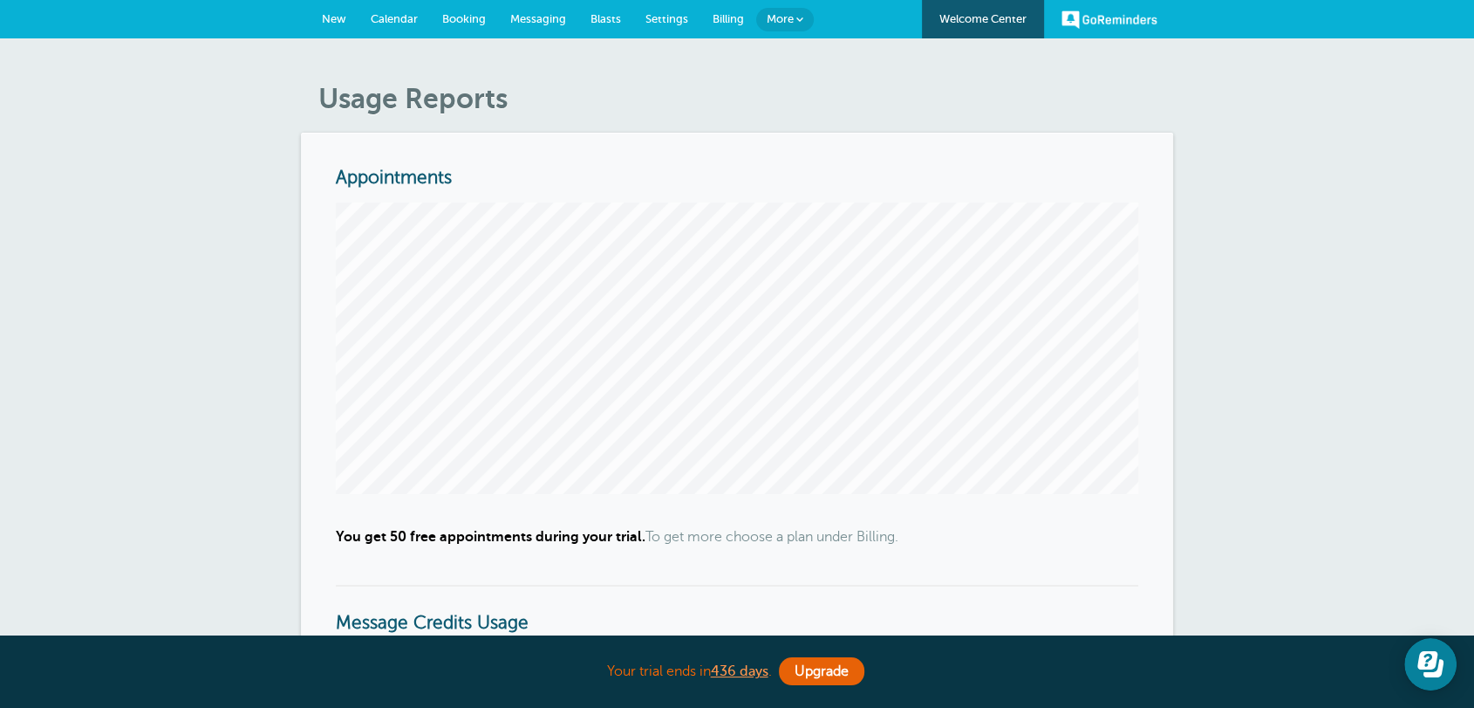
click at [722, 2] on link "Billing" at bounding box center [729, 19] width 56 height 38
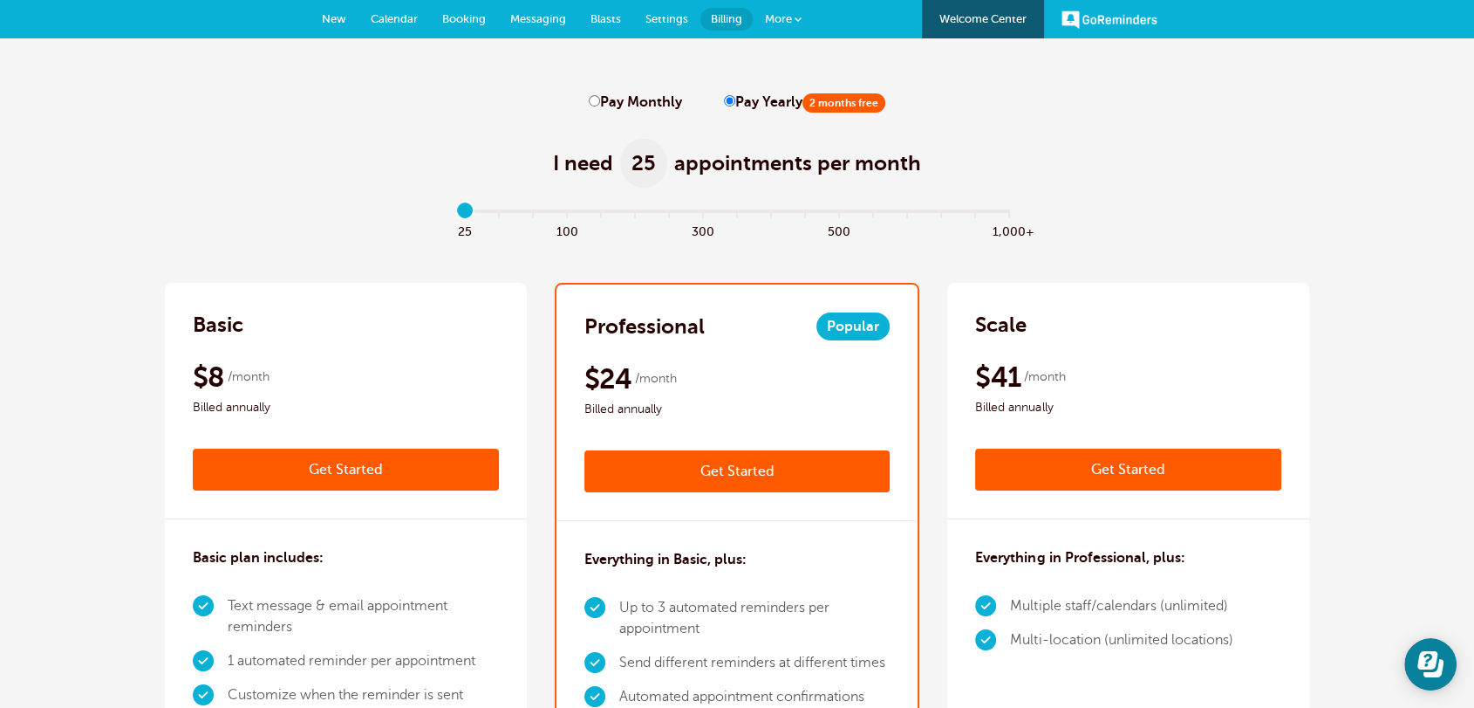
drag, startPoint x: 464, startPoint y: 214, endPoint x: 437, endPoint y: 219, distance: 27.5
click at [455, 216] on input "range" at bounding box center [737, 214] width 564 height 3
type input "0"
drag, startPoint x: 467, startPoint y: 215, endPoint x: 739, endPoint y: 182, distance: 274.1
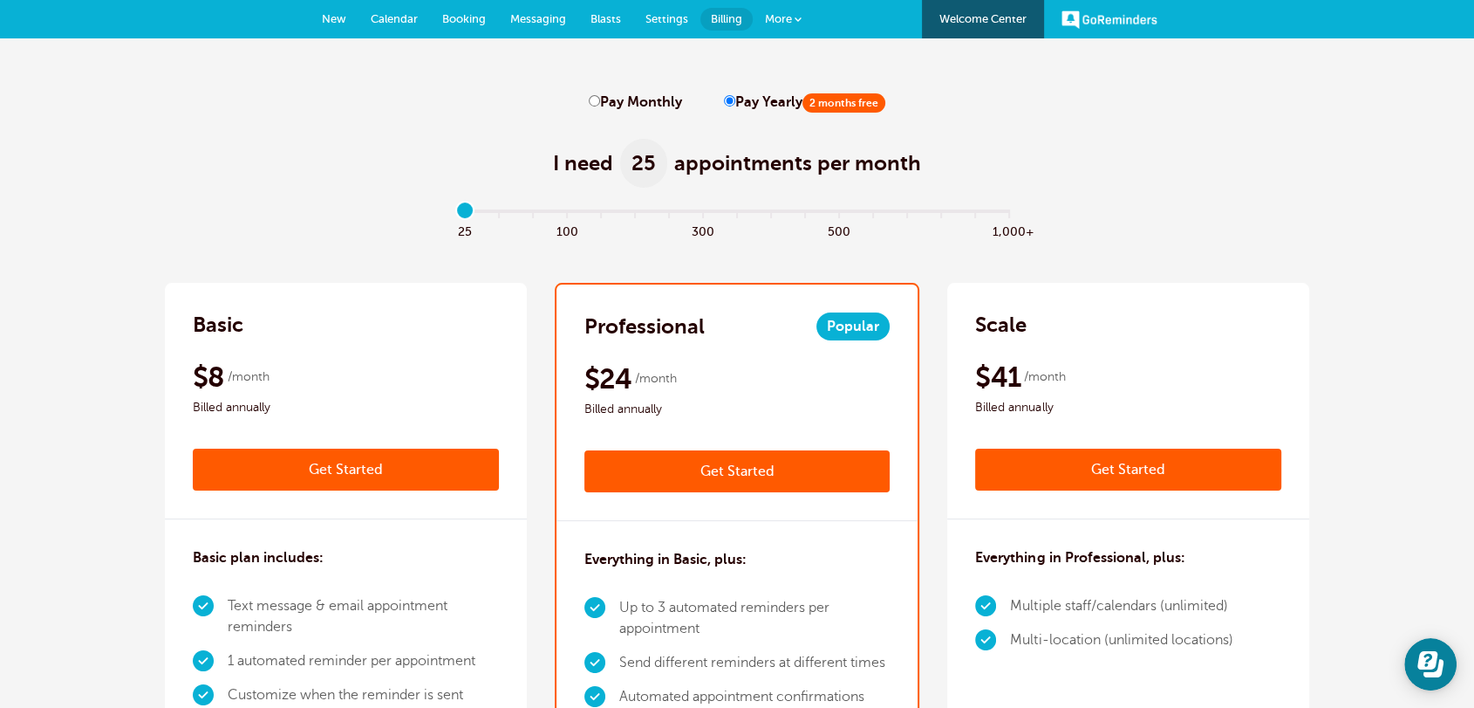
click at [455, 216] on input "range" at bounding box center [737, 214] width 564 height 3
click at [802, 24] on link "More" at bounding box center [783, 19] width 61 height 39
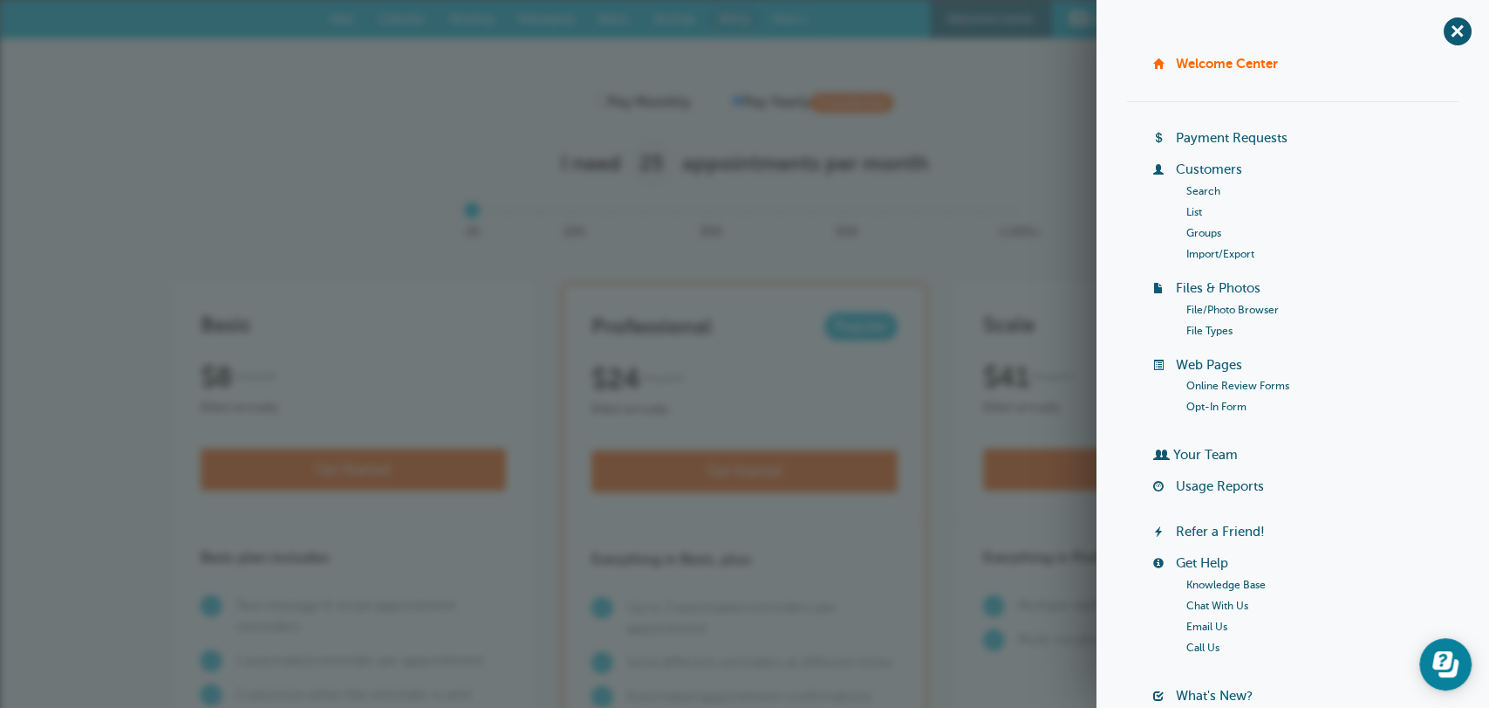
scroll to position [135, 0]
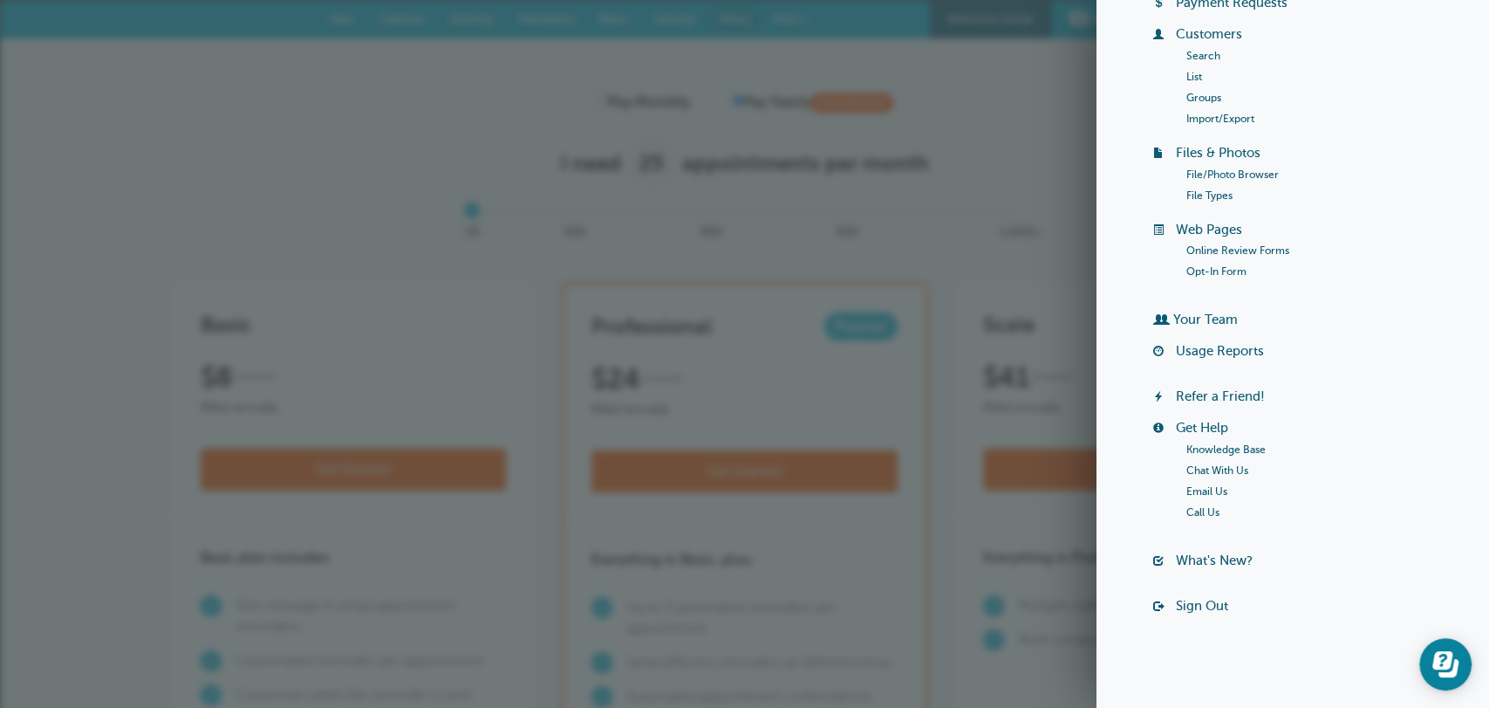
click at [1206, 607] on link "Sign Out" at bounding box center [1202, 606] width 52 height 14
